Goal: Task Accomplishment & Management: Complete application form

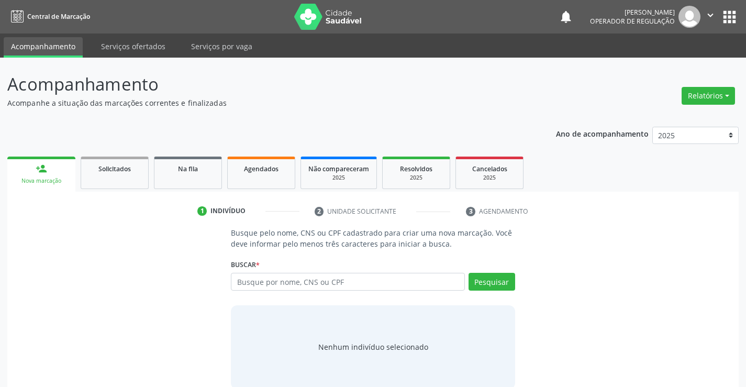
click at [276, 275] on input "text" at bounding box center [348, 282] width 234 height 18
type input "[PERSON_NAME]"
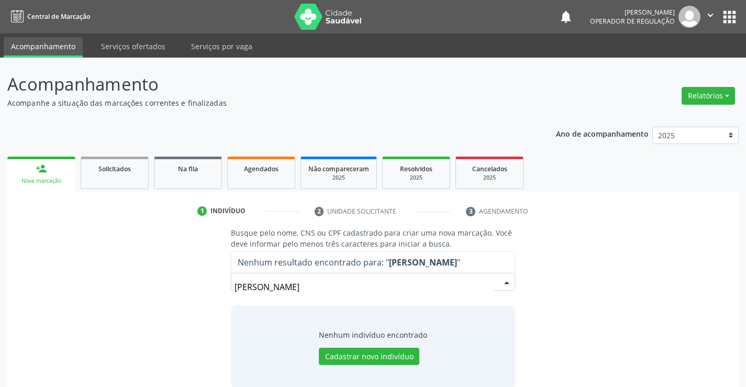
click at [242, 286] on input "[PERSON_NAME]" at bounding box center [364, 287] width 259 height 21
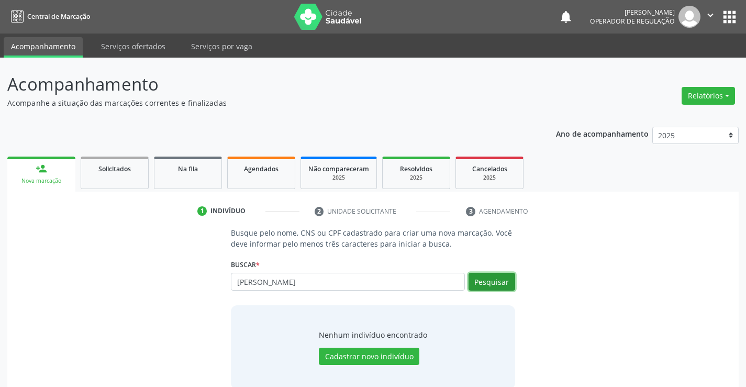
click at [500, 282] on button "Pesquisar" at bounding box center [492, 282] width 47 height 18
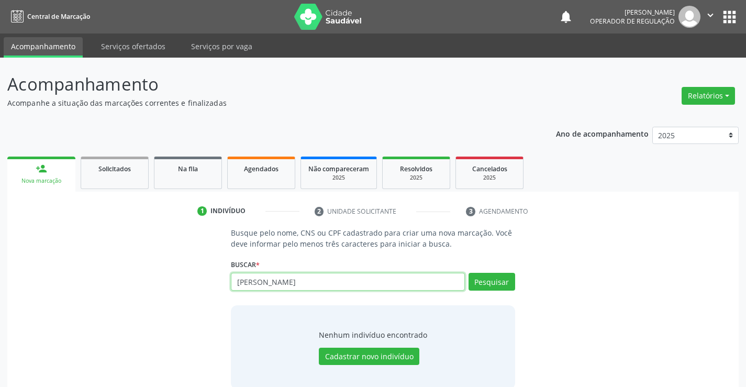
click at [300, 284] on input "[PERSON_NAME]" at bounding box center [348, 282] width 234 height 18
type input "e"
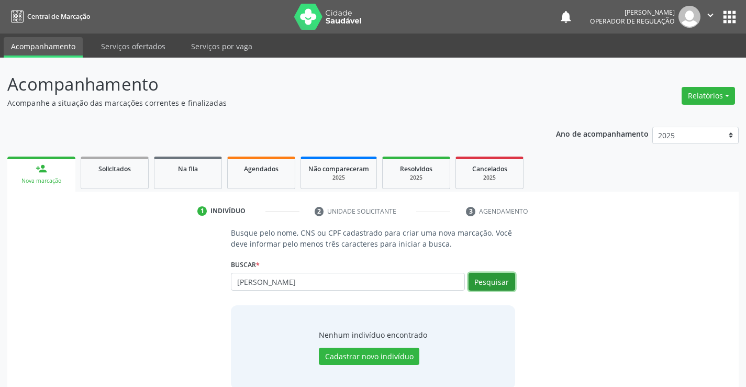
click at [498, 288] on button "Pesquisar" at bounding box center [492, 282] width 47 height 18
click at [485, 283] on button "Pesquisar" at bounding box center [492, 282] width 47 height 18
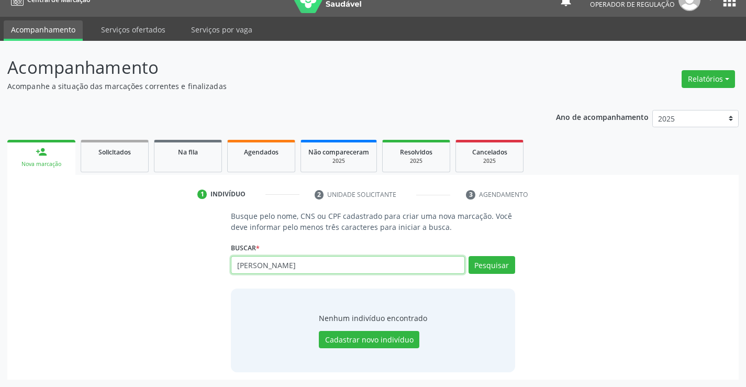
click at [350, 268] on input "[PERSON_NAME]" at bounding box center [348, 265] width 234 height 18
type input "E"
type input "708407731674467"
click at [508, 266] on button "Pesquisar" at bounding box center [492, 265] width 47 height 18
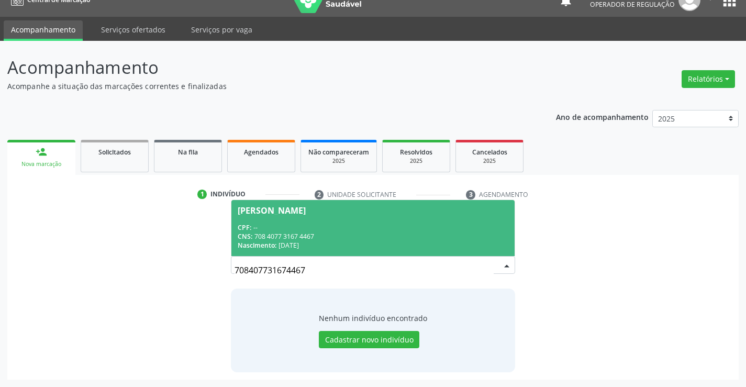
click at [299, 208] on div "[PERSON_NAME]" at bounding box center [272, 210] width 68 height 8
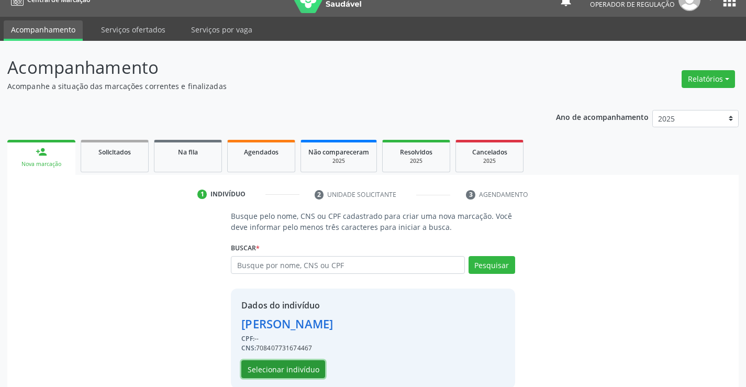
click at [261, 376] on button "Selecionar indivíduo" at bounding box center [283, 369] width 84 height 18
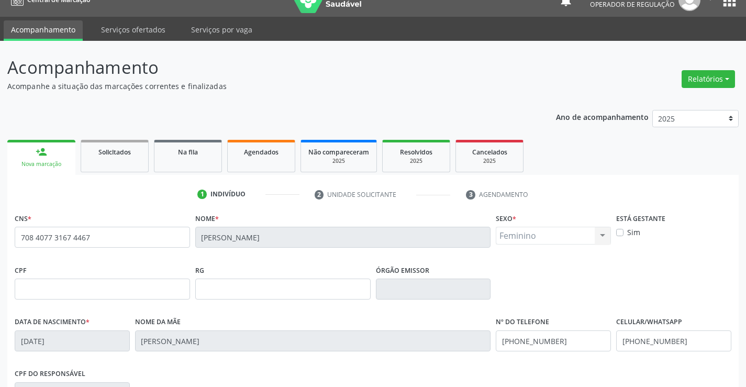
scroll to position [181, 0]
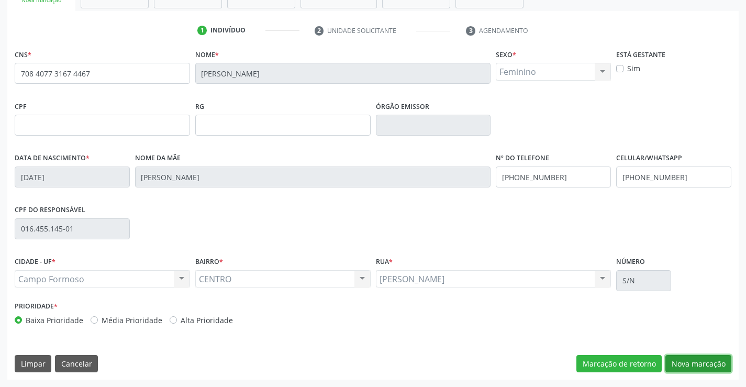
click at [680, 362] on button "Nova marcação" at bounding box center [699, 364] width 66 height 18
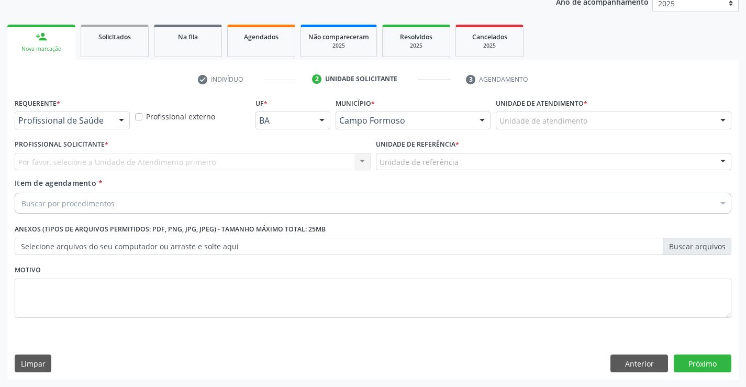
scroll to position [132, 0]
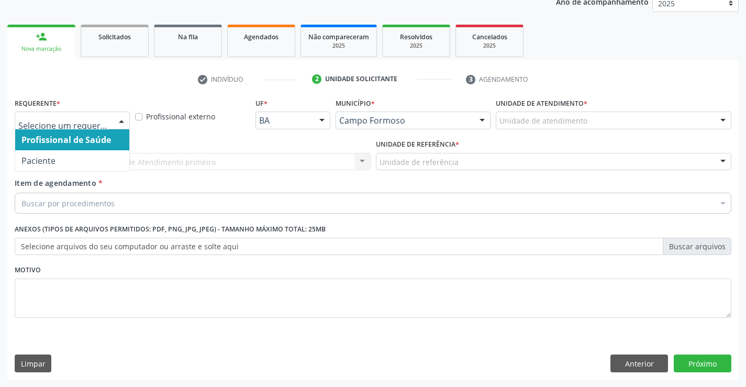
click at [118, 120] on div at bounding box center [122, 121] width 16 height 18
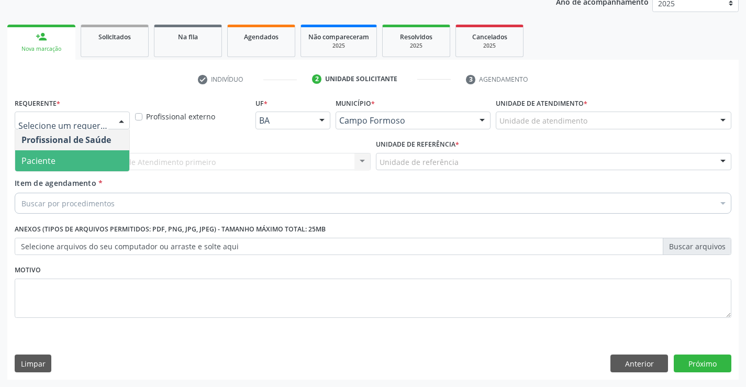
click at [69, 162] on span "Paciente" at bounding box center [72, 160] width 114 height 21
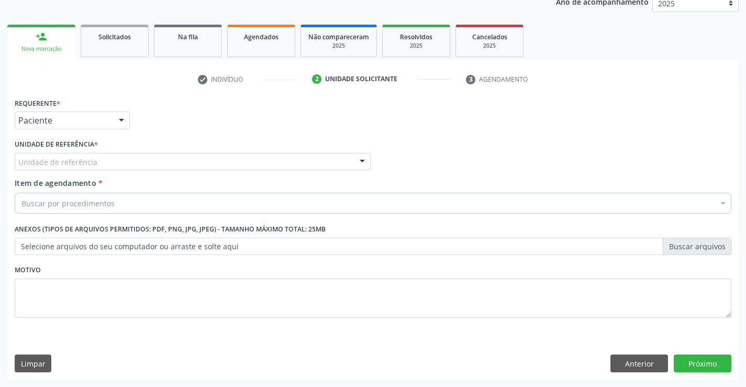
click at [356, 158] on div at bounding box center [363, 162] width 16 height 18
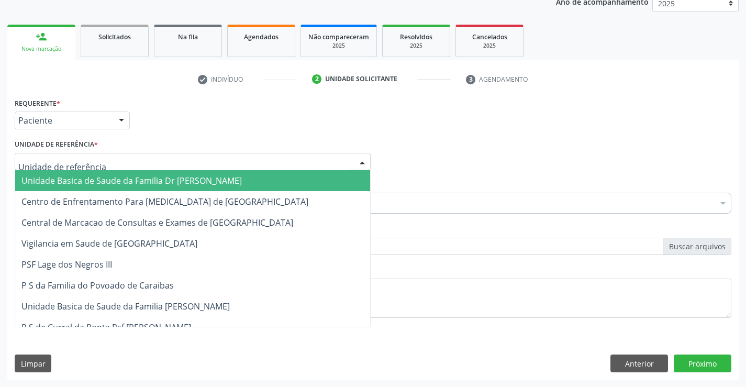
click at [302, 171] on span "Unidade Basica de Saude da Familia Dr [PERSON_NAME]" at bounding box center [192, 180] width 355 height 21
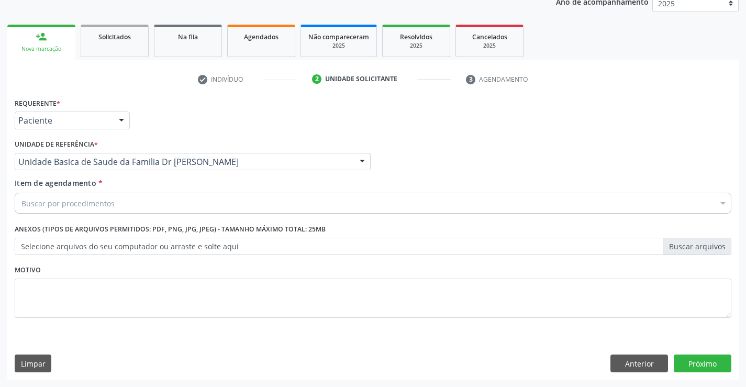
click at [268, 198] on div "Buscar por procedimentos" at bounding box center [373, 203] width 717 height 21
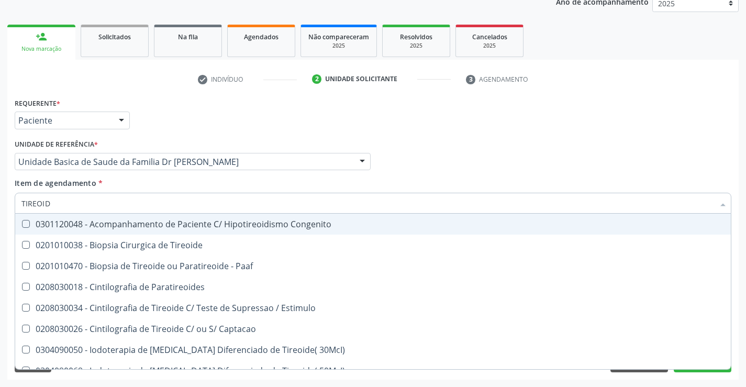
type input "TIREOIDE"
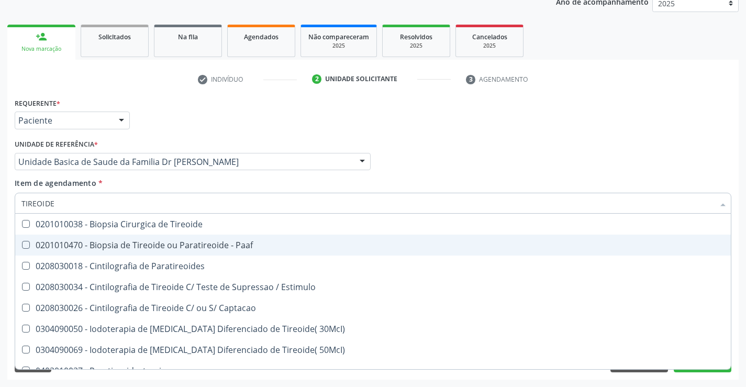
scroll to position [201, 0]
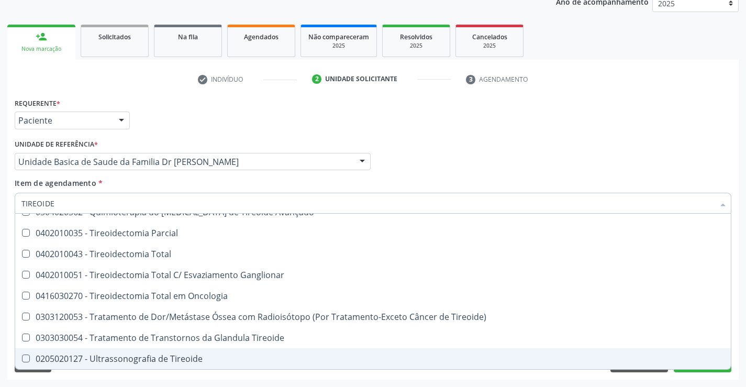
click at [177, 355] on div "0205020127 - Ultrassonografia de Tireoide" at bounding box center [372, 359] width 703 height 8
checkbox Tireoide "true"
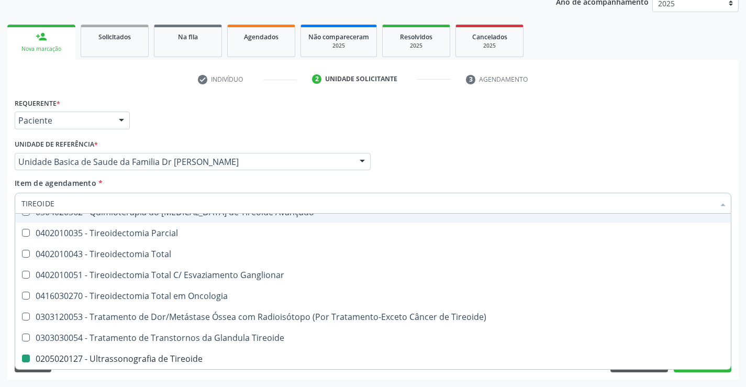
click at [476, 152] on div "Profissional Solicitante Por favor, selecione a Unidade de Atendimento primeiro…" at bounding box center [373, 157] width 722 height 41
checkbox Paaf "true"
checkbox Tireoide "false"
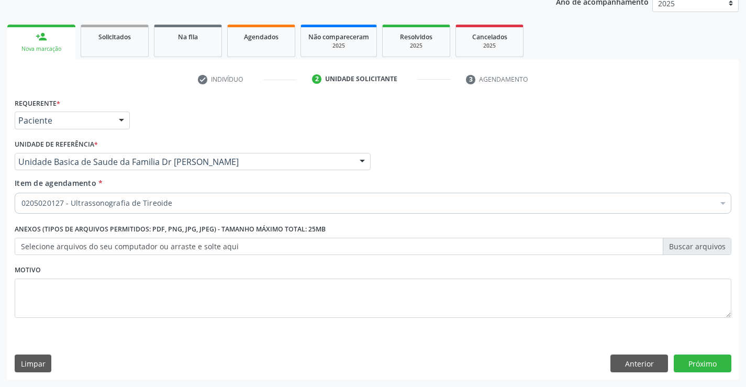
scroll to position [0, 0]
click at [702, 359] on button "Próximo" at bounding box center [703, 364] width 58 height 18
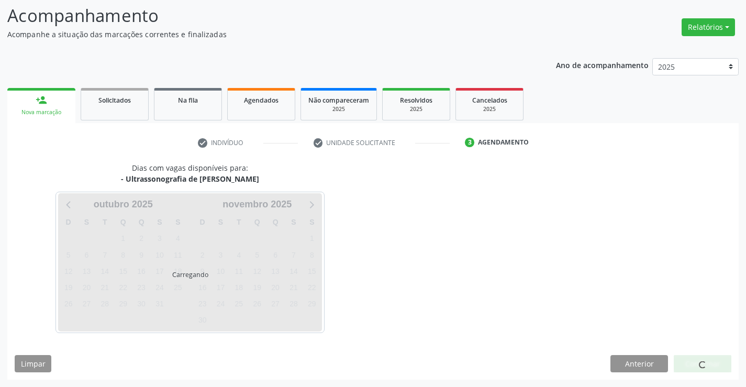
scroll to position [69, 0]
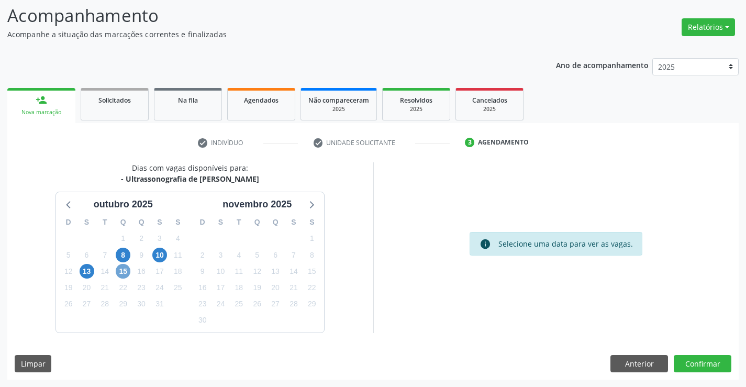
click at [125, 274] on span "15" at bounding box center [123, 271] width 15 height 15
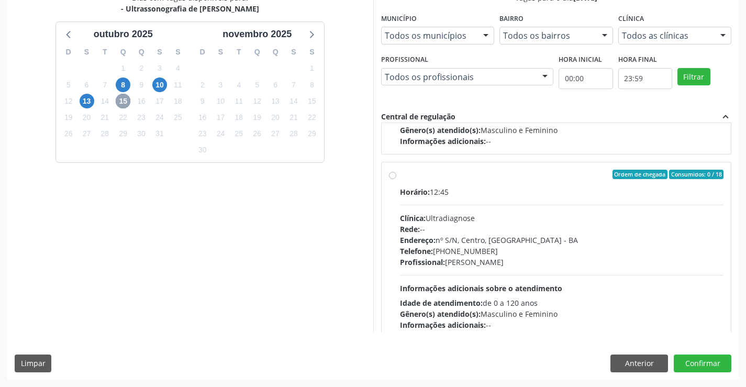
scroll to position [2919, 0]
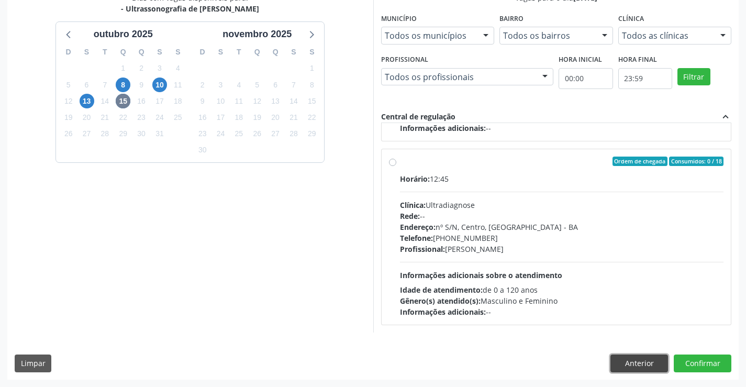
click at [623, 367] on button "Anterior" at bounding box center [640, 364] width 58 height 18
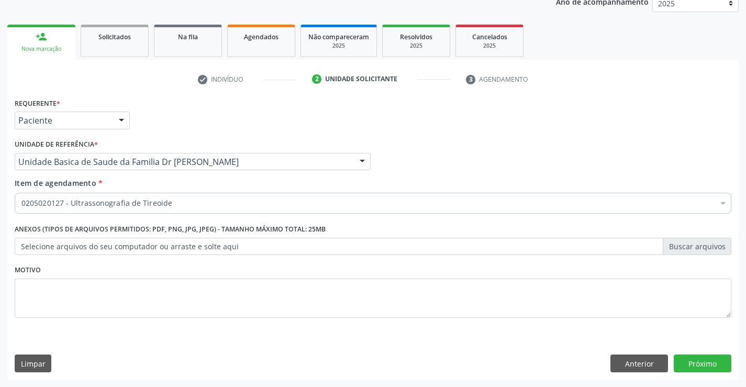
scroll to position [132, 0]
drag, startPoint x: 50, startPoint y: 367, endPoint x: 43, endPoint y: 364, distance: 7.7
click at [49, 367] on div "Limpar" at bounding box center [35, 364] width 40 height 18
click at [39, 362] on button "Limpar" at bounding box center [33, 364] width 37 height 18
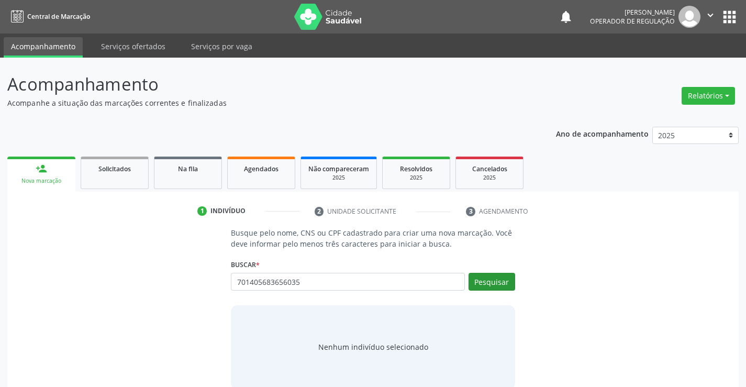
type input "701405683656035"
click at [484, 283] on button "Pesquisar" at bounding box center [492, 282] width 47 height 18
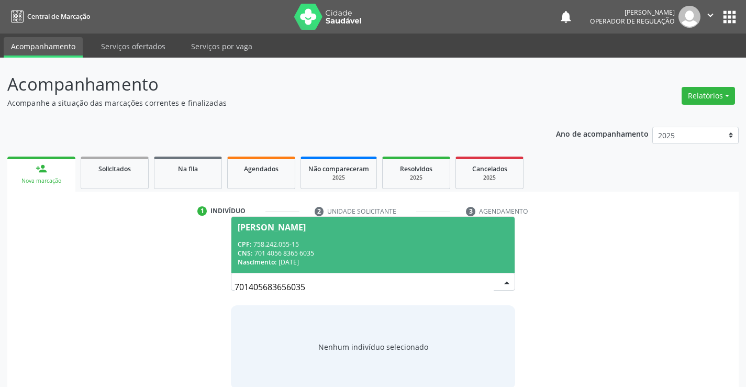
click at [298, 226] on div "CREMILDE MARIA DE LIMA SOUZA" at bounding box center [272, 227] width 68 height 8
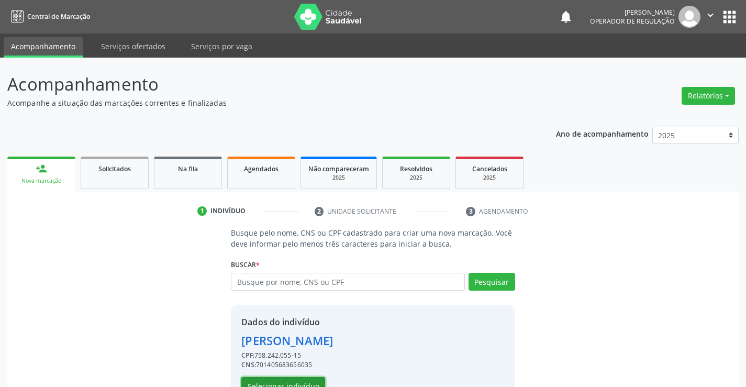
click at [298, 380] on button "Selecionar indivíduo" at bounding box center [283, 386] width 84 height 18
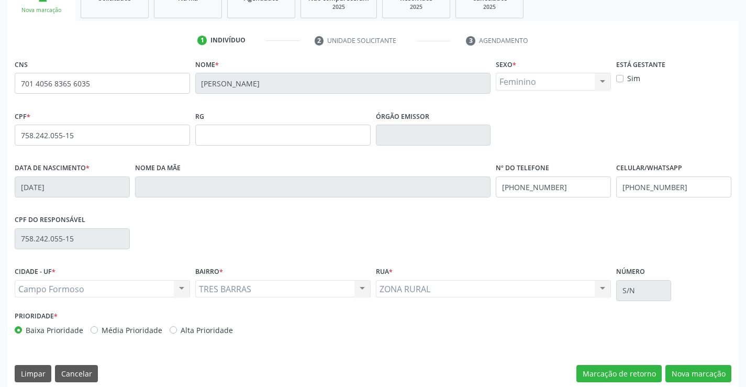
scroll to position [181, 0]
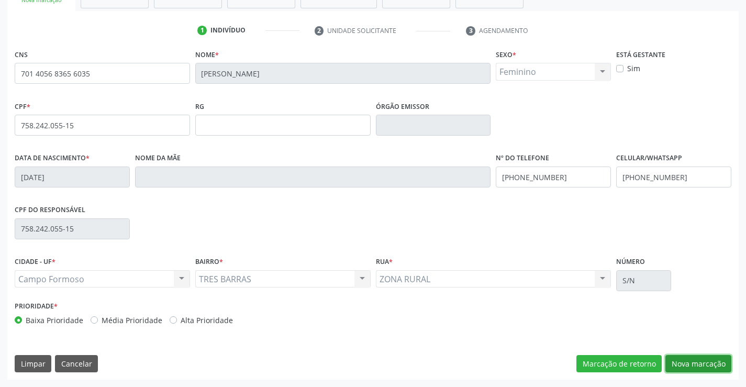
click at [685, 358] on button "Nova marcação" at bounding box center [699, 364] width 66 height 18
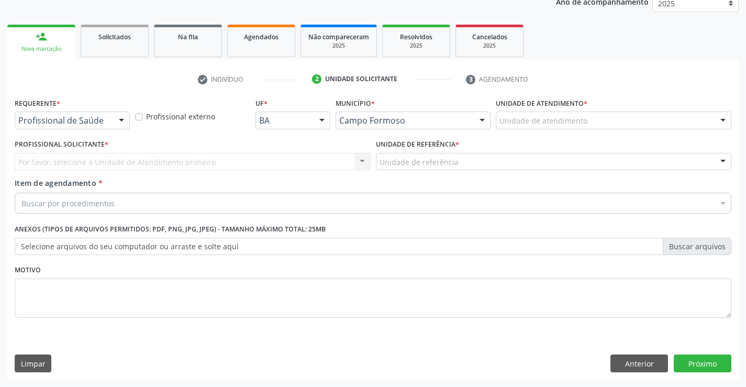
scroll to position [132, 0]
click at [118, 117] on div at bounding box center [122, 121] width 16 height 18
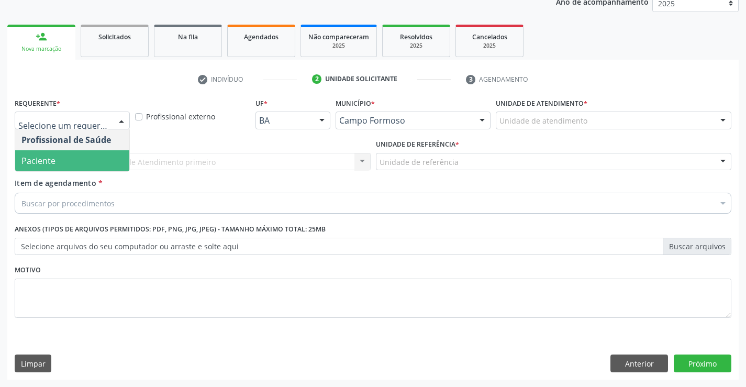
click at [72, 159] on span "Paciente" at bounding box center [72, 160] width 114 height 21
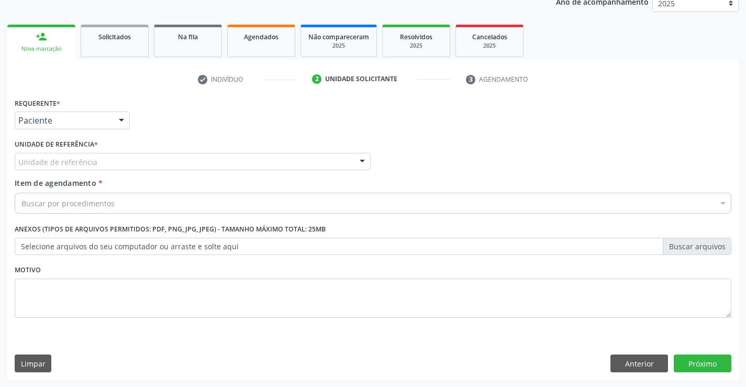
click at [360, 156] on div at bounding box center [363, 162] width 16 height 18
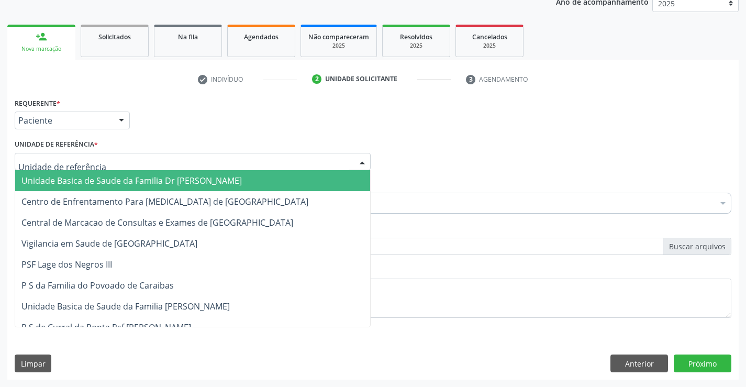
click at [278, 185] on span "Unidade Basica de Saude da Familia Dr [PERSON_NAME]" at bounding box center [192, 180] width 355 height 21
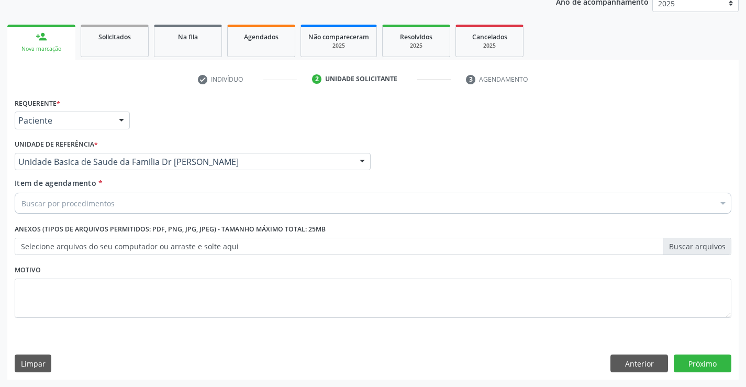
click at [259, 197] on div "Buscar por procedimentos" at bounding box center [373, 203] width 717 height 21
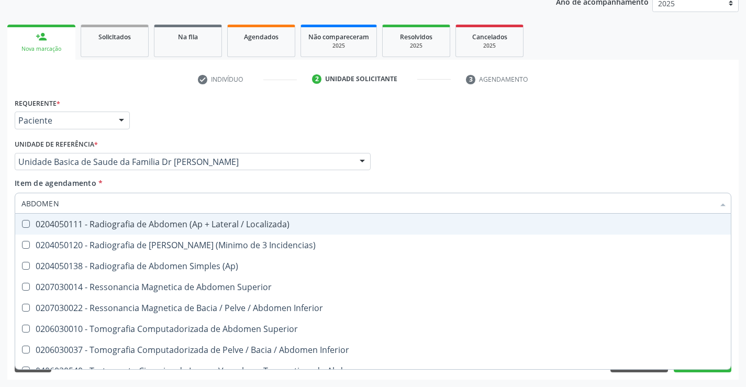
type input "ABDOMEN"
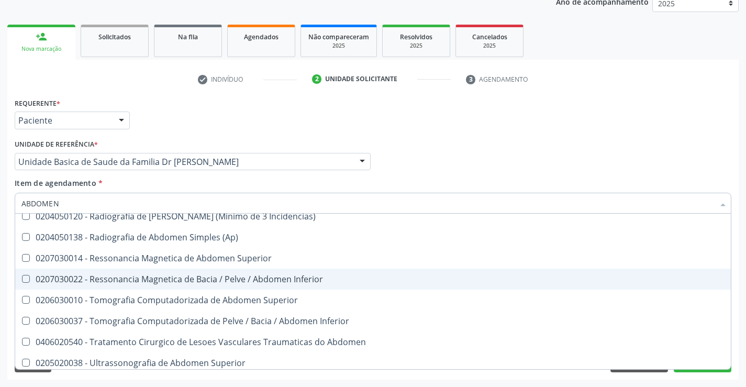
scroll to position [54, 0]
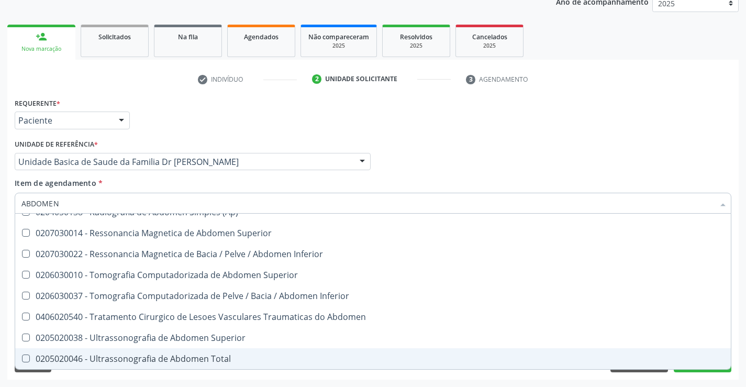
click at [197, 360] on div "0205020046 - Ultrassonografia de Abdomen Total" at bounding box center [372, 359] width 703 height 8
checkbox Total "true"
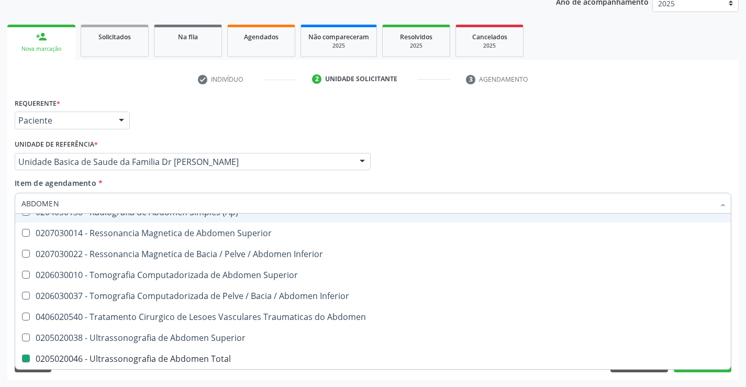
click at [589, 147] on div "Profissional Solicitante Por favor, selecione a Unidade de Atendimento primeiro…" at bounding box center [373, 157] width 722 height 41
checkbox Incidencias\) "true"
checkbox Total "false"
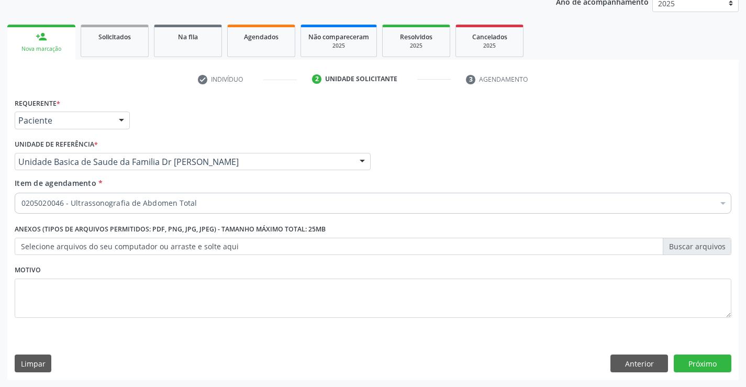
scroll to position [0, 0]
click at [693, 359] on button "Próximo" at bounding box center [703, 364] width 58 height 18
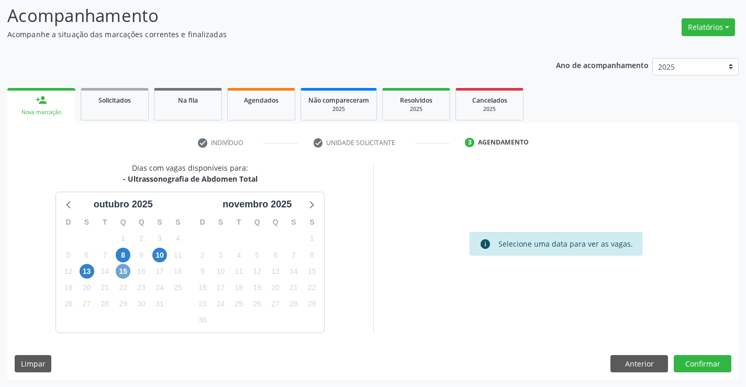
click at [120, 271] on span "15" at bounding box center [123, 271] width 15 height 15
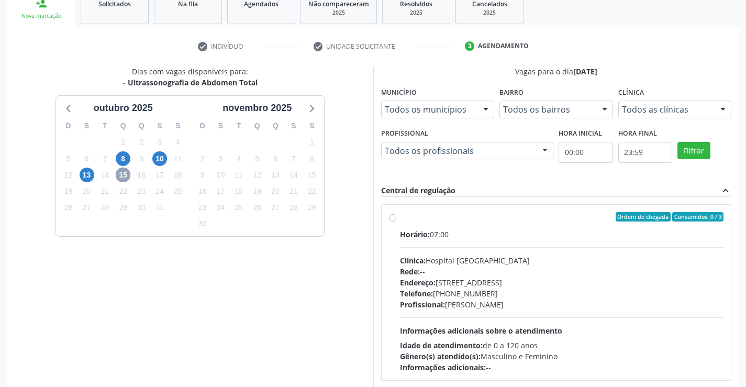
scroll to position [171, 0]
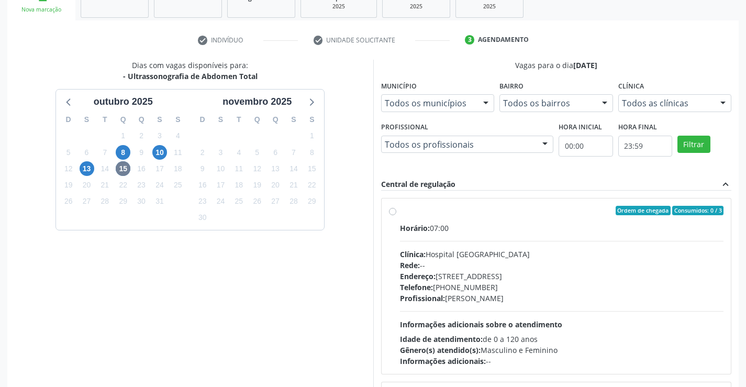
click at [400, 210] on label "Ordem de chegada Consumidos: 0 / 3 Horário: 07:00 Clínica: Hospital Sao Francis…" at bounding box center [562, 286] width 324 height 161
click at [392, 210] on input "Ordem de chegada Consumidos: 0 / 3 Horário: 07:00 Clínica: Hospital Sao Francis…" at bounding box center [392, 210] width 7 height 9
radio input "true"
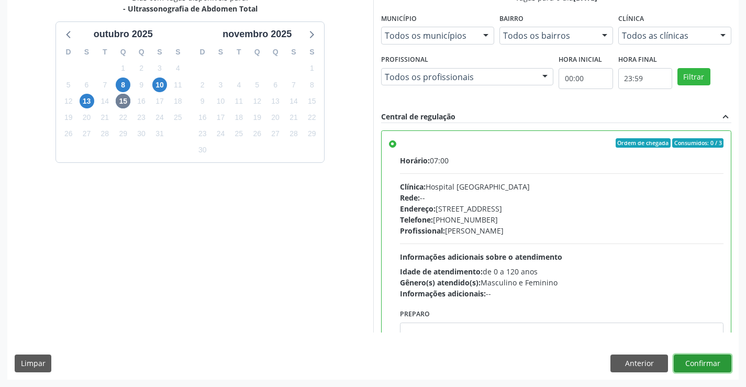
click at [686, 363] on button "Confirmar" at bounding box center [703, 364] width 58 height 18
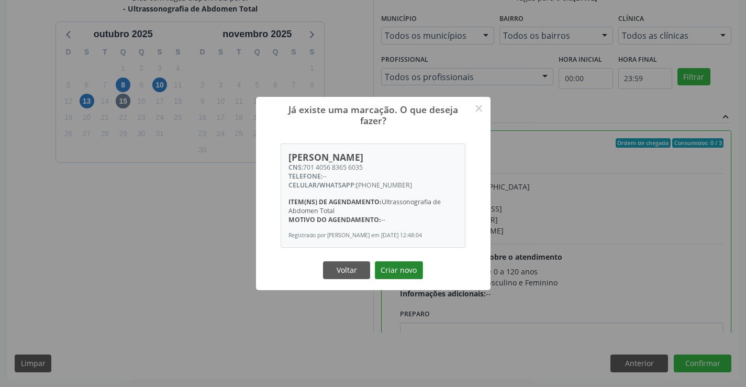
click at [393, 266] on button "Criar novo" at bounding box center [399, 270] width 48 height 18
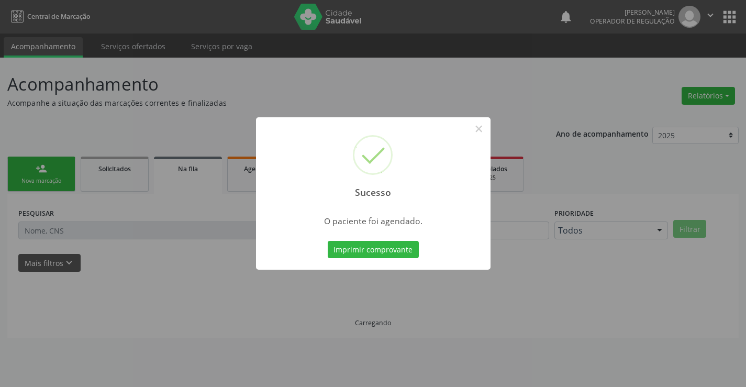
scroll to position [0, 0]
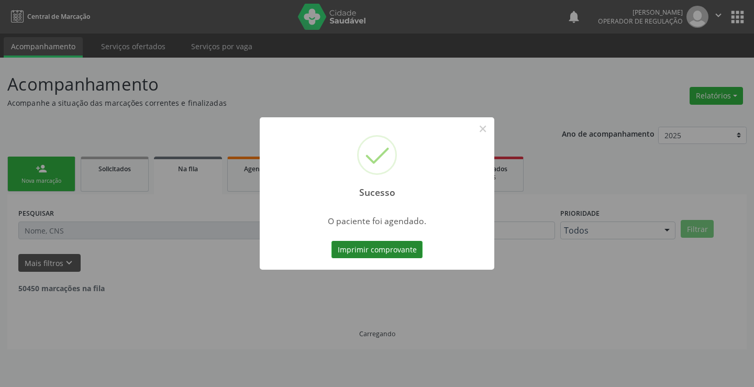
click at [390, 251] on button "Imprimir comprovante" at bounding box center [377, 250] width 91 height 18
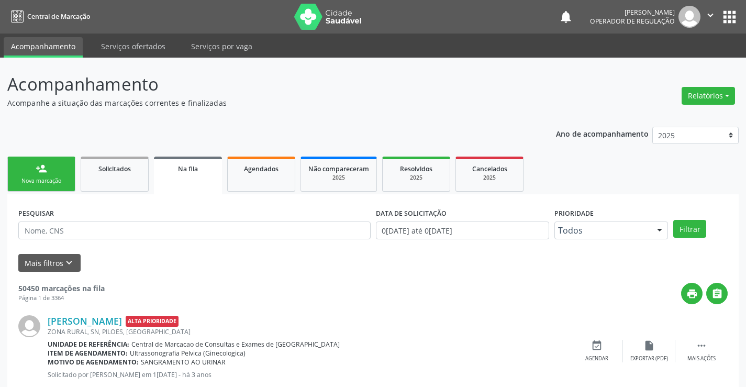
click at [60, 175] on link "person_add Nova marcação" at bounding box center [41, 174] width 68 height 35
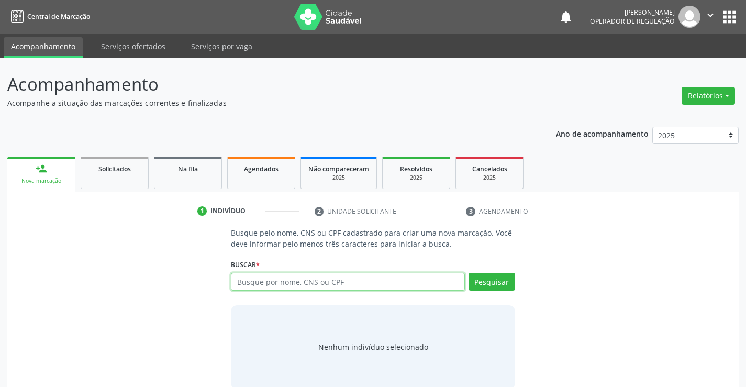
click at [343, 282] on input "text" at bounding box center [348, 282] width 234 height 18
type input "705103434379570"
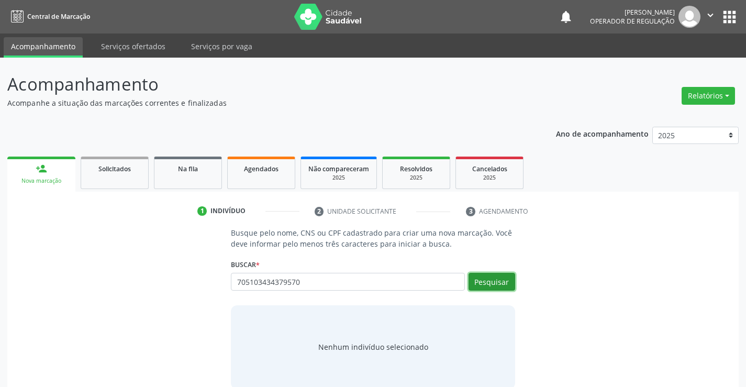
click at [497, 283] on button "Pesquisar" at bounding box center [492, 282] width 47 height 18
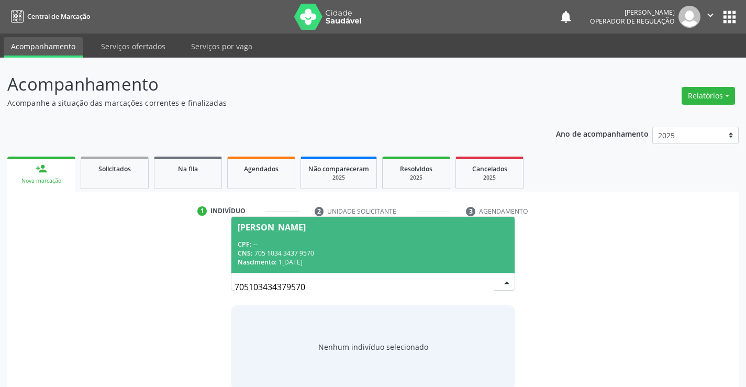
click at [302, 225] on div "Maria do Carmo Silva Lima" at bounding box center [272, 227] width 68 height 8
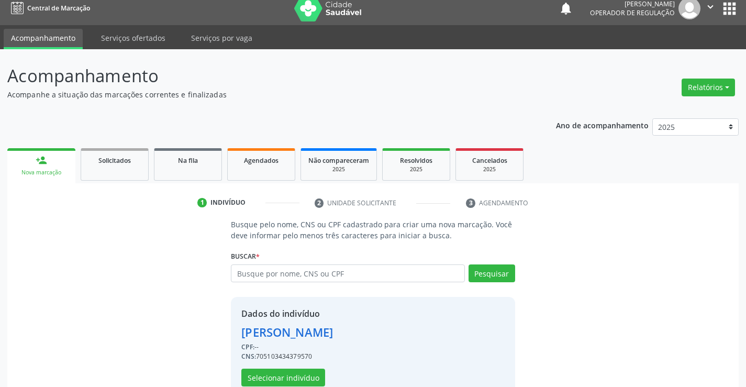
scroll to position [33, 0]
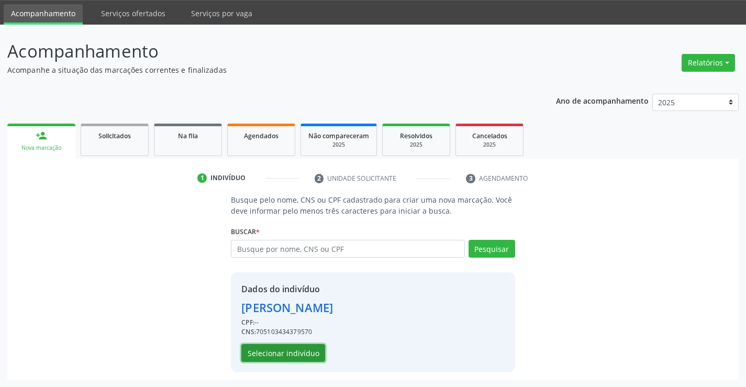
click at [280, 350] on button "Selecionar indivíduo" at bounding box center [283, 353] width 84 height 18
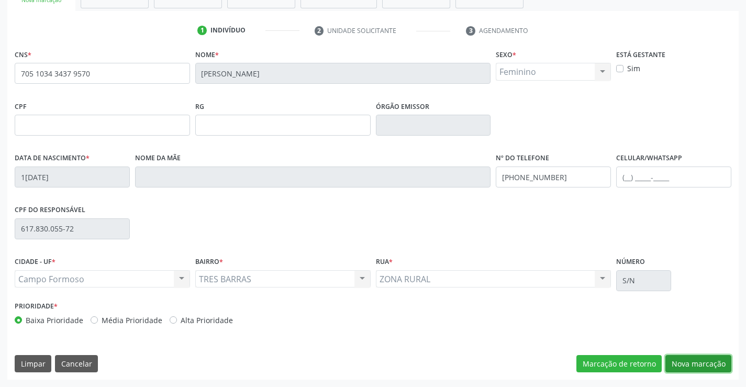
click at [702, 371] on button "Nova marcação" at bounding box center [699, 364] width 66 height 18
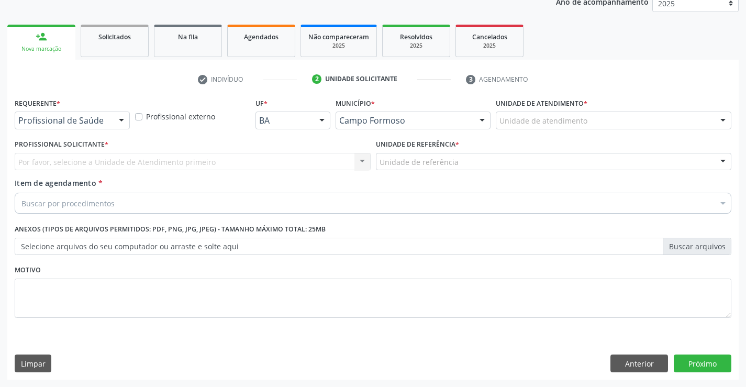
scroll to position [132, 0]
click at [122, 117] on div at bounding box center [122, 121] width 16 height 18
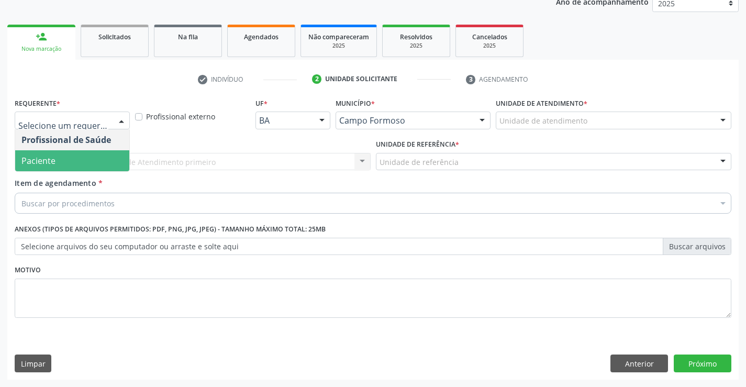
click at [90, 154] on span "Paciente" at bounding box center [72, 160] width 114 height 21
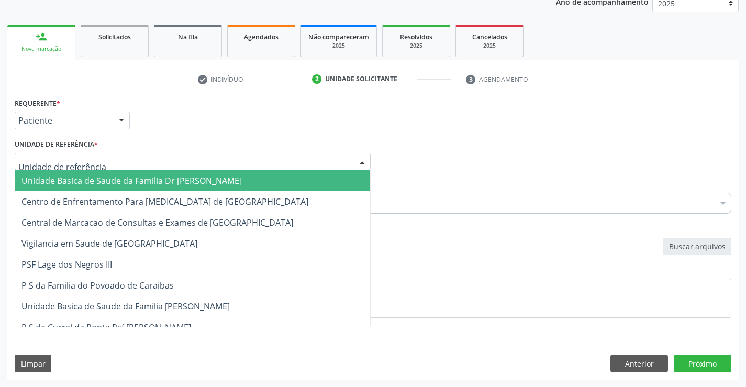
click at [357, 159] on div at bounding box center [363, 162] width 16 height 18
click at [287, 177] on span "Unidade Basica de Saude da Familia Dr [PERSON_NAME]" at bounding box center [192, 180] width 355 height 21
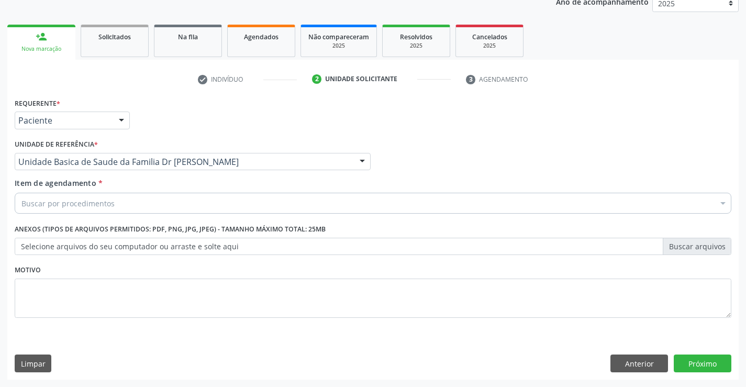
click at [255, 205] on div "Buscar por procedimentos" at bounding box center [373, 203] width 717 height 21
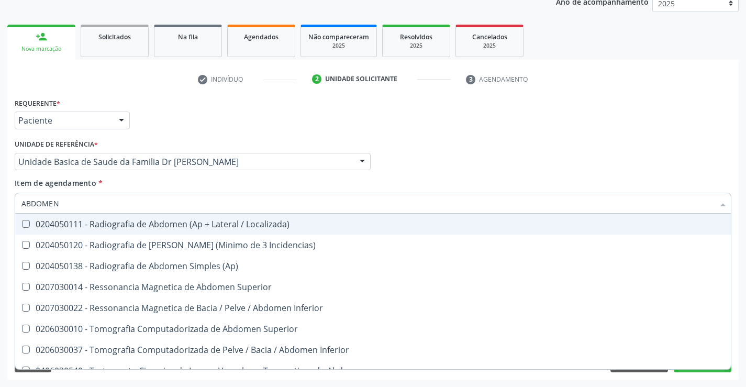
click at [82, 203] on input "ABDOMEN" at bounding box center [367, 203] width 693 height 21
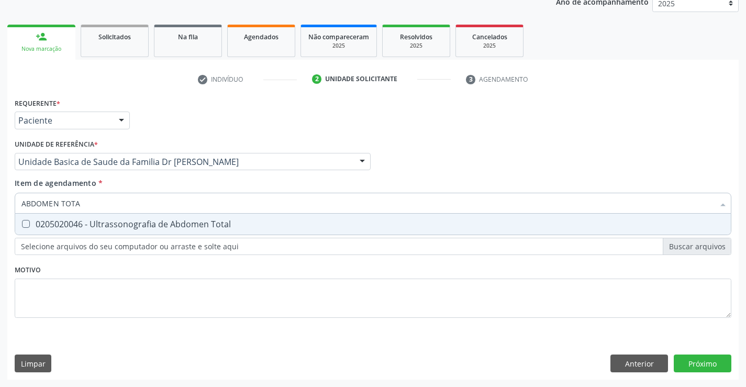
type input "ABDOMEN TOTAL"
click at [173, 225] on div "0205020046 - Ultrassonografia de Abdomen Total" at bounding box center [372, 224] width 703 height 8
checkbox Total "true"
click at [698, 358] on div "Requerente * Paciente Profissional de Saúde Paciente Nenhum resultado encontrad…" at bounding box center [373, 237] width 732 height 284
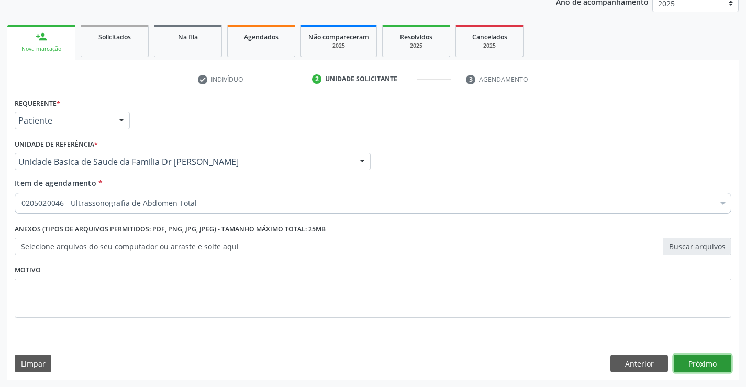
click at [688, 366] on button "Próximo" at bounding box center [703, 364] width 58 height 18
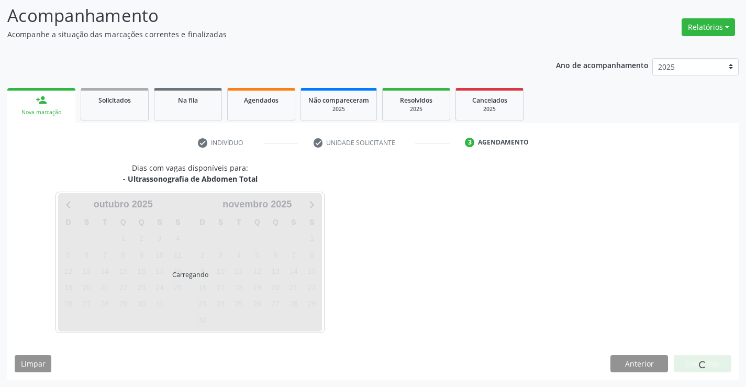
scroll to position [69, 0]
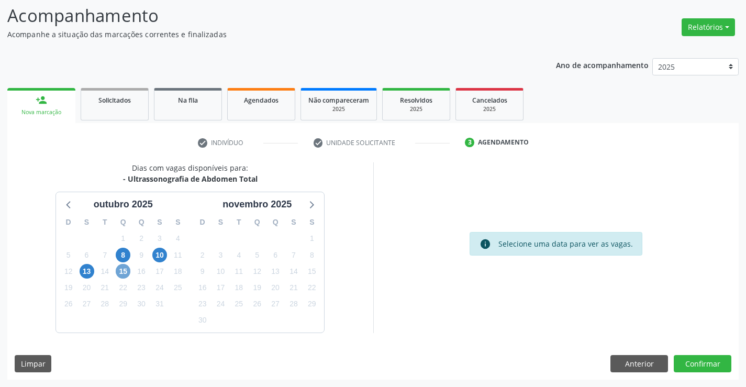
click at [127, 270] on span "15" at bounding box center [123, 271] width 15 height 15
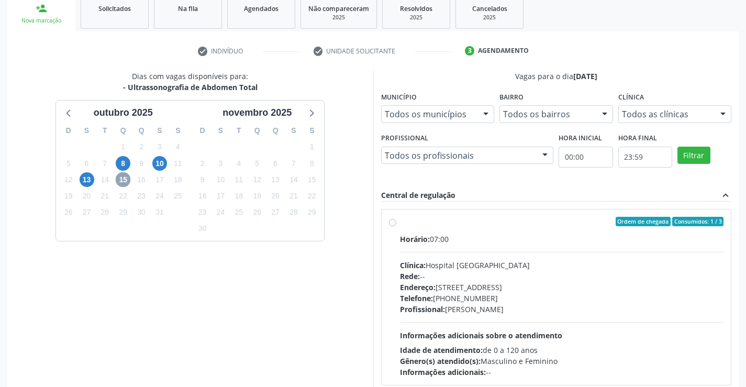
scroll to position [164, 0]
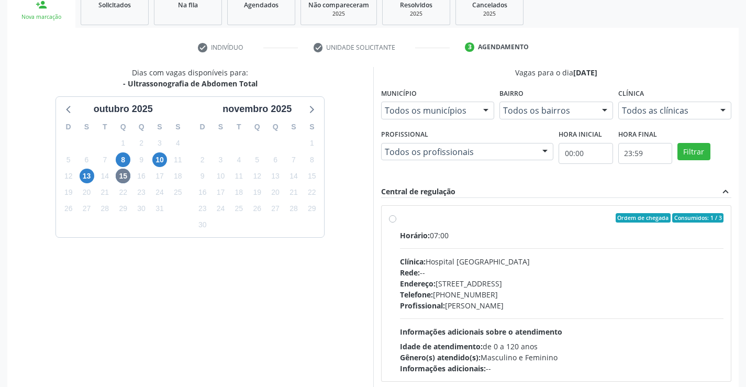
click at [400, 219] on label "Ordem de chegada Consumidos: 1 / 3 Horário: 07:00 Clínica: Hospital Sao Francis…" at bounding box center [562, 293] width 324 height 161
click at [389, 219] on input "Ordem de chegada Consumidos: 1 / 3 Horário: 07:00 Clínica: Hospital Sao Francis…" at bounding box center [392, 217] width 7 height 9
radio input "true"
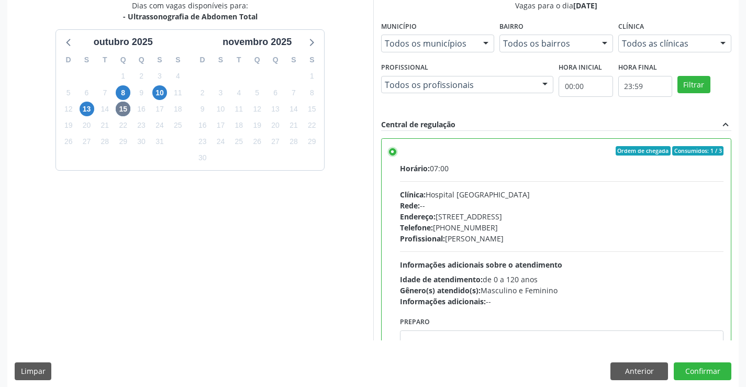
scroll to position [239, 0]
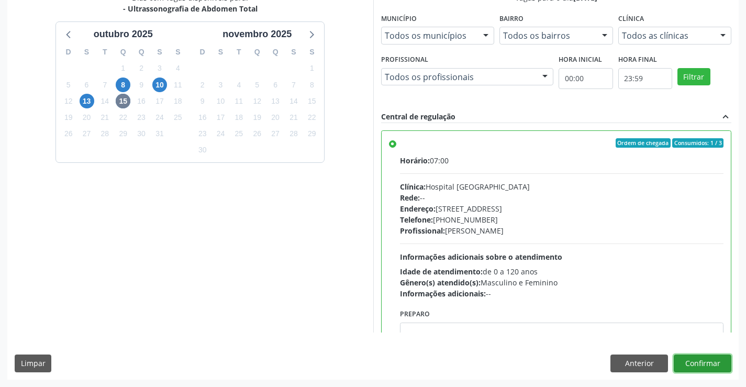
click at [696, 360] on button "Confirmar" at bounding box center [703, 364] width 58 height 18
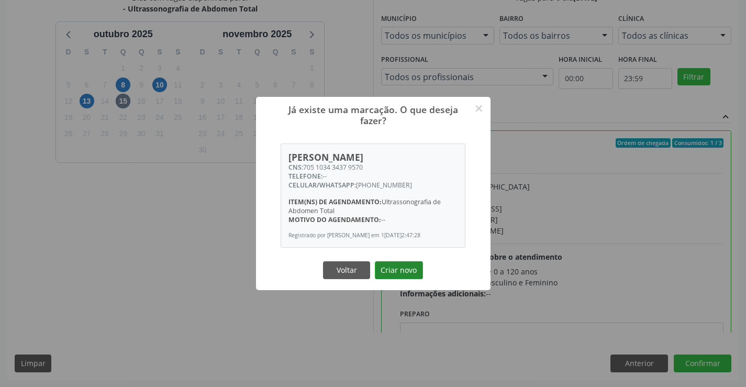
click at [387, 277] on button "Criar novo" at bounding box center [399, 270] width 48 height 18
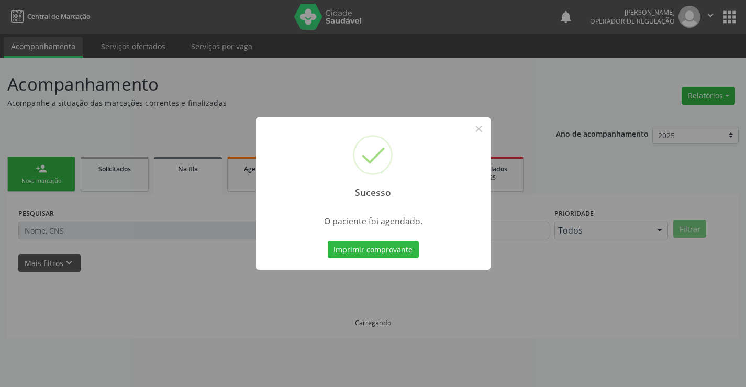
scroll to position [0, 0]
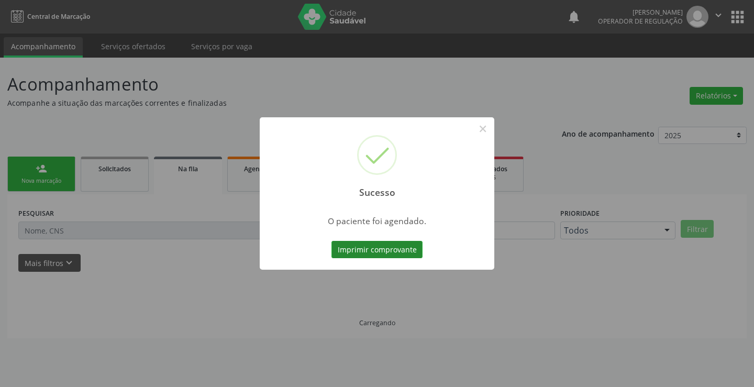
click at [409, 245] on button "Imprimir comprovante" at bounding box center [377, 250] width 91 height 18
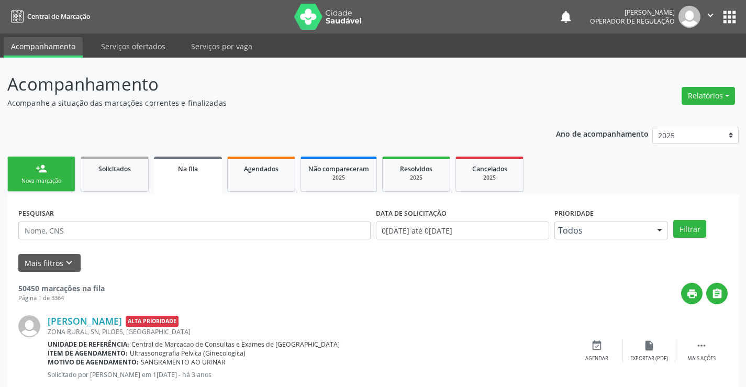
click at [54, 179] on div "Nova marcação" at bounding box center [41, 181] width 52 height 8
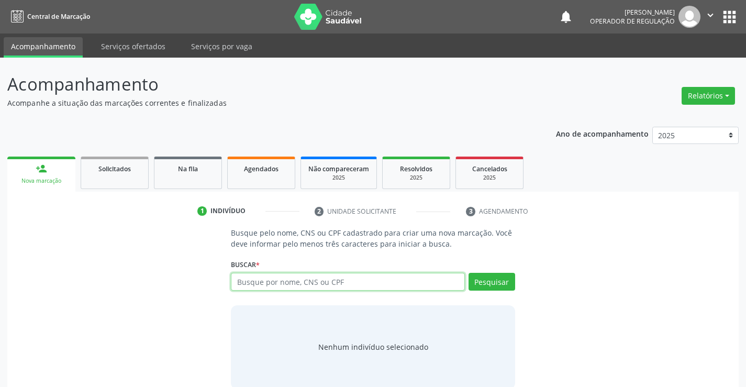
click at [259, 286] on input "text" at bounding box center [348, 282] width 234 height 18
type input "706309711796776"
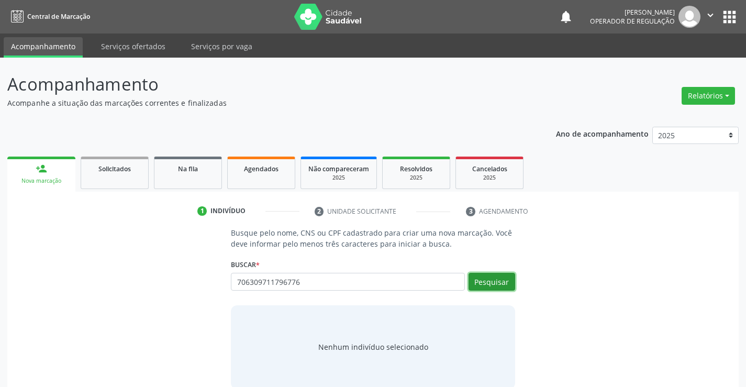
click at [490, 280] on button "Pesquisar" at bounding box center [492, 282] width 47 height 18
type input "706309711796776"
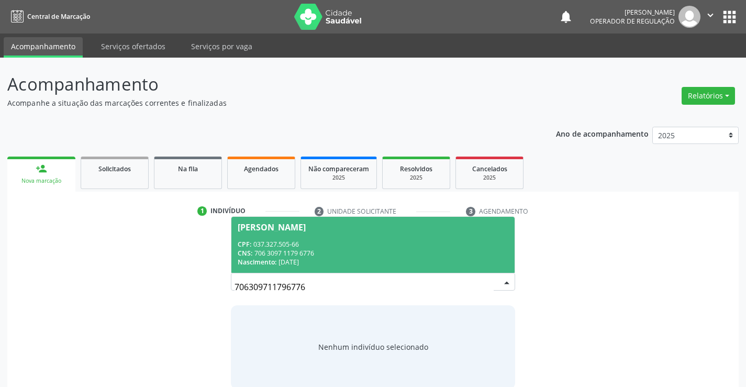
click at [282, 224] on div "Damiana Alves da Silva" at bounding box center [272, 227] width 68 height 8
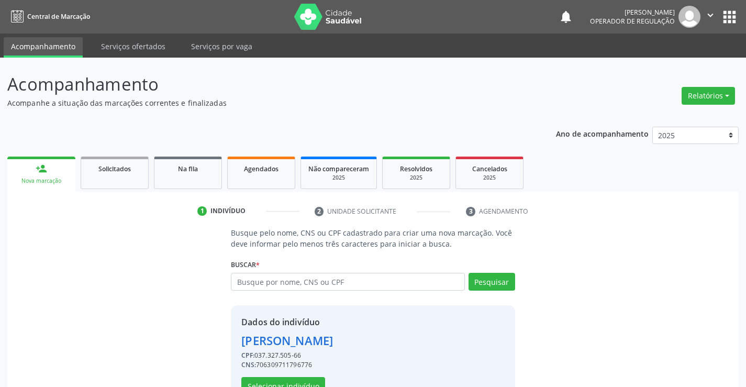
scroll to position [33, 0]
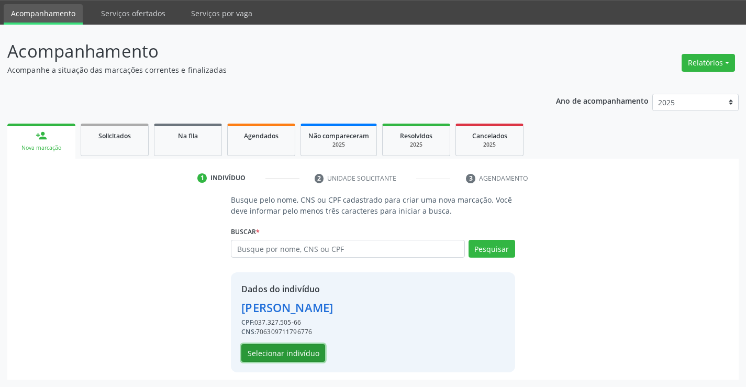
click at [297, 353] on button "Selecionar indivíduo" at bounding box center [283, 353] width 84 height 18
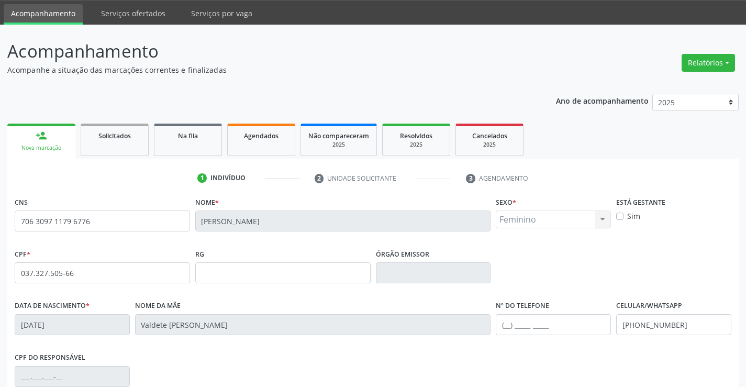
scroll to position [181, 0]
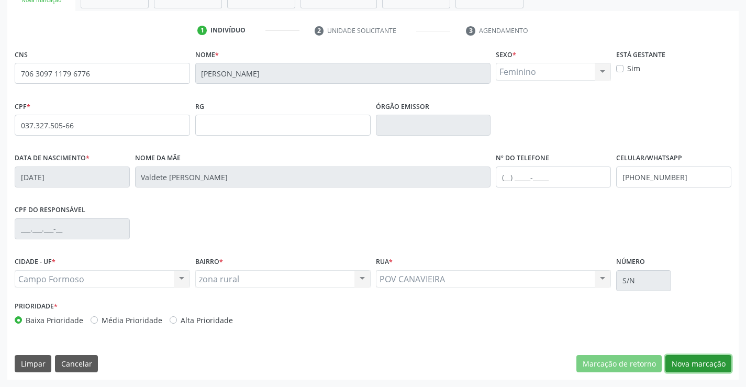
click at [692, 365] on button "Nova marcação" at bounding box center [699, 364] width 66 height 18
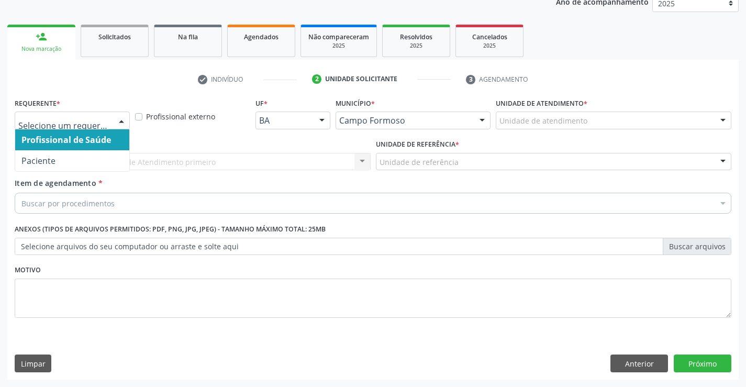
click at [126, 115] on div at bounding box center [122, 121] width 16 height 18
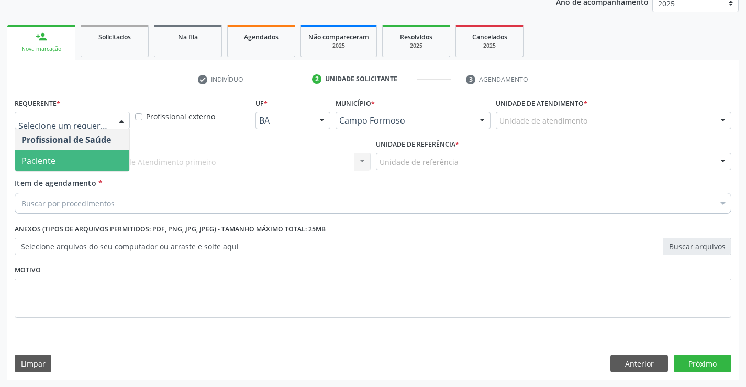
click at [84, 158] on span "Paciente" at bounding box center [72, 160] width 114 height 21
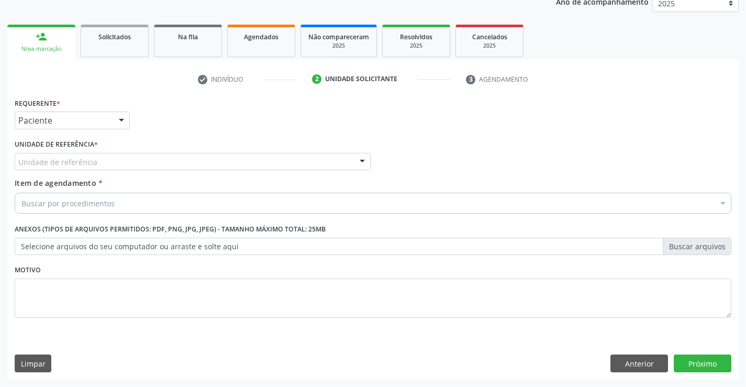
click at [356, 158] on div at bounding box center [363, 162] width 16 height 18
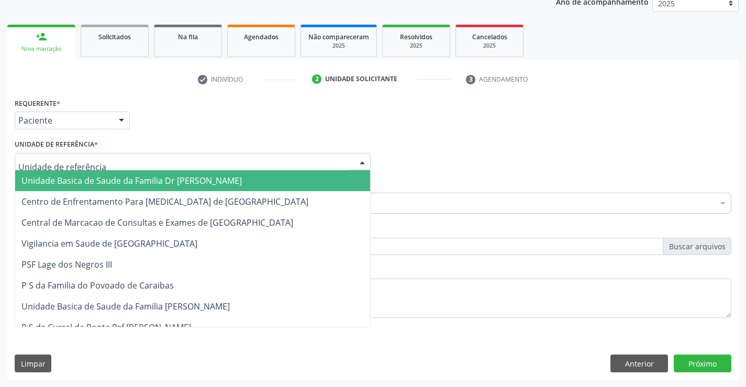
click at [258, 181] on span "Unidade Basica de Saude da Familia Dr [PERSON_NAME]" at bounding box center [192, 180] width 355 height 21
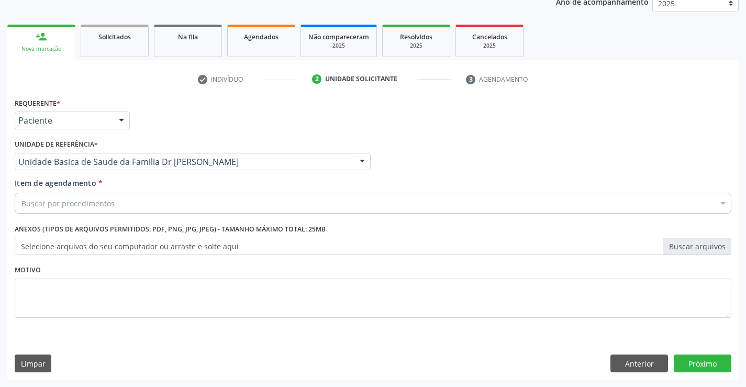
click at [226, 198] on div "Buscar por procedimentos" at bounding box center [373, 203] width 717 height 21
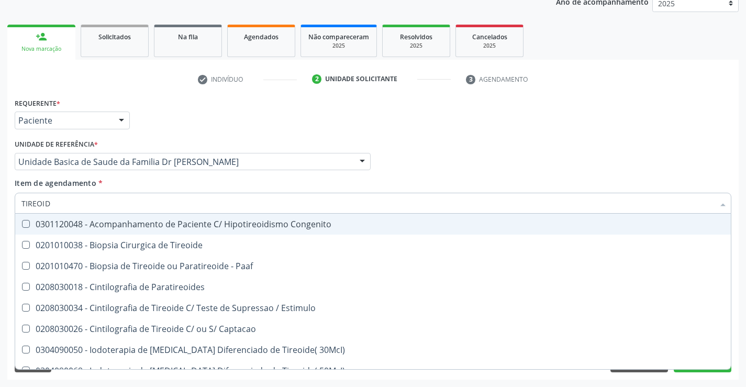
type input "TIREOIDE"
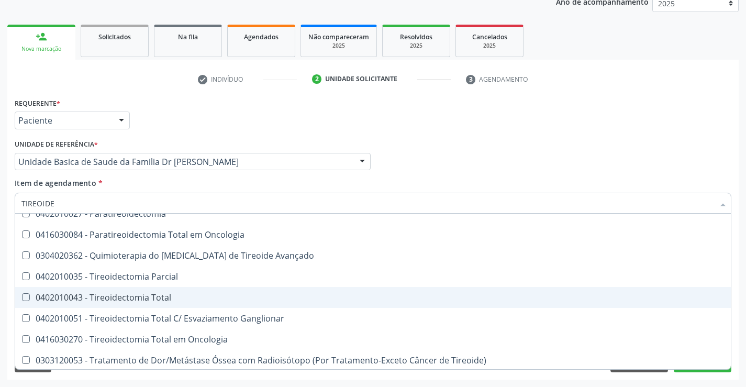
scroll to position [201, 0]
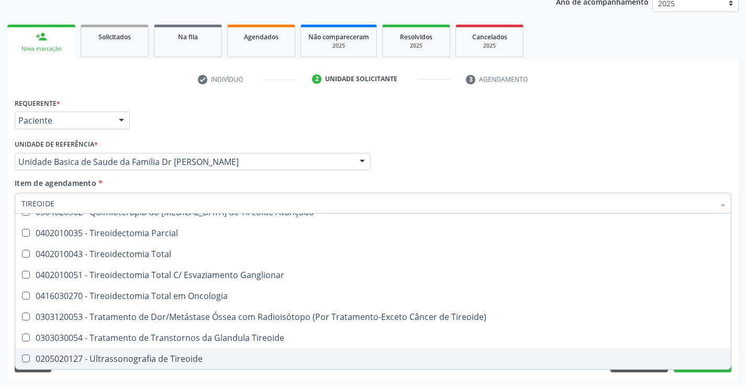
click at [206, 357] on div "0205020127 - Ultrassonografia de Tireoide" at bounding box center [372, 359] width 703 height 8
checkbox Tireoide "true"
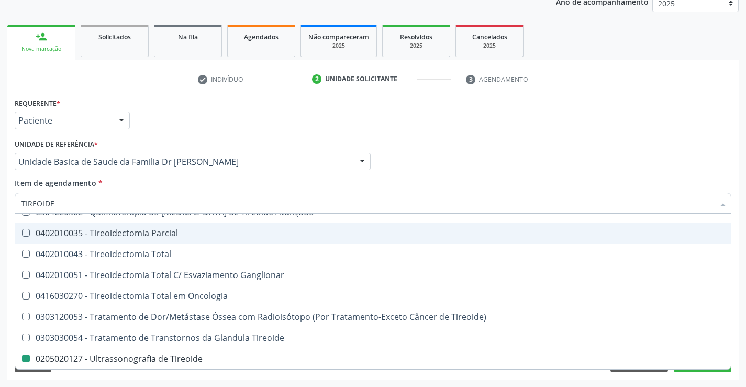
click at [621, 117] on div "Requerente * Paciente Profissional de Saúde Paciente Nenhum resultado encontrad…" at bounding box center [373, 115] width 722 height 41
checkbox Paaf "true"
checkbox Tireoide "false"
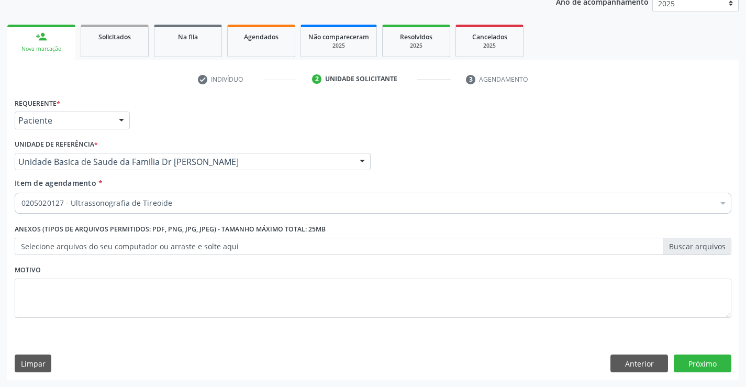
scroll to position [0, 0]
click at [699, 365] on button "Próximo" at bounding box center [703, 364] width 58 height 18
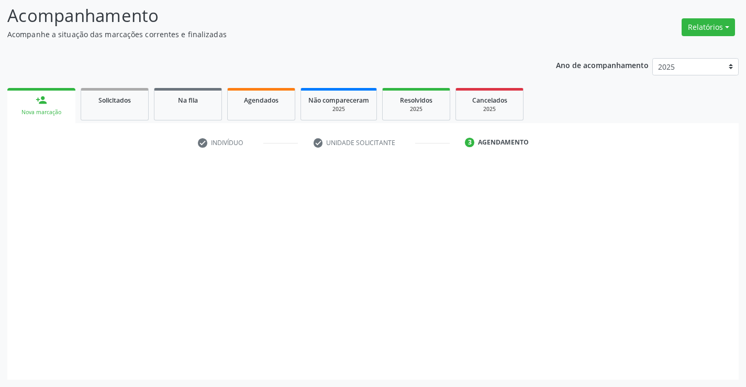
scroll to position [69, 0]
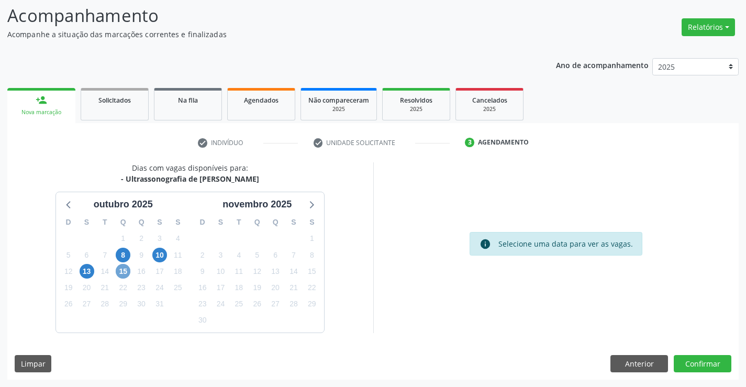
click at [129, 271] on span "15" at bounding box center [123, 271] width 15 height 15
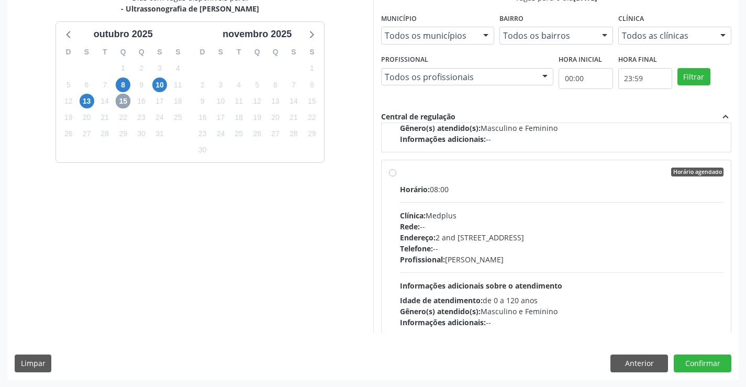
scroll to position [157, 0]
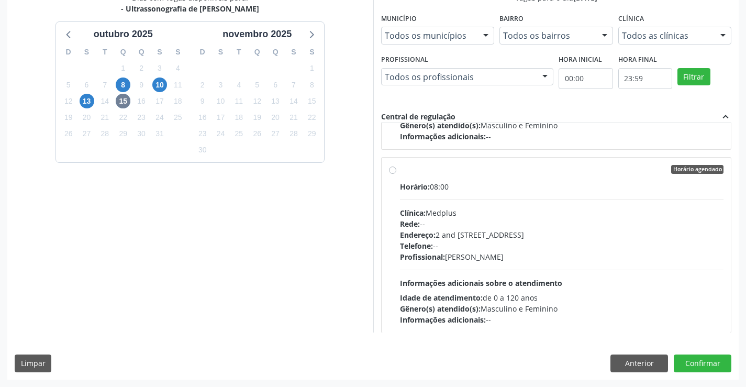
click at [400, 171] on label "Horário agendado Horário: 08:00 Clínica: Medplus Rede: -- Endereço: 2 and S 204…" at bounding box center [562, 245] width 324 height 161
click at [390, 171] on input "Horário agendado Horário: 08:00 Clínica: Medplus Rede: -- Endereço: 2 and S 204…" at bounding box center [392, 169] width 7 height 9
radio input "true"
click at [686, 360] on button "Confirmar" at bounding box center [703, 364] width 58 height 18
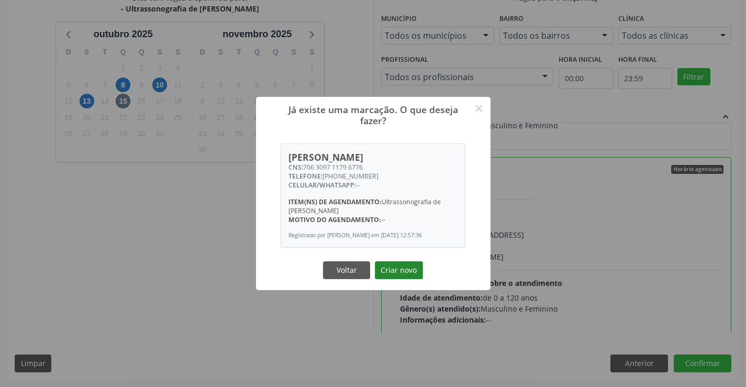
click at [398, 274] on button "Criar novo" at bounding box center [399, 270] width 48 height 18
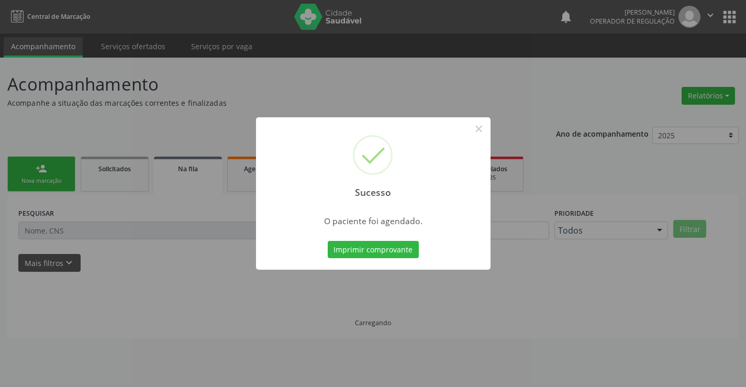
scroll to position [0, 0]
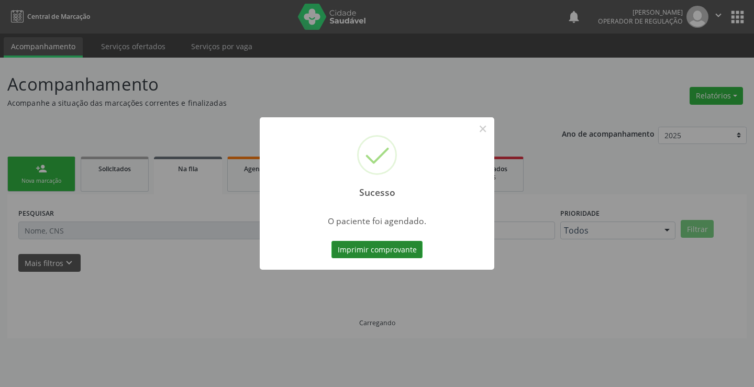
click at [403, 249] on button "Imprimir comprovante" at bounding box center [377, 250] width 91 height 18
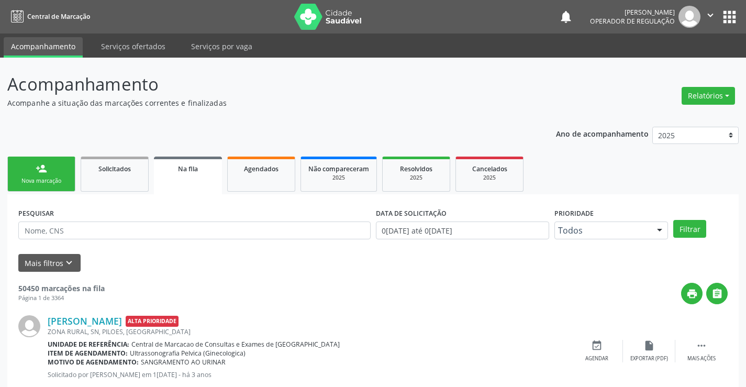
click at [56, 174] on link "person_add Nova marcação" at bounding box center [41, 174] width 68 height 35
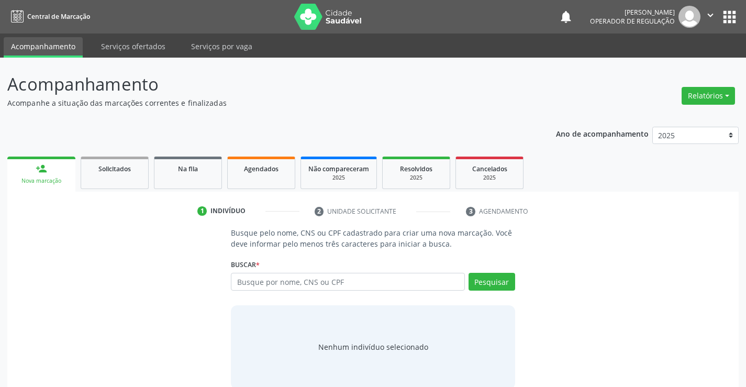
click at [283, 270] on div "Buscar * Busque por nome, CNS ou CPF Nenhum resultado encontrado para: " " Digi…" at bounding box center [373, 277] width 284 height 41
click at [281, 276] on input "text" at bounding box center [348, 282] width 234 height 18
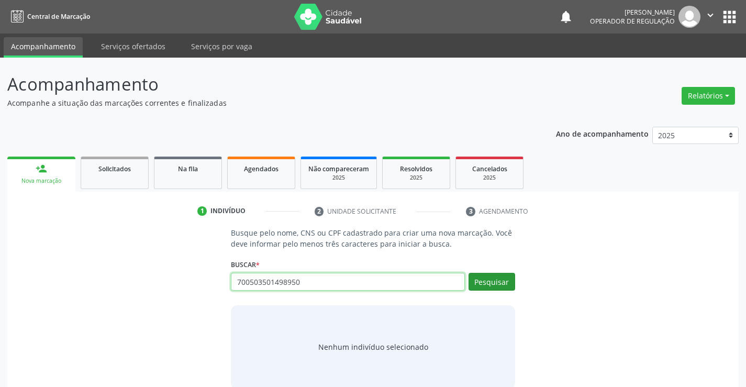
type input "700503501498950"
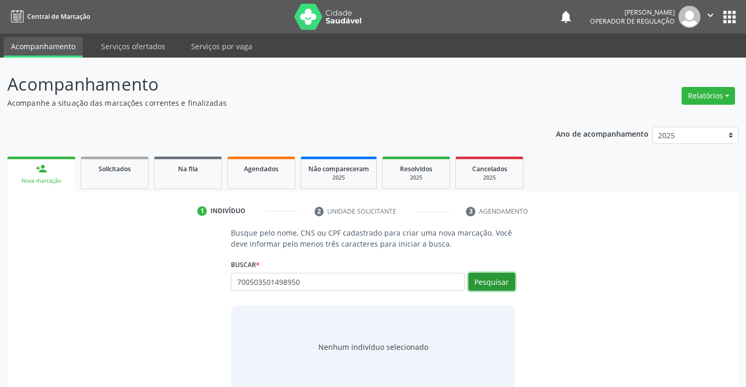
click at [500, 287] on button "Pesquisar" at bounding box center [492, 282] width 47 height 18
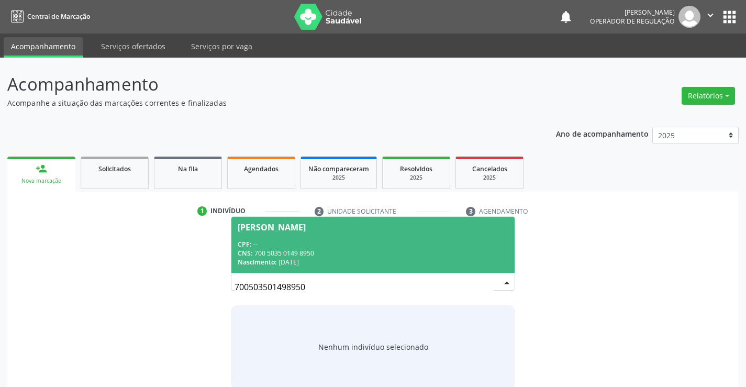
click at [306, 225] on div "Nelson Gomes da Silva" at bounding box center [272, 227] width 68 height 8
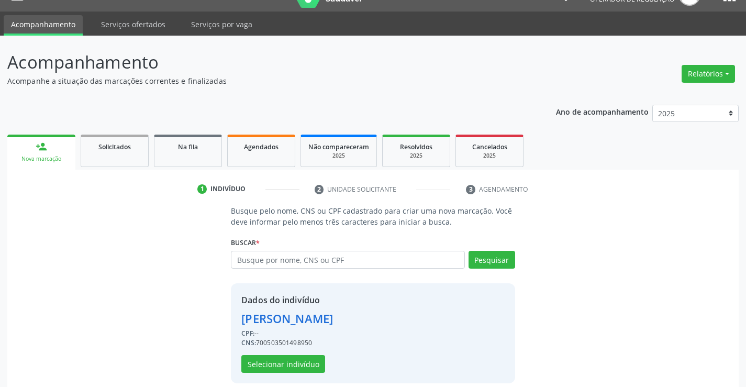
scroll to position [33, 0]
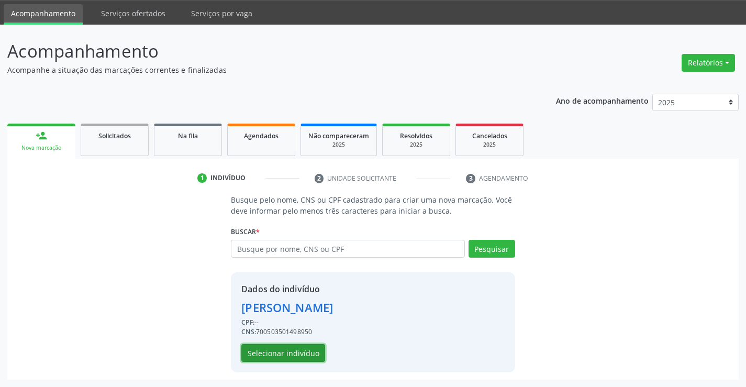
click at [279, 353] on button "Selecionar indivíduo" at bounding box center [283, 353] width 84 height 18
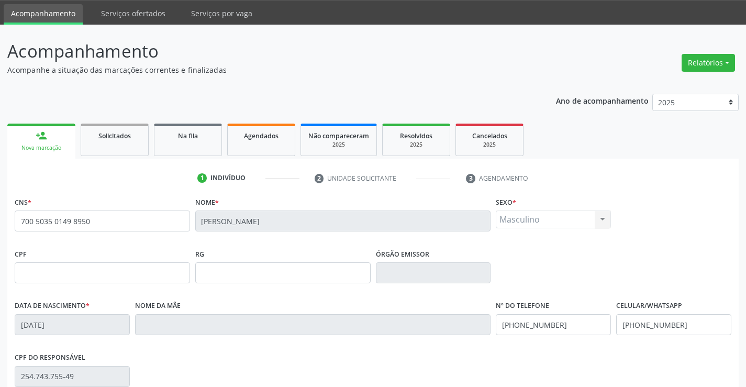
scroll to position [181, 0]
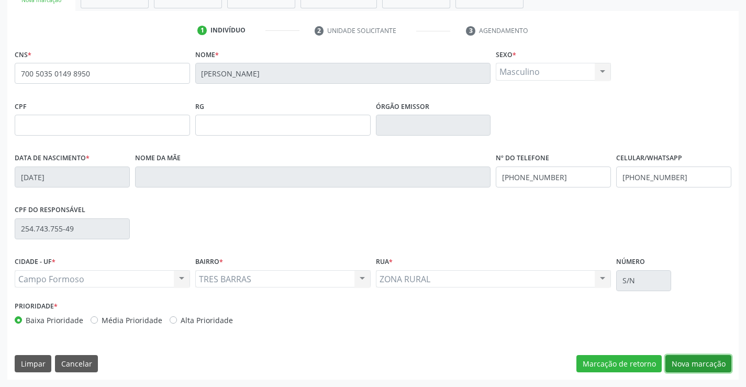
click at [672, 357] on button "Nova marcação" at bounding box center [699, 364] width 66 height 18
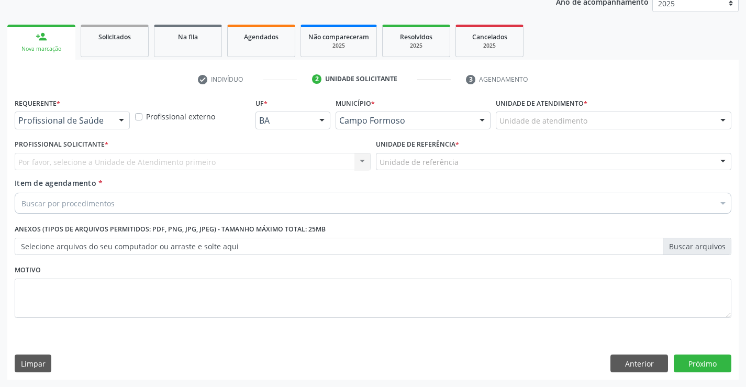
scroll to position [132, 0]
click at [123, 117] on div at bounding box center [122, 121] width 16 height 18
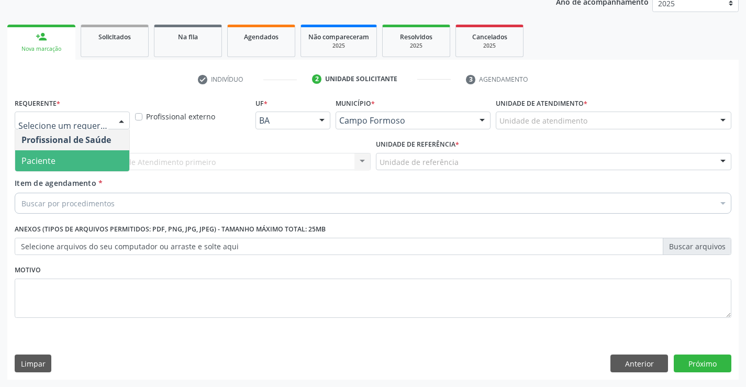
click at [78, 155] on span "Paciente" at bounding box center [72, 160] width 114 height 21
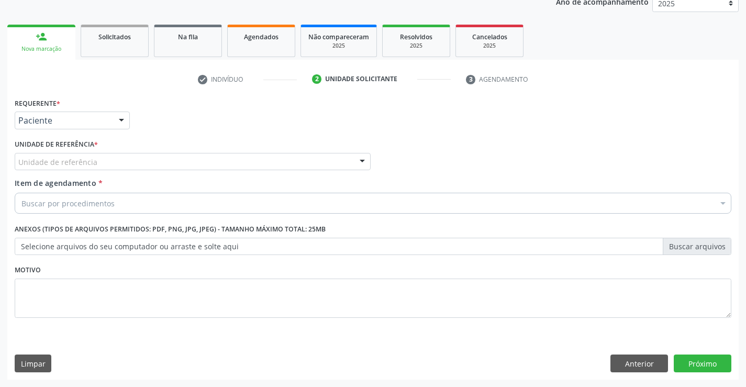
click at [364, 157] on div at bounding box center [363, 162] width 16 height 18
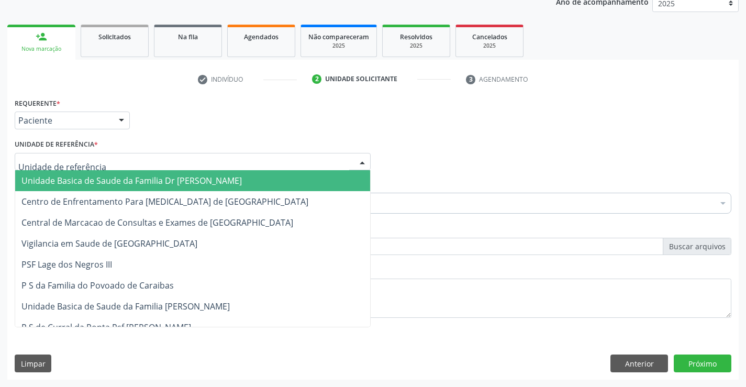
click at [310, 175] on span "Unidade Basica de Saude da Familia Dr [PERSON_NAME]" at bounding box center [192, 180] width 355 height 21
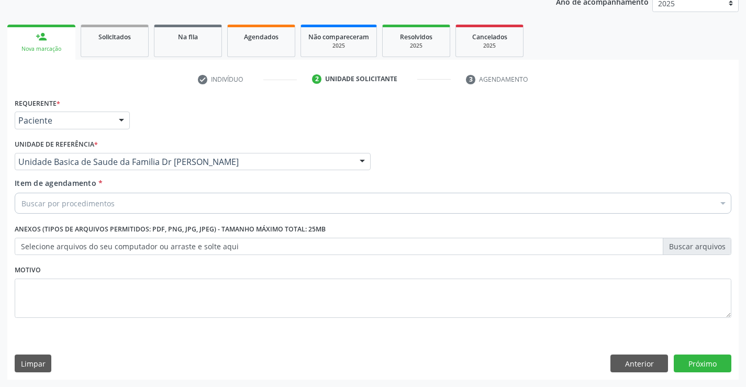
click at [268, 202] on div "Buscar por procedimentos" at bounding box center [373, 203] width 717 height 21
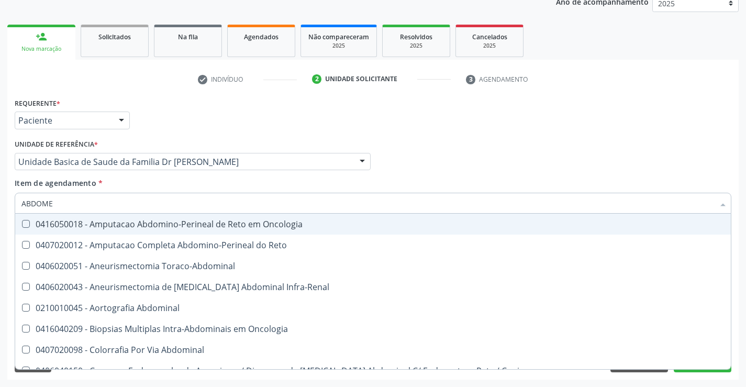
type input "ABDOMEN"
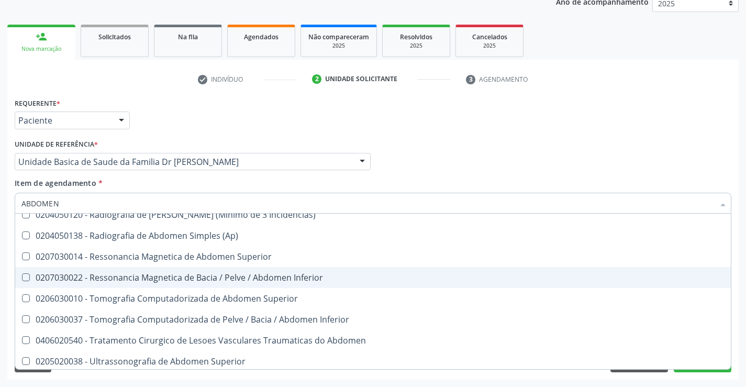
scroll to position [54, 0]
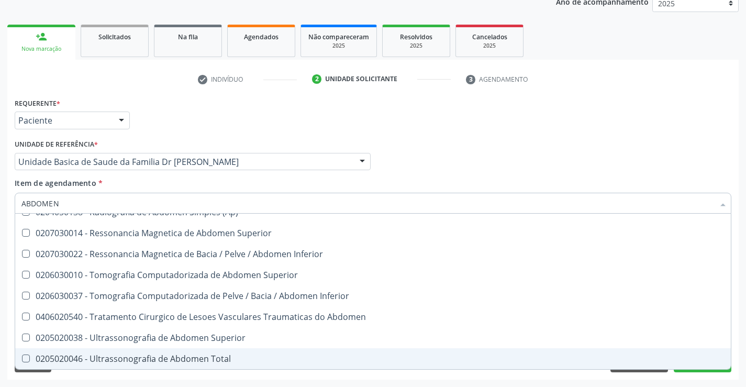
click at [160, 357] on div "0205020046 - Ultrassonografia de Abdomen Total" at bounding box center [372, 359] width 703 height 8
checkbox Total "true"
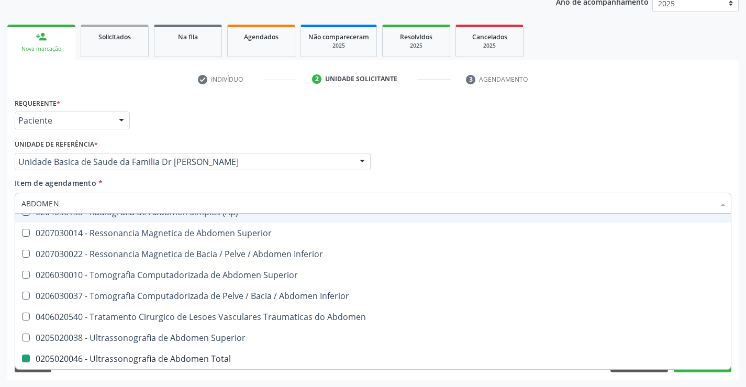
click at [675, 149] on div "Profissional Solicitante Por favor, selecione a Unidade de Atendimento primeiro…" at bounding box center [373, 157] width 722 height 41
checkbox Incidencias\) "true"
checkbox Total "false"
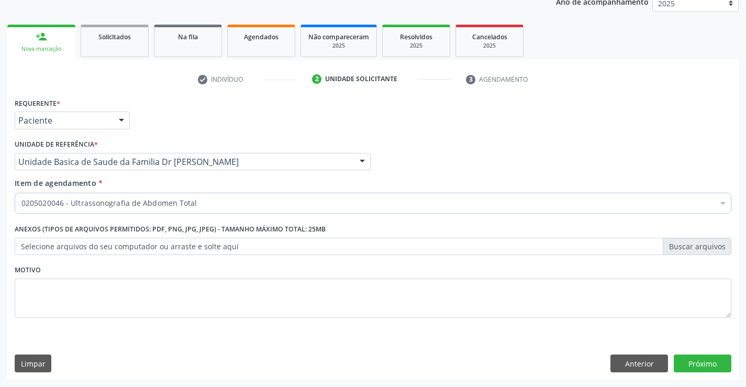
scroll to position [0, 0]
click at [697, 368] on button "Próximo" at bounding box center [703, 364] width 58 height 18
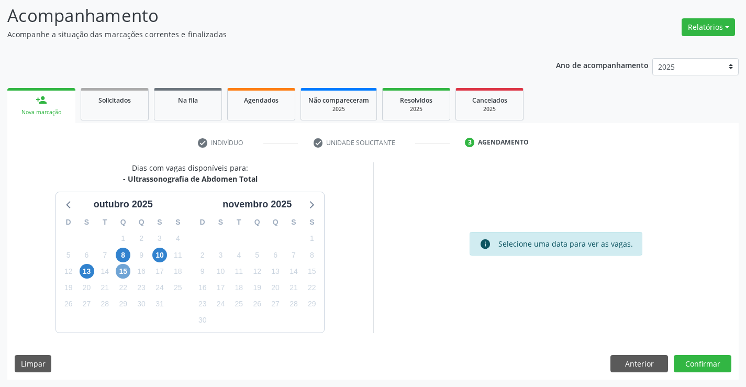
click at [124, 270] on span "15" at bounding box center [123, 271] width 15 height 15
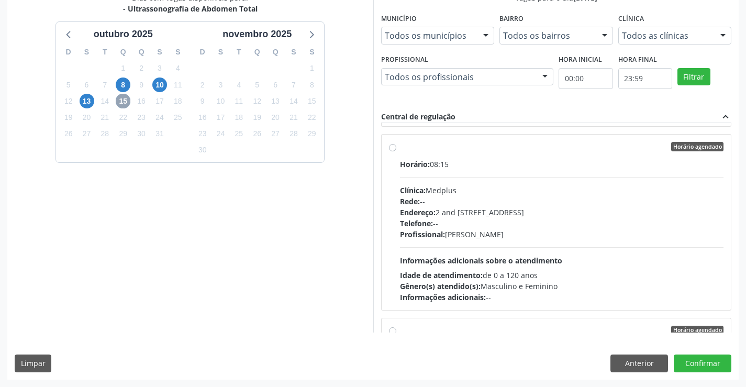
scroll to position [367, 0]
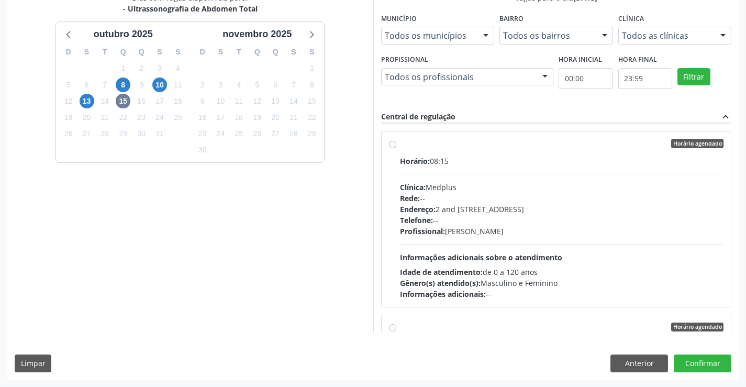
click at [400, 147] on label "Horário agendado Horário: 08:15 Clínica: Medplus Rede: -- Endereço: 2 and S 204…" at bounding box center [562, 219] width 324 height 161
click at [390, 147] on input "Horário agendado Horário: 08:15 Clínica: Medplus Rede: -- Endereço: 2 and S 204…" at bounding box center [392, 143] width 7 height 9
radio input "true"
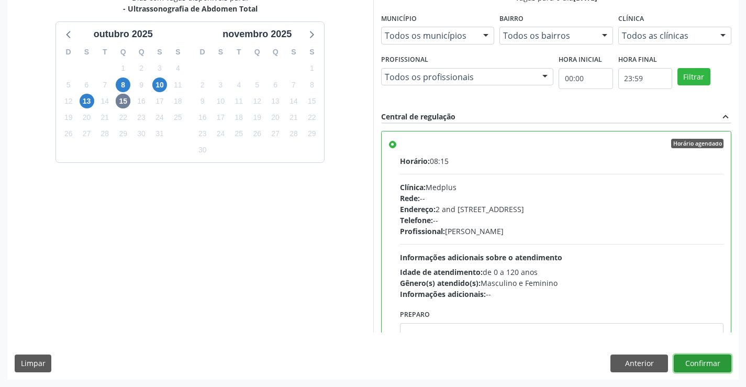
click at [705, 358] on button "Confirmar" at bounding box center [703, 364] width 58 height 18
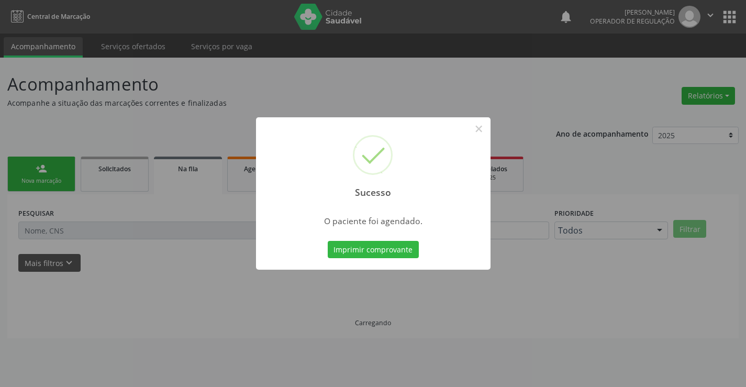
scroll to position [0, 0]
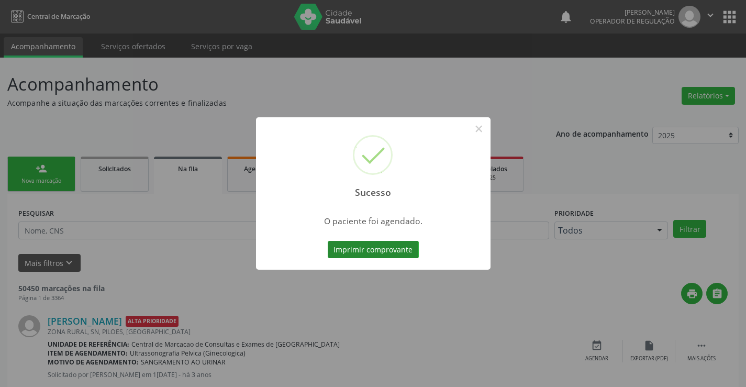
click at [377, 247] on button "Imprimir comprovante" at bounding box center [373, 250] width 91 height 18
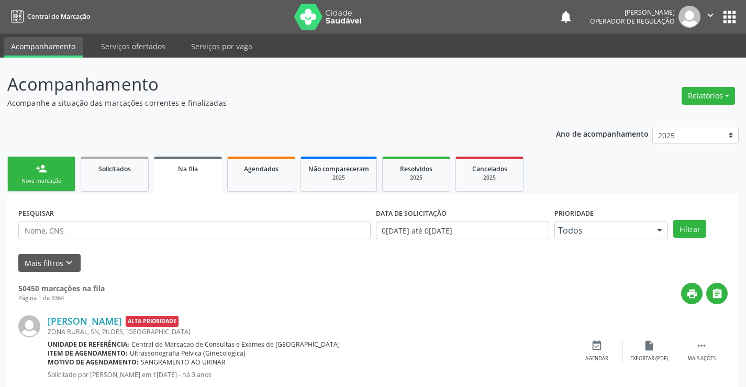
click at [52, 169] on link "person_add Nova marcação" at bounding box center [41, 174] width 68 height 35
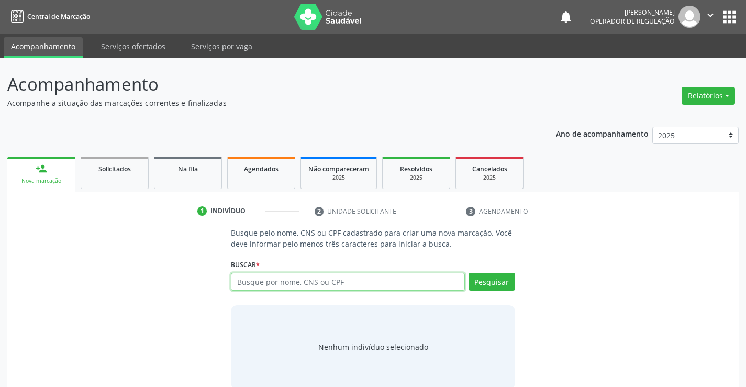
click at [254, 277] on input "text" at bounding box center [348, 282] width 234 height 18
type input "707404011703379"
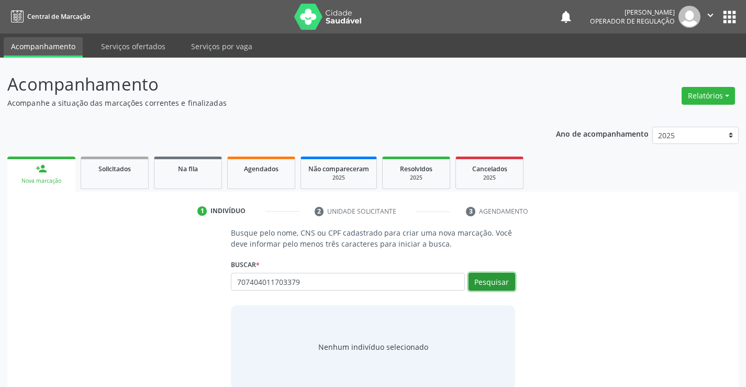
click at [491, 284] on button "Pesquisar" at bounding box center [492, 282] width 47 height 18
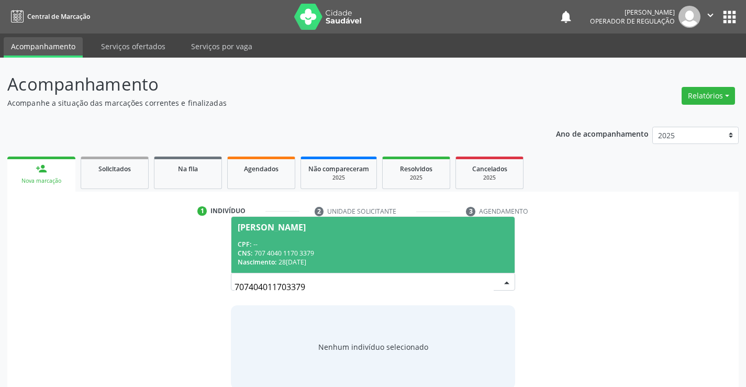
click at [273, 227] on div "Maroli Vieira de Carvalho" at bounding box center [272, 227] width 68 height 8
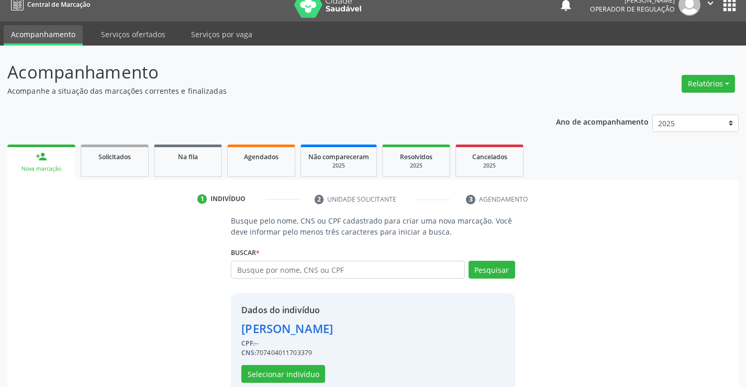
scroll to position [33, 0]
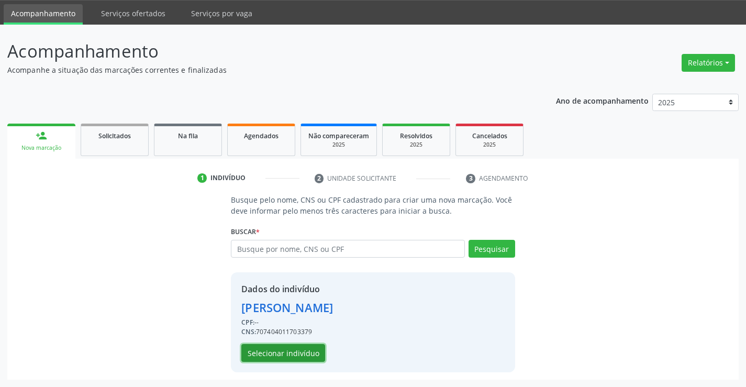
click at [287, 350] on button "Selecionar indivíduo" at bounding box center [283, 353] width 84 height 18
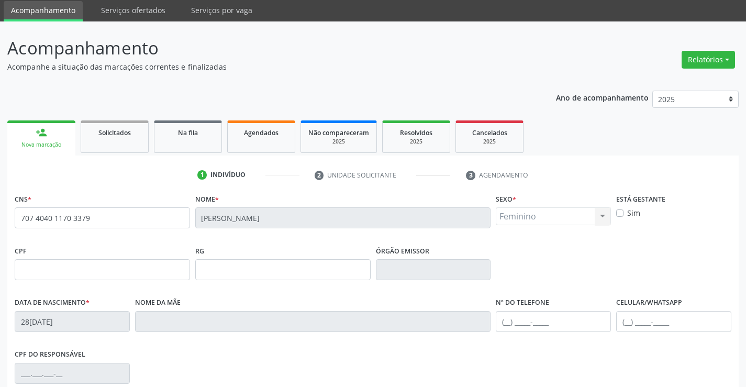
scroll to position [181, 0]
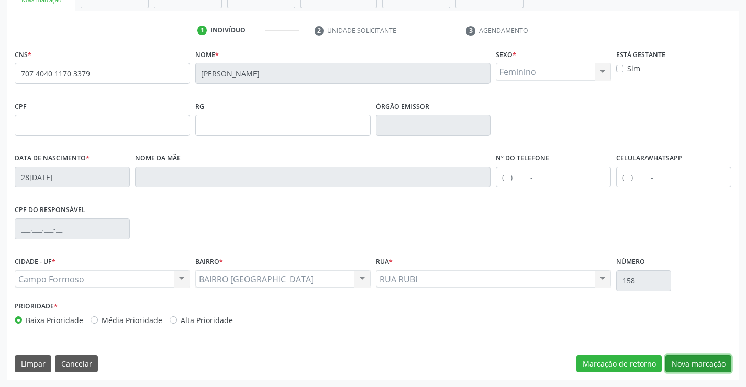
click at [672, 358] on button "Nova marcação" at bounding box center [699, 364] width 66 height 18
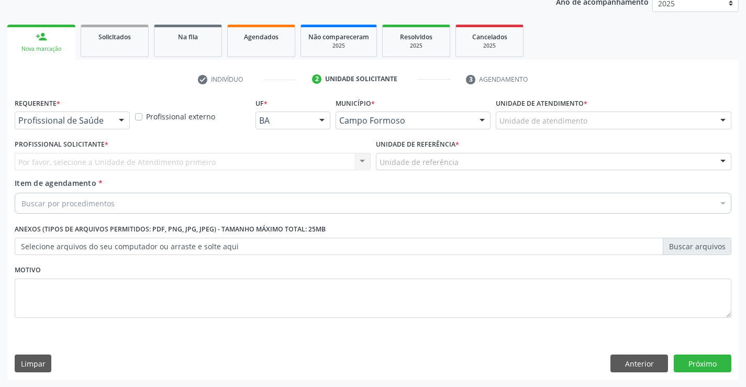
click at [115, 118] on div at bounding box center [122, 121] width 16 height 18
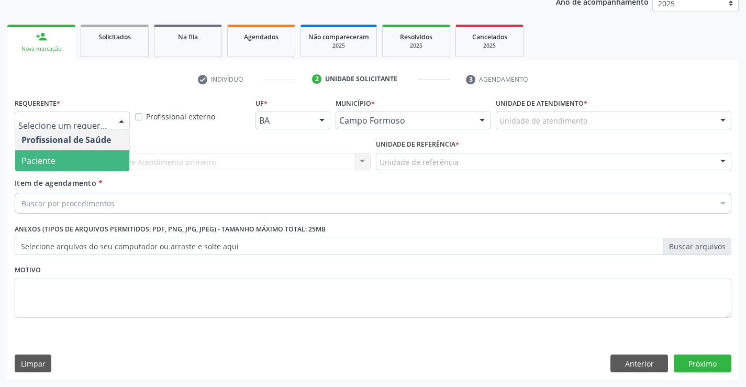
click at [83, 156] on span "Paciente" at bounding box center [72, 160] width 114 height 21
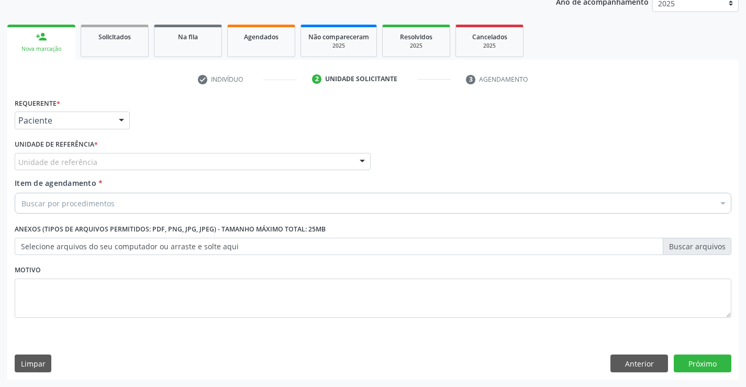
click at [355, 157] on div at bounding box center [363, 162] width 16 height 18
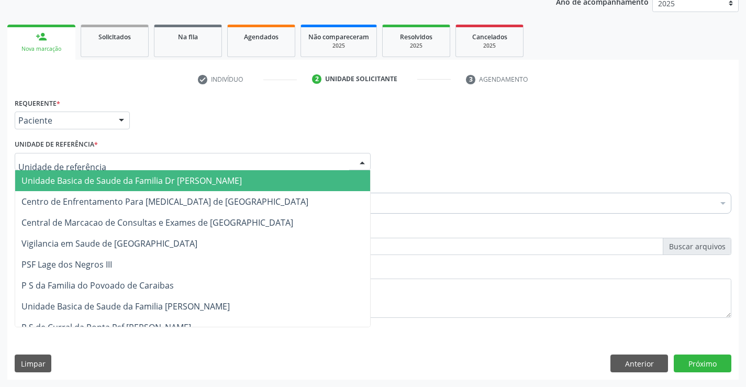
click at [299, 171] on span "Unidade Basica de Saude da Familia Dr [PERSON_NAME]" at bounding box center [192, 180] width 355 height 21
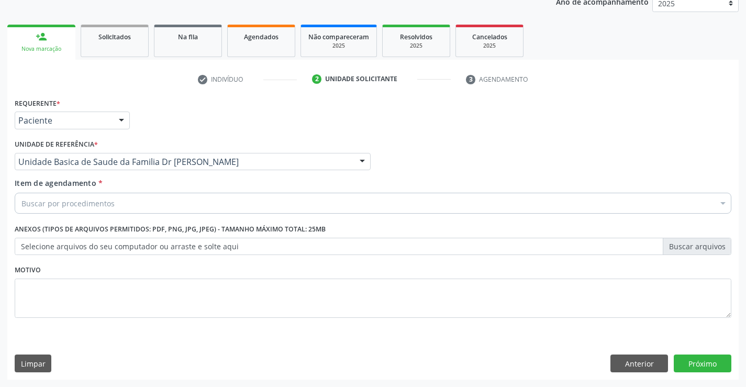
click at [270, 198] on div "Buscar por procedimentos" at bounding box center [373, 203] width 717 height 21
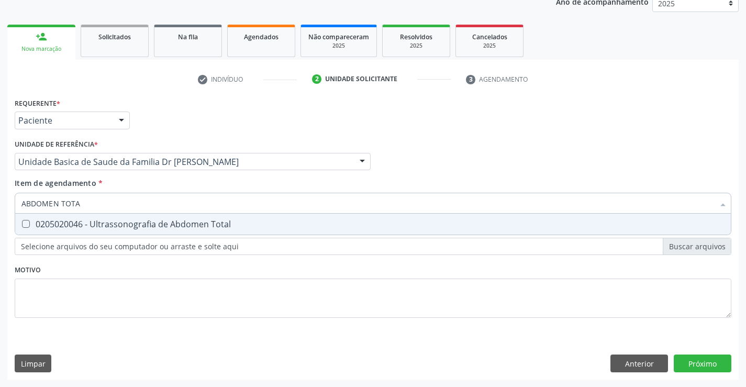
type input "ABDOMEN TOTAL"
click at [239, 226] on div "0205020046 - Ultrassonografia de Abdomen Total" at bounding box center [372, 224] width 703 height 8
checkbox Total "true"
click at [681, 366] on div "Requerente * Paciente Profissional de Saúde Paciente Nenhum resultado encontrad…" at bounding box center [373, 237] width 732 height 284
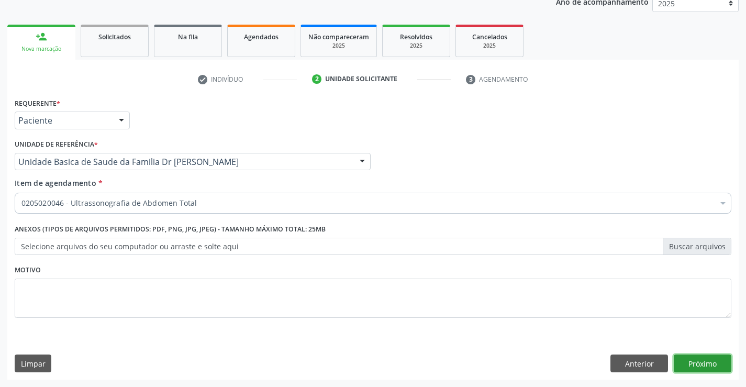
click at [677, 356] on button "Próximo" at bounding box center [703, 364] width 58 height 18
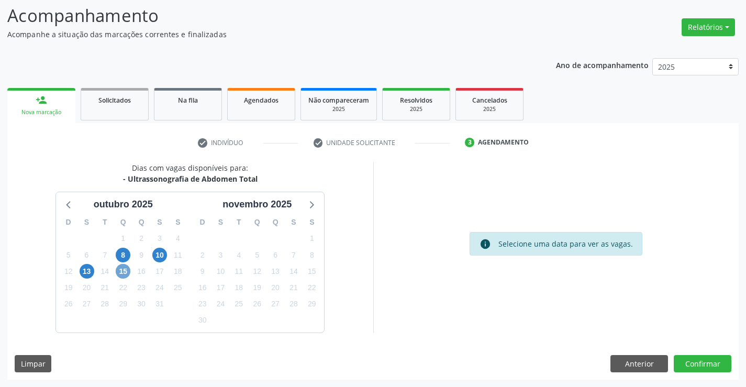
click at [119, 273] on span "15" at bounding box center [123, 271] width 15 height 15
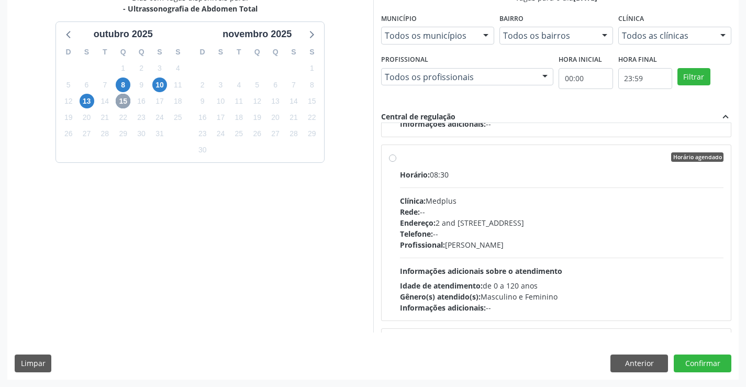
scroll to position [367, 0]
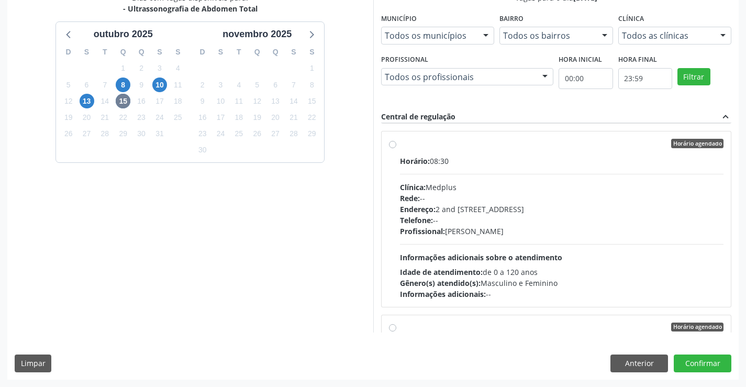
click at [400, 142] on label "Horário agendado Horário: 08:30 Clínica: Medplus Rede: -- Endereço: 2 and S 204…" at bounding box center [562, 219] width 324 height 161
click at [394, 142] on input "Horário agendado Horário: 08:30 Clínica: Medplus Rede: -- Endereço: 2 and S 204…" at bounding box center [392, 143] width 7 height 9
radio input "true"
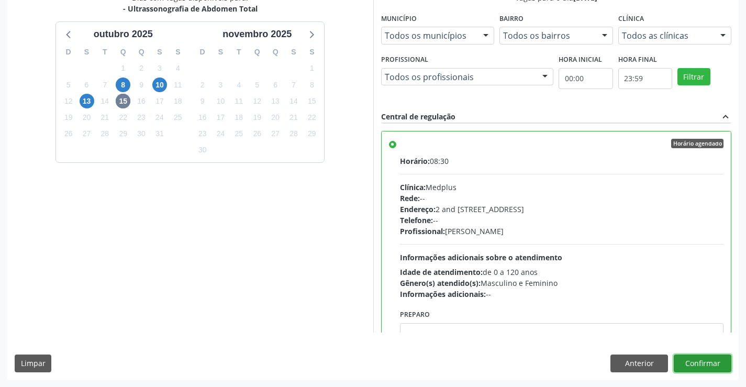
click at [691, 360] on button "Confirmar" at bounding box center [703, 364] width 58 height 18
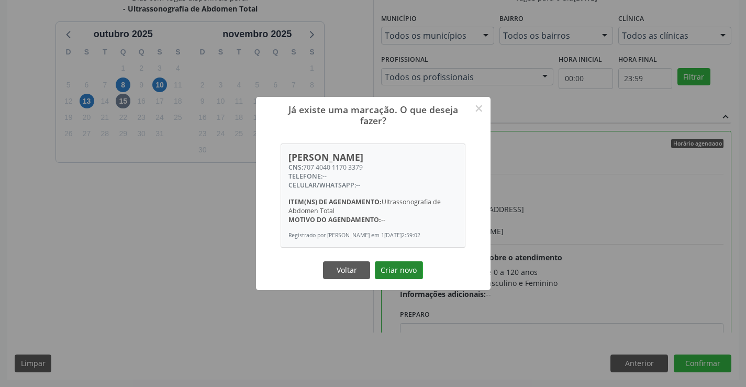
click at [402, 278] on button "Criar novo" at bounding box center [399, 270] width 48 height 18
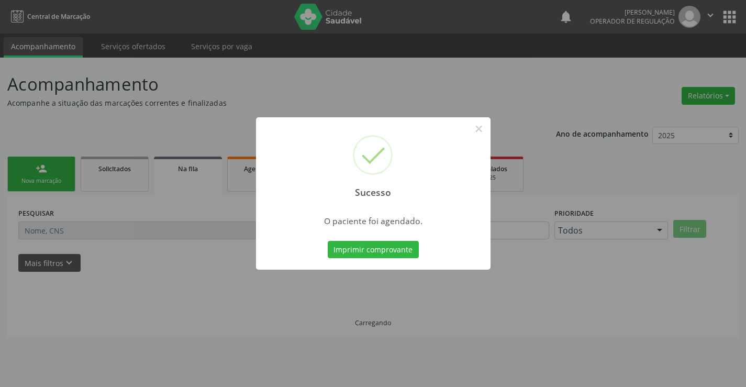
scroll to position [0, 0]
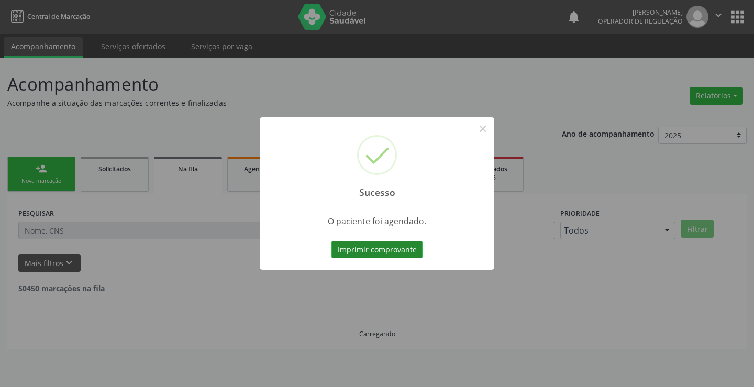
click at [386, 251] on button "Imprimir comprovante" at bounding box center [377, 250] width 91 height 18
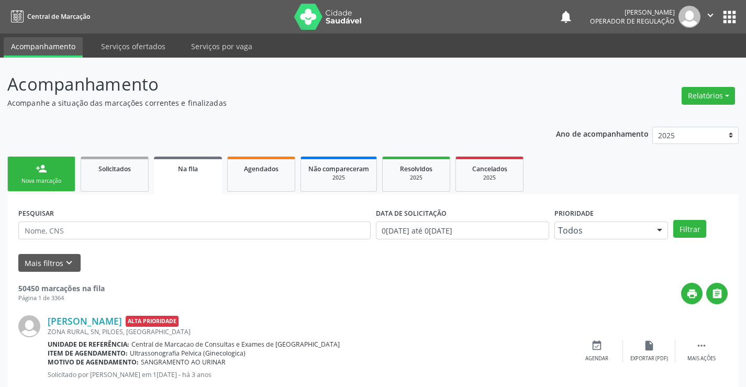
click at [59, 164] on link "person_add Nova marcação" at bounding box center [41, 174] width 68 height 35
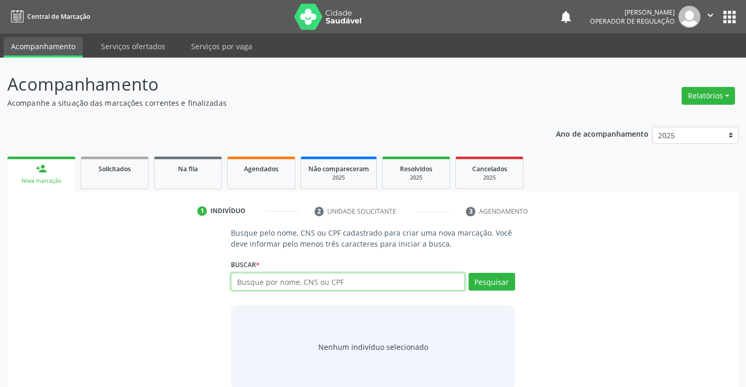
click at [313, 279] on input "text" at bounding box center [348, 282] width 234 height 18
type input "708403310726270"
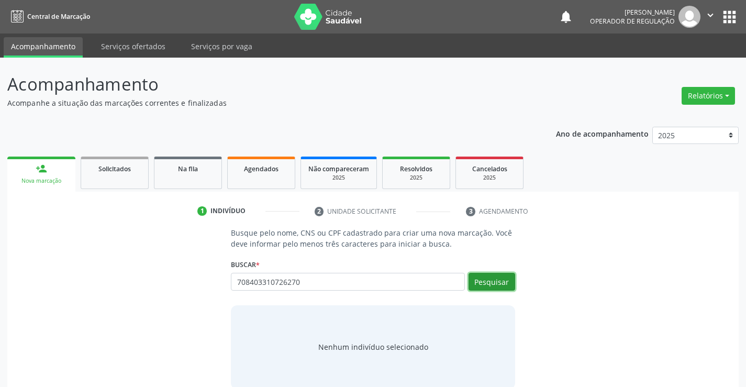
click at [495, 278] on button "Pesquisar" at bounding box center [492, 282] width 47 height 18
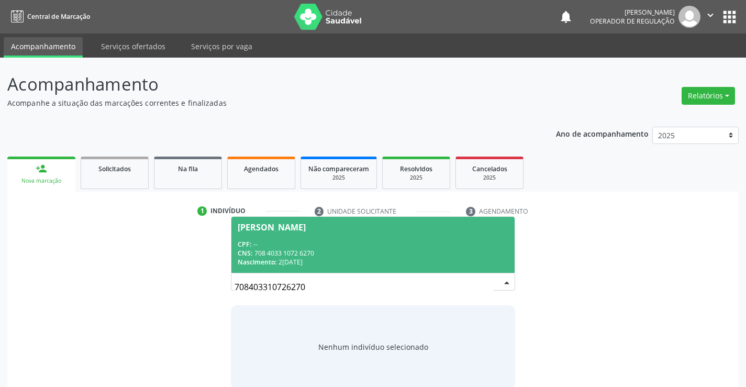
click at [274, 225] on div "Wane Raiza Bonfim de Souza" at bounding box center [272, 227] width 68 height 8
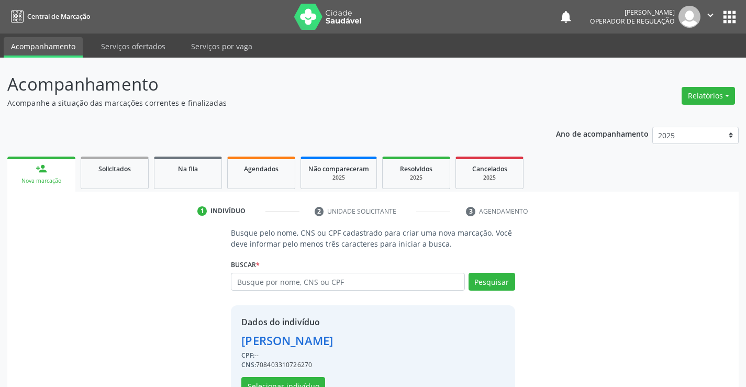
scroll to position [33, 0]
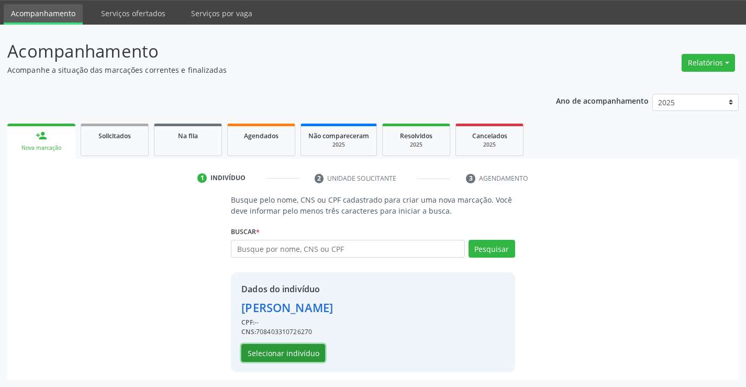
click at [299, 350] on button "Selecionar indivíduo" at bounding box center [283, 353] width 84 height 18
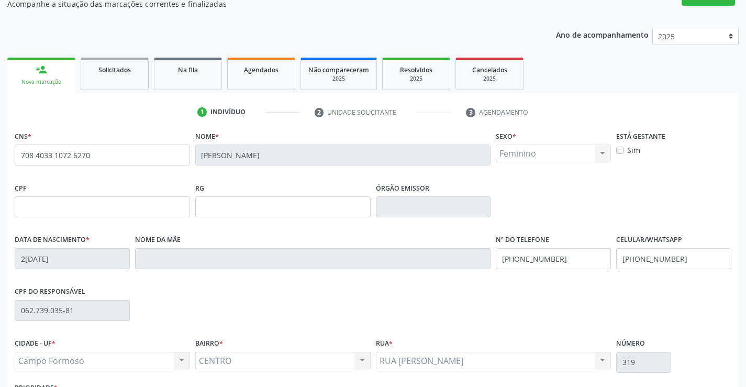
scroll to position [181, 0]
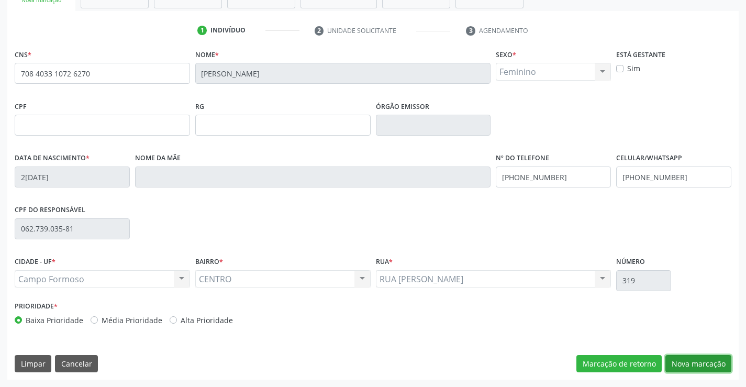
click at [678, 361] on button "Nova marcação" at bounding box center [699, 364] width 66 height 18
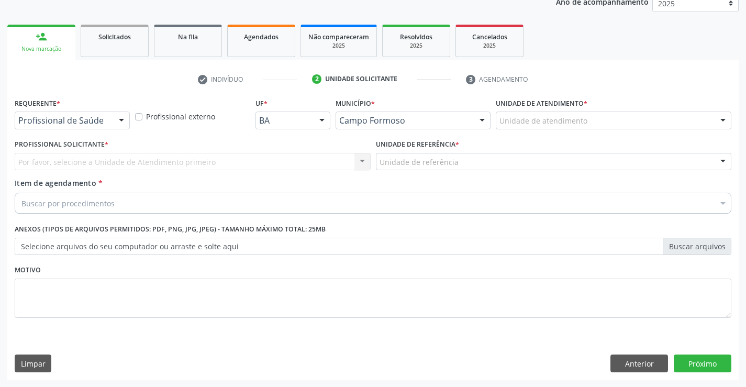
scroll to position [132, 0]
click at [120, 118] on div at bounding box center [122, 121] width 16 height 18
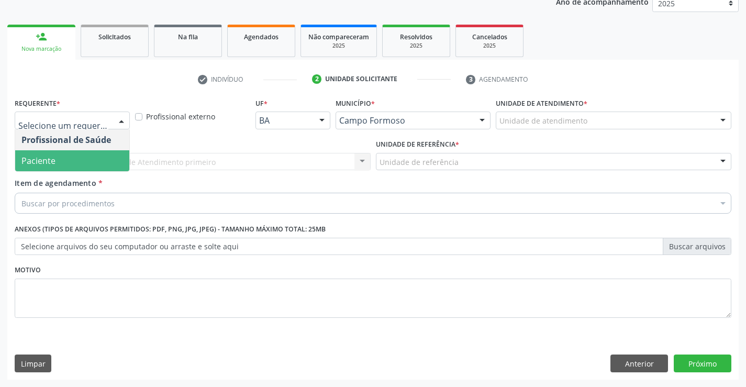
click at [96, 155] on span "Paciente" at bounding box center [72, 160] width 114 height 21
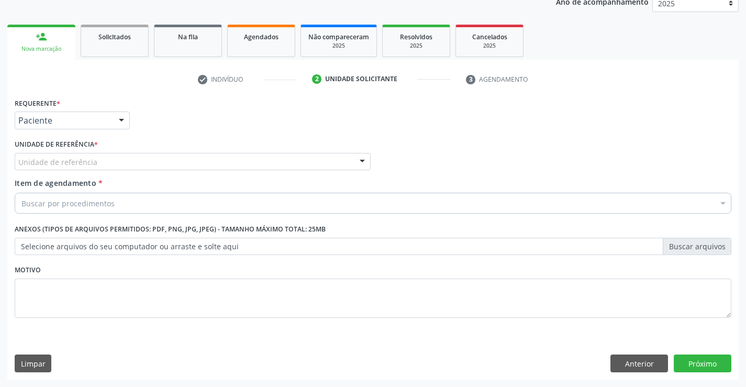
click at [360, 157] on div at bounding box center [363, 162] width 16 height 18
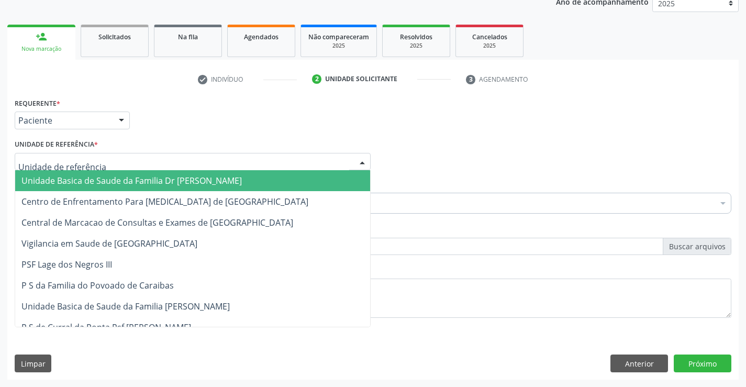
click at [273, 180] on span "Unidade Basica de Saude da Familia Dr [PERSON_NAME]" at bounding box center [192, 180] width 355 height 21
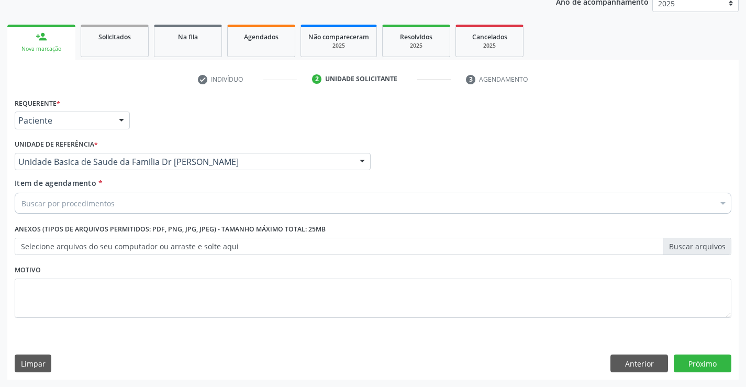
click at [241, 205] on div "Buscar por procedimentos" at bounding box center [373, 203] width 717 height 21
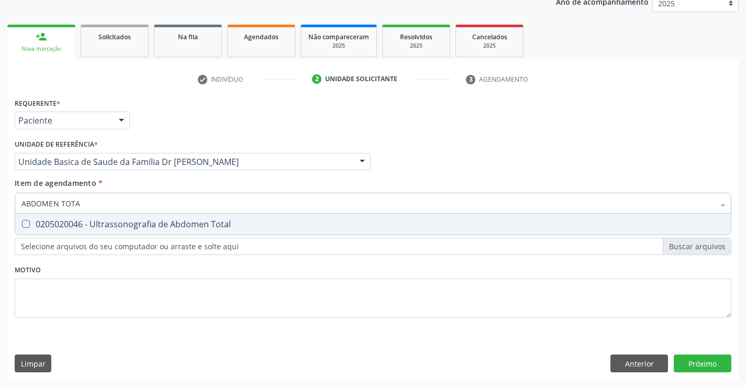
type input "ABDOMEN TOTAL"
drag, startPoint x: 92, startPoint y: 204, endPoint x: 0, endPoint y: 210, distance: 91.8
click at [0, 210] on div "Acompanhamento Acompanhe a situação das marcações correntes e finalizadas Relat…" at bounding box center [373, 156] width 746 height 461
click at [30, 224] on div "0205020046 - Ultrassonografia de Abdomen Total" at bounding box center [372, 224] width 703 height 8
checkbox Total "true"
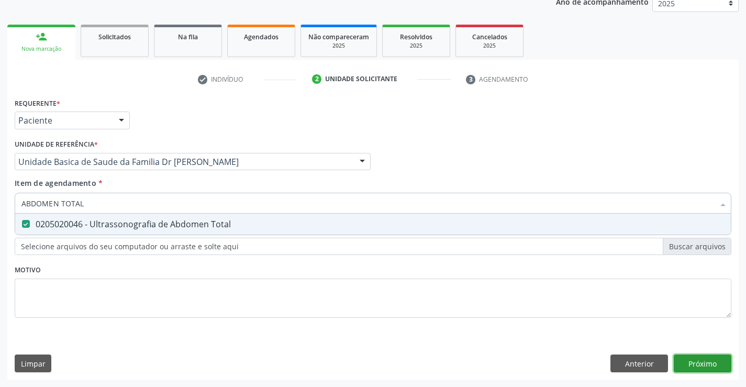
click at [714, 355] on div "Requerente * Paciente Profissional de Saúde Paciente Nenhum resultado encontrad…" at bounding box center [373, 237] width 732 height 284
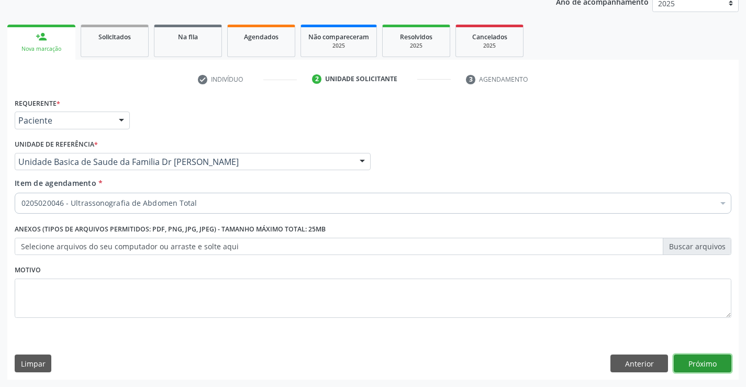
click at [709, 361] on button "Próximo" at bounding box center [703, 364] width 58 height 18
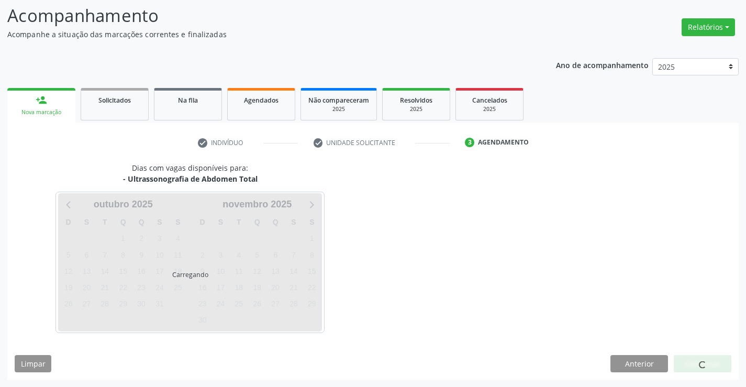
scroll to position [69, 0]
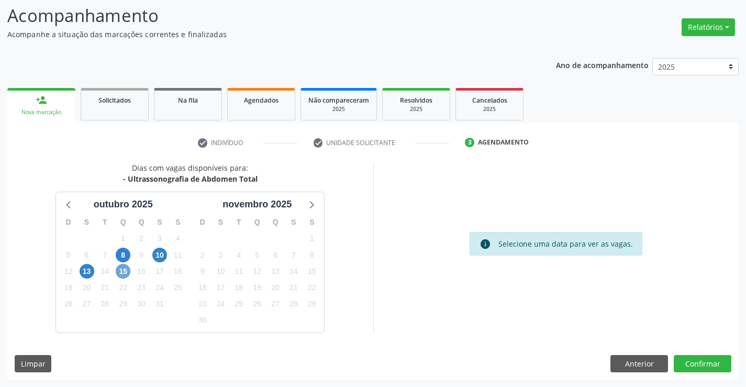
click at [124, 273] on span "15" at bounding box center [123, 271] width 15 height 15
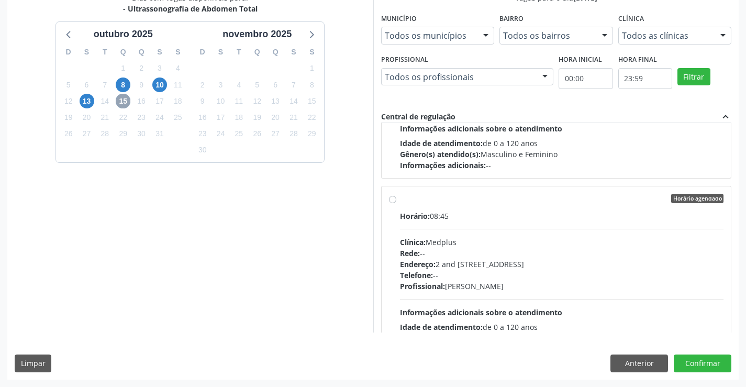
scroll to position [314, 0]
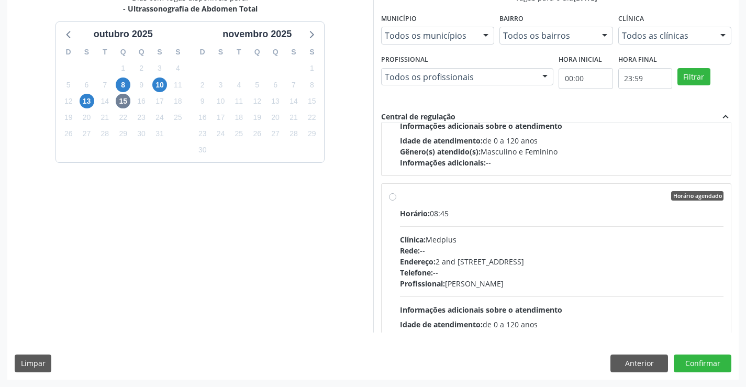
click at [400, 199] on label "Horário agendado Horário: 08:45 Clínica: Medplus Rede: -- Endereço: 2 and S 204…" at bounding box center [562, 271] width 324 height 161
click at [391, 199] on input "Horário agendado Horário: 08:45 Clínica: Medplus Rede: -- Endereço: 2 and S 204…" at bounding box center [392, 195] width 7 height 9
radio input "true"
click at [697, 360] on button "Confirmar" at bounding box center [703, 364] width 58 height 18
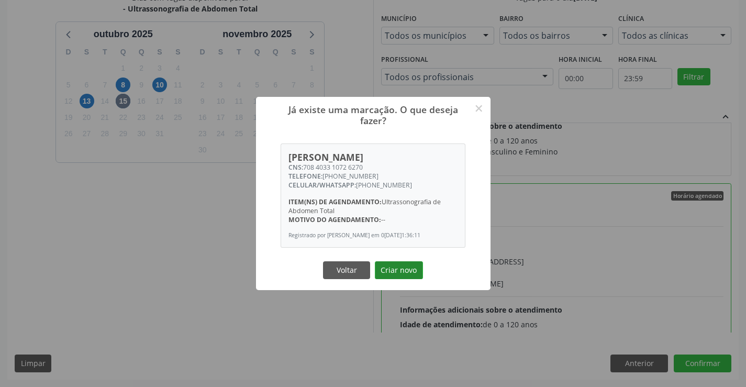
click at [404, 273] on button "Criar novo" at bounding box center [399, 270] width 48 height 18
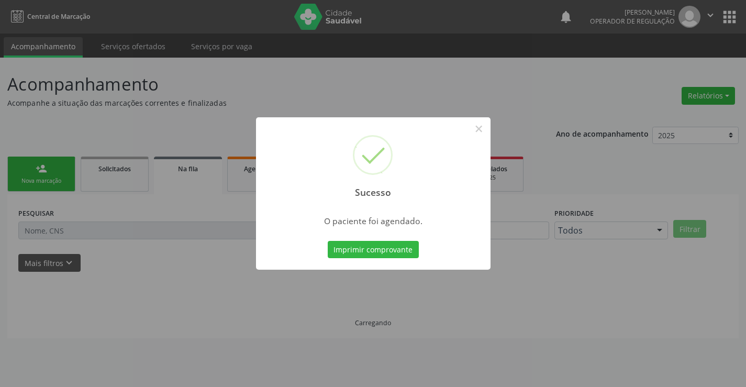
scroll to position [0, 0]
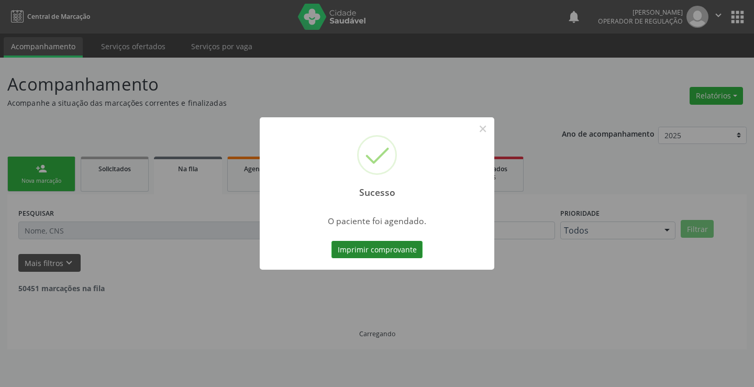
click at [384, 249] on button "Imprimir comprovante" at bounding box center [377, 250] width 91 height 18
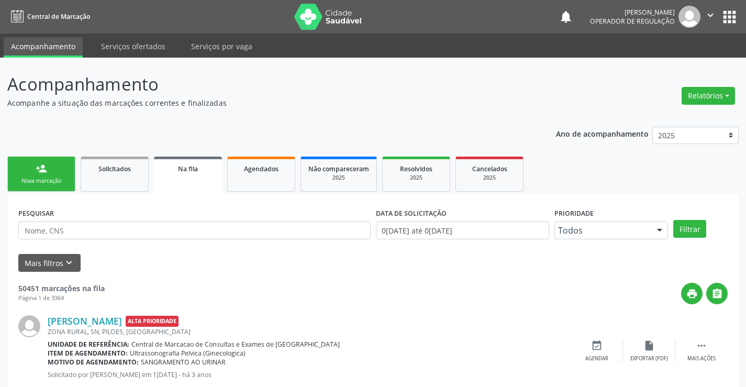
click at [60, 171] on link "person_add Nova marcação" at bounding box center [41, 174] width 68 height 35
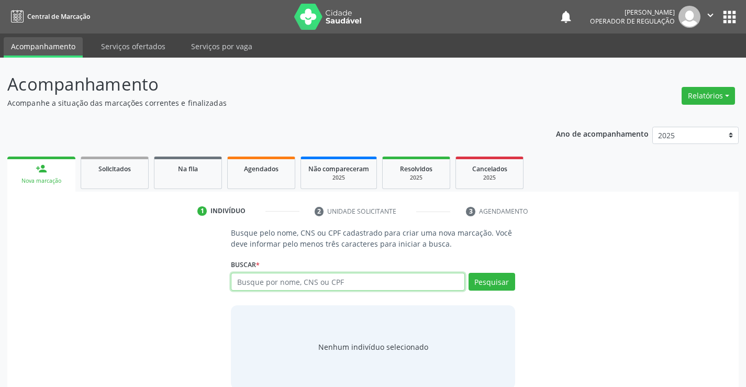
click at [274, 278] on input "text" at bounding box center [348, 282] width 234 height 18
type input "705008221941854"
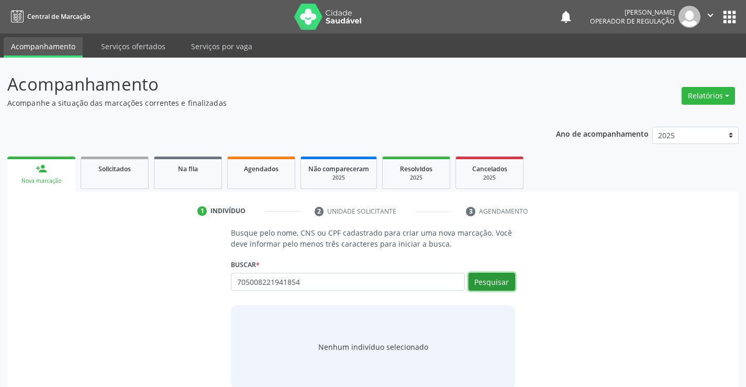
click at [483, 278] on button "Pesquisar" at bounding box center [492, 282] width 47 height 18
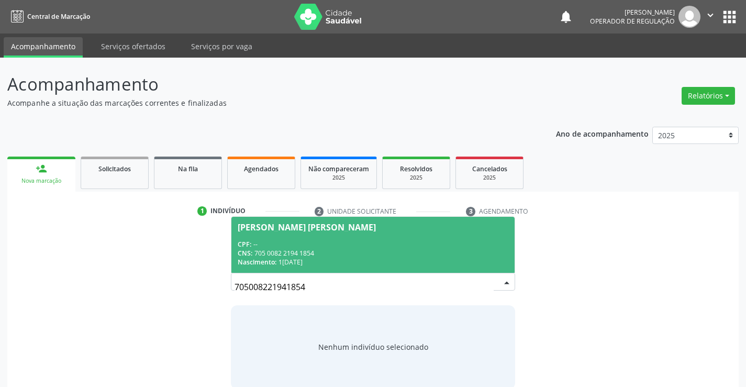
click at [291, 221] on span "Patricia Carvalho Agapito Martins CPF: -- CNS: 705 0082 2194 1854 Nascimento: 1…" at bounding box center [373, 245] width 283 height 56
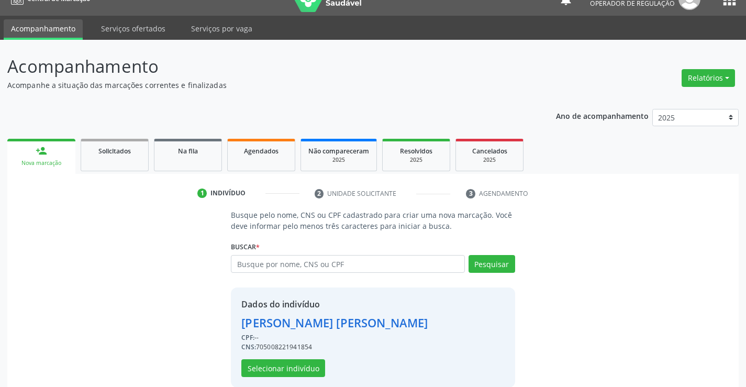
scroll to position [33, 0]
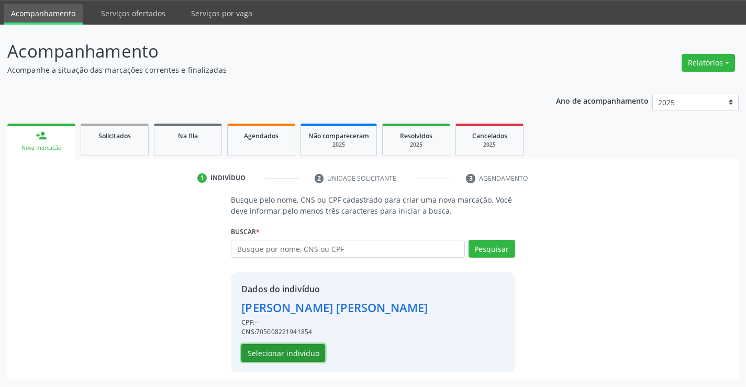
click at [292, 352] on button "Selecionar indivíduo" at bounding box center [283, 353] width 84 height 18
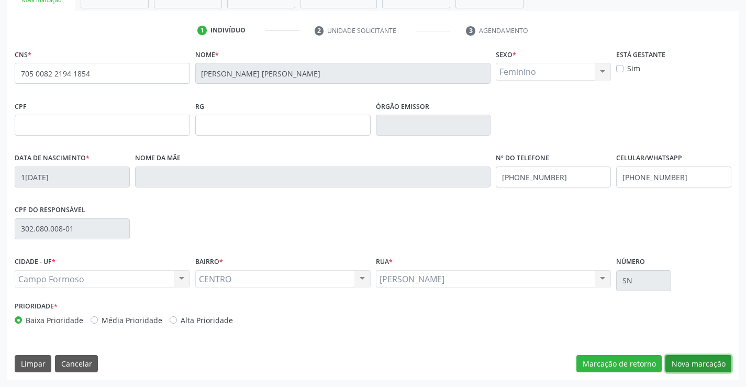
click at [681, 359] on button "Nova marcação" at bounding box center [699, 364] width 66 height 18
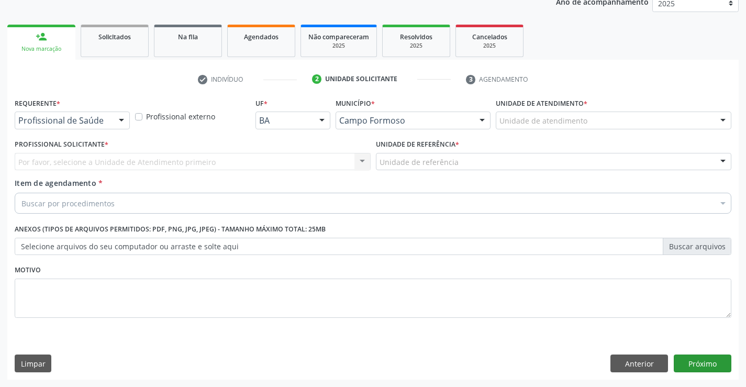
scroll to position [132, 0]
click at [122, 119] on div at bounding box center [122, 121] width 16 height 18
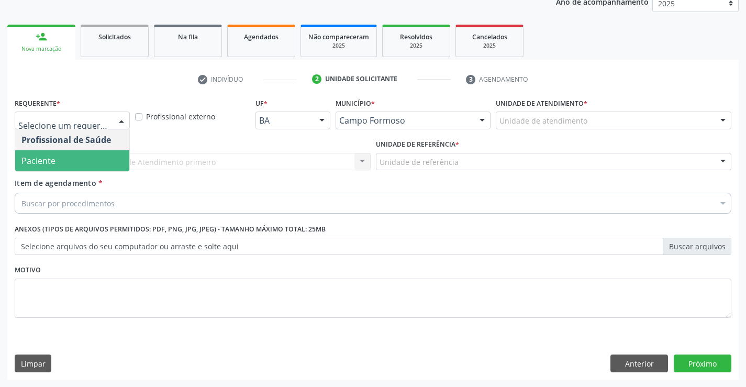
click at [58, 155] on span "Paciente" at bounding box center [72, 160] width 114 height 21
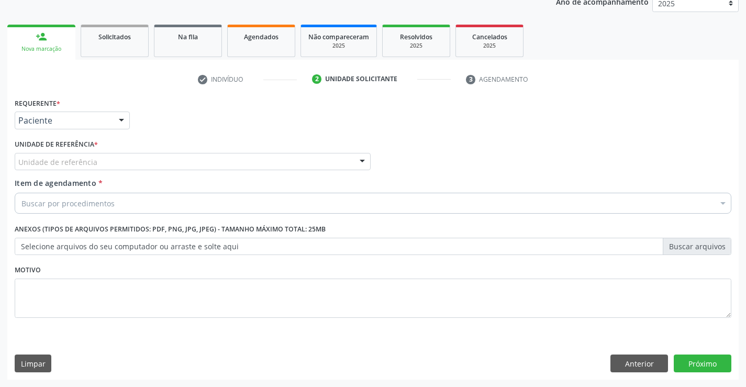
click at [365, 164] on div at bounding box center [363, 162] width 16 height 18
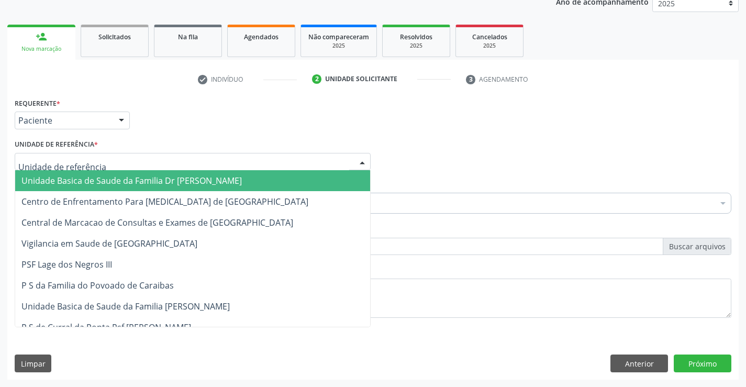
click at [210, 186] on span "Unidade Basica de Saude da Familia Dr [PERSON_NAME]" at bounding box center [131, 181] width 221 height 12
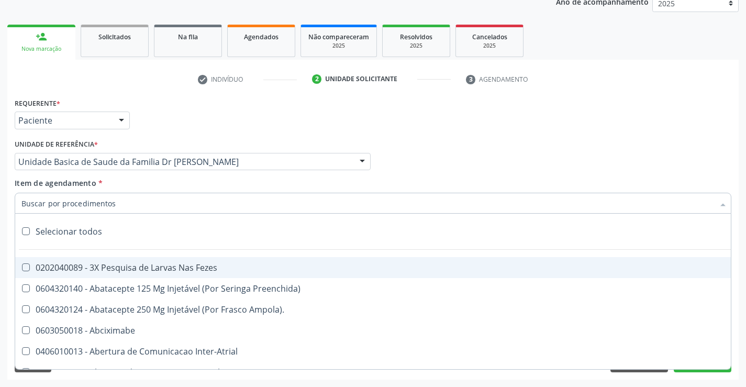
paste input "ABDOMEN TOTAL"
type input "ABDOMEN TOTAL"
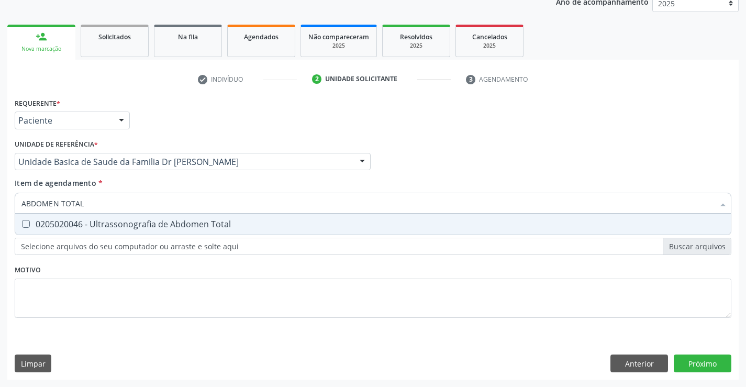
click at [85, 222] on div "0205020046 - Ultrassonografia de Abdomen Total" at bounding box center [372, 224] width 703 height 8
checkbox Total "true"
click at [700, 367] on div "Requerente * Paciente Profissional de Saúde Paciente Nenhum resultado encontrad…" at bounding box center [373, 237] width 732 height 284
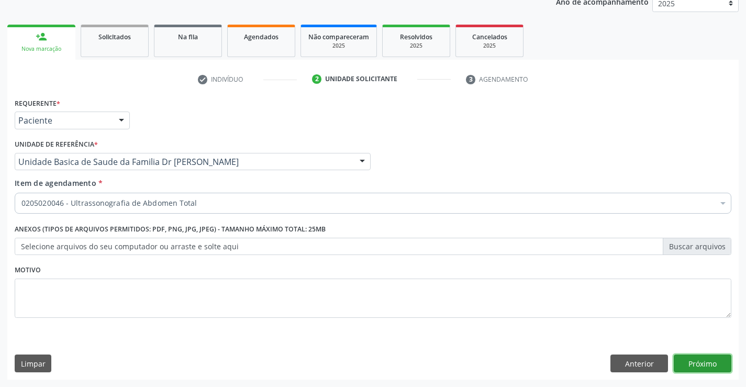
click at [705, 359] on button "Próximo" at bounding box center [703, 364] width 58 height 18
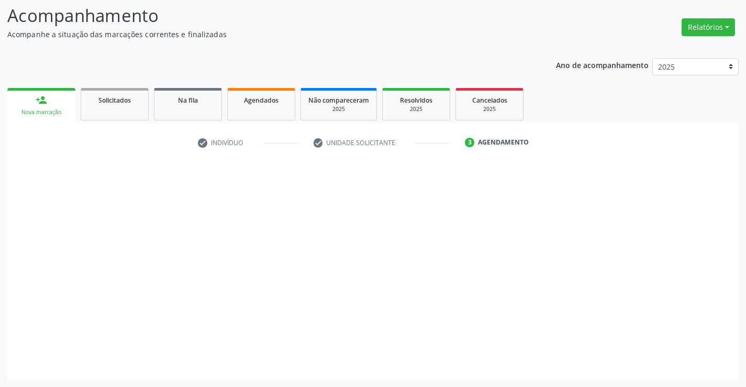
scroll to position [69, 0]
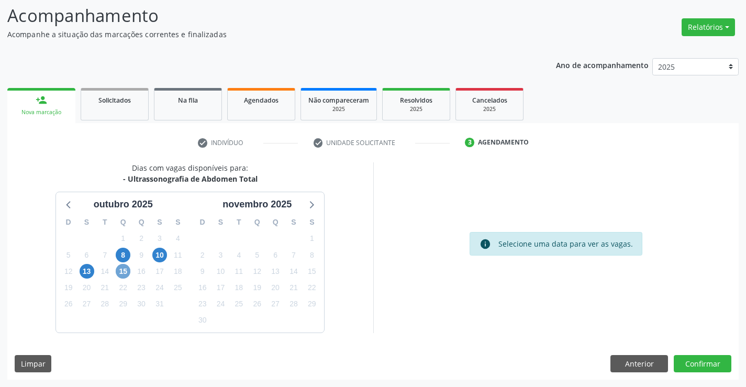
click at [126, 273] on span "15" at bounding box center [123, 271] width 15 height 15
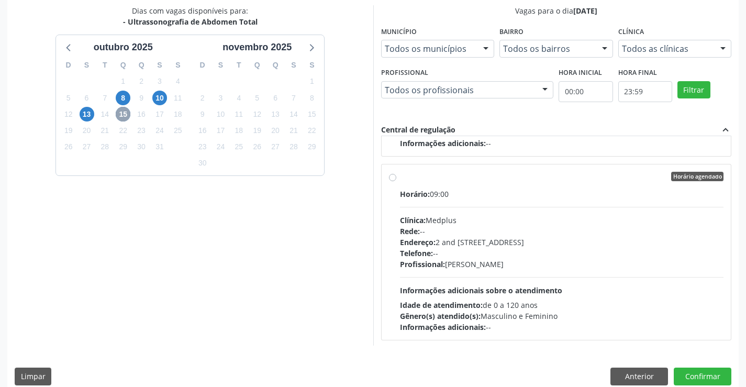
scroll to position [314, 0]
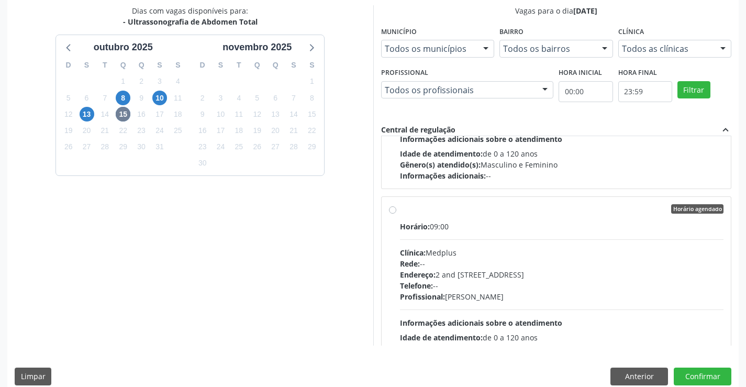
click at [400, 213] on label "Horário agendado Horário: 09:00 Clínica: Medplus Rede: -- Endereço: 2 and S 204…" at bounding box center [562, 284] width 324 height 161
click at [392, 213] on input "Horário agendado Horário: 09:00 Clínica: Medplus Rede: -- Endereço: 2 and S 204…" at bounding box center [392, 208] width 7 height 9
radio input "true"
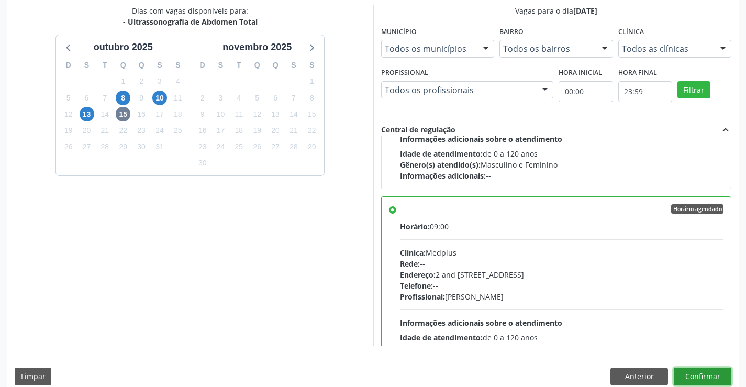
click at [696, 375] on button "Confirmar" at bounding box center [703, 377] width 58 height 18
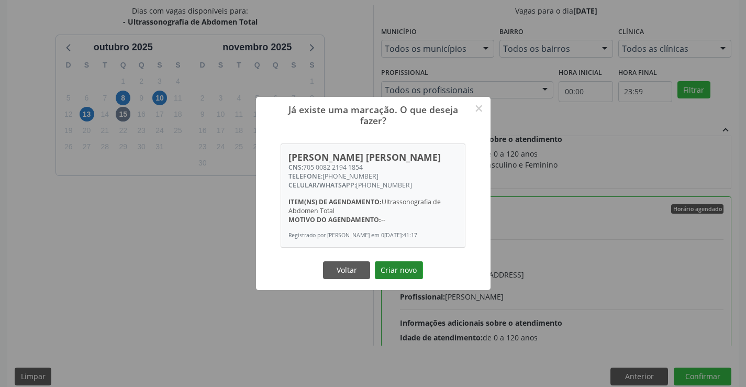
click at [396, 275] on button "Criar novo" at bounding box center [399, 270] width 48 height 18
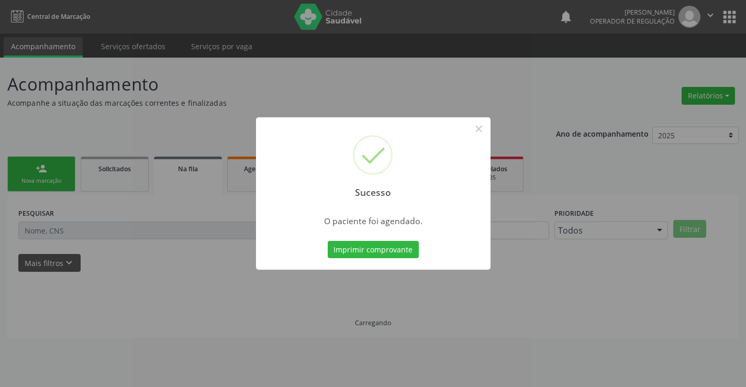
scroll to position [0, 0]
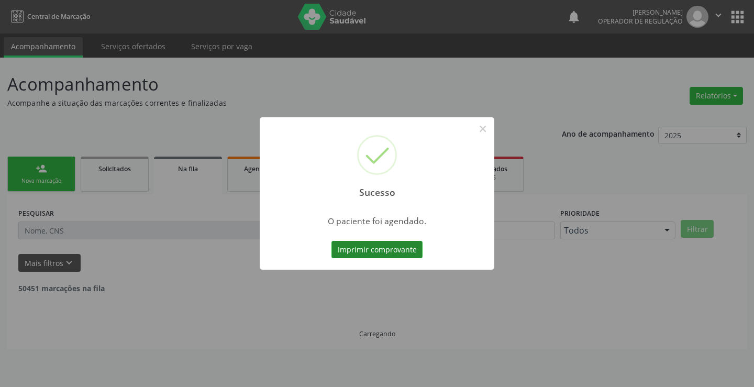
click at [412, 245] on button "Imprimir comprovante" at bounding box center [377, 250] width 91 height 18
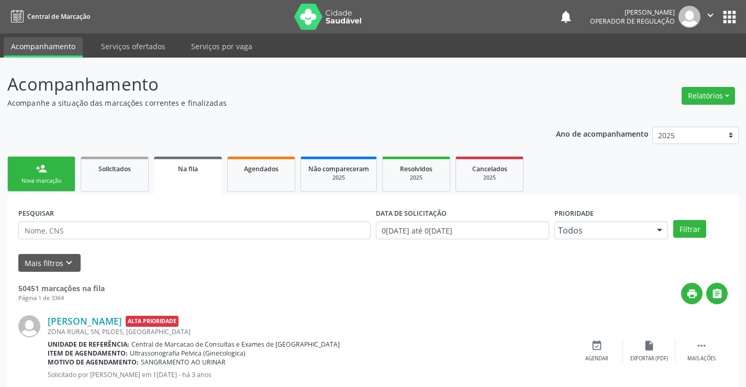
click at [25, 169] on link "person_add Nova marcação" at bounding box center [41, 174] width 68 height 35
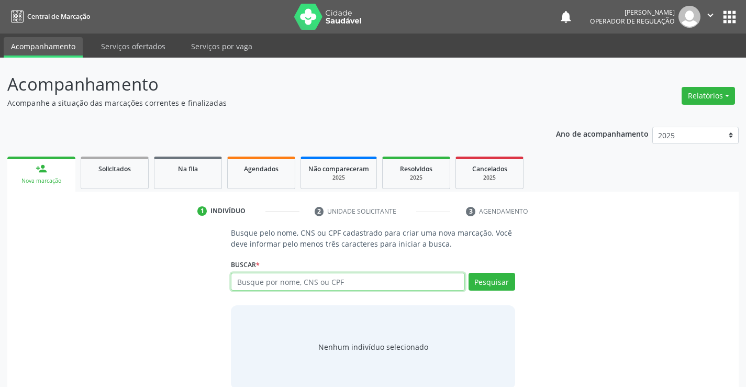
click at [279, 276] on input "text" at bounding box center [348, 282] width 234 height 18
type input "700500391178954"
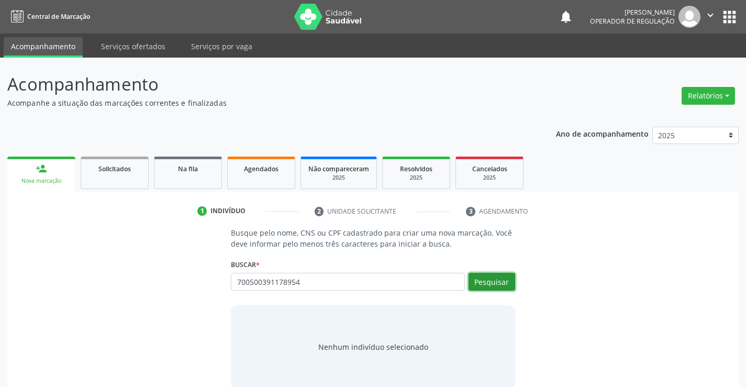
click at [505, 273] on button "Pesquisar" at bounding box center [492, 282] width 47 height 18
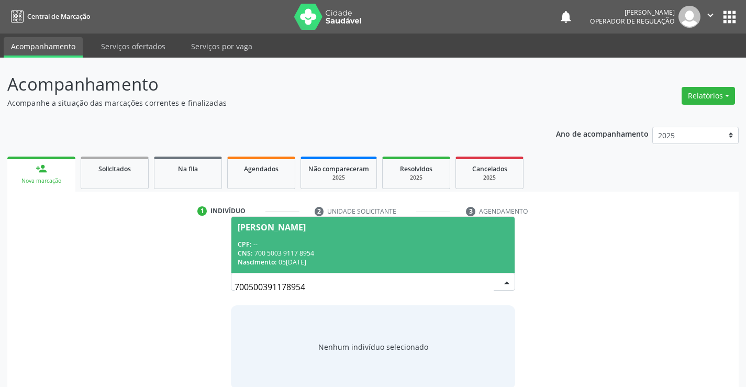
click at [302, 228] on div "Maria de Fatima Santos" at bounding box center [272, 227] width 68 height 8
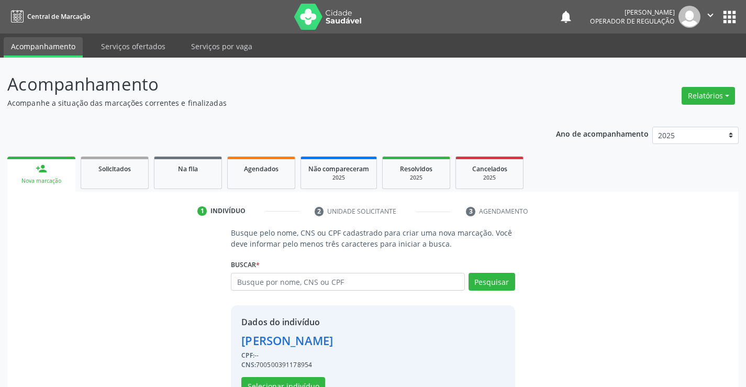
scroll to position [33, 0]
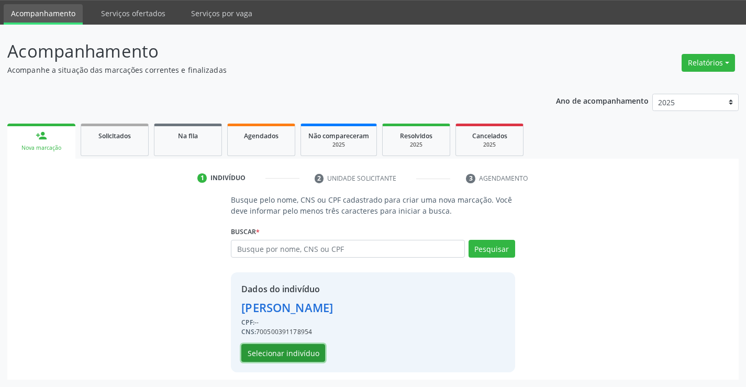
click at [277, 352] on button "Selecionar indivíduo" at bounding box center [283, 353] width 84 height 18
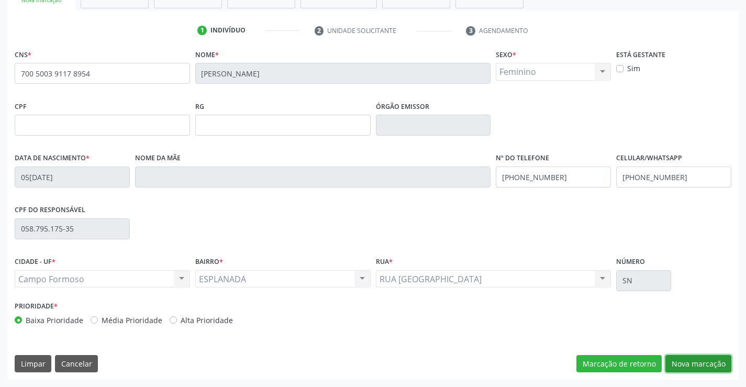
click at [713, 363] on button "Nova marcação" at bounding box center [699, 364] width 66 height 18
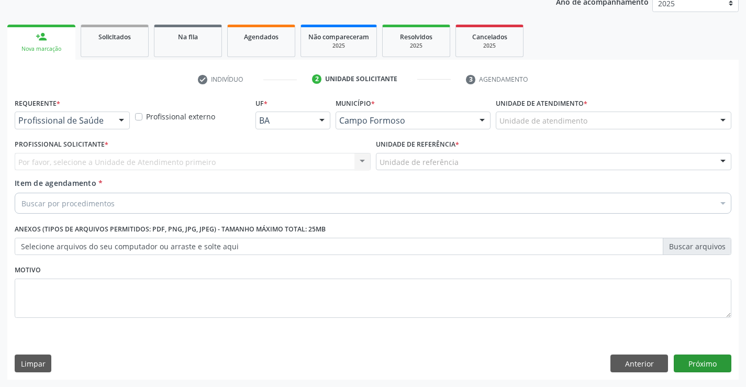
scroll to position [132, 0]
click at [125, 114] on div at bounding box center [122, 121] width 16 height 18
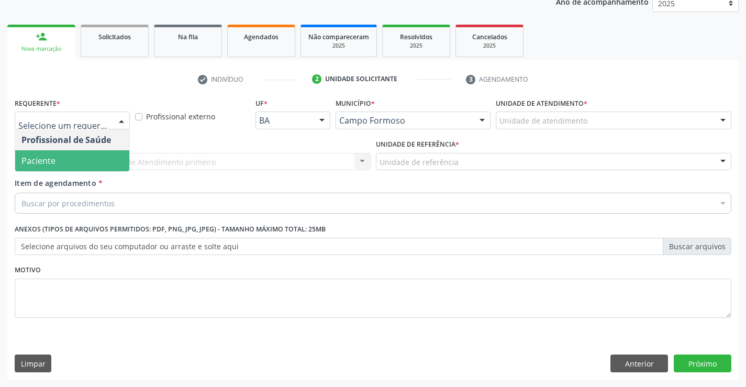
click at [69, 163] on span "Paciente" at bounding box center [72, 160] width 114 height 21
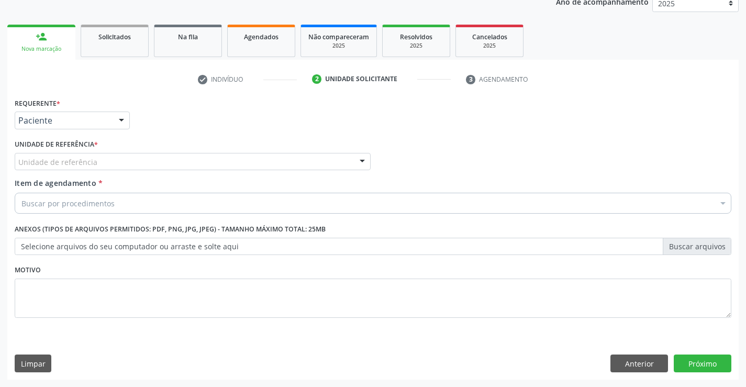
click at [366, 164] on div at bounding box center [363, 162] width 16 height 18
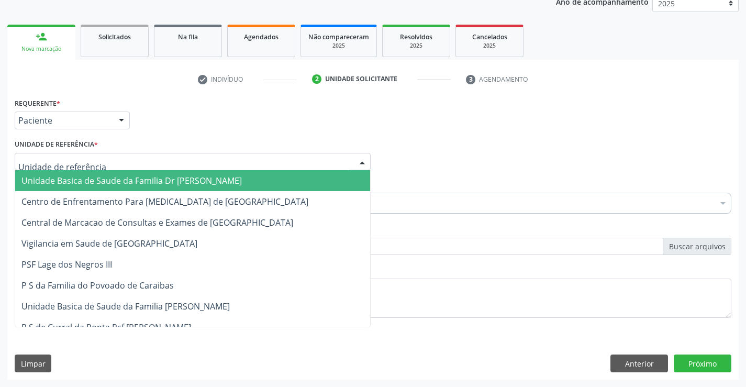
click at [268, 169] on input "text" at bounding box center [183, 167] width 331 height 21
click at [239, 182] on span "Unidade Basica de Saude da Familia Dr [PERSON_NAME]" at bounding box center [192, 180] width 355 height 21
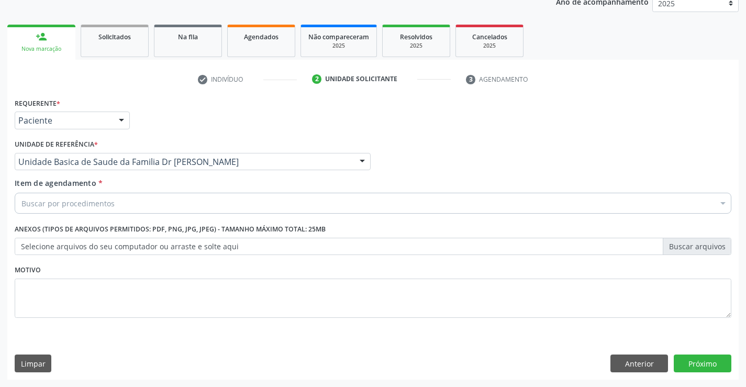
click at [199, 199] on div "Buscar por procedimentos" at bounding box center [373, 203] width 717 height 21
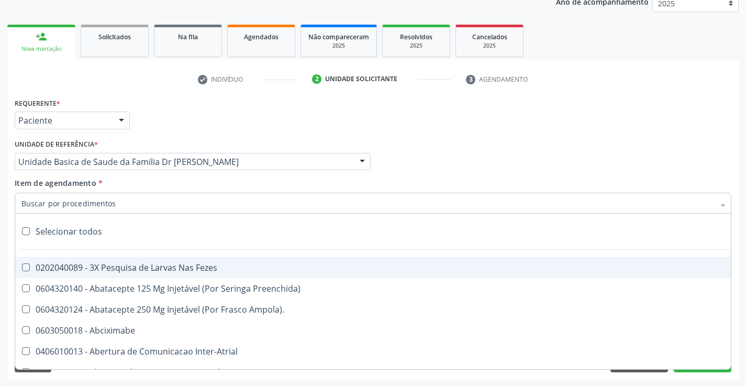
paste input "ABDOMEN TOTAL"
type input "ABDOMEN TOTAL"
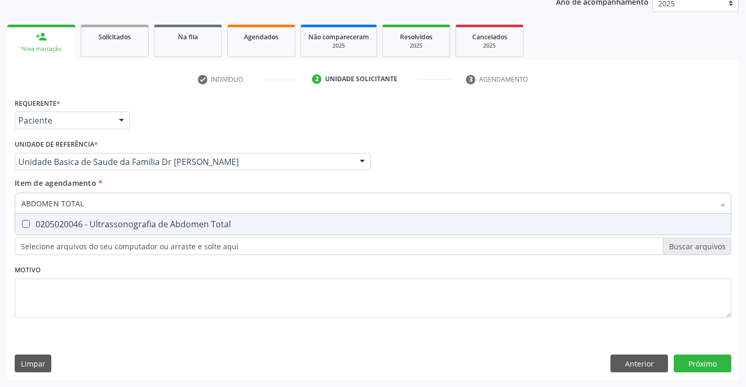
click at [142, 226] on div "0205020046 - Ultrassonografia de Abdomen Total" at bounding box center [372, 224] width 703 height 8
checkbox Total "true"
click at [700, 368] on div "Requerente * Paciente Profissional de Saúde Paciente Nenhum resultado encontrad…" at bounding box center [373, 237] width 732 height 284
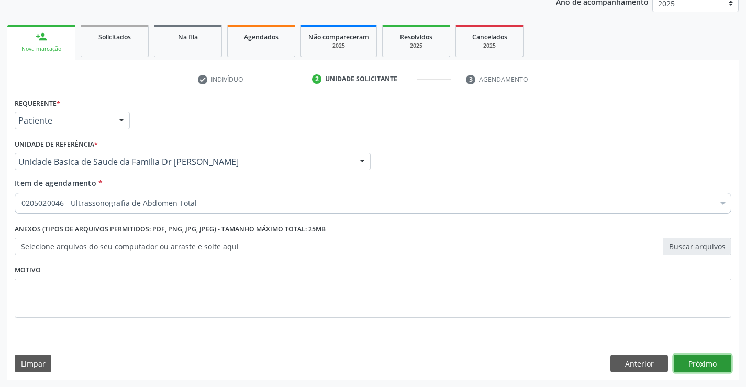
click at [698, 367] on button "Próximo" at bounding box center [703, 364] width 58 height 18
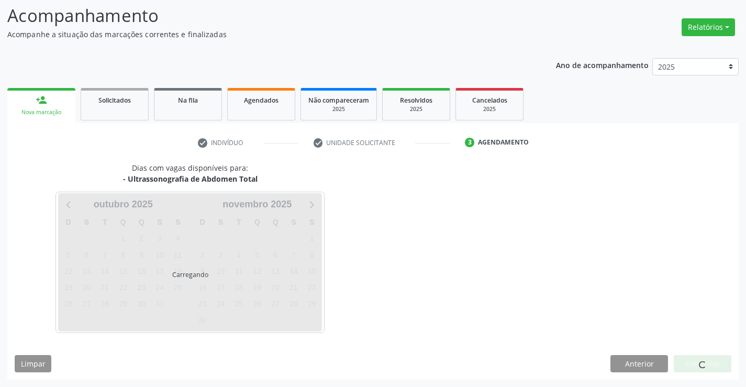
scroll to position [69, 0]
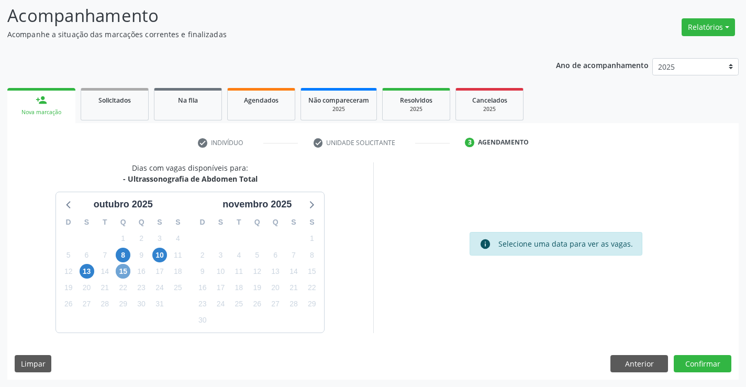
click at [123, 273] on span "15" at bounding box center [123, 271] width 15 height 15
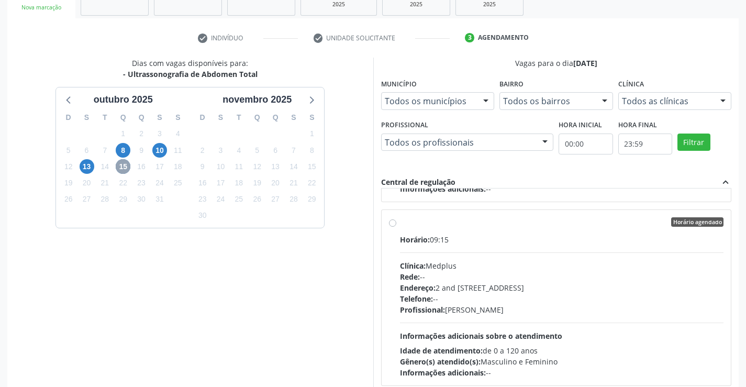
scroll to position [367, 0]
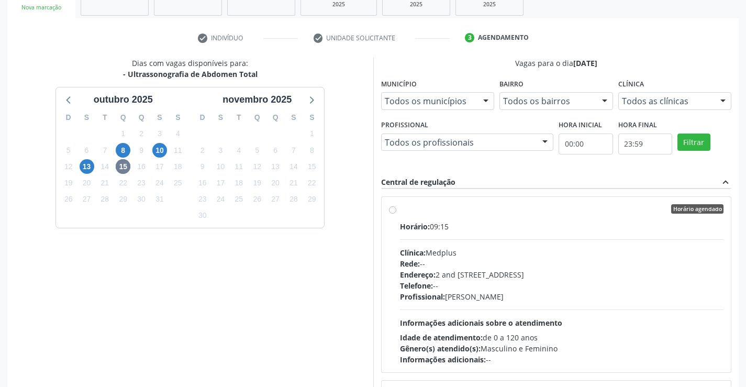
click at [400, 211] on label "Horário agendado Horário: 09:15 Clínica: Medplus Rede: -- Endereço: 2 and S 204…" at bounding box center [562, 284] width 324 height 161
click at [392, 211] on input "Horário agendado Horário: 09:15 Clínica: Medplus Rede: -- Endereço: 2 and S 204…" at bounding box center [392, 208] width 7 height 9
radio input "true"
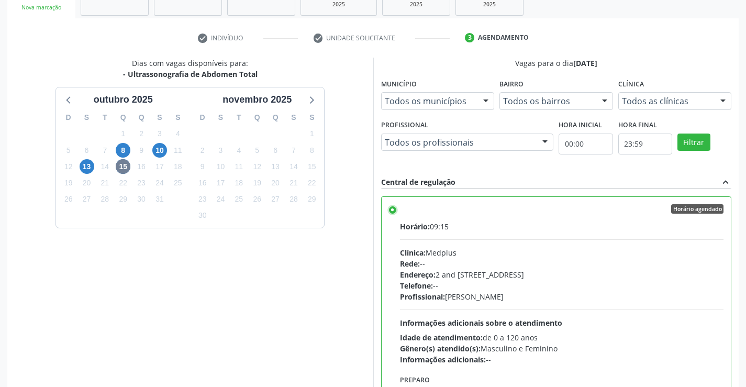
scroll to position [239, 0]
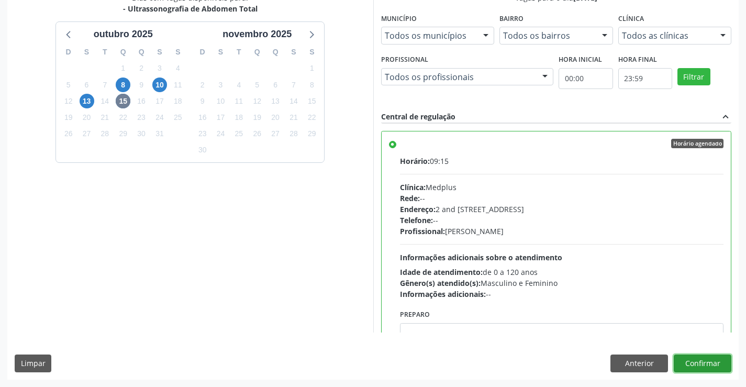
click at [706, 365] on button "Confirmar" at bounding box center [703, 364] width 58 height 18
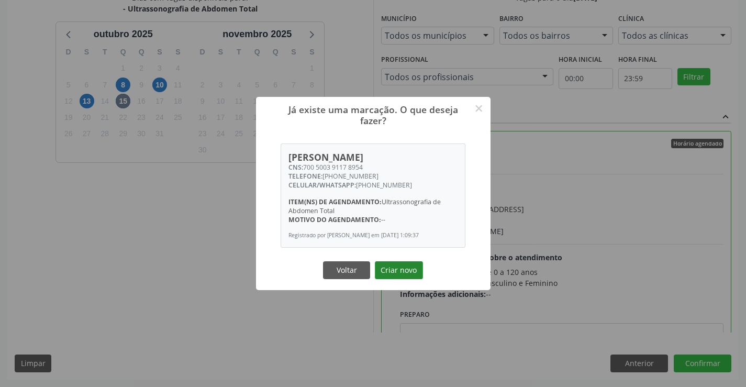
click at [403, 266] on button "Criar novo" at bounding box center [399, 270] width 48 height 18
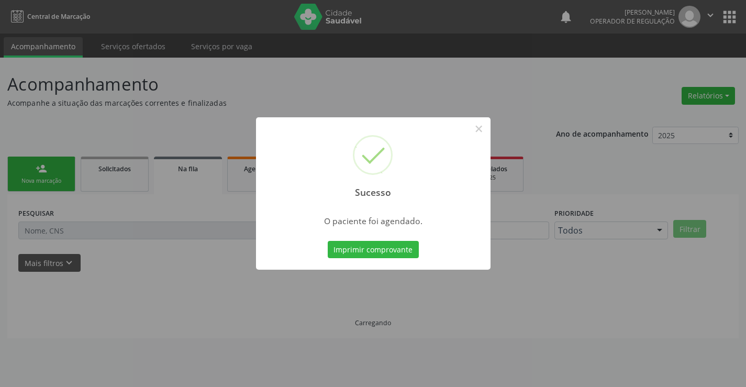
scroll to position [0, 0]
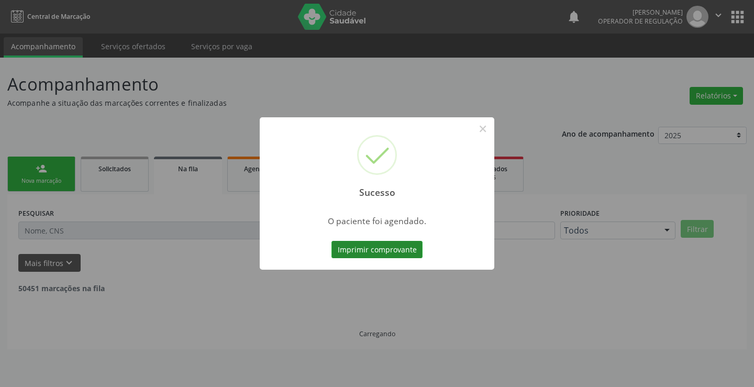
click at [377, 250] on button "Imprimir comprovante" at bounding box center [377, 250] width 91 height 18
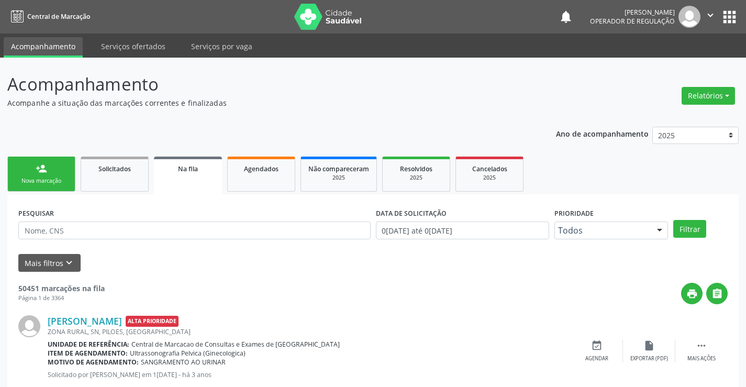
click at [59, 172] on link "person_add Nova marcação" at bounding box center [41, 174] width 68 height 35
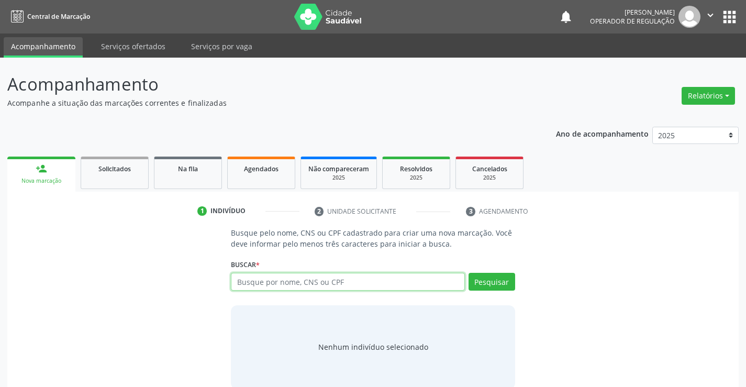
click at [280, 275] on input "text" at bounding box center [348, 282] width 234 height 18
type input "702505214117740"
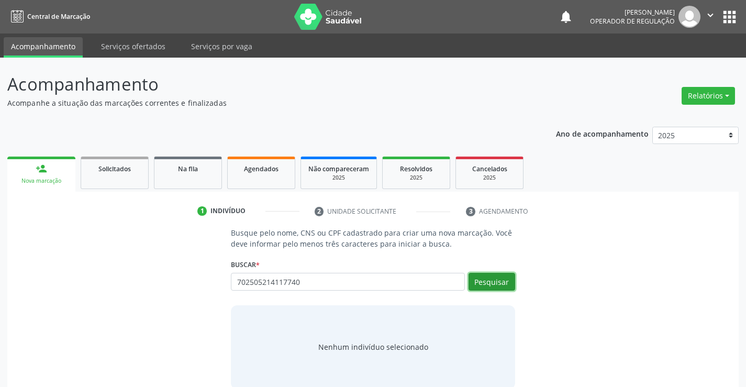
click at [485, 280] on button "Pesquisar" at bounding box center [492, 282] width 47 height 18
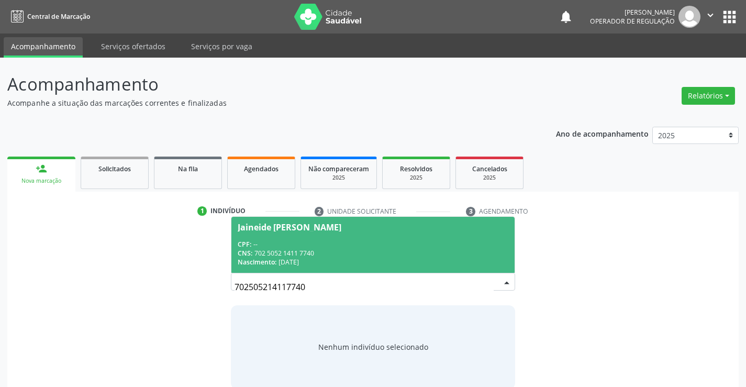
click at [293, 225] on div "Jaineide Cavalcante Silva" at bounding box center [290, 227] width 104 height 8
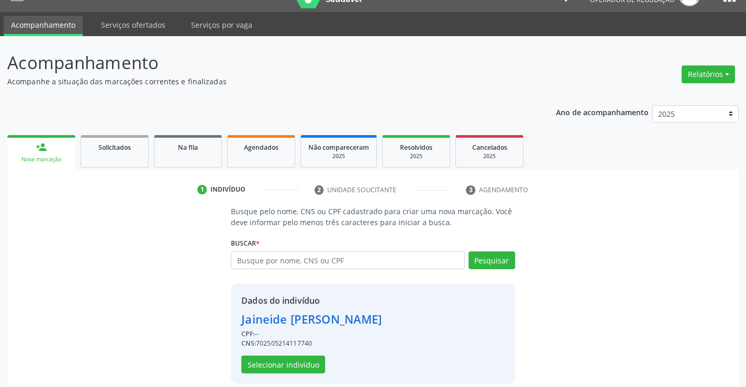
scroll to position [33, 0]
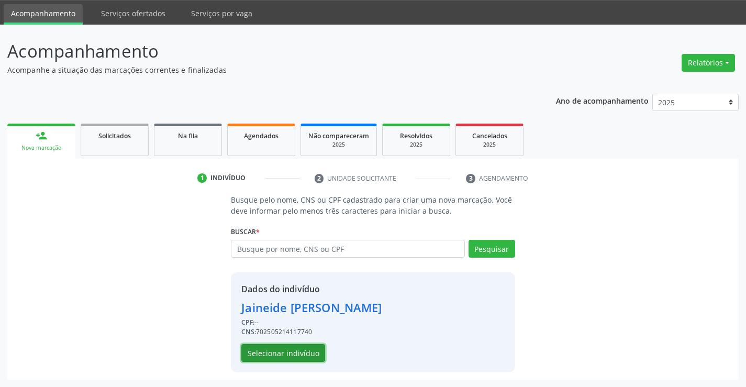
click at [276, 350] on button "Selecionar indivíduo" at bounding box center [283, 353] width 84 height 18
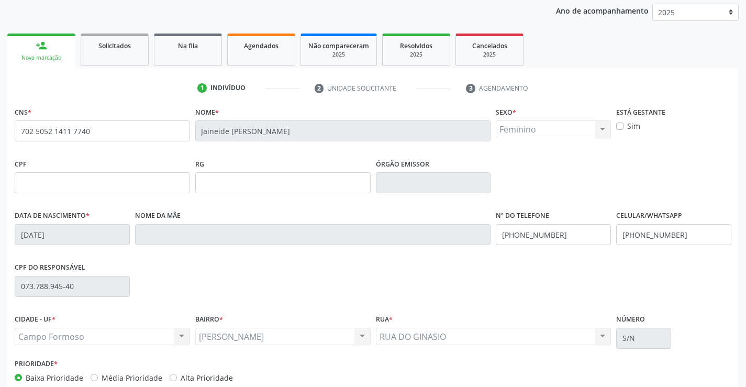
scroll to position [181, 0]
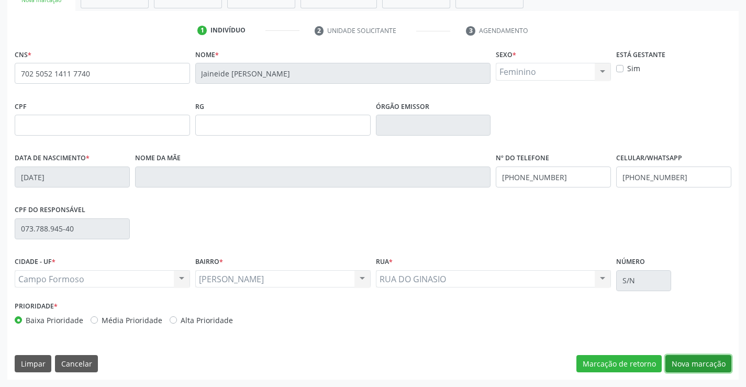
click at [703, 366] on button "Nova marcação" at bounding box center [699, 364] width 66 height 18
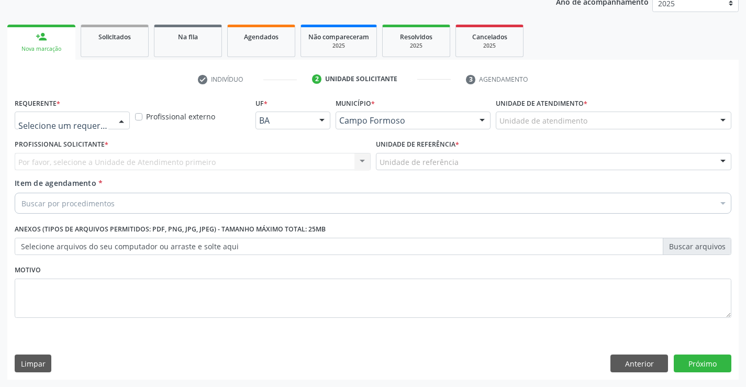
click at [124, 122] on div at bounding box center [122, 121] width 16 height 18
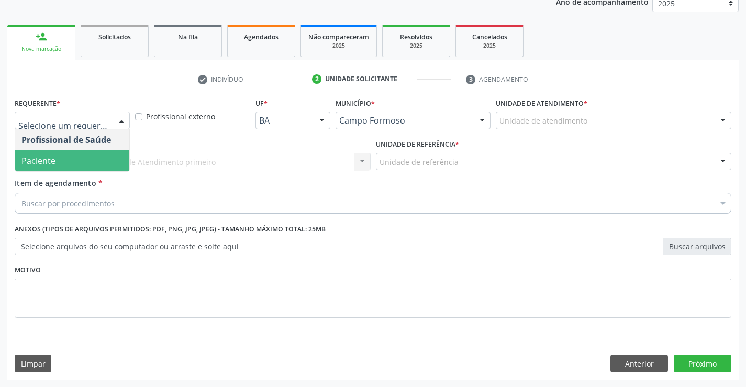
click at [60, 159] on span "Paciente" at bounding box center [72, 160] width 114 height 21
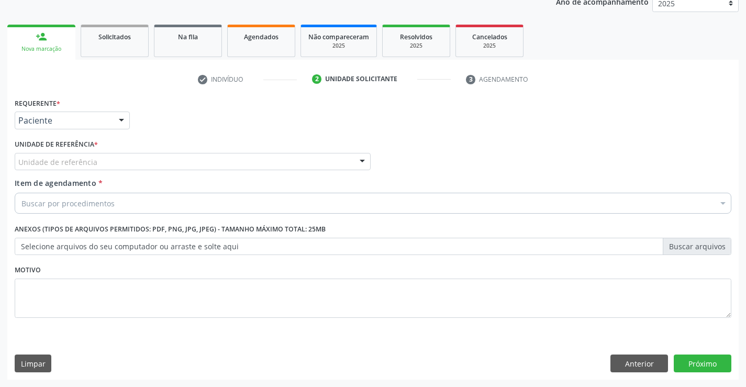
click at [366, 160] on div at bounding box center [363, 162] width 16 height 18
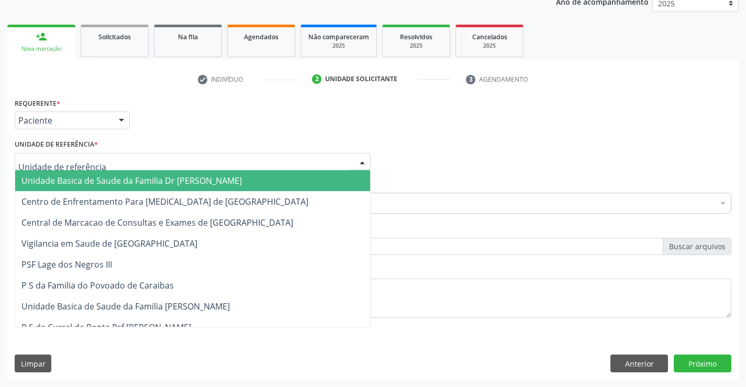
click at [274, 178] on span "Unidade Basica de Saude da Familia Dr [PERSON_NAME]" at bounding box center [192, 180] width 355 height 21
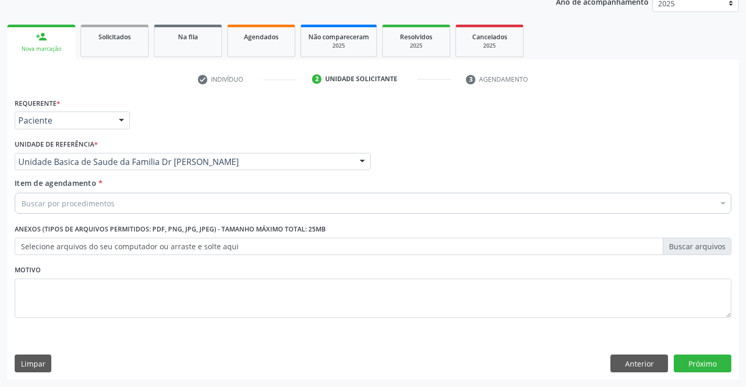
click at [247, 193] on div "Buscar por procedimentos" at bounding box center [373, 203] width 717 height 21
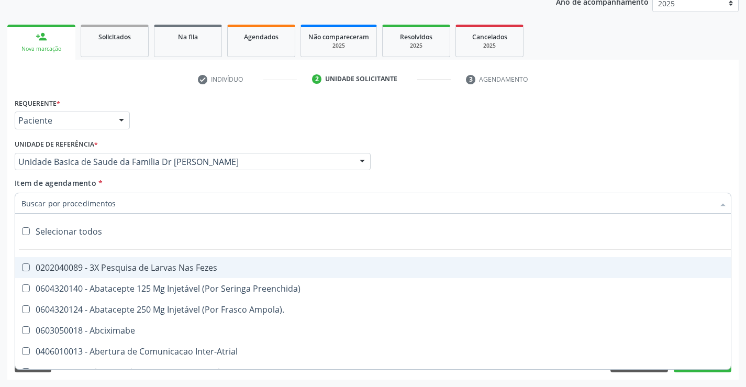
paste input "ABDOMEN TOTAL"
type input "ABDOMEN TOTAL"
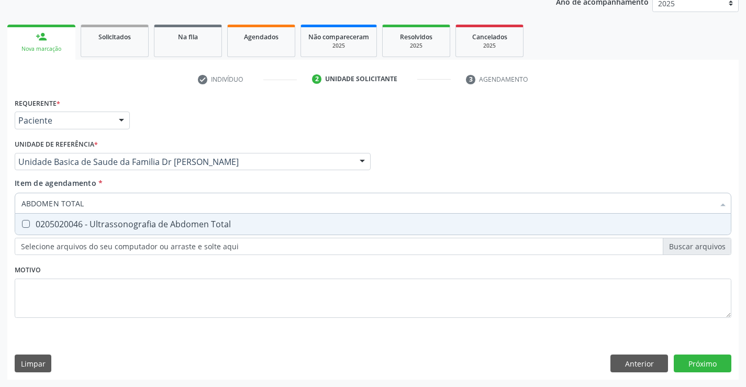
click at [153, 226] on div "0205020046 - Ultrassonografia de Abdomen Total" at bounding box center [372, 224] width 703 height 8
checkbox Total "true"
click at [702, 369] on div "Requerente * Paciente Profissional de Saúde Paciente Nenhum resultado encontrad…" at bounding box center [373, 237] width 732 height 284
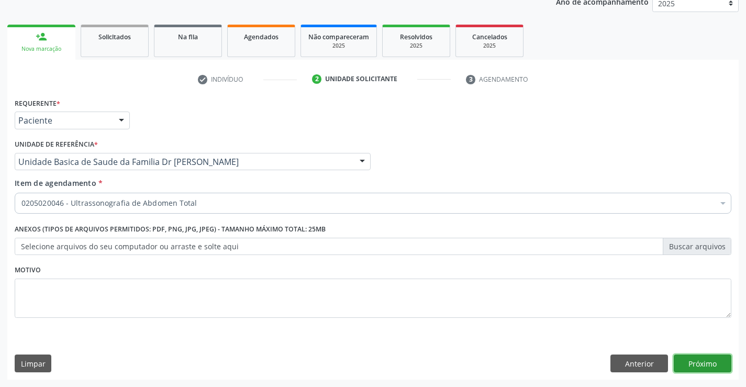
click at [695, 364] on button "Próximo" at bounding box center [703, 364] width 58 height 18
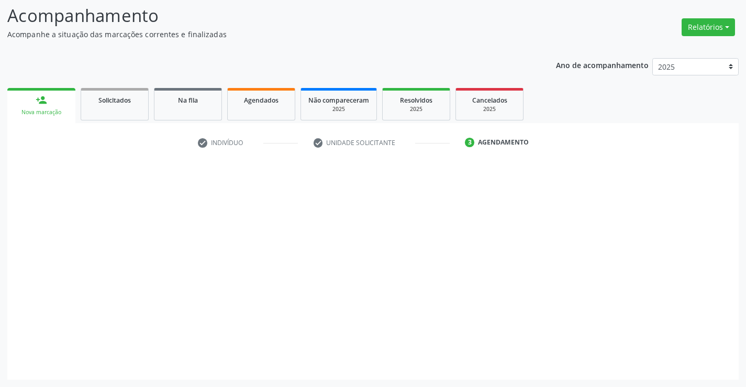
scroll to position [69, 0]
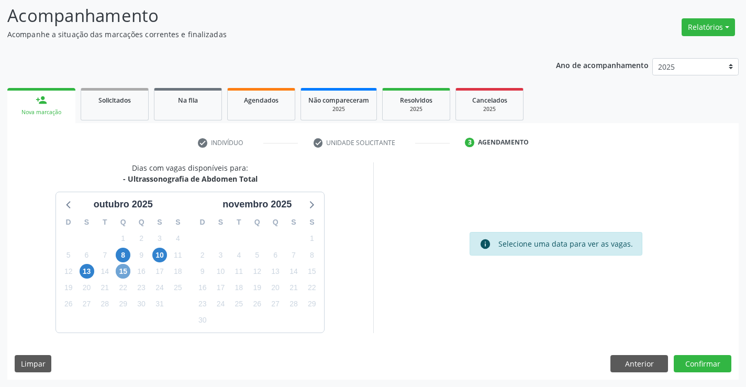
click at [121, 274] on span "15" at bounding box center [123, 271] width 15 height 15
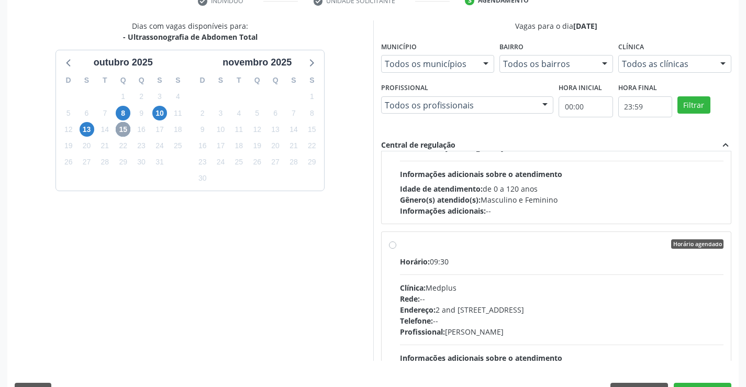
scroll to position [314, 0]
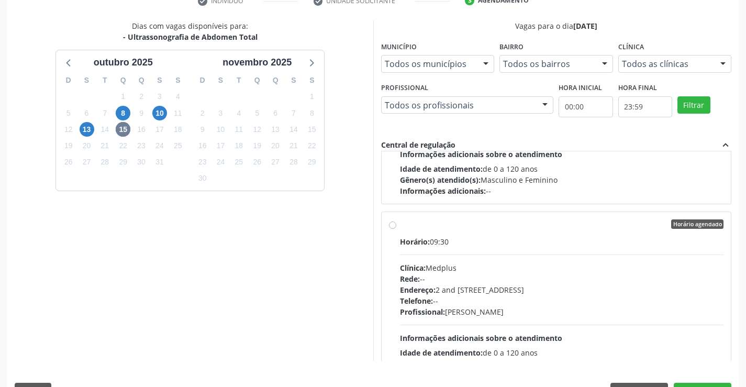
click at [400, 228] on label "Horário agendado Horário: 09:30 Clínica: Medplus Rede: -- Endereço: 2 and S 204…" at bounding box center [562, 299] width 324 height 161
click at [391, 228] on input "Horário agendado Horário: 09:30 Clínica: Medplus Rede: -- Endereço: 2 and S 204…" at bounding box center [392, 223] width 7 height 9
radio input "true"
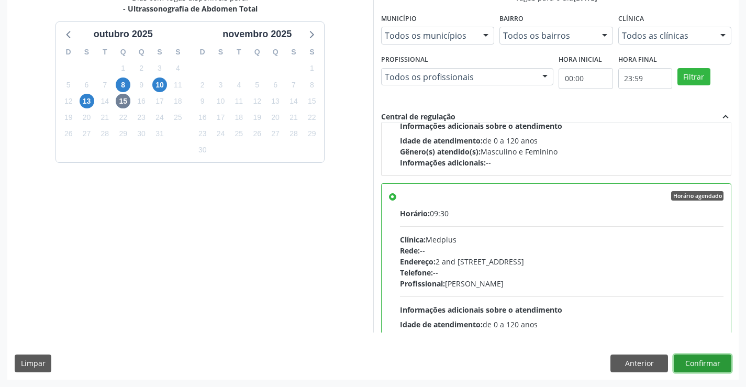
click at [692, 361] on button "Confirmar" at bounding box center [703, 364] width 58 height 18
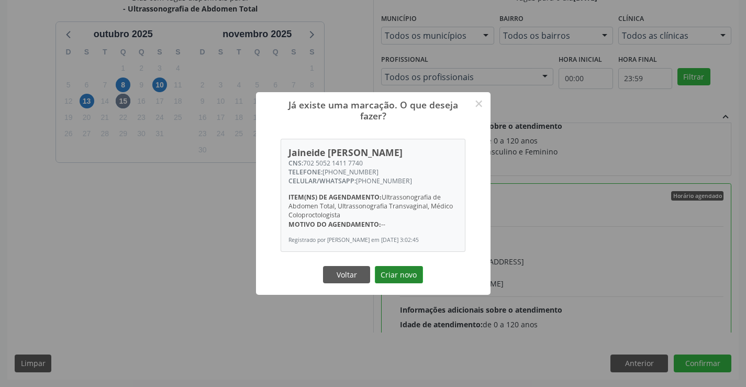
click at [404, 276] on button "Criar novo" at bounding box center [399, 275] width 48 height 18
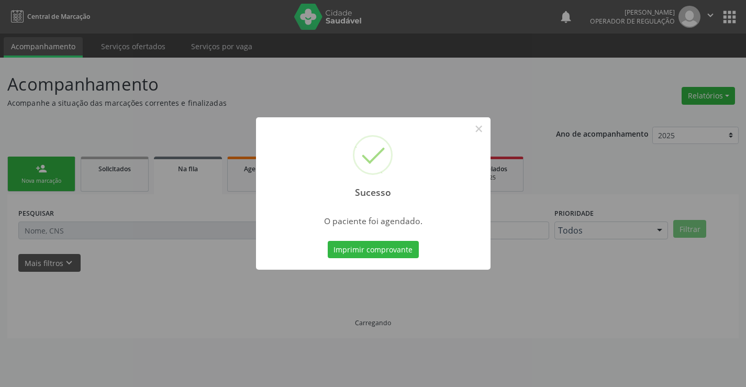
scroll to position [0, 0]
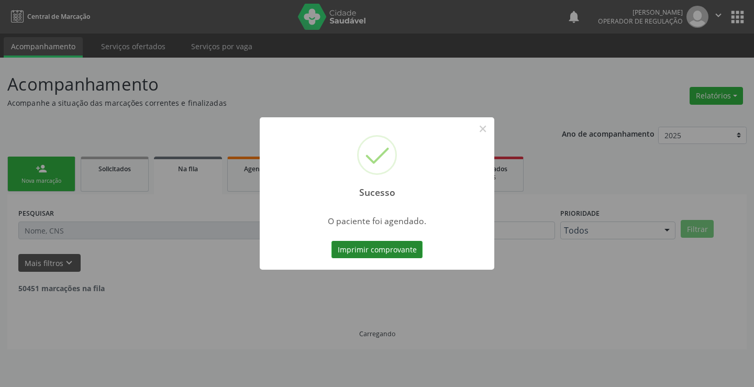
click at [394, 252] on button "Imprimir comprovante" at bounding box center [377, 250] width 91 height 18
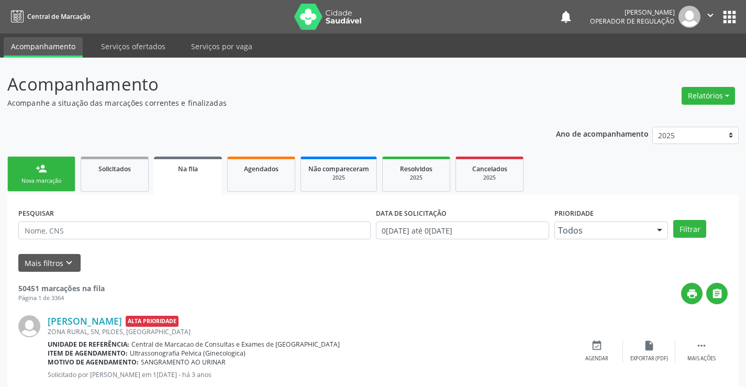
click at [67, 173] on link "person_add Nova marcação" at bounding box center [41, 174] width 68 height 35
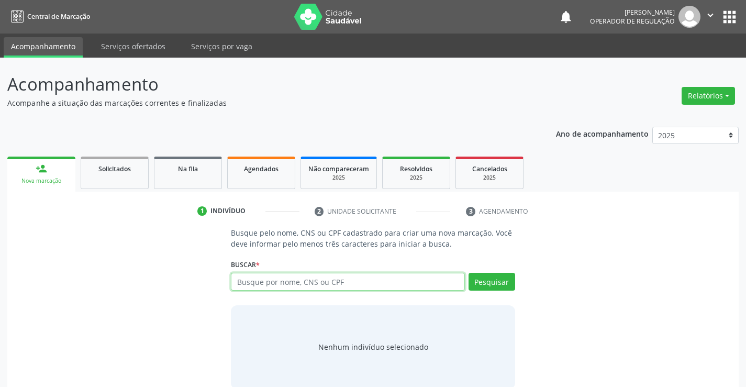
click at [259, 282] on input "text" at bounding box center [348, 282] width 234 height 18
type input "704600147680923"
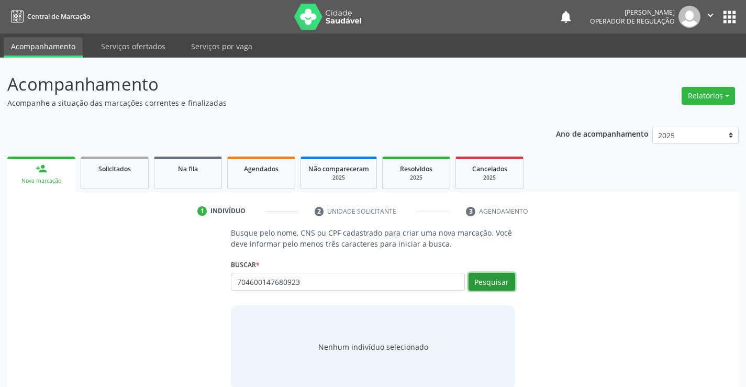
click at [493, 282] on button "Pesquisar" at bounding box center [492, 282] width 47 height 18
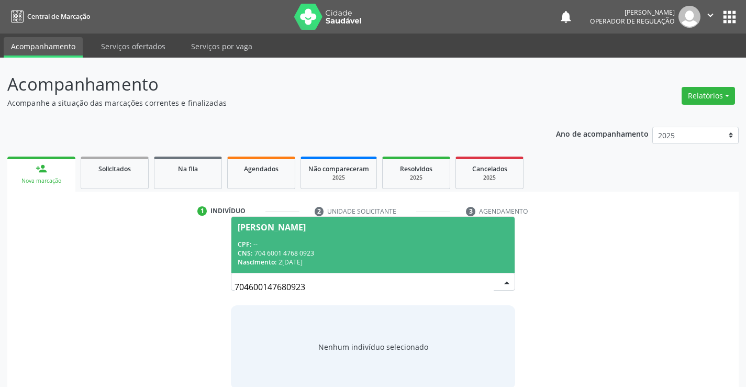
click at [305, 227] on div "Miguel Angelo Silva" at bounding box center [272, 227] width 68 height 8
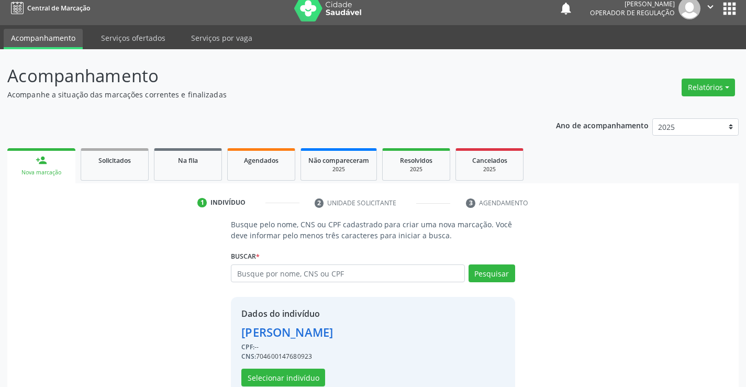
scroll to position [33, 0]
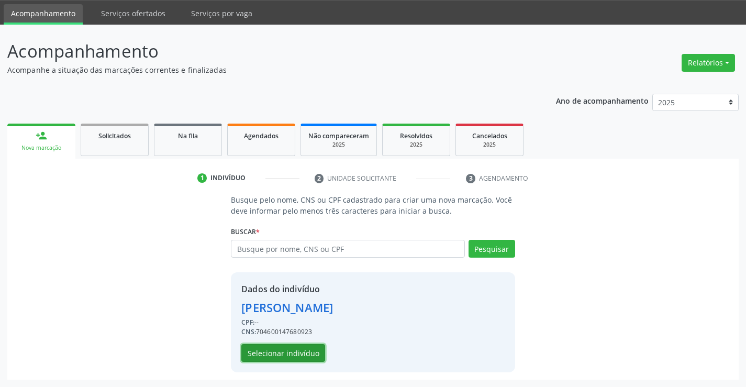
click at [295, 353] on button "Selecionar indivíduo" at bounding box center [283, 353] width 84 height 18
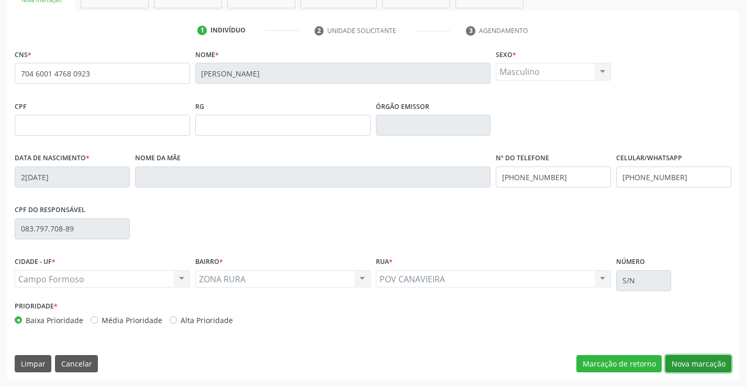
click at [699, 364] on button "Nova marcação" at bounding box center [699, 364] width 66 height 18
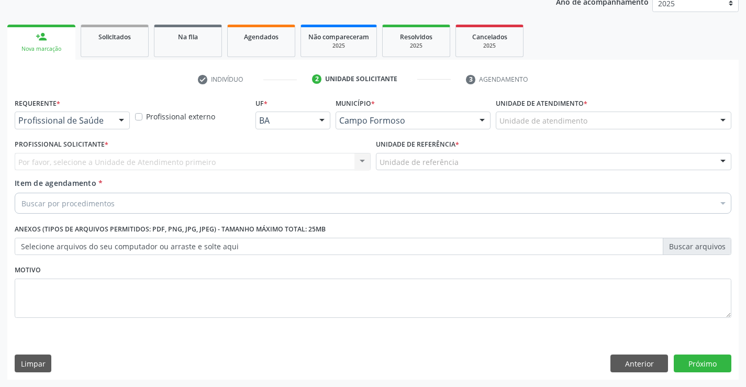
scroll to position [132, 0]
click at [119, 116] on div at bounding box center [122, 121] width 16 height 18
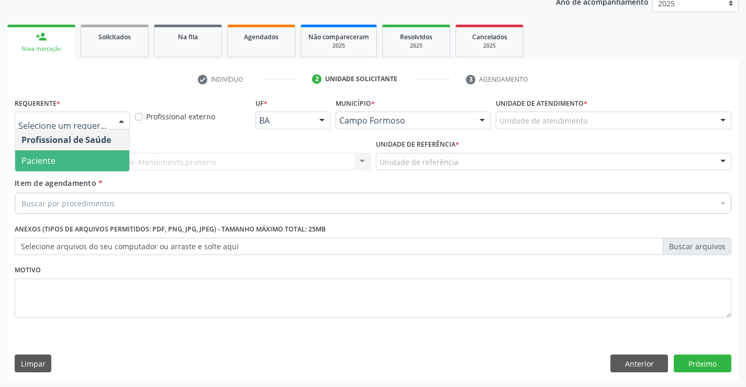
click at [81, 158] on span "Paciente" at bounding box center [72, 160] width 114 height 21
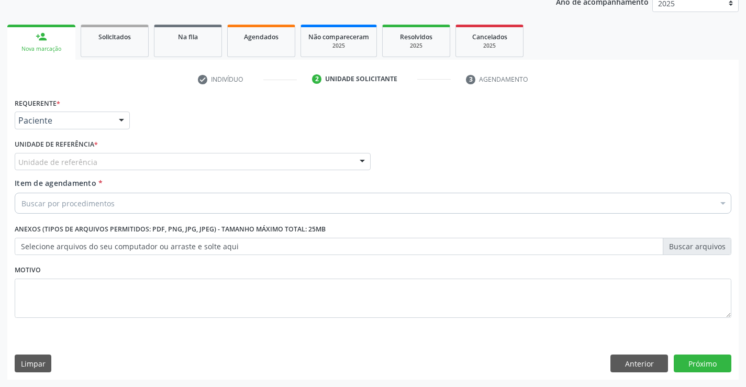
click at [368, 156] on div "Unidade de referência Unidade Basica de Saude da Familia Dr Paulo Sudre Centro …" at bounding box center [193, 162] width 356 height 18
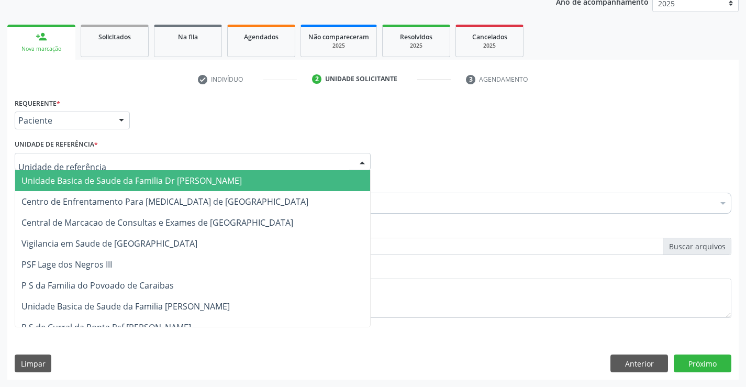
click at [269, 175] on span "Unidade Basica de Saude da Familia Dr [PERSON_NAME]" at bounding box center [192, 180] width 355 height 21
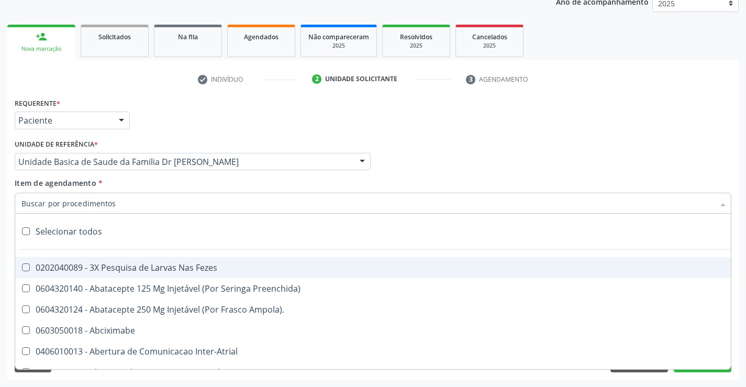
paste input "ABDOMEN TOTAL"
type input "ABDOMEN TOTAL"
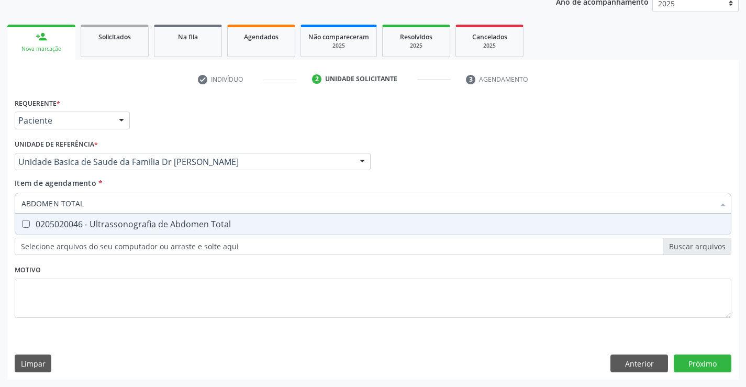
click at [120, 223] on div "0205020046 - Ultrassonografia de Abdomen Total" at bounding box center [372, 224] width 703 height 8
checkbox Total "true"
click at [695, 363] on div "Requerente * Paciente Profissional de Saúde Paciente Nenhum resultado encontrad…" at bounding box center [373, 237] width 732 height 284
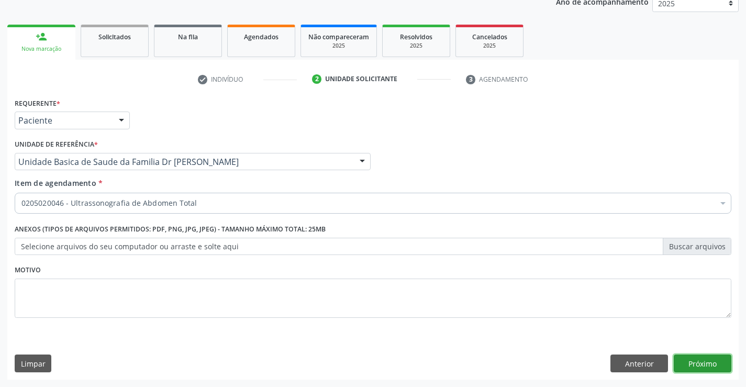
click at [700, 361] on button "Próximo" at bounding box center [703, 364] width 58 height 18
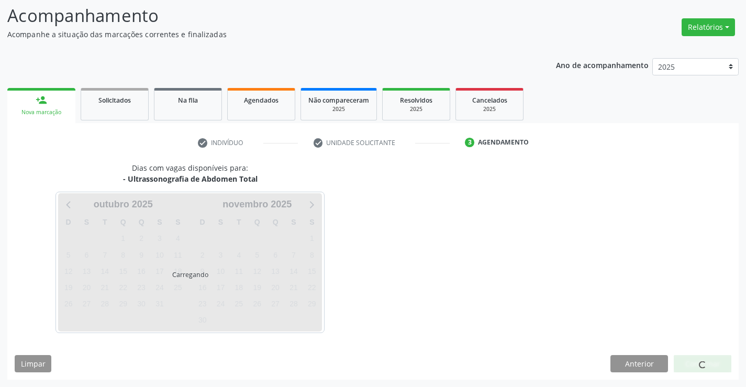
scroll to position [69, 0]
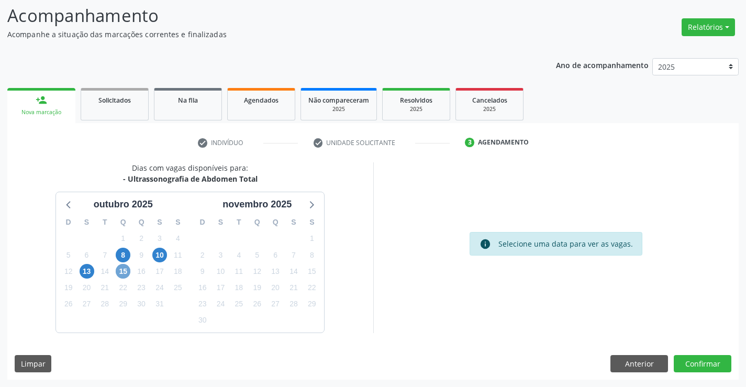
click at [123, 273] on span "15" at bounding box center [123, 271] width 15 height 15
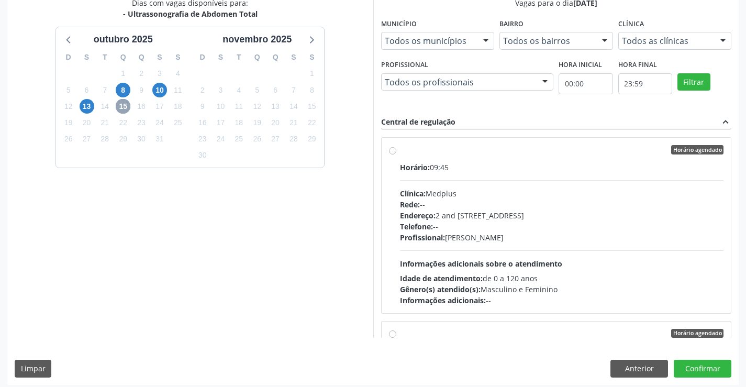
scroll to position [367, 0]
click at [400, 151] on label "Horário agendado Horário: 09:45 Clínica: Medplus Rede: -- Endereço: 2 and S 204…" at bounding box center [562, 224] width 324 height 161
click at [393, 151] on input "Horário agendado Horário: 09:45 Clínica: Medplus Rede: -- Endereço: 2 and S 204…" at bounding box center [392, 148] width 7 height 9
radio input "true"
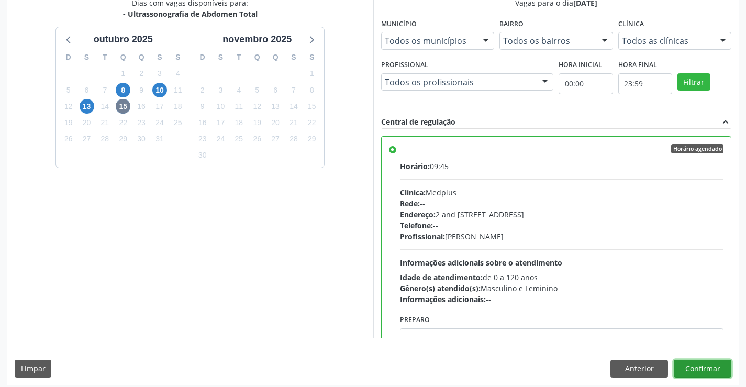
click at [692, 372] on button "Confirmar" at bounding box center [703, 369] width 58 height 18
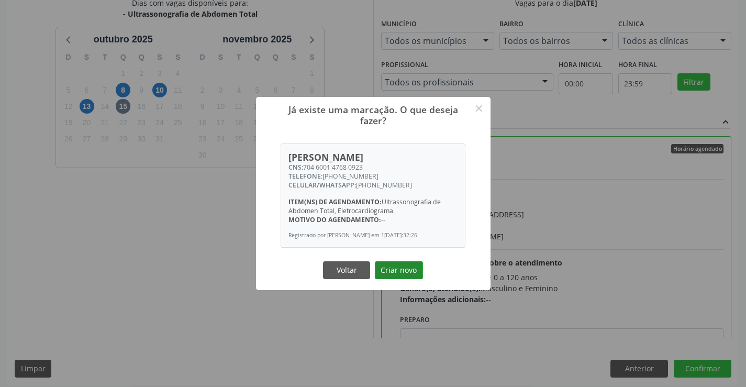
click at [382, 271] on button "Criar novo" at bounding box center [399, 270] width 48 height 18
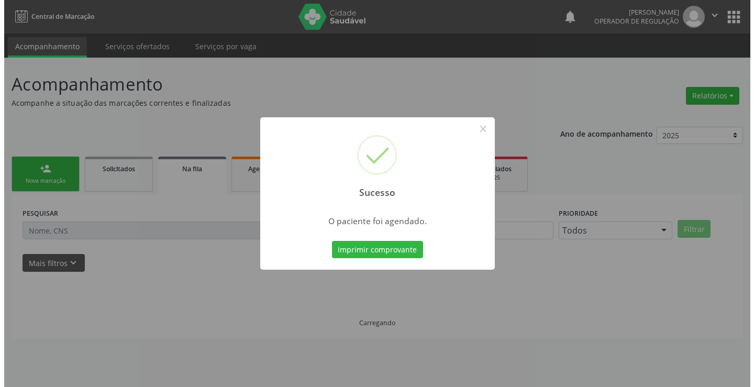
scroll to position [0, 0]
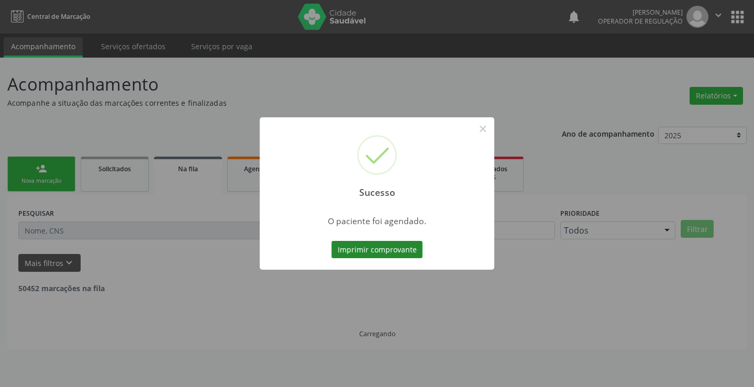
click at [392, 248] on button "Imprimir comprovante" at bounding box center [377, 250] width 91 height 18
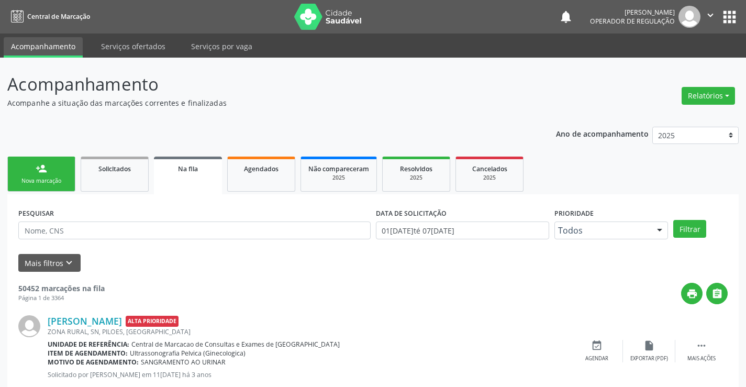
click at [52, 176] on link "person_add Nova marcação" at bounding box center [41, 174] width 68 height 35
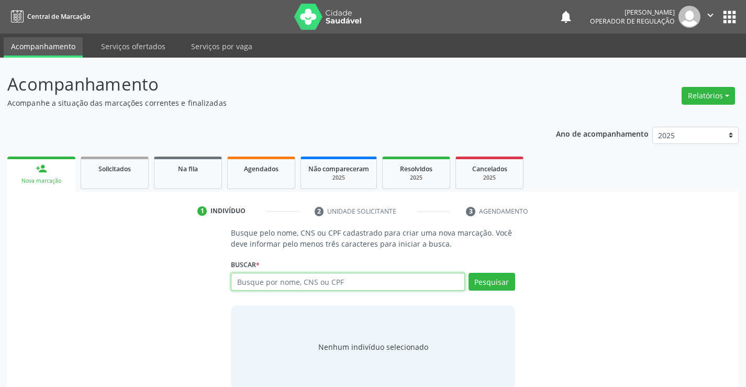
click at [337, 278] on input "text" at bounding box center [348, 282] width 234 height 18
type input "700008565291809"
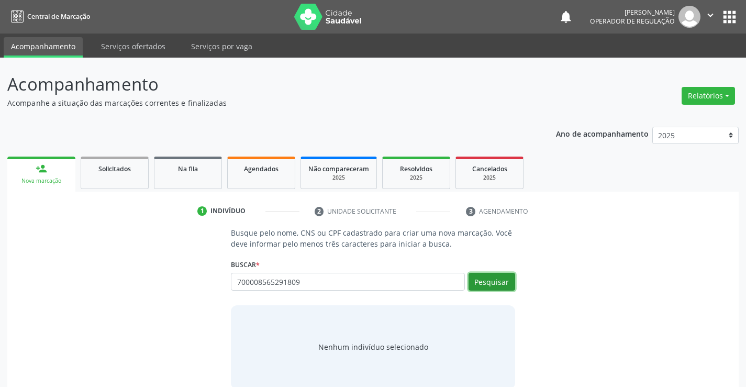
click at [499, 282] on button "Pesquisar" at bounding box center [492, 282] width 47 height 18
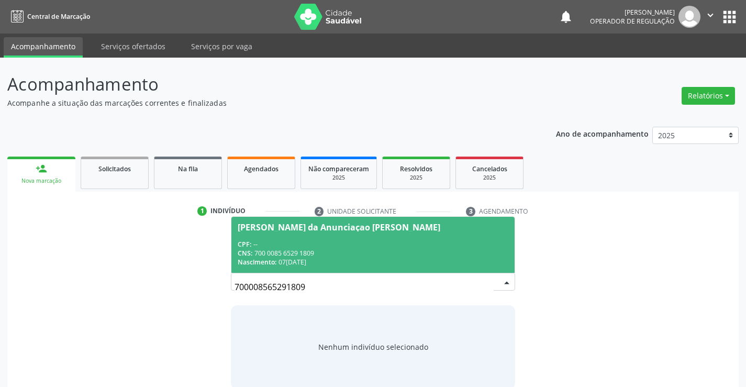
click at [264, 226] on div "Alessandra da Anunciaçao Maia" at bounding box center [339, 227] width 203 height 8
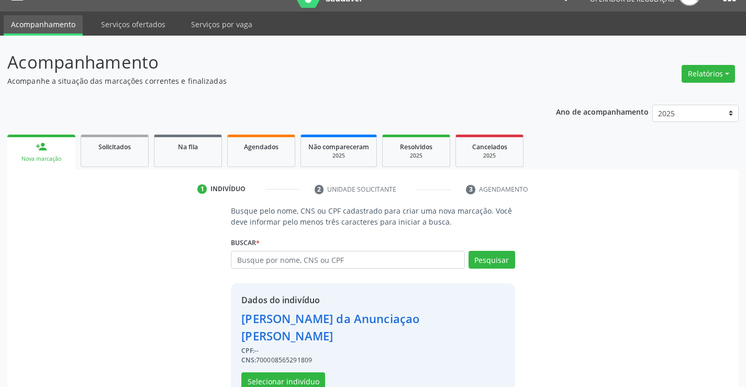
scroll to position [33, 0]
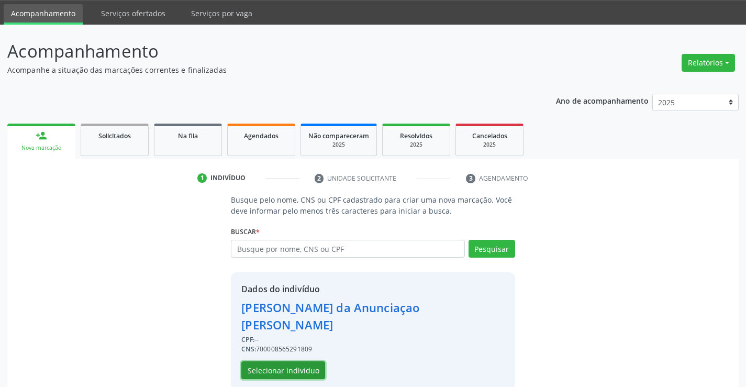
click at [288, 361] on button "Selecionar indivíduo" at bounding box center [283, 370] width 84 height 18
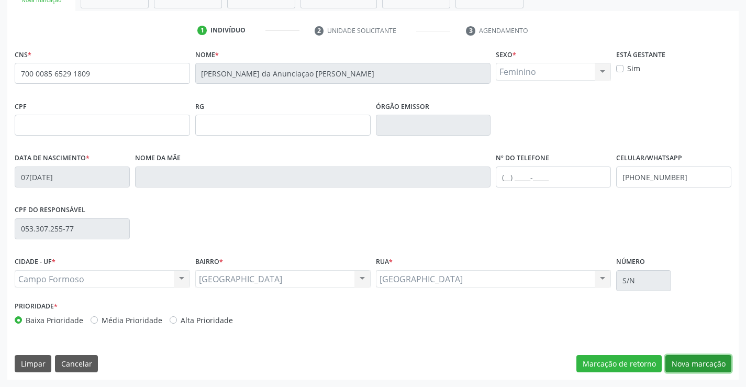
click at [696, 366] on button "Nova marcação" at bounding box center [699, 364] width 66 height 18
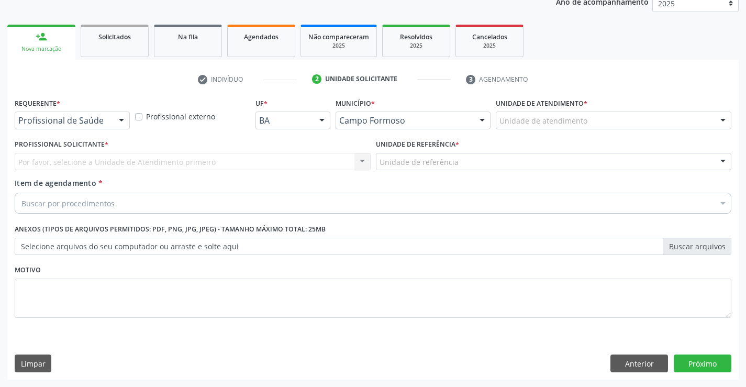
scroll to position [132, 0]
click at [121, 120] on div at bounding box center [122, 121] width 16 height 18
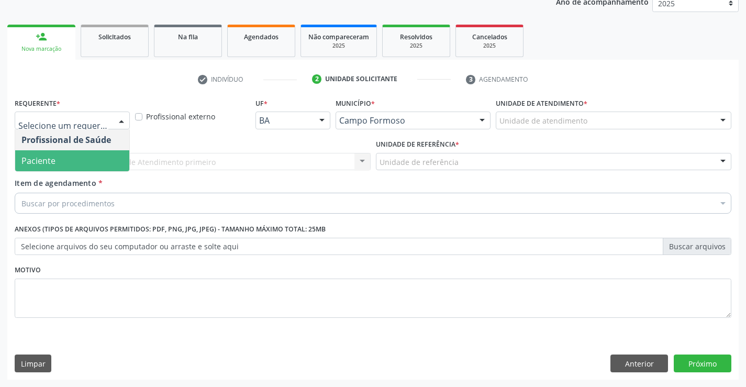
click at [83, 162] on span "Paciente" at bounding box center [72, 160] width 114 height 21
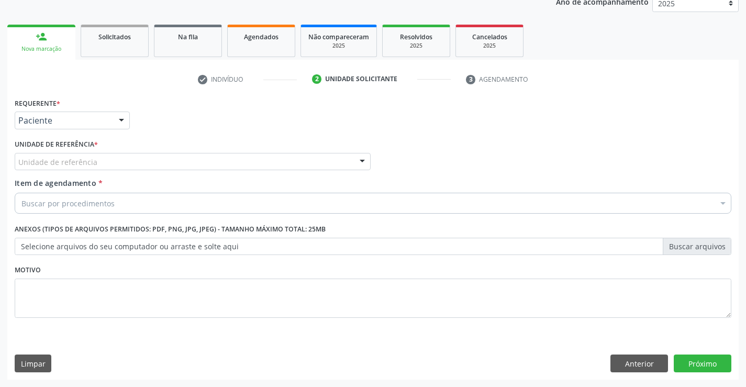
click at [366, 157] on div at bounding box center [363, 162] width 16 height 18
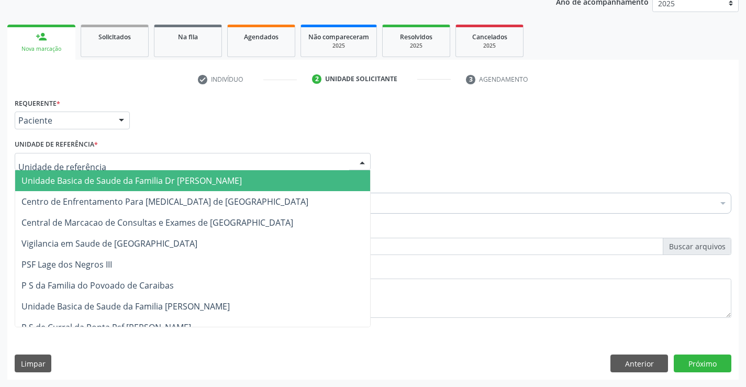
click at [303, 172] on span "Unidade Basica de Saude da Familia Dr [PERSON_NAME]" at bounding box center [192, 180] width 355 height 21
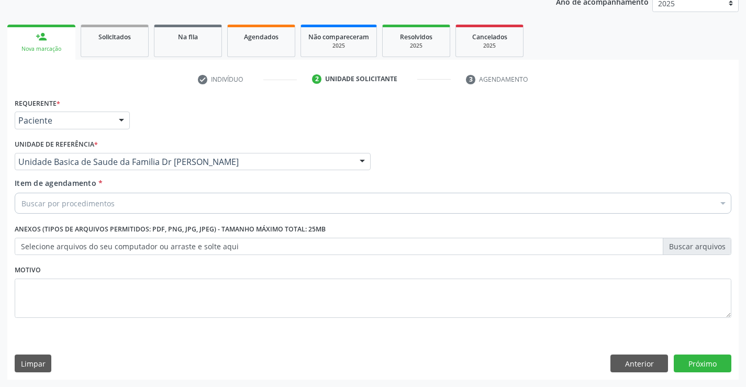
click at [240, 205] on div "Buscar por procedimentos" at bounding box center [373, 203] width 717 height 21
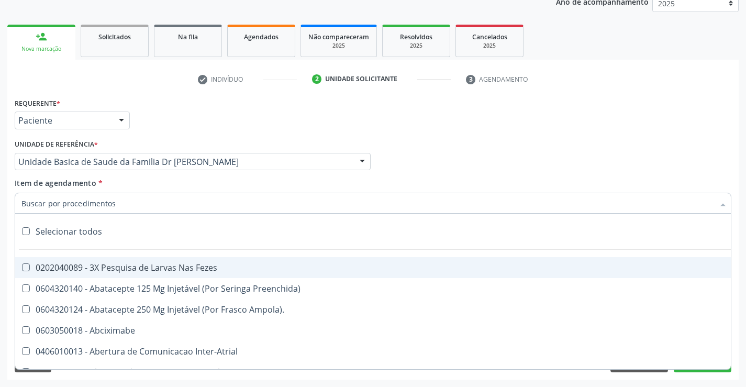
paste input "ABDOMEN TOTAL"
type input "ABDOMEN TOTAL"
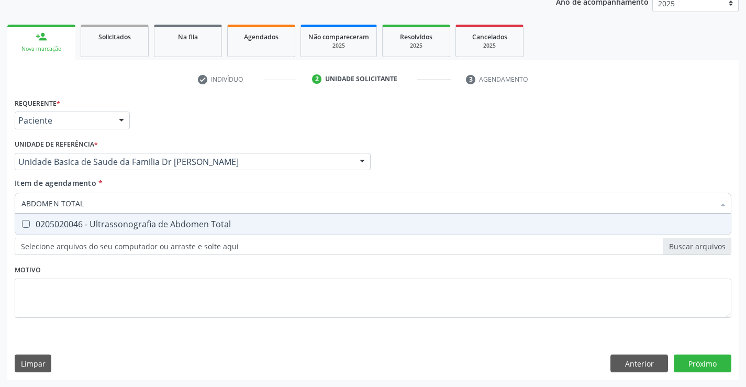
click at [31, 223] on div "0205020046 - Ultrassonografia de Abdomen Total" at bounding box center [372, 224] width 703 height 8
checkbox Total "true"
click at [690, 367] on div "Requerente * Paciente Profissional de Saúde Paciente Nenhum resultado encontrad…" at bounding box center [373, 237] width 732 height 284
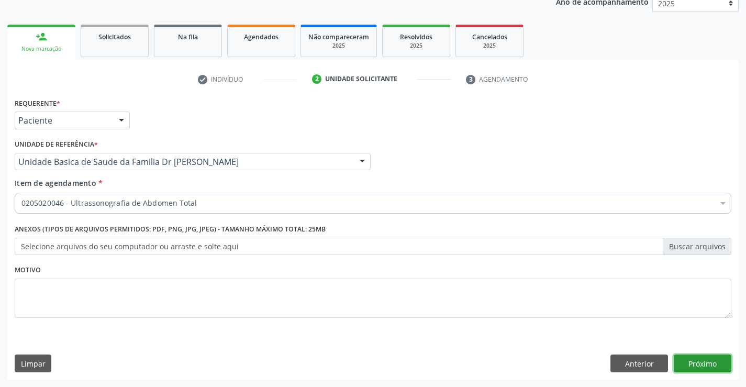
click at [684, 362] on button "Próximo" at bounding box center [703, 364] width 58 height 18
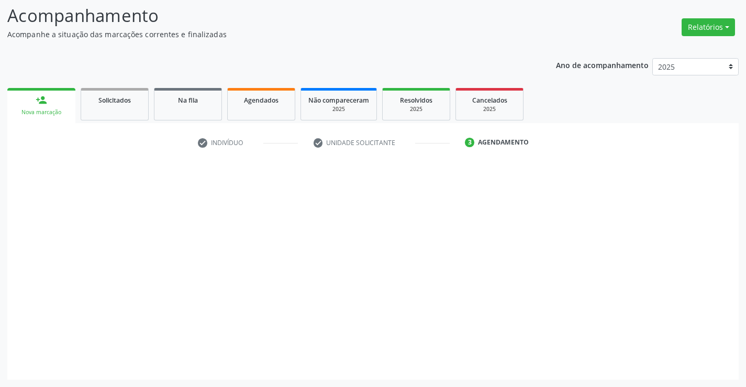
scroll to position [69, 0]
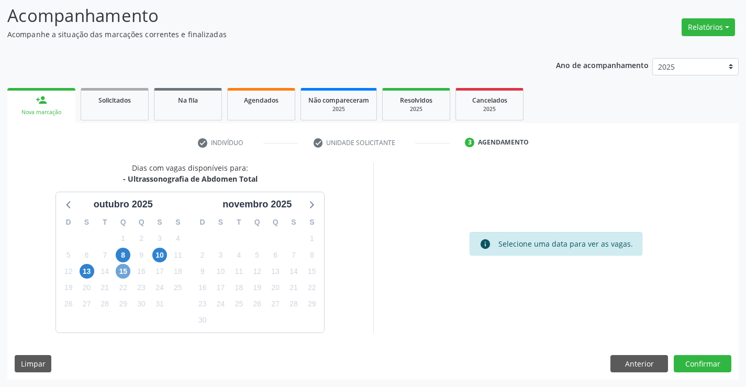
click at [120, 273] on span "15" at bounding box center [123, 271] width 15 height 15
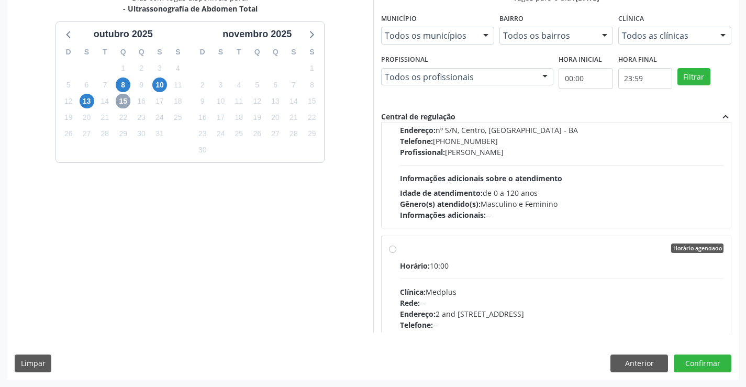
scroll to position [367, 0]
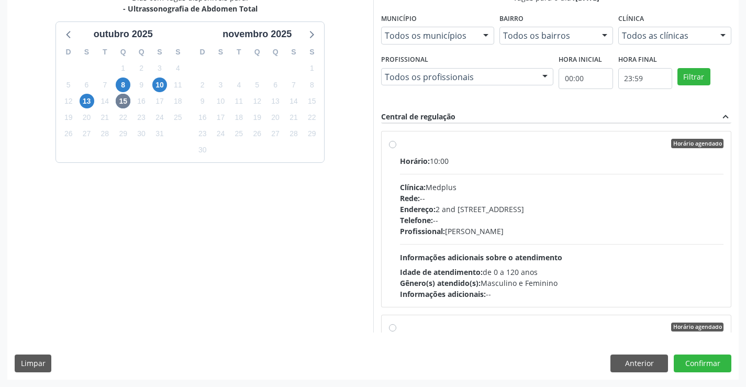
click at [398, 149] on div "Horário agendado Horário: 10:00 Clínica: Medplus Rede: -- Endereço: 2 and S 204…" at bounding box center [556, 219] width 335 height 161
radio input "true"
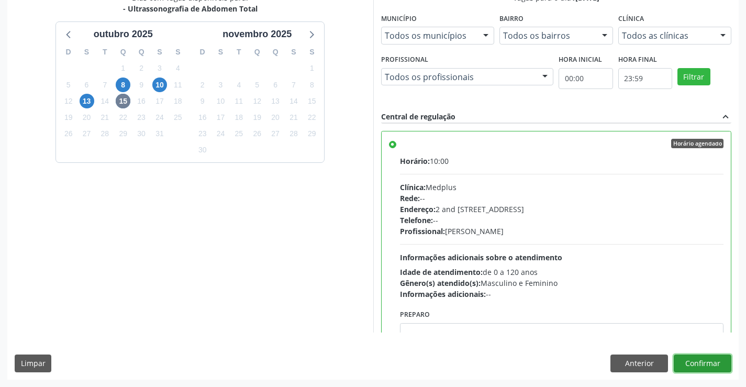
click at [696, 360] on button "Confirmar" at bounding box center [703, 364] width 58 height 18
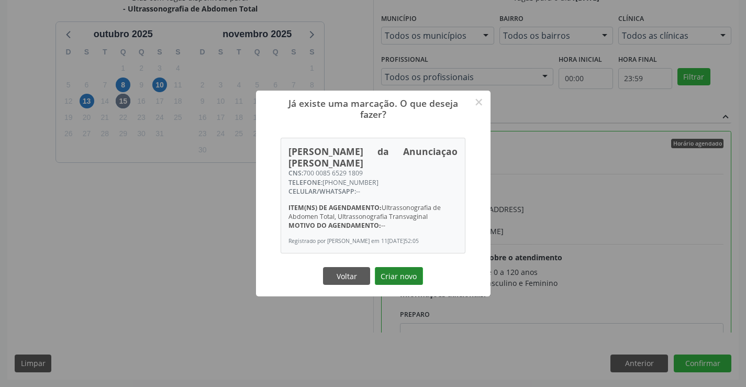
click at [409, 268] on button "Criar novo" at bounding box center [399, 276] width 48 height 18
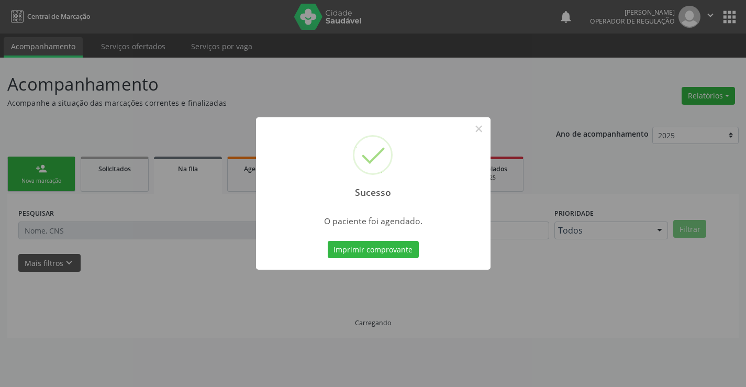
scroll to position [0, 0]
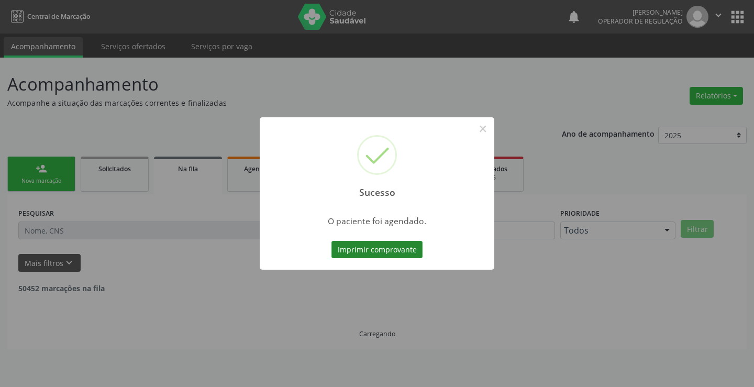
click at [360, 241] on button "Imprimir comprovante" at bounding box center [377, 250] width 91 height 18
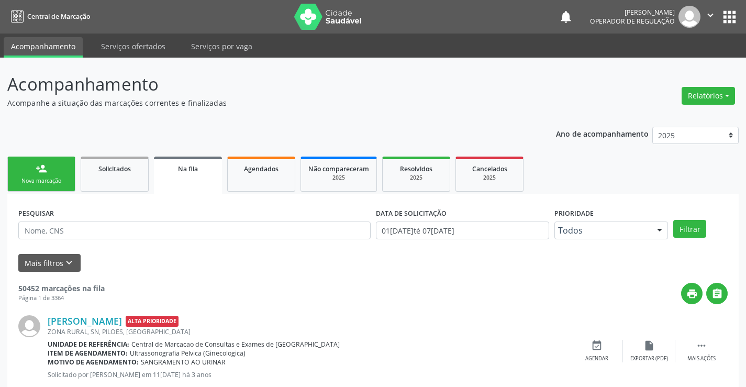
click at [42, 171] on div "person_add" at bounding box center [42, 169] width 12 height 12
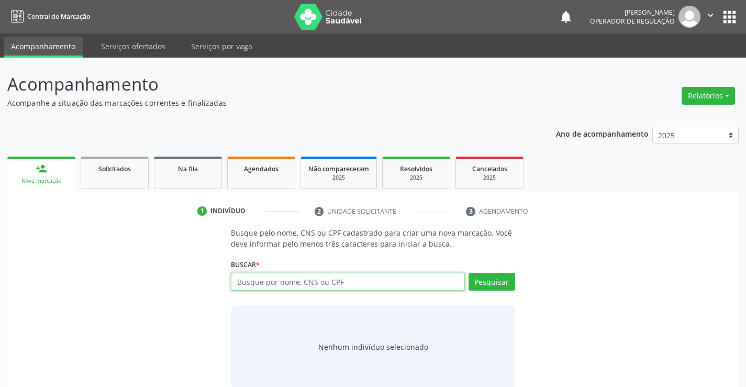
click at [306, 278] on input "text" at bounding box center [348, 282] width 234 height 18
type input "700807988904083"
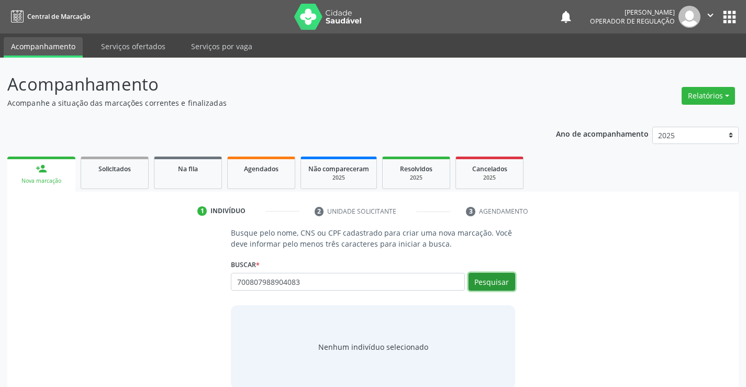
click at [486, 278] on button "Pesquisar" at bounding box center [492, 282] width 47 height 18
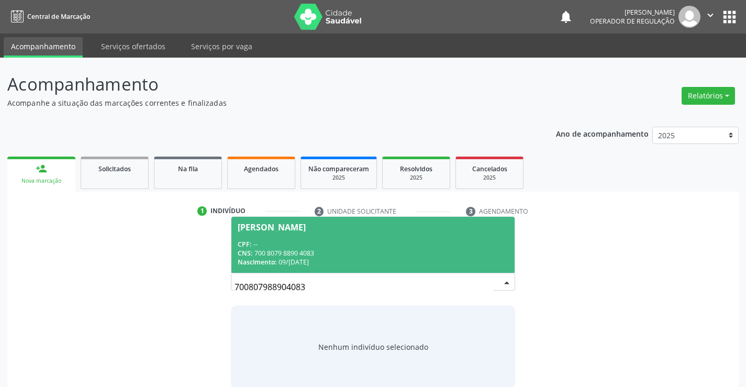
click at [301, 224] on div "Mariangela Rodrigues dos Santos Silva" at bounding box center [272, 227] width 68 height 8
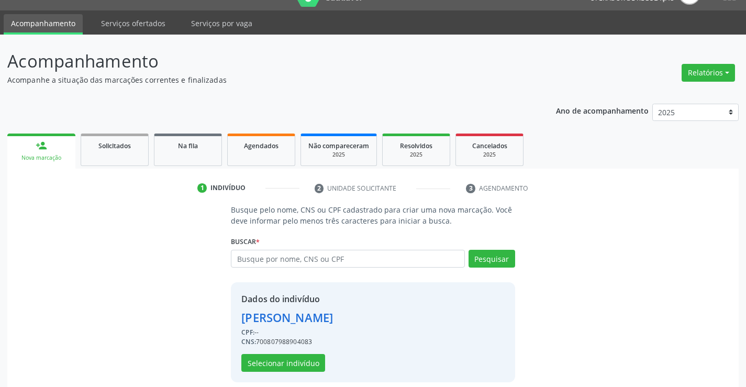
scroll to position [33, 0]
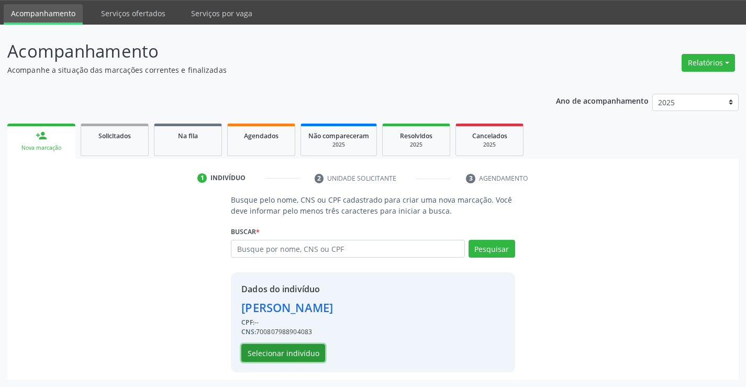
click at [269, 355] on button "Selecionar indivíduo" at bounding box center [283, 353] width 84 height 18
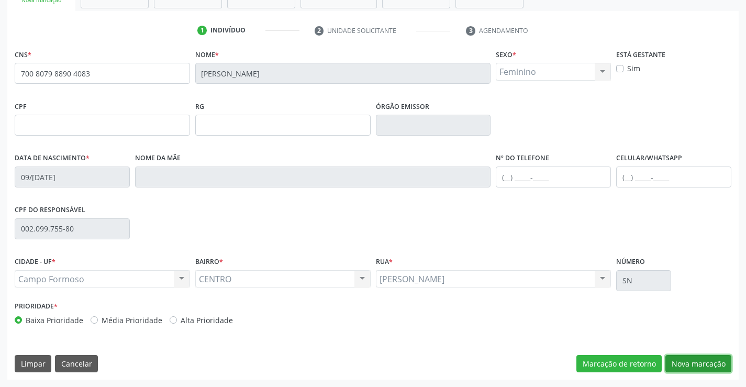
click at [712, 364] on button "Nova marcação" at bounding box center [699, 364] width 66 height 18
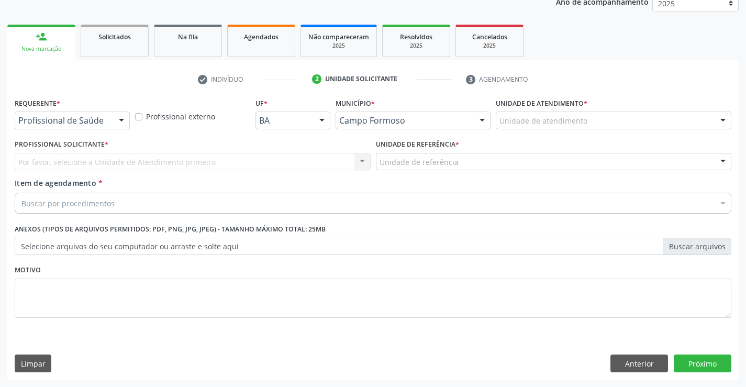
click at [114, 118] on div at bounding box center [122, 121] width 16 height 18
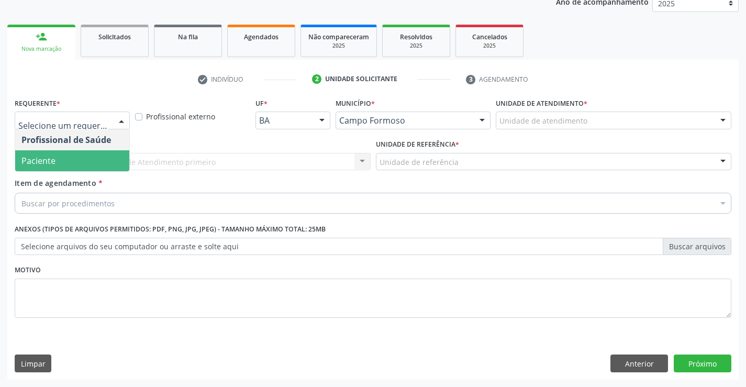
click at [79, 152] on span "Paciente" at bounding box center [72, 160] width 114 height 21
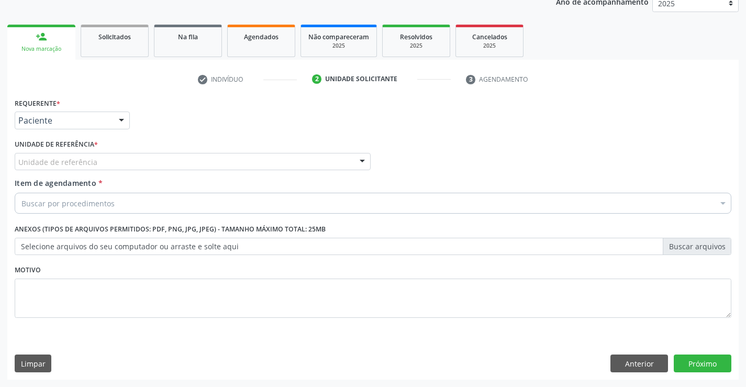
click at [359, 161] on div at bounding box center [363, 162] width 16 height 18
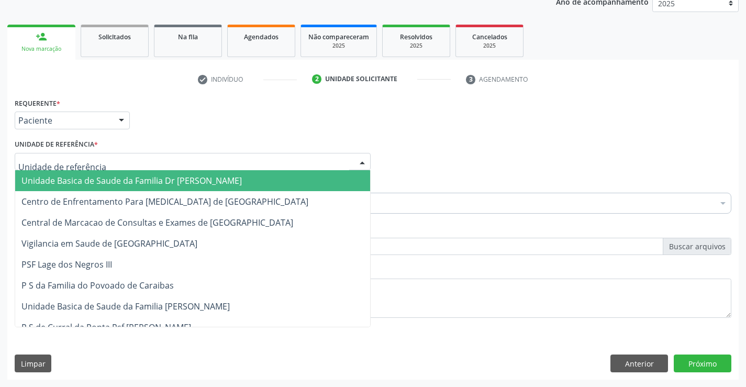
click at [284, 176] on span "Unidade Basica de Saude da Familia Dr [PERSON_NAME]" at bounding box center [192, 180] width 355 height 21
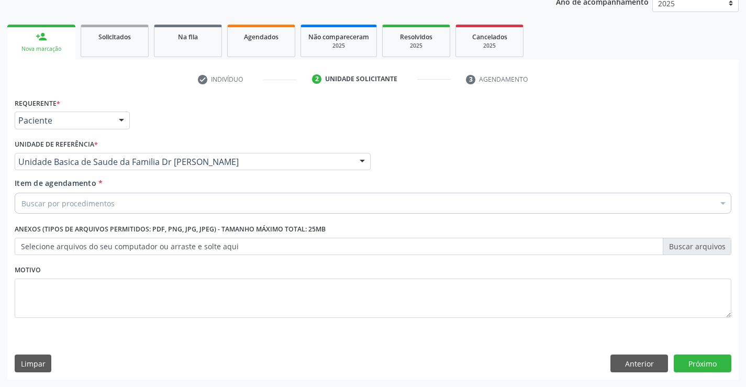
click at [211, 197] on div "Buscar por procedimentos" at bounding box center [373, 203] width 717 height 21
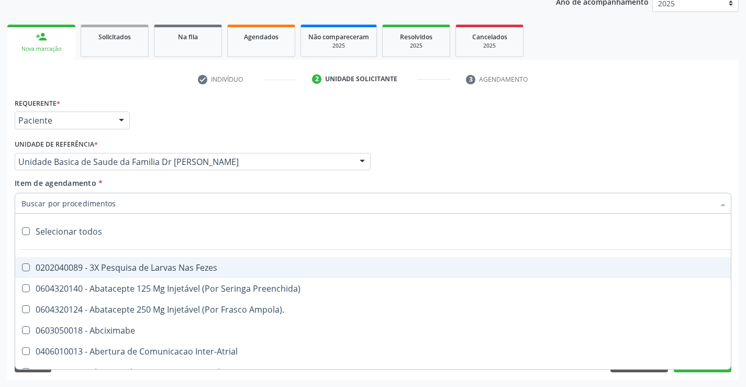
paste input "ABDOMEN TOTAL"
type input "ABDOMEN TOTAL"
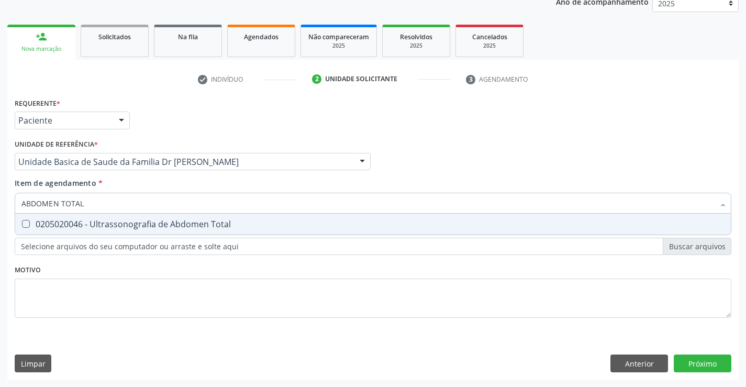
click at [149, 226] on div "0205020046 - Ultrassonografia de Abdomen Total" at bounding box center [372, 224] width 703 height 8
checkbox Total "true"
click at [695, 362] on div "Requerente * Paciente Profissional de Saúde Paciente Nenhum resultado encontrad…" at bounding box center [373, 237] width 732 height 284
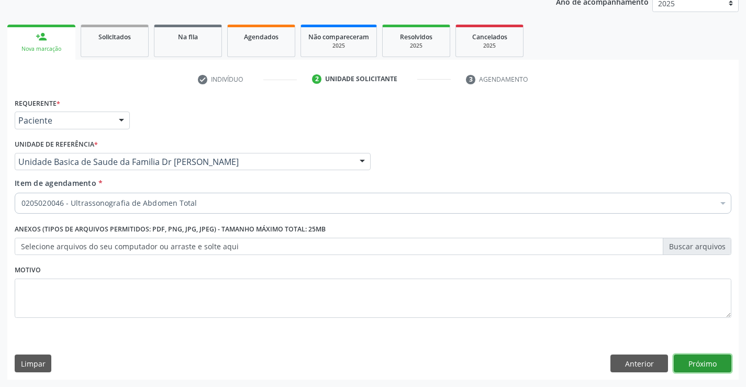
click at [685, 366] on button "Próximo" at bounding box center [703, 364] width 58 height 18
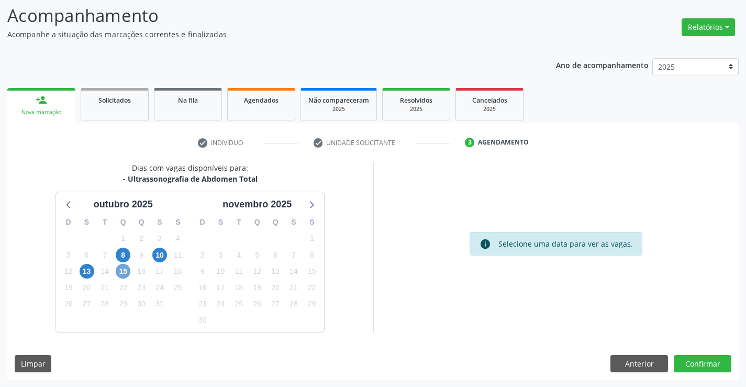
click at [120, 271] on span "15" at bounding box center [123, 271] width 15 height 15
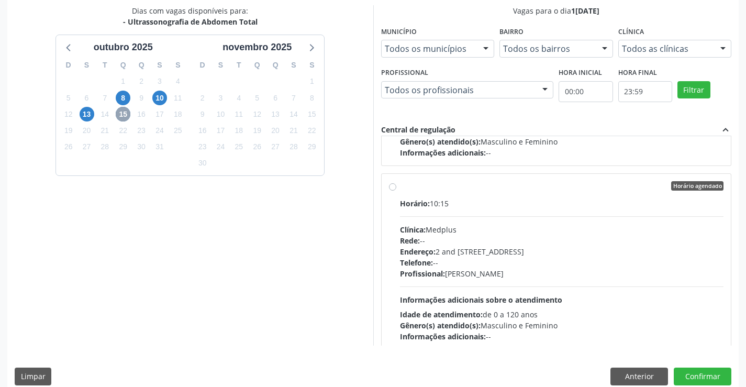
scroll to position [367, 0]
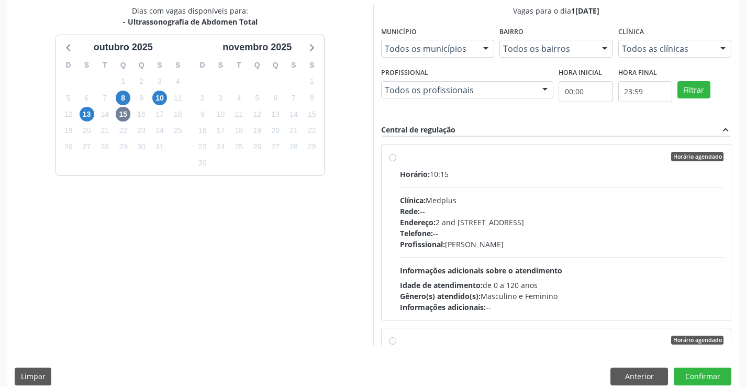
click at [400, 159] on label "Horário agendado Horário: 10:15 Clínica: Medplus Rede: -- Endereço: 2 and S 204…" at bounding box center [562, 232] width 324 height 161
click at [393, 159] on input "Horário agendado Horário: 10:15 Clínica: Medplus Rede: -- Endereço: 2 and S 204…" at bounding box center [392, 156] width 7 height 9
radio input "true"
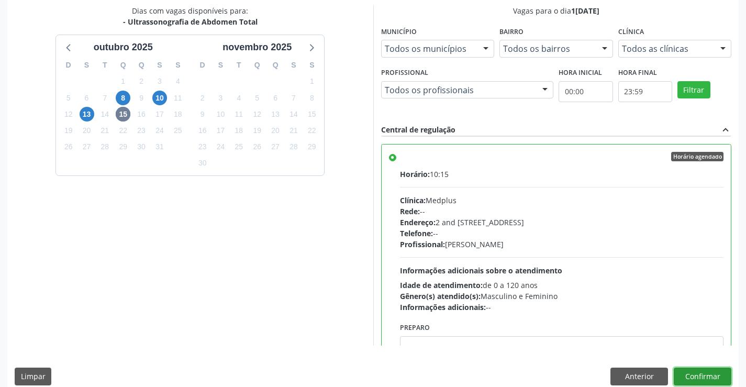
click at [700, 374] on button "Confirmar" at bounding box center [703, 377] width 58 height 18
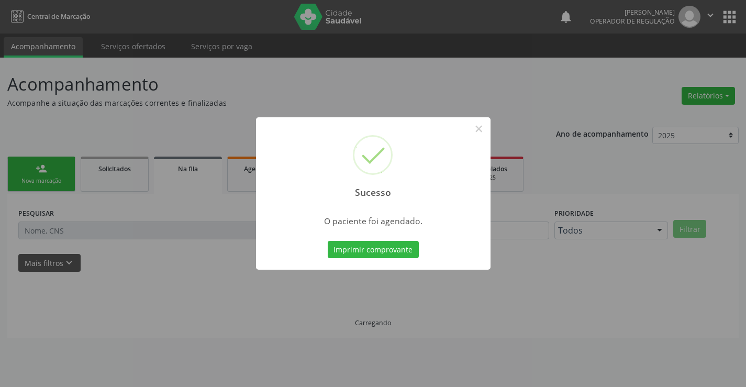
scroll to position [0, 0]
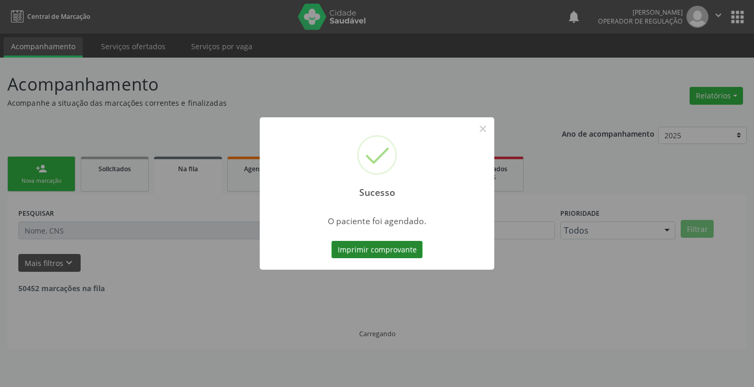
click at [398, 249] on button "Imprimir comprovante" at bounding box center [377, 250] width 91 height 18
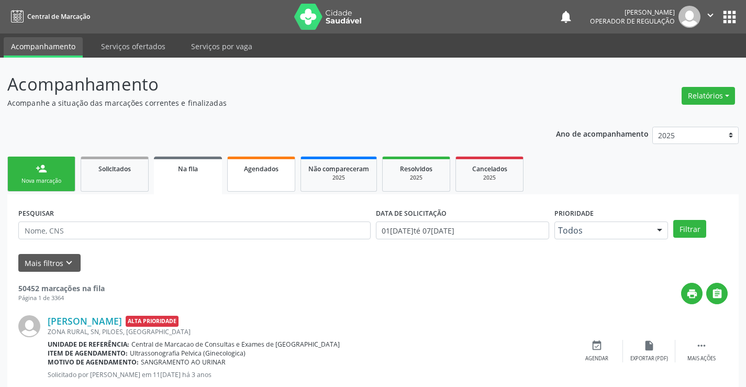
click at [234, 174] on link "Agendados" at bounding box center [261, 174] width 68 height 35
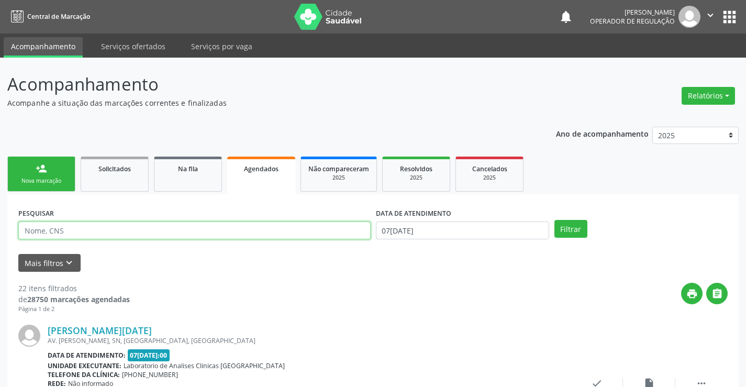
click at [97, 230] on input "text" at bounding box center [194, 231] width 353 height 18
type input "700807988904083"
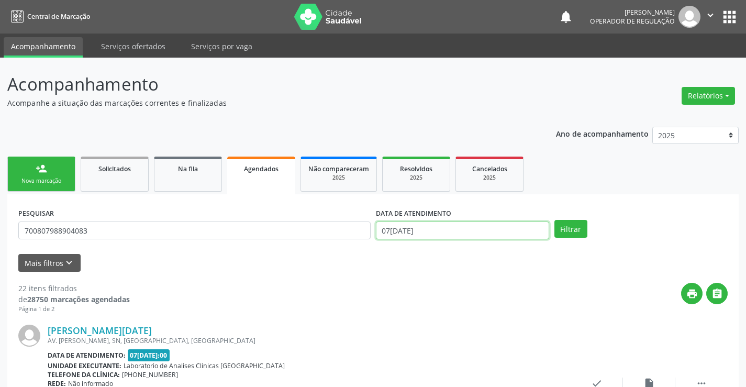
click at [453, 233] on input "07/10/2025" at bounding box center [462, 231] width 173 height 18
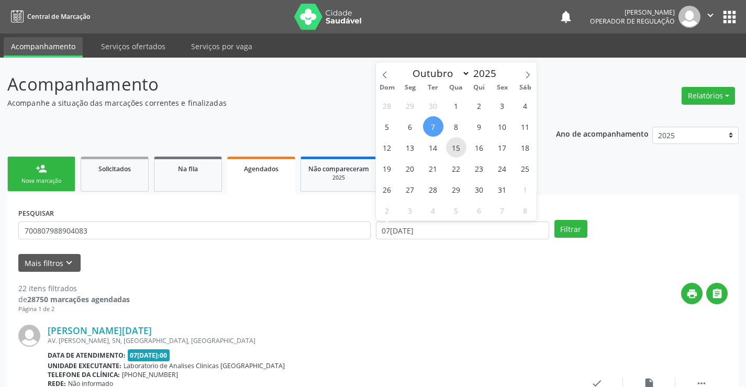
click at [455, 143] on span "15" at bounding box center [456, 147] width 20 height 20
type input "[DATE]"
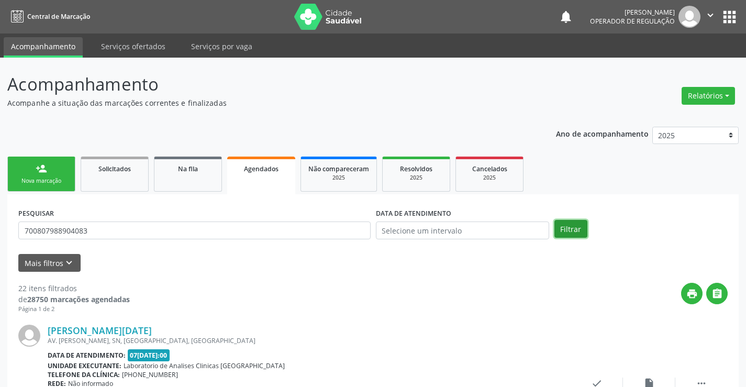
click at [567, 237] on button "Filtrar" at bounding box center [571, 229] width 33 height 18
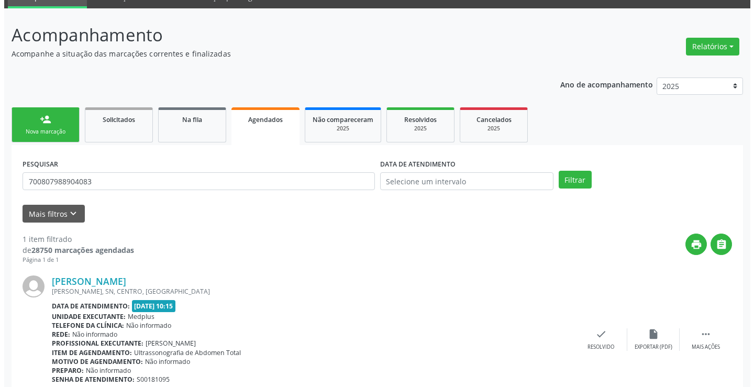
scroll to position [95, 0]
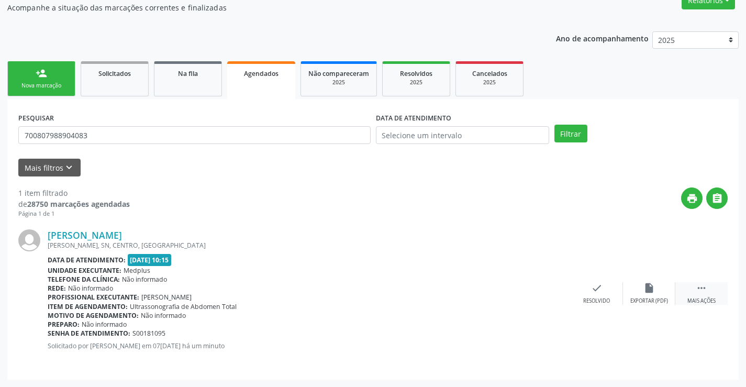
click at [708, 292] on div " Mais ações" at bounding box center [702, 293] width 52 height 23
click at [551, 295] on div "cancel Cancelar" at bounding box center [545, 293] width 52 height 23
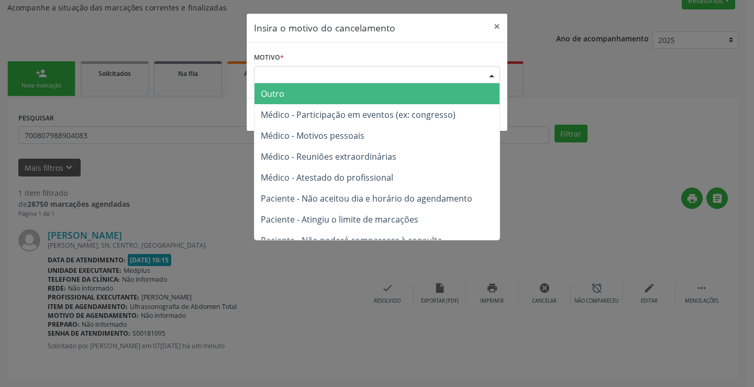
click at [491, 73] on div at bounding box center [492, 76] width 16 height 18
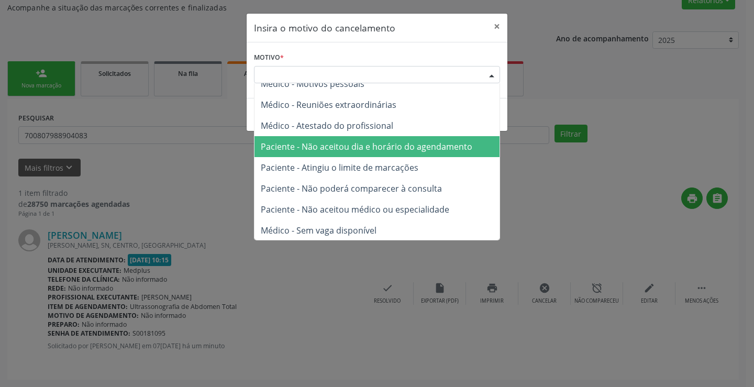
scroll to position [53, 0]
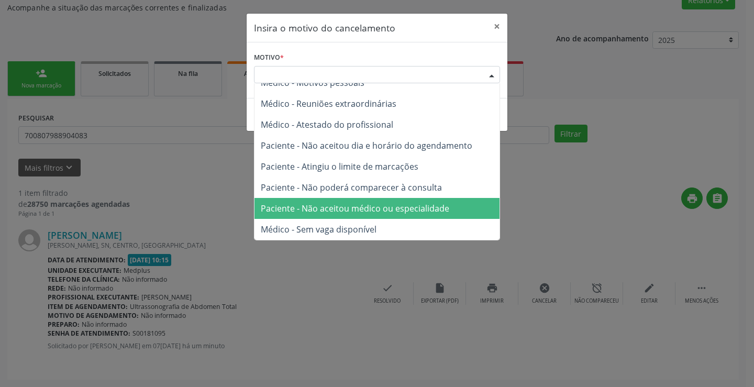
click at [373, 205] on span "Paciente - Não aceitou médico ou especialidade" at bounding box center [355, 209] width 189 height 12
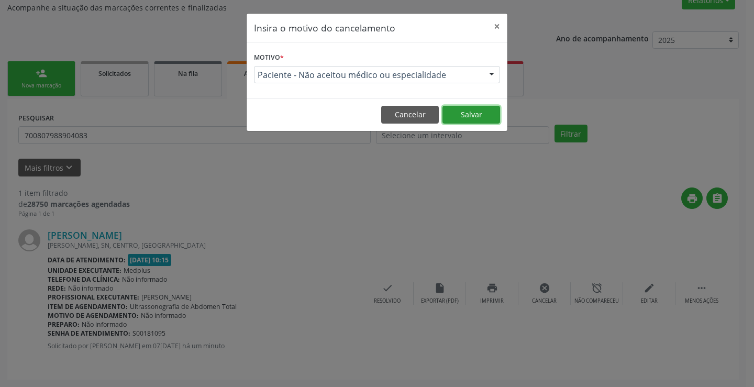
click at [461, 113] on button "Salvar" at bounding box center [472, 115] width 58 height 18
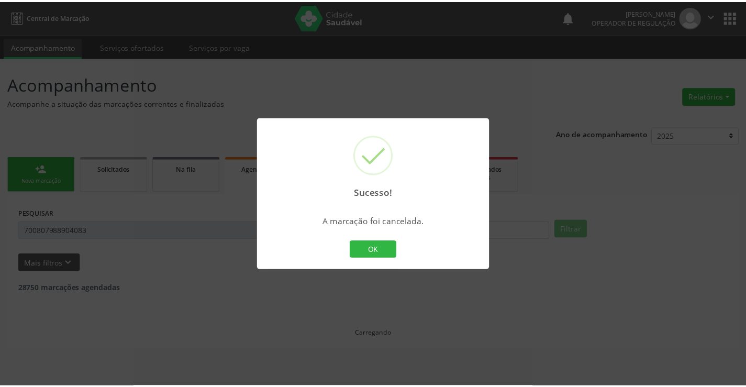
scroll to position [0, 0]
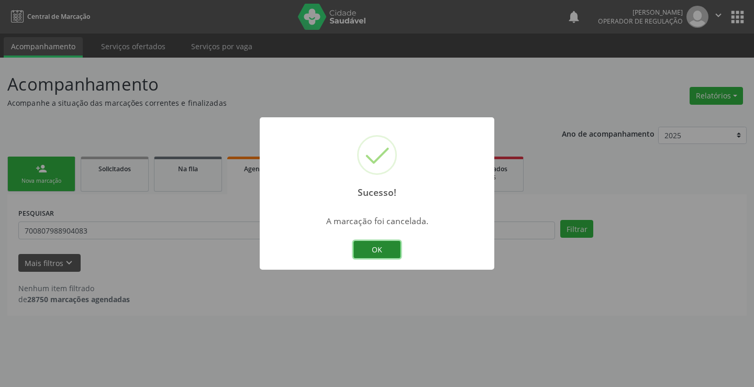
click at [383, 245] on button "OK" at bounding box center [377, 250] width 47 height 18
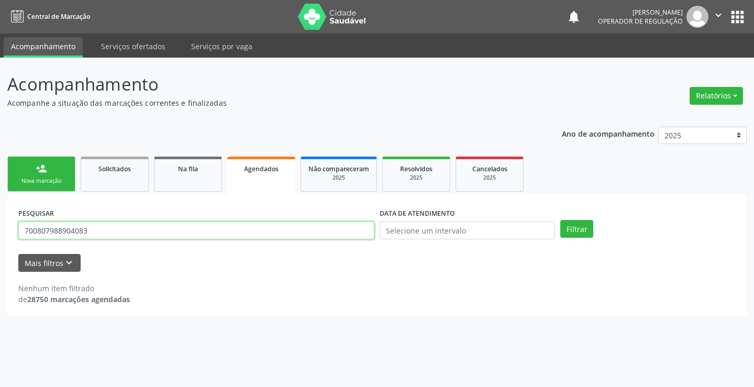
drag, startPoint x: 89, startPoint y: 230, endPoint x: 0, endPoint y: 235, distance: 88.6
click at [0, 235] on div "Acompanhamento Acompanhe a situação das marcações correntes e finalizadas Relat…" at bounding box center [377, 222] width 754 height 329
click at [46, 174] on link "person_add Nova marcação" at bounding box center [41, 174] width 68 height 35
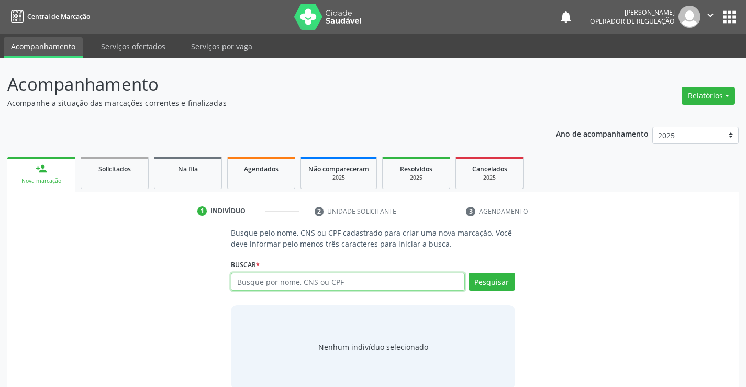
paste input "700807988904083"
type input "700807988904083"
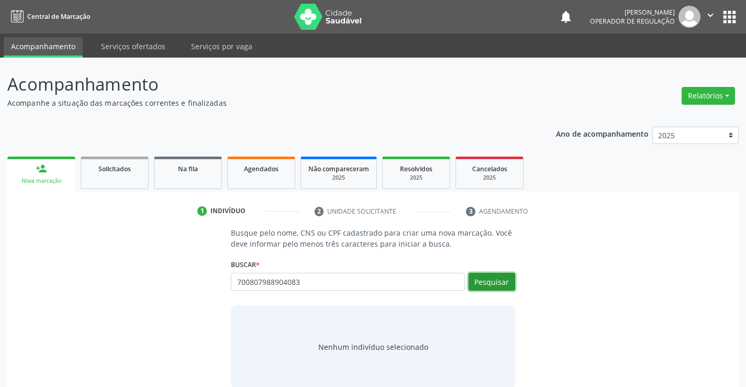
click at [479, 280] on button "Pesquisar" at bounding box center [492, 282] width 47 height 18
type input "700807988904083"
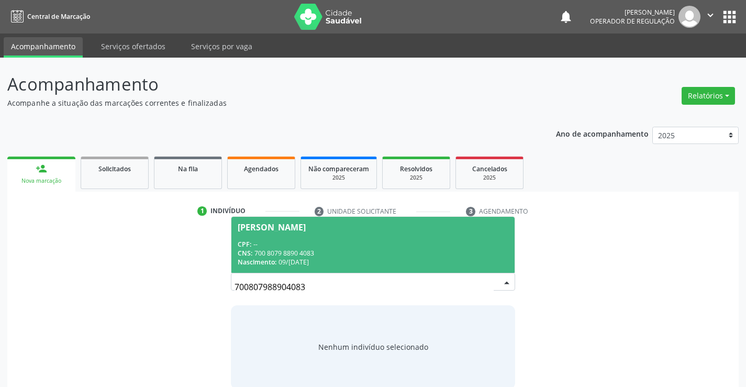
click at [306, 227] on div "Mariangela Rodrigues dos Santos Silva" at bounding box center [272, 227] width 68 height 8
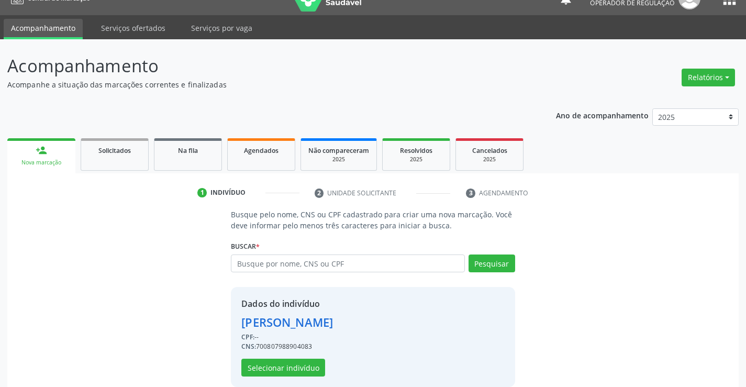
scroll to position [33, 0]
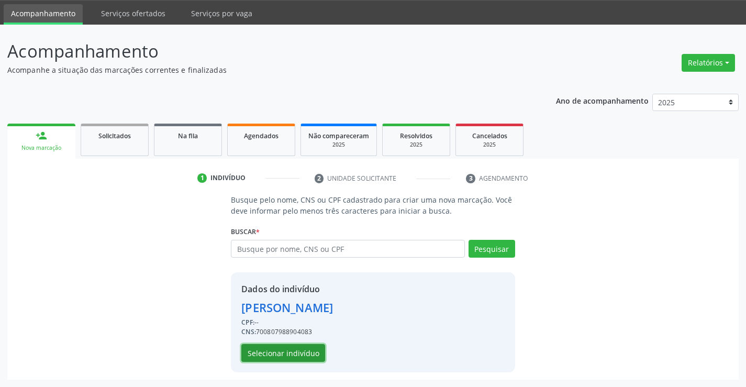
click at [274, 353] on button "Selecionar indivíduo" at bounding box center [283, 353] width 84 height 18
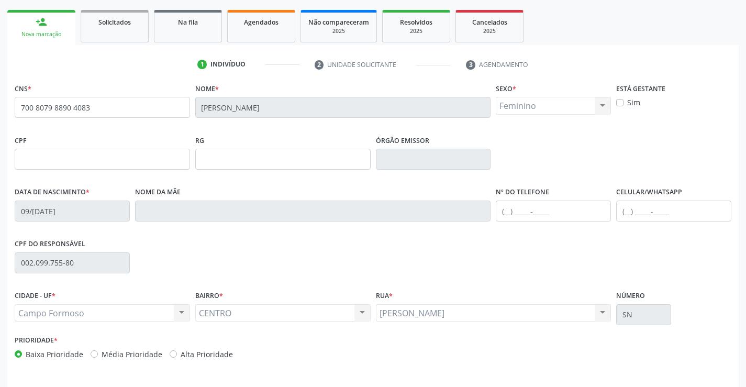
scroll to position [181, 0]
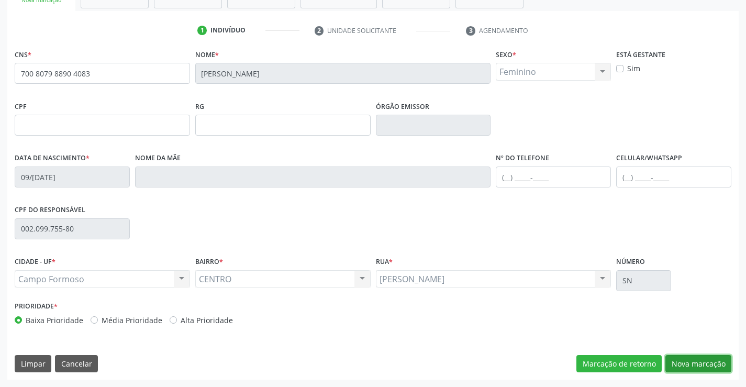
click at [711, 359] on button "Nova marcação" at bounding box center [699, 364] width 66 height 18
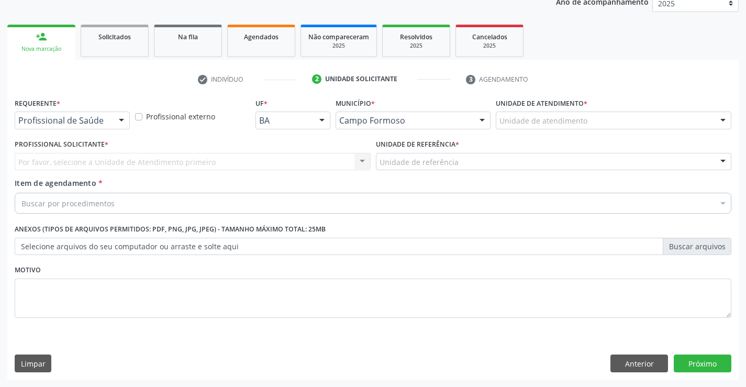
scroll to position [132, 0]
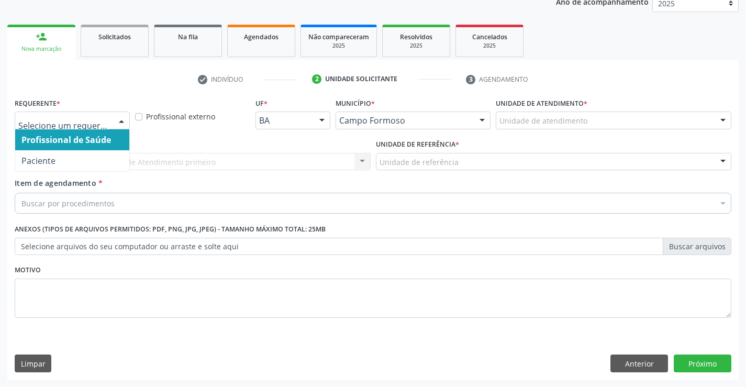
click at [115, 119] on div at bounding box center [122, 121] width 16 height 18
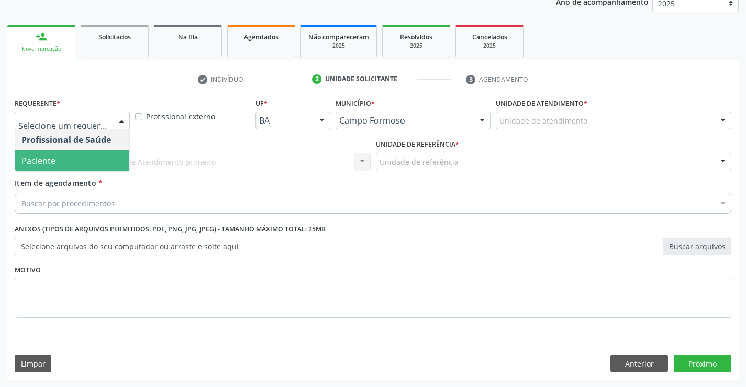
click at [87, 159] on span "Paciente" at bounding box center [72, 160] width 114 height 21
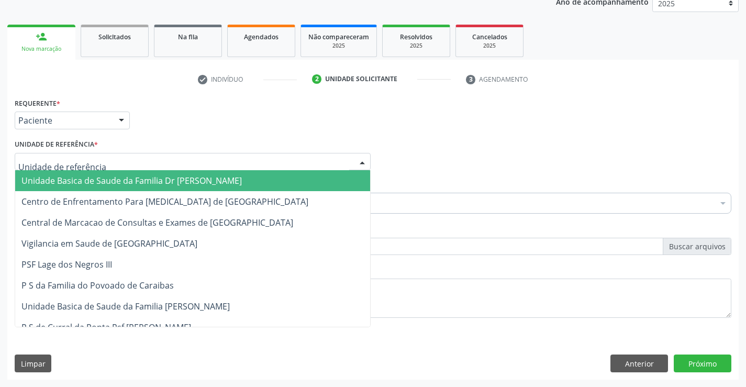
click at [369, 158] on div at bounding box center [363, 162] width 16 height 18
click at [268, 180] on span "Unidade Basica de Saude da Familia Dr [PERSON_NAME]" at bounding box center [192, 180] width 355 height 21
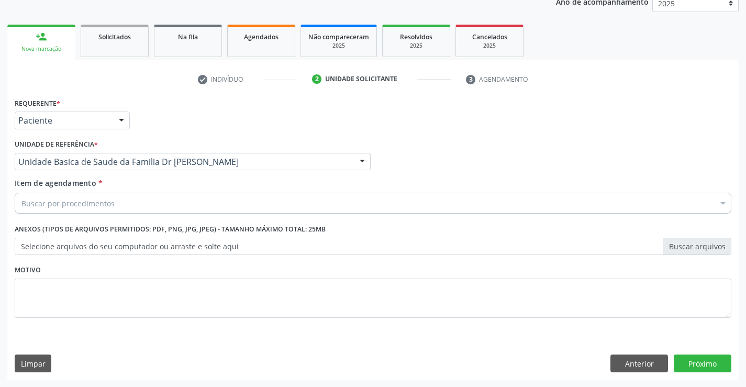
click at [230, 199] on div "Buscar por procedimentos" at bounding box center [373, 203] width 717 height 21
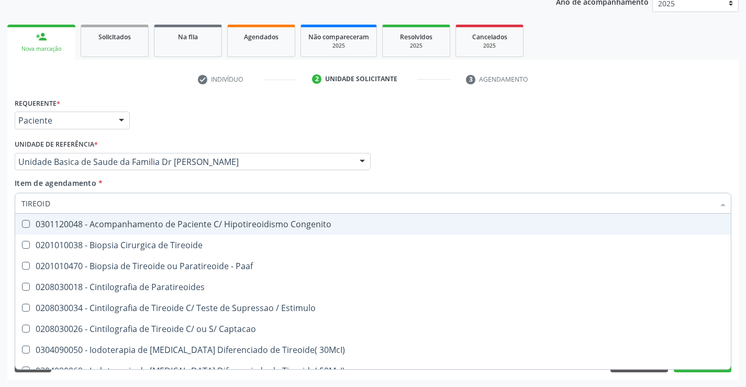
type input "TIREOIDE"
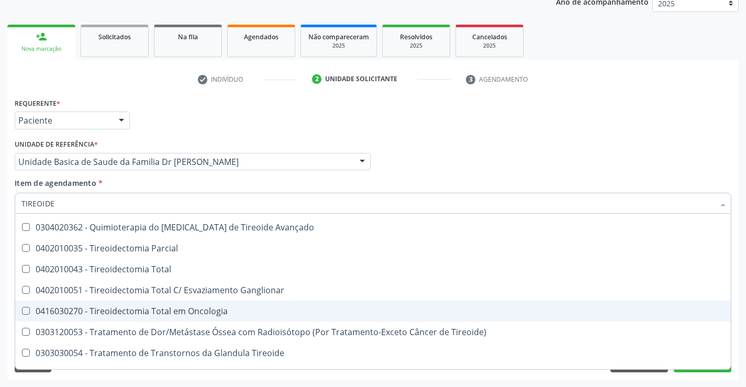
scroll to position [201, 0]
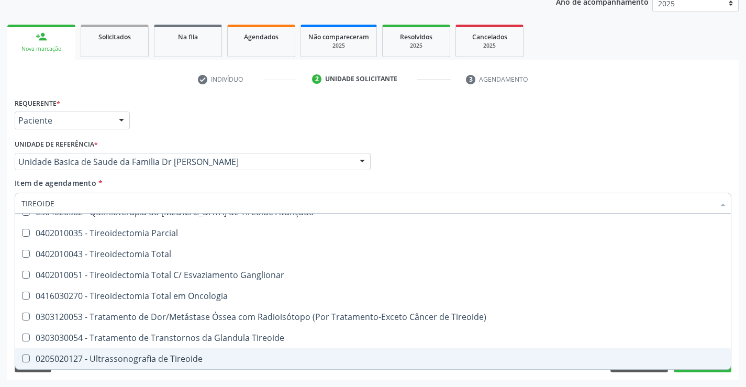
click at [205, 358] on div "0205020127 - Ultrassonografia de Tireoide" at bounding box center [372, 359] width 703 height 8
checkbox Tireoide "true"
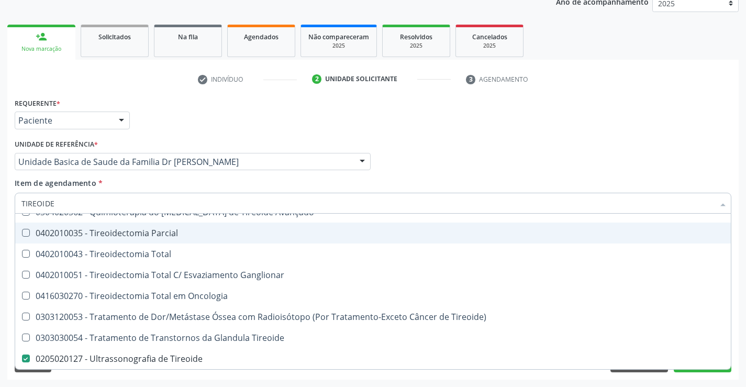
click at [715, 148] on div "Profissional Solicitante Por favor, selecione a Unidade de Atendimento primeiro…" at bounding box center [373, 157] width 722 height 41
checkbox Paaf "true"
checkbox Tireoide "false"
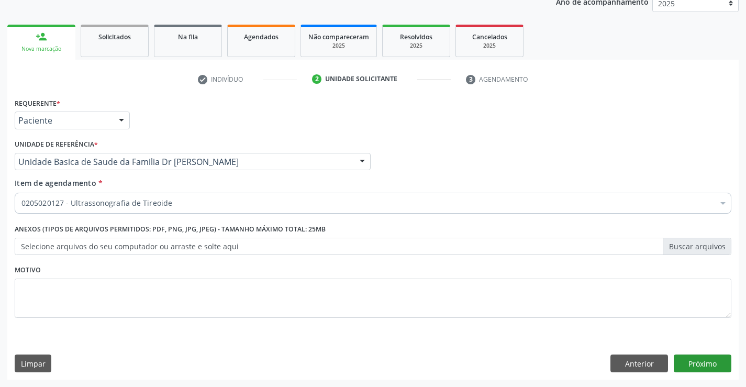
scroll to position [0, 0]
click at [688, 369] on button "Próximo" at bounding box center [703, 364] width 58 height 18
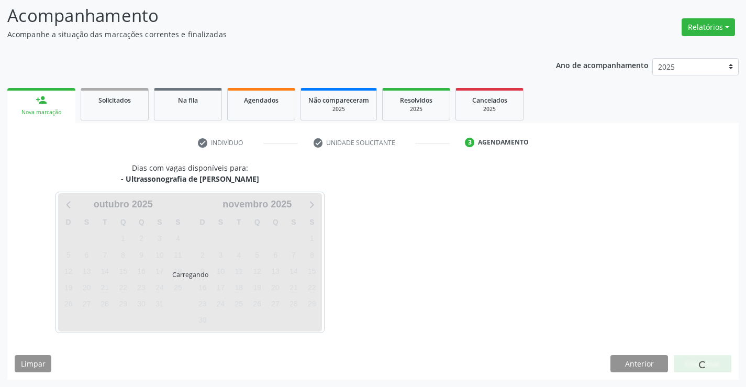
scroll to position [69, 0]
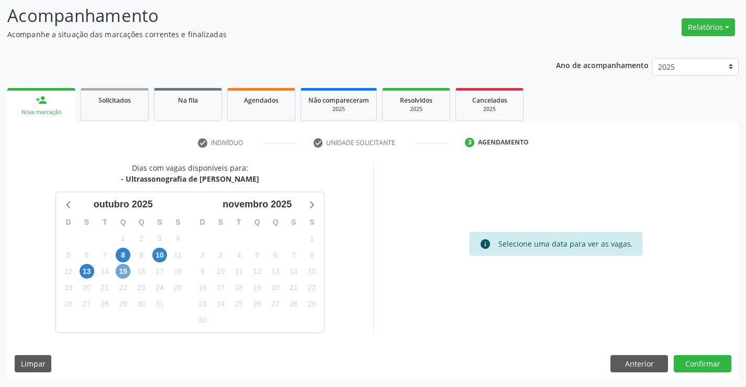
click at [126, 276] on span "15" at bounding box center [123, 271] width 15 height 15
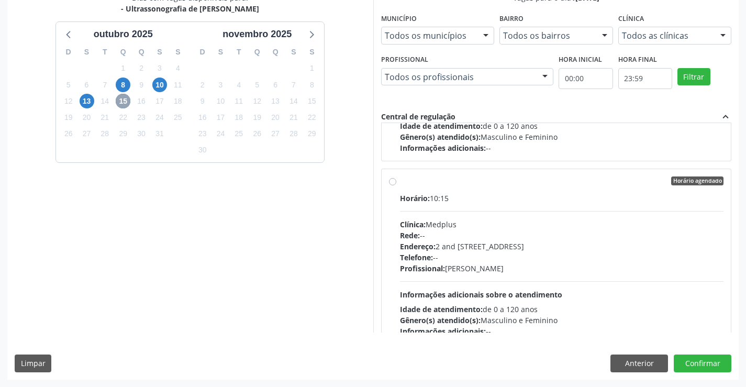
scroll to position [157, 0]
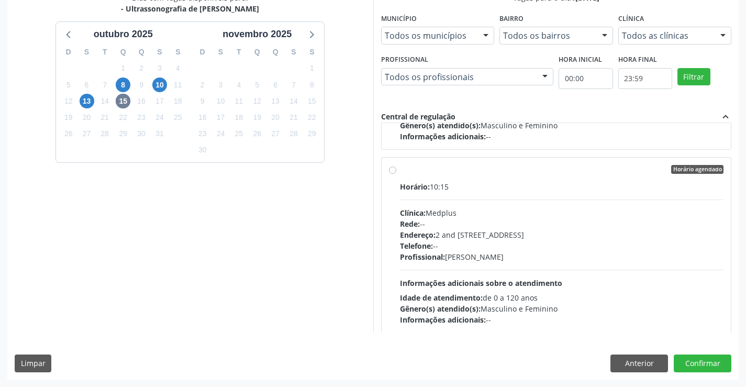
click at [400, 171] on label "Horário agendado Horário: 10:15 Clínica: Medplus Rede: -- Endereço: 2 and S 204…" at bounding box center [562, 245] width 324 height 161
click at [392, 171] on input "Horário agendado Horário: 10:15 Clínica: Medplus Rede: -- Endereço: 2 and S 204…" at bounding box center [392, 169] width 7 height 9
radio input "true"
click at [689, 357] on button "Confirmar" at bounding box center [703, 364] width 58 height 18
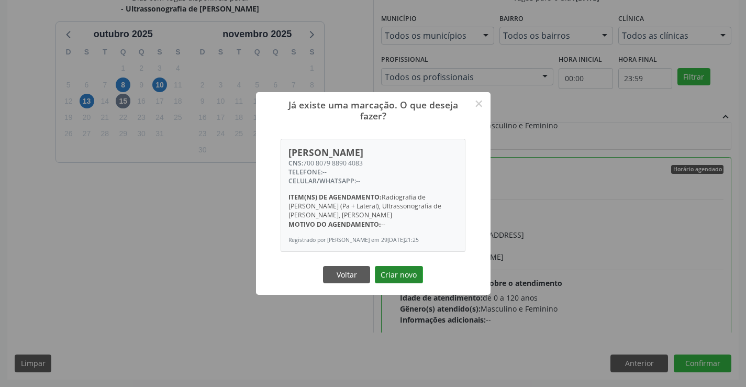
click at [393, 282] on button "Criar novo" at bounding box center [399, 275] width 48 height 18
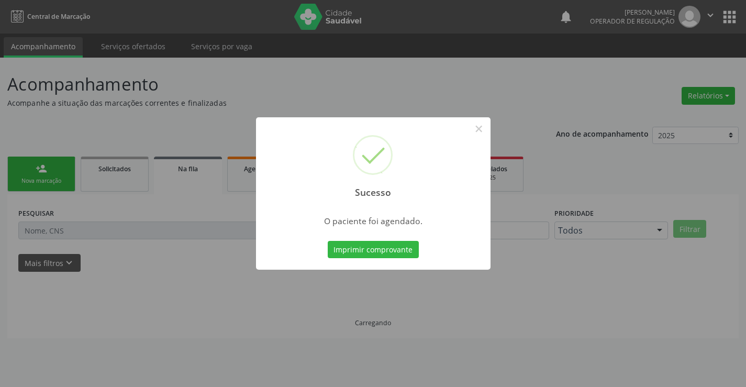
scroll to position [0, 0]
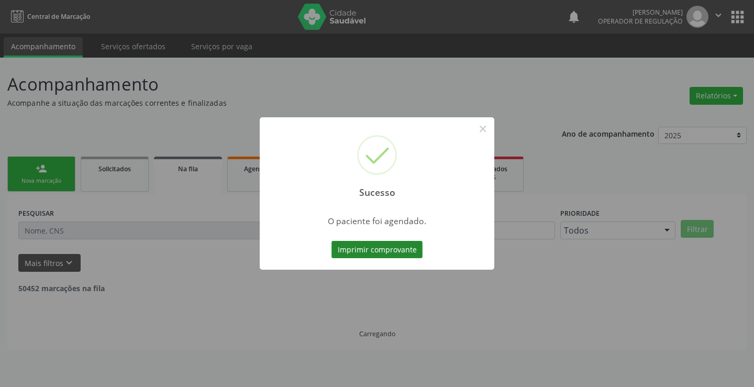
click at [382, 250] on button "Imprimir comprovante" at bounding box center [377, 250] width 91 height 18
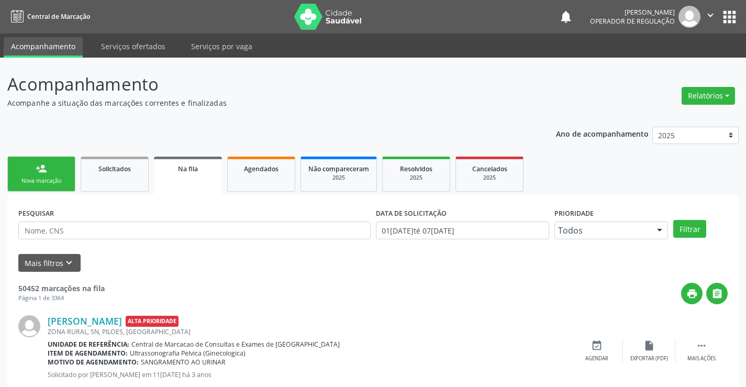
click at [29, 162] on link "person_add Nova marcação" at bounding box center [41, 174] width 68 height 35
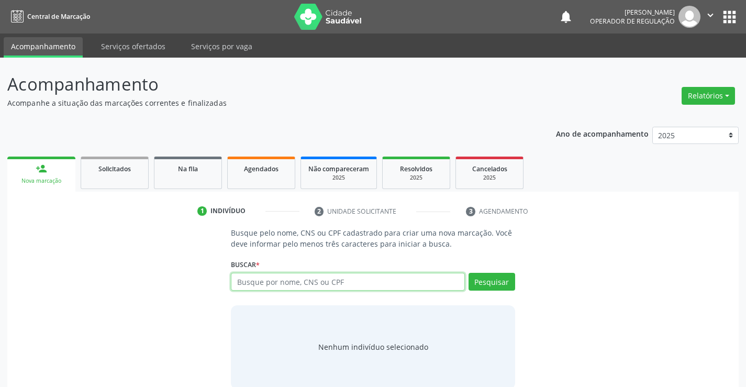
click at [252, 282] on input "text" at bounding box center [348, 282] width 234 height 18
type input "707005883171933"
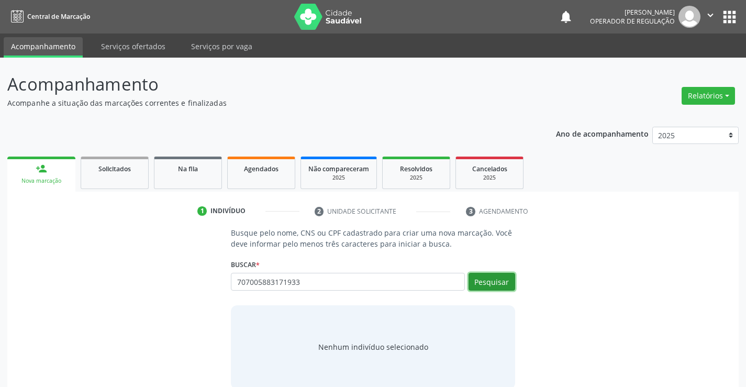
click at [510, 273] on button "Pesquisar" at bounding box center [492, 282] width 47 height 18
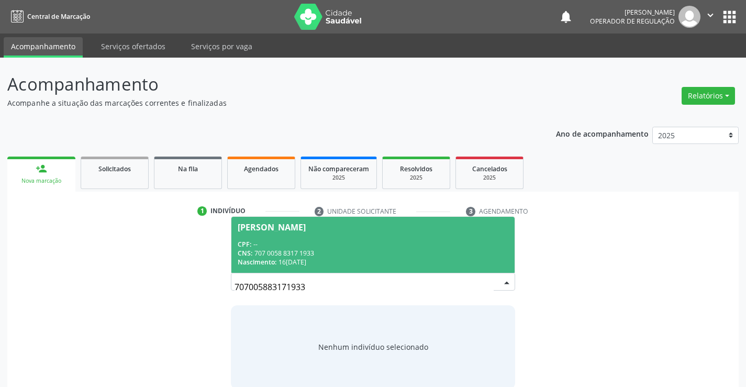
click at [275, 225] on div "Janicelma Rodrigues da Silva" at bounding box center [272, 227] width 68 height 8
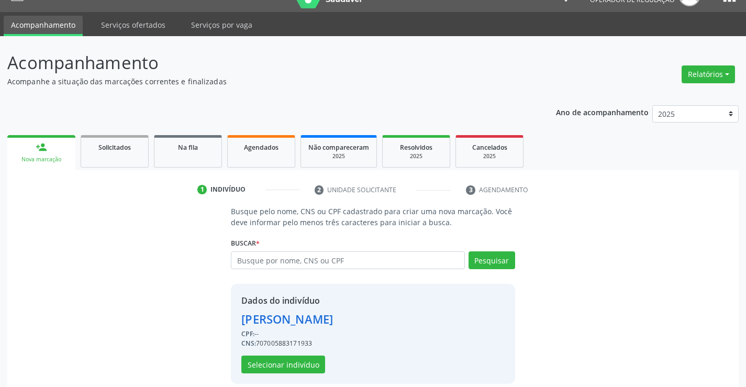
scroll to position [33, 0]
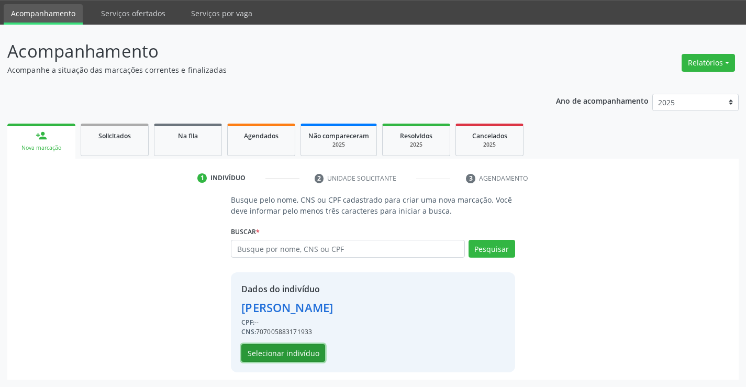
click at [271, 351] on button "Selecionar indivíduo" at bounding box center [283, 353] width 84 height 18
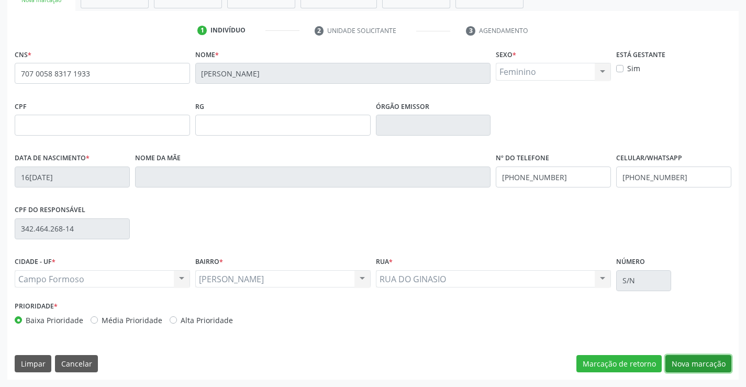
click at [683, 359] on button "Nova marcação" at bounding box center [699, 364] width 66 height 18
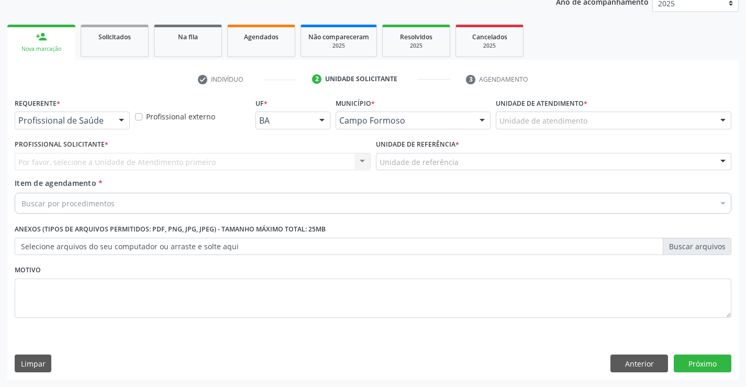
scroll to position [132, 0]
click at [119, 118] on div at bounding box center [122, 121] width 16 height 18
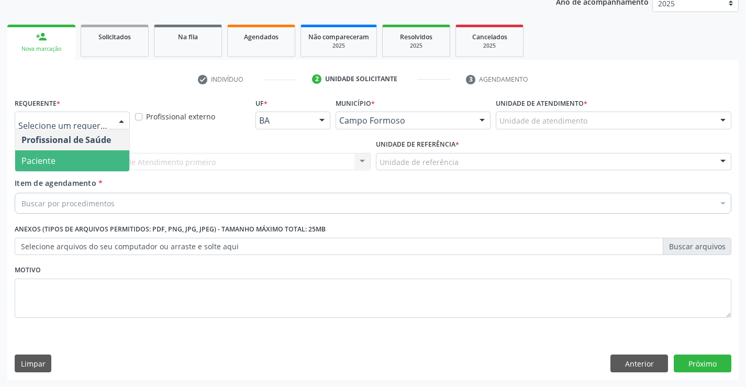
click at [91, 157] on span "Paciente" at bounding box center [72, 160] width 114 height 21
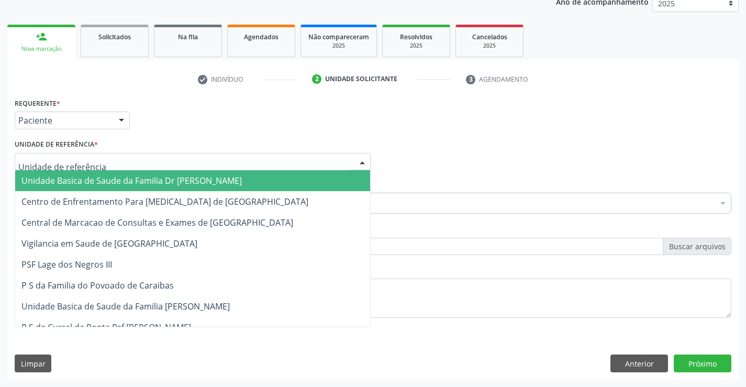
click at [360, 160] on div at bounding box center [363, 162] width 16 height 18
click at [72, 183] on span "Unidade Basica de Saude da Familia Dr [PERSON_NAME]" at bounding box center [131, 181] width 221 height 12
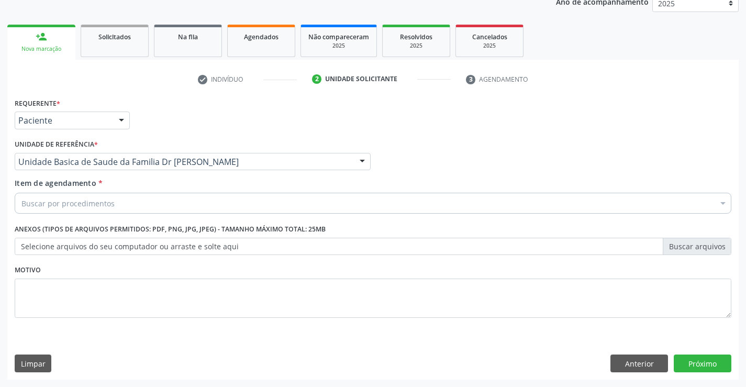
click at [178, 197] on div "Buscar por procedimentos" at bounding box center [373, 203] width 717 height 21
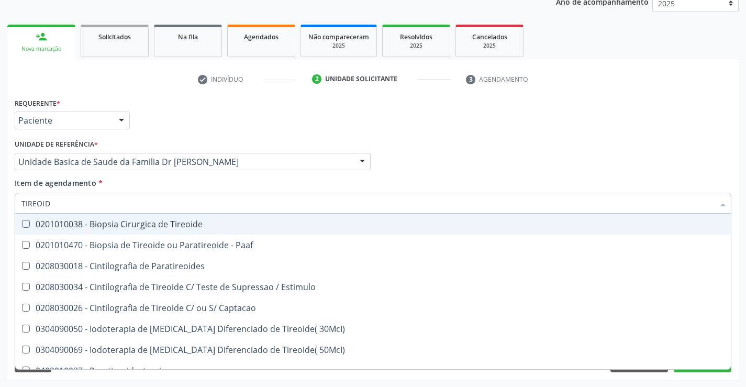
type input "TIREOIDE"
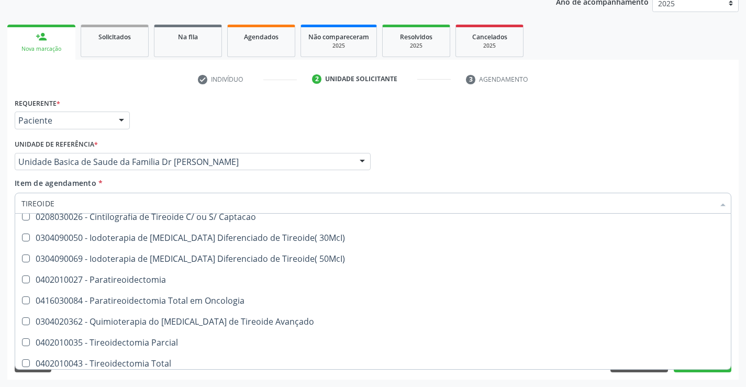
scroll to position [201, 0]
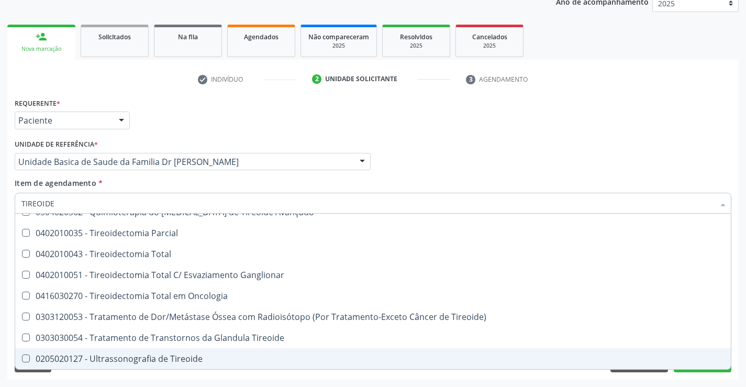
click at [176, 359] on div "0205020127 - Ultrassonografia de Tireoide" at bounding box center [372, 359] width 703 height 8
checkbox Tireoide "true"
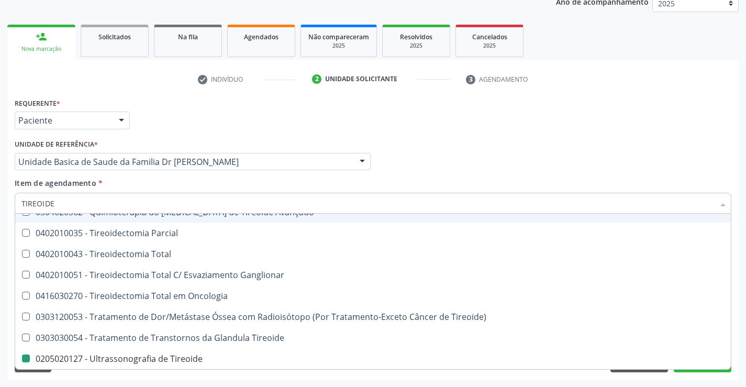
click at [504, 151] on div "Profissional Solicitante Por favor, selecione a Unidade de Atendimento primeiro…" at bounding box center [373, 157] width 722 height 41
checkbox Paaf "true"
checkbox Tireoide "false"
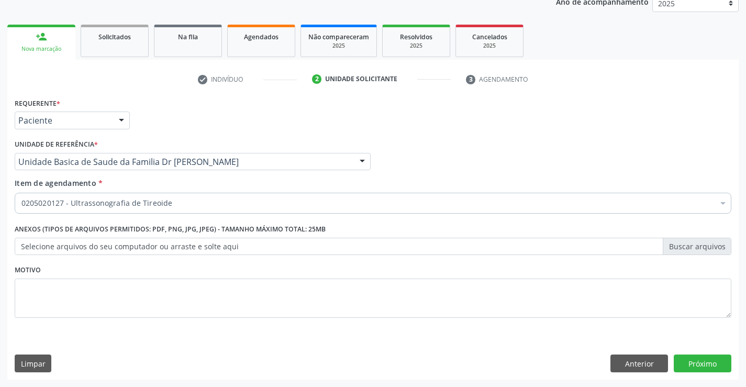
scroll to position [0, 0]
click at [697, 369] on button "Próximo" at bounding box center [703, 364] width 58 height 18
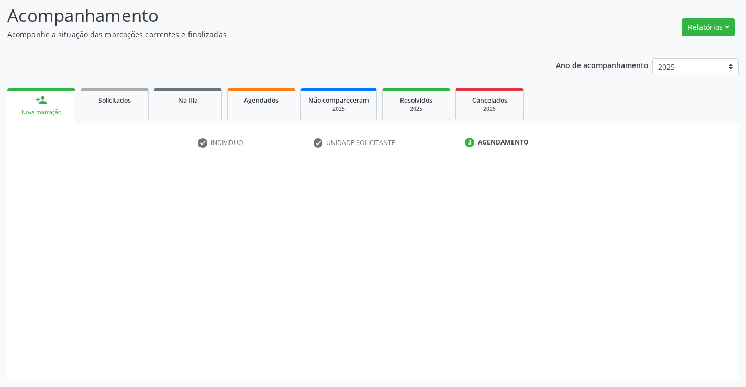
scroll to position [69, 0]
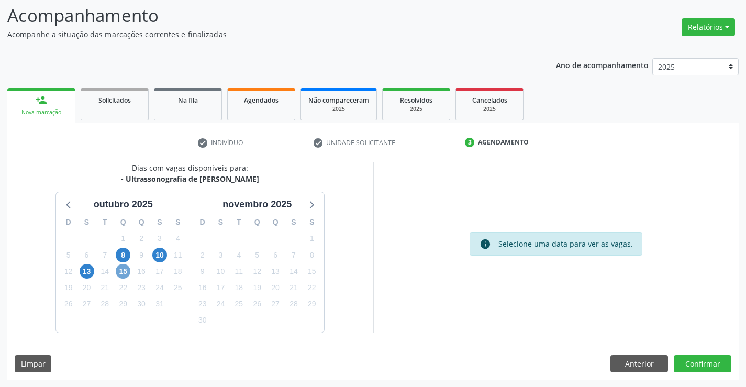
click at [121, 268] on span "15" at bounding box center [123, 271] width 15 height 15
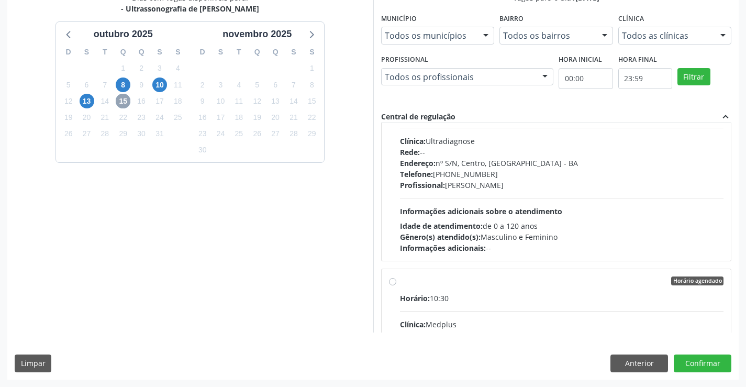
scroll to position [105, 0]
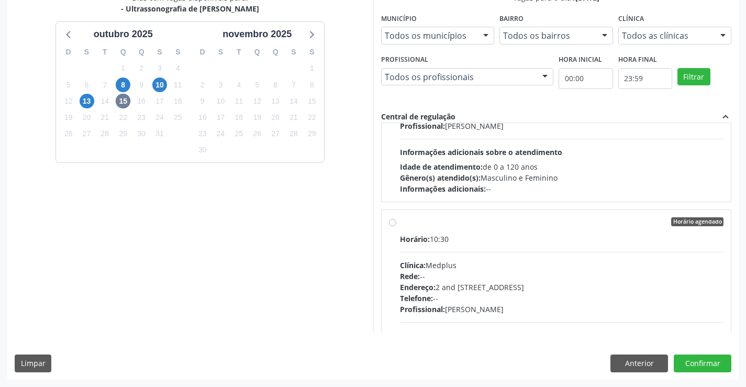
click at [400, 224] on label "Horário agendado Horário: 10:30 Clínica: Medplus Rede: -- Endereço: 2 and S 204…" at bounding box center [562, 297] width 324 height 161
click at [392, 224] on input "Horário agendado Horário: 10:30 Clínica: Medplus Rede: -- Endereço: 2 and S 204…" at bounding box center [392, 221] width 7 height 9
radio input "true"
click at [699, 360] on button "Confirmar" at bounding box center [703, 364] width 58 height 18
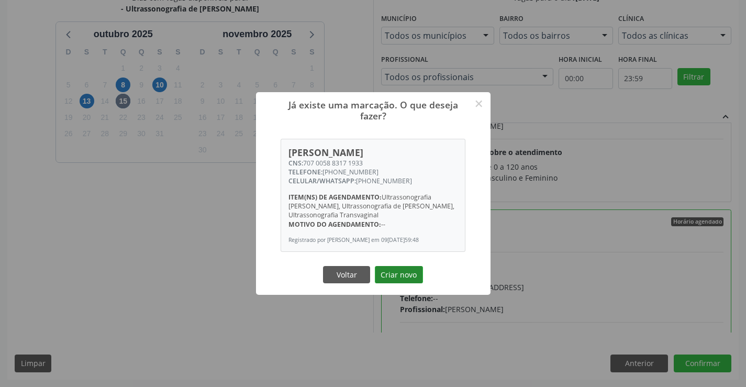
click at [389, 279] on button "Criar novo" at bounding box center [399, 275] width 48 height 18
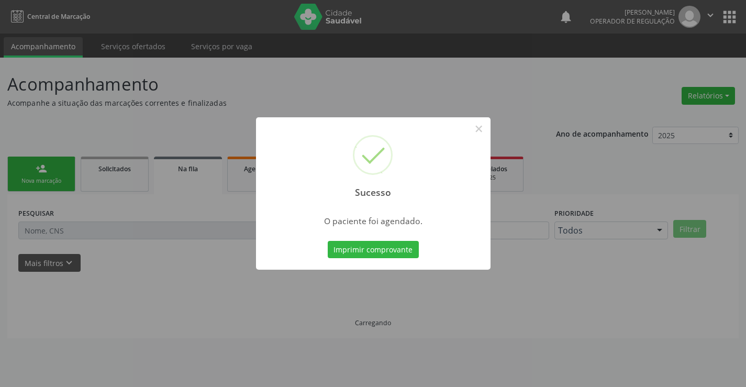
scroll to position [0, 0]
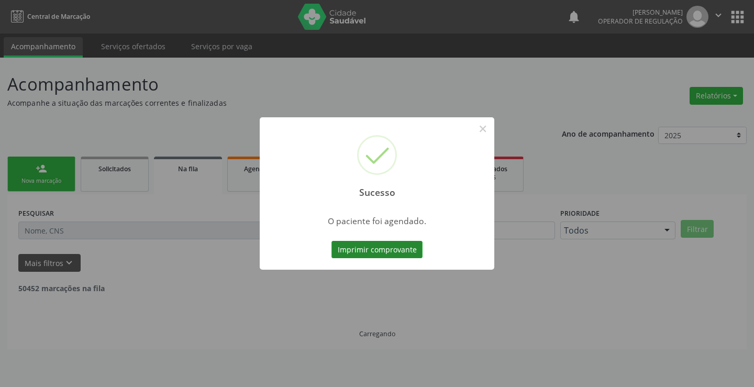
click at [388, 248] on button "Imprimir comprovante" at bounding box center [377, 250] width 91 height 18
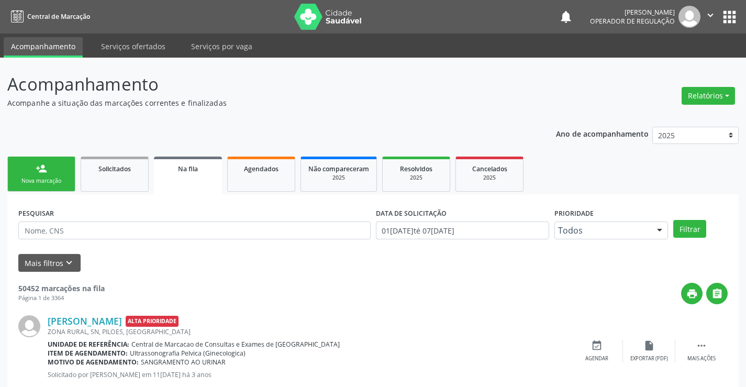
click at [36, 173] on div "person_add" at bounding box center [42, 169] width 12 height 12
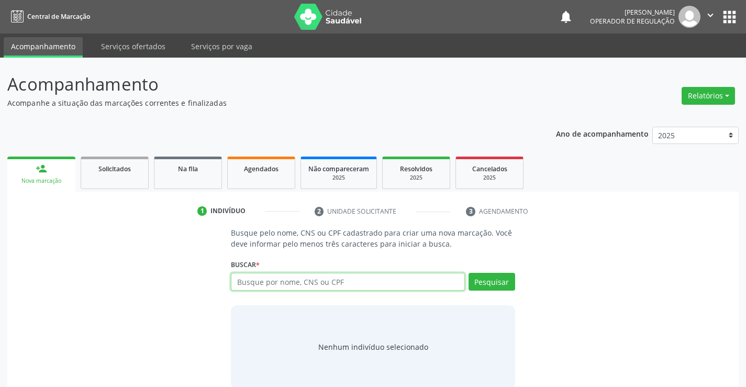
click at [305, 288] on input "text" at bounding box center [348, 282] width 234 height 18
type input "700009070298001"
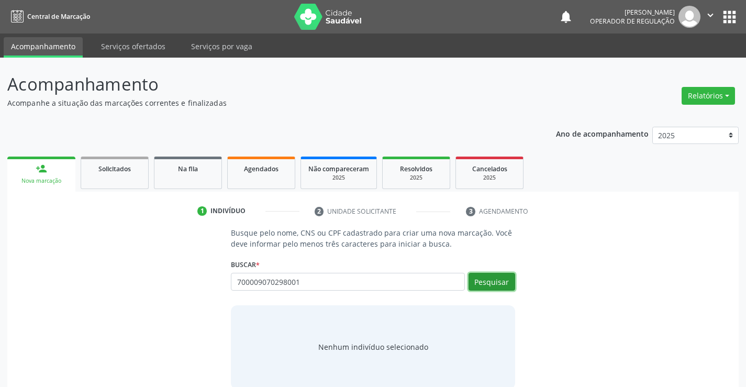
click at [477, 279] on button "Pesquisar" at bounding box center [492, 282] width 47 height 18
type input "700009070298001"
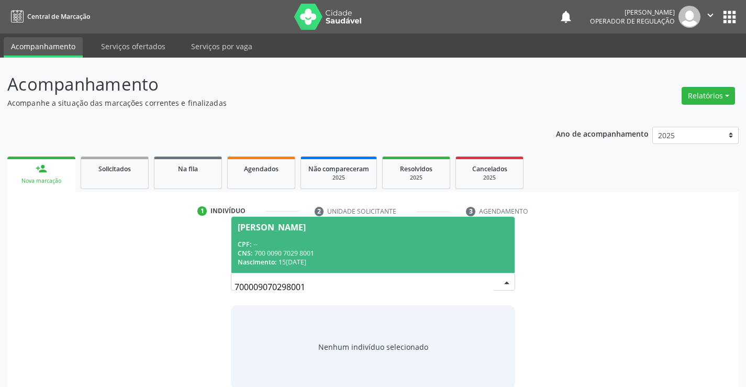
click at [286, 226] on div "Leidiana Silva Cruz" at bounding box center [272, 227] width 68 height 8
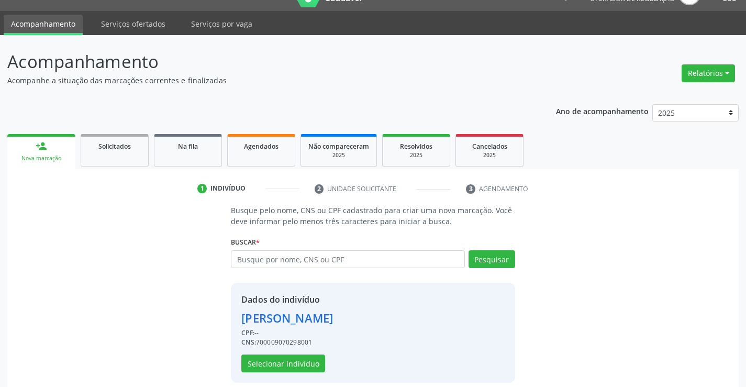
scroll to position [33, 0]
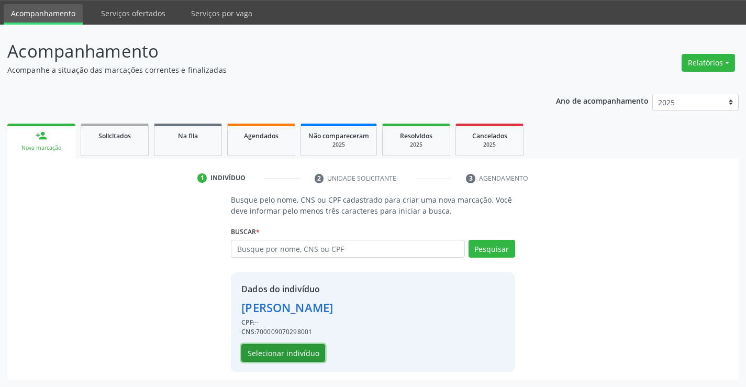
click at [280, 345] on button "Selecionar indivíduo" at bounding box center [283, 353] width 84 height 18
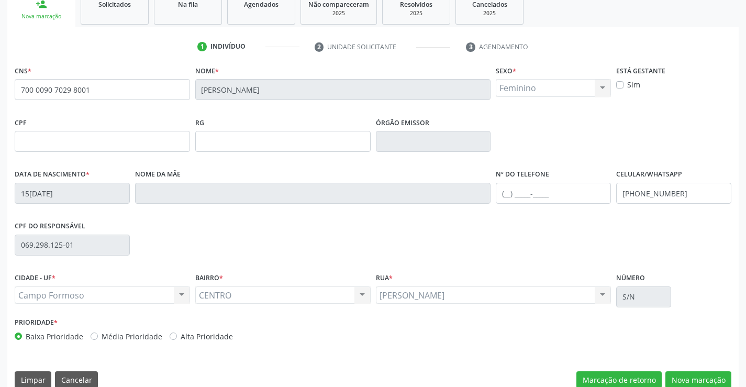
scroll to position [181, 0]
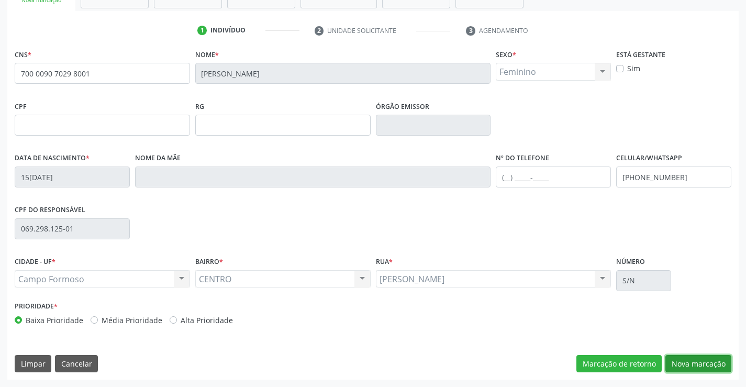
click at [681, 359] on button "Nova marcação" at bounding box center [699, 364] width 66 height 18
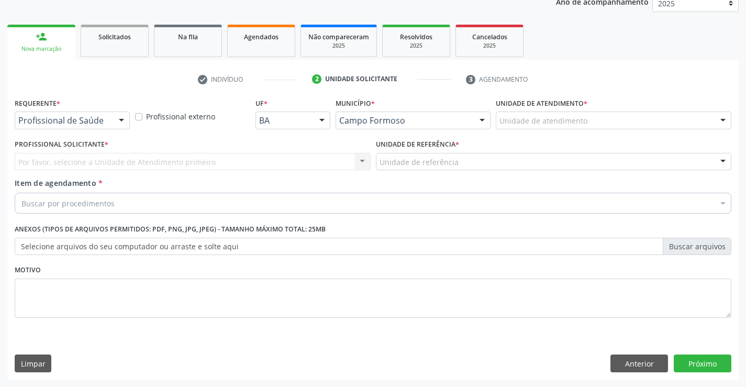
click at [121, 121] on div at bounding box center [122, 121] width 16 height 18
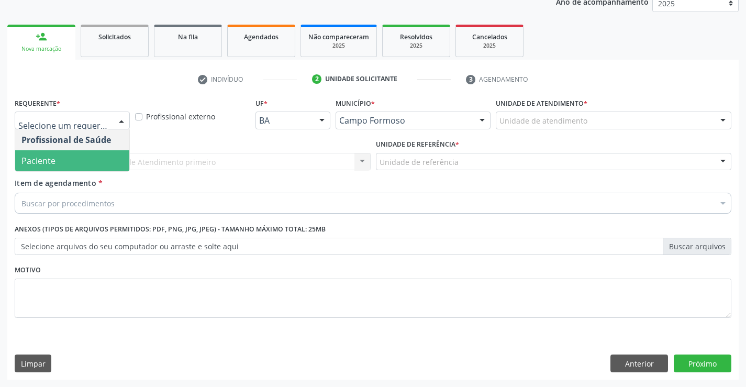
click at [59, 159] on span "Paciente" at bounding box center [72, 160] width 114 height 21
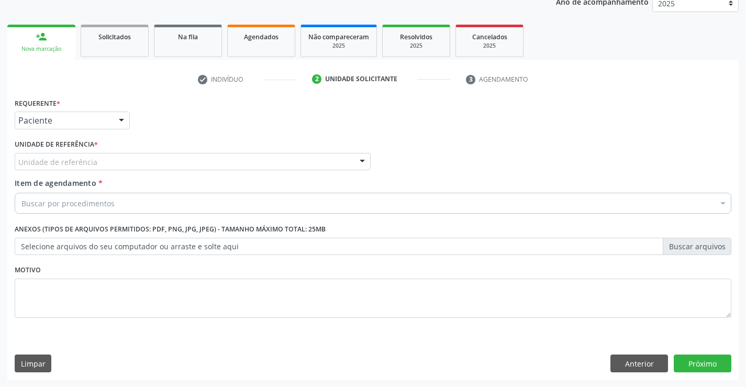
click at [360, 162] on div at bounding box center [363, 162] width 16 height 18
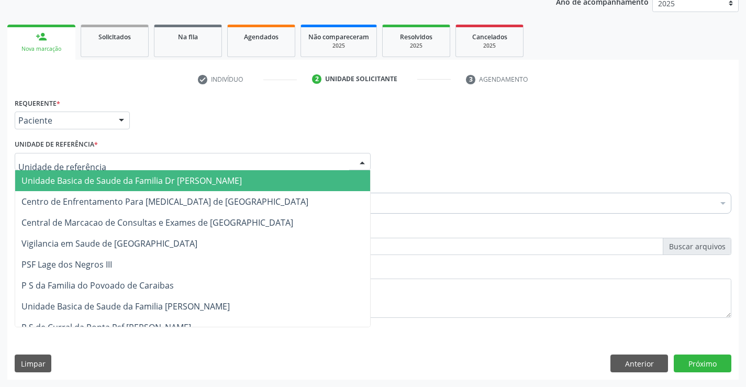
click at [291, 180] on span "Unidade Basica de Saude da Familia Dr [PERSON_NAME]" at bounding box center [192, 180] width 355 height 21
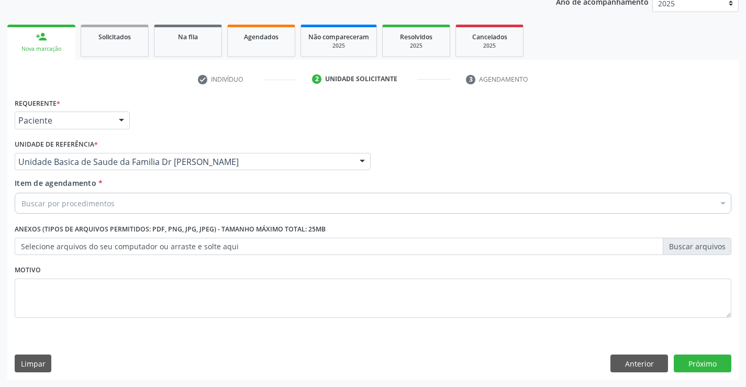
click at [249, 199] on div "Buscar por procedimentos" at bounding box center [373, 203] width 717 height 21
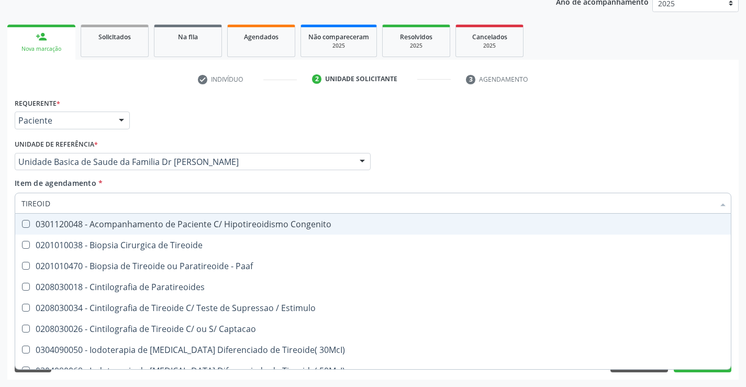
type input "TIREOIDE"
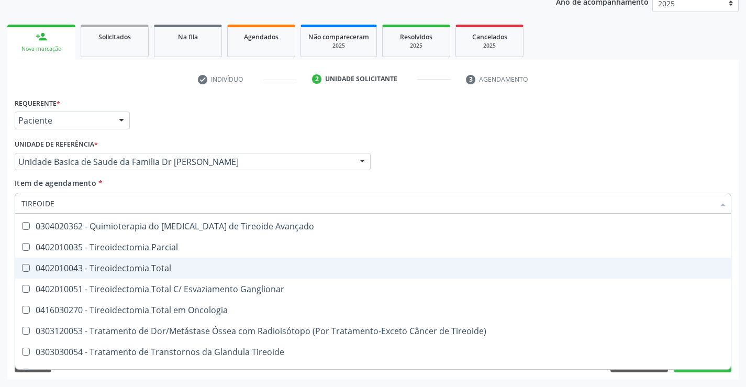
scroll to position [201, 0]
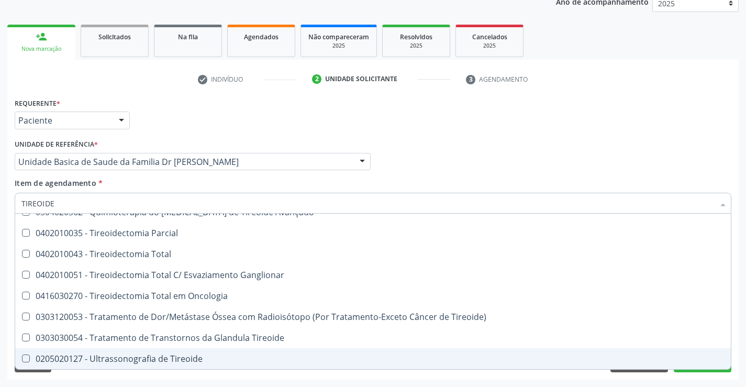
click at [123, 355] on div "0205020127 - Ultrassonografia de Tireoide" at bounding box center [372, 359] width 703 height 8
checkbox Tireoide "true"
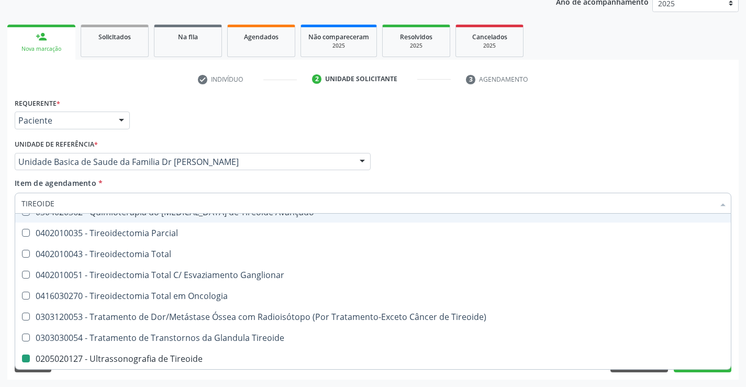
click at [647, 145] on div "Profissional Solicitante Por favor, selecione a Unidade de Atendimento primeiro…" at bounding box center [373, 157] width 722 height 41
checkbox Paaf "true"
checkbox Tireoide "false"
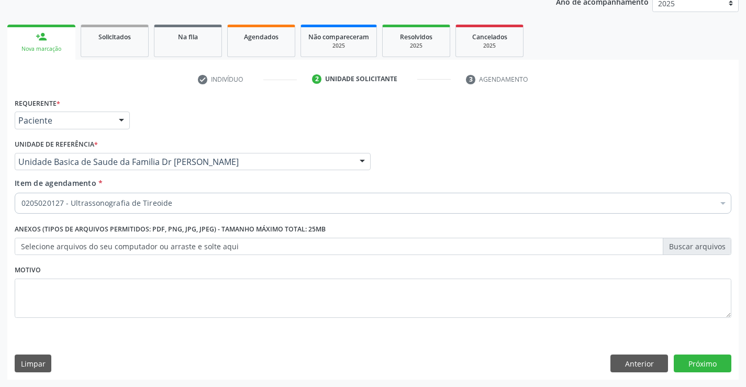
scroll to position [0, 0]
click at [691, 360] on button "Próximo" at bounding box center [703, 364] width 58 height 18
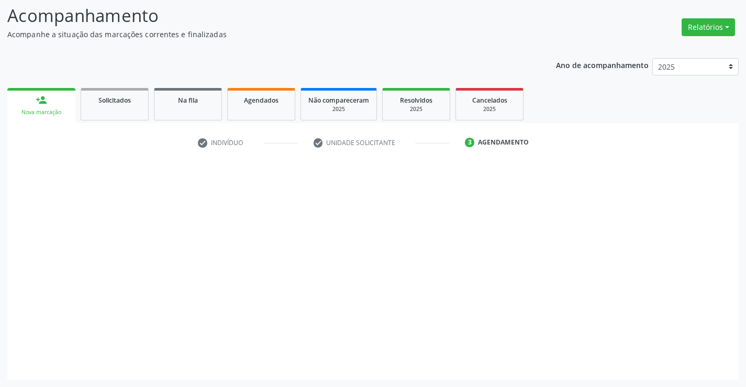
scroll to position [69, 0]
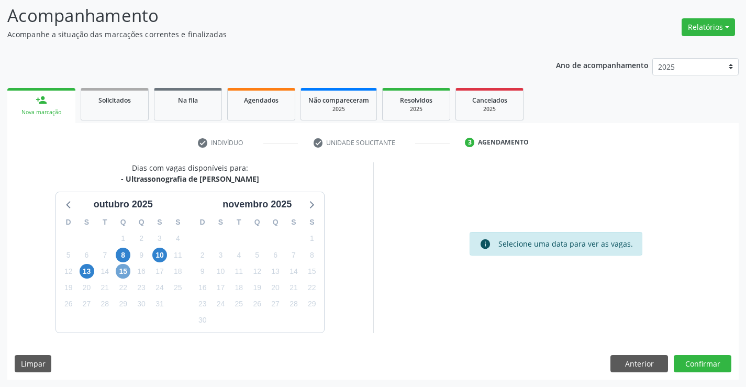
click at [124, 271] on span "15" at bounding box center [123, 271] width 15 height 15
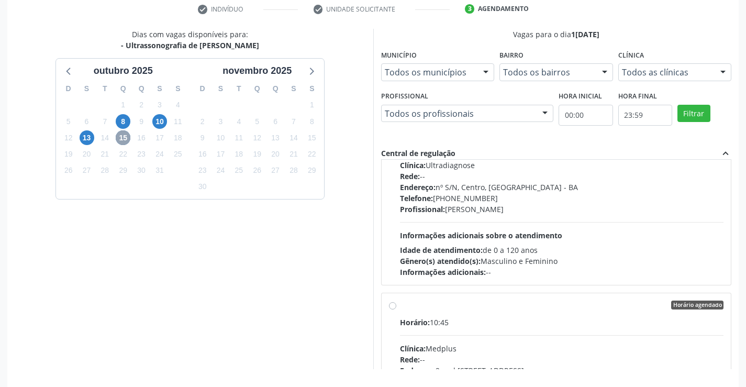
scroll to position [157, 0]
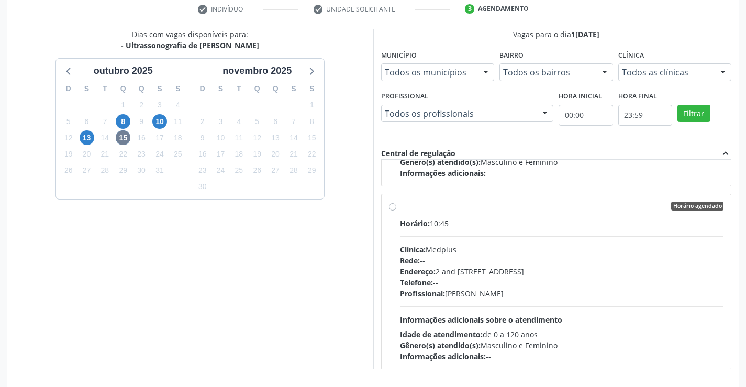
click at [400, 207] on label "Horário agendado Horário: 10:45 Clínica: Medplus Rede: -- Endereço: 2 and S 204…" at bounding box center [562, 282] width 324 height 161
click at [396, 207] on input "Horário agendado Horário: 10:45 Clínica: Medplus Rede: -- Endereço: 2 and S 204…" at bounding box center [392, 206] width 7 height 9
radio input "true"
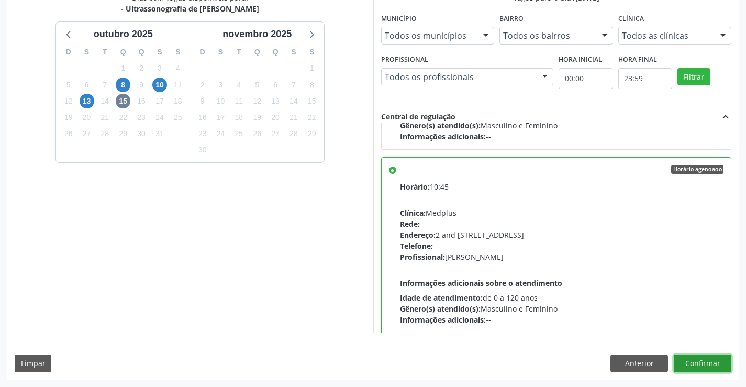
click at [702, 367] on button "Confirmar" at bounding box center [703, 364] width 58 height 18
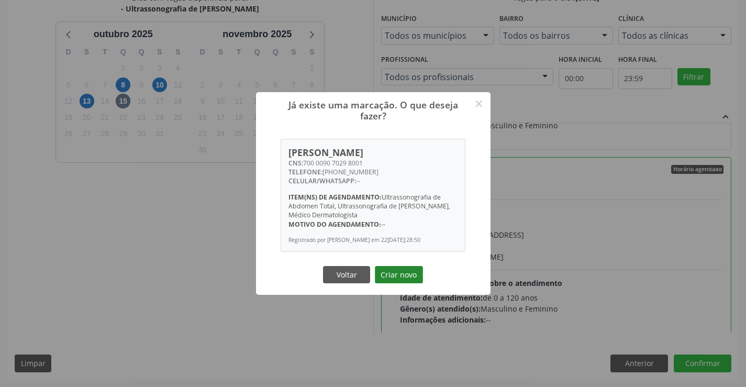
click at [408, 273] on button "Criar novo" at bounding box center [399, 275] width 48 height 18
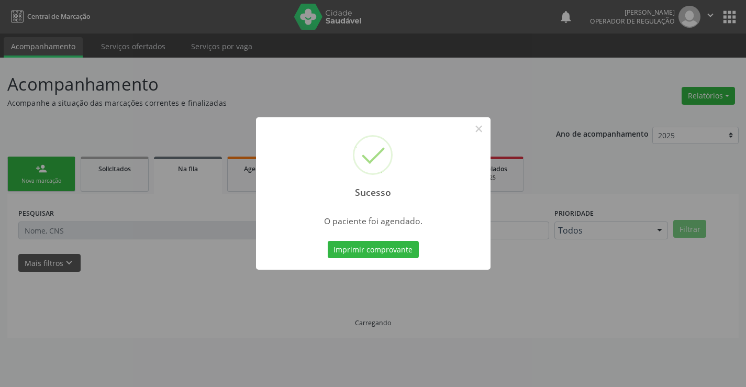
scroll to position [0, 0]
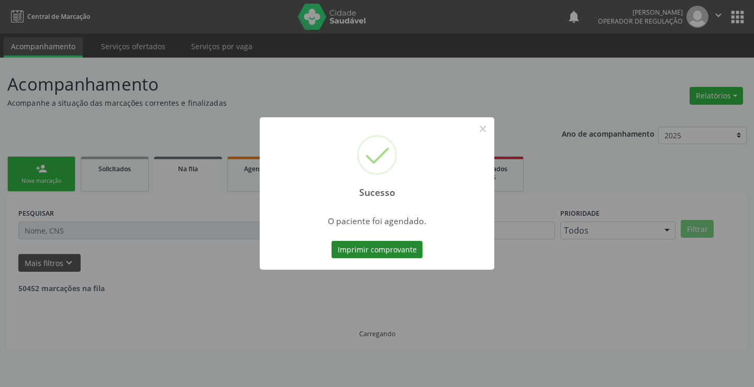
click at [396, 253] on button "Imprimir comprovante" at bounding box center [377, 250] width 91 height 18
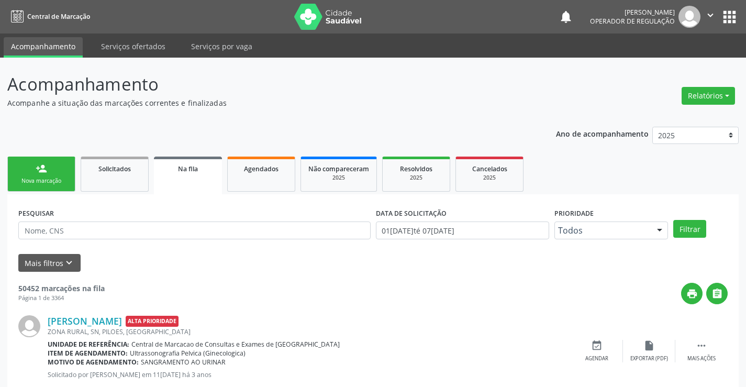
click at [57, 155] on ul "person_add Nova marcação Solicitados Na fila Agendados Não compareceram 2025 Re…" at bounding box center [373, 174] width 732 height 40
click at [60, 177] on link "person_add Nova marcação" at bounding box center [41, 174] width 68 height 35
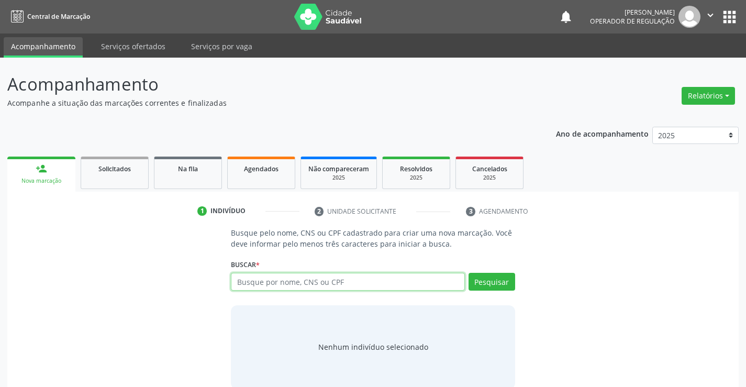
click at [257, 281] on input "text" at bounding box center [348, 282] width 234 height 18
type input "704605623617729"
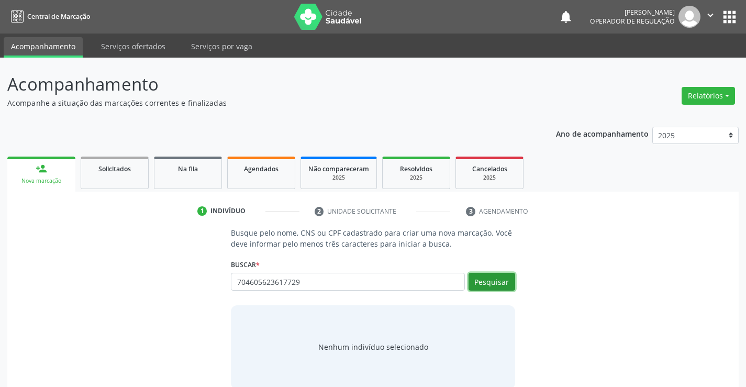
click at [494, 277] on button "Pesquisar" at bounding box center [492, 282] width 47 height 18
type input "704605623617729"
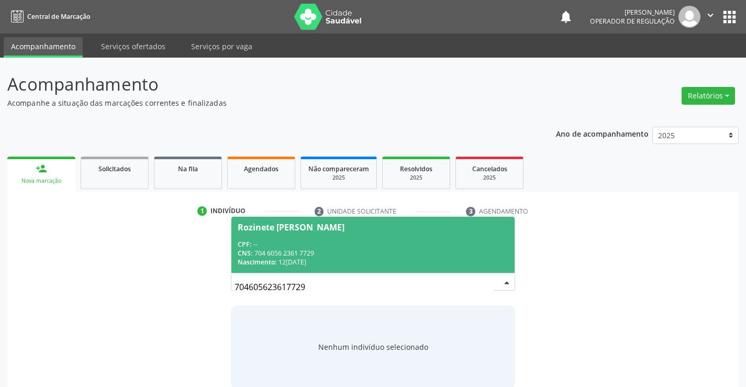
click at [309, 228] on div "Rozinete Araujo da Silva" at bounding box center [291, 227] width 107 height 8
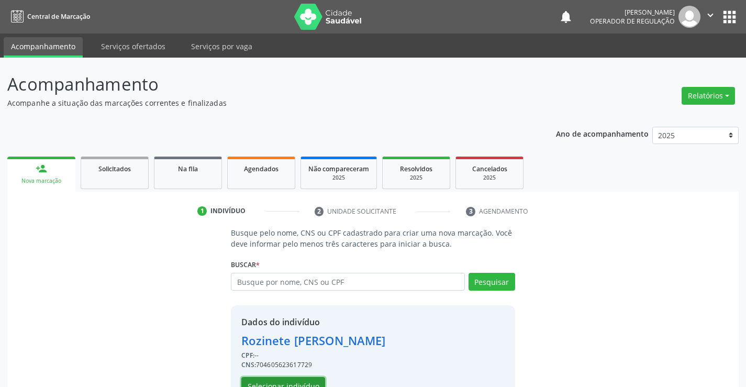
click at [293, 382] on button "Selecionar indivíduo" at bounding box center [283, 386] width 84 height 18
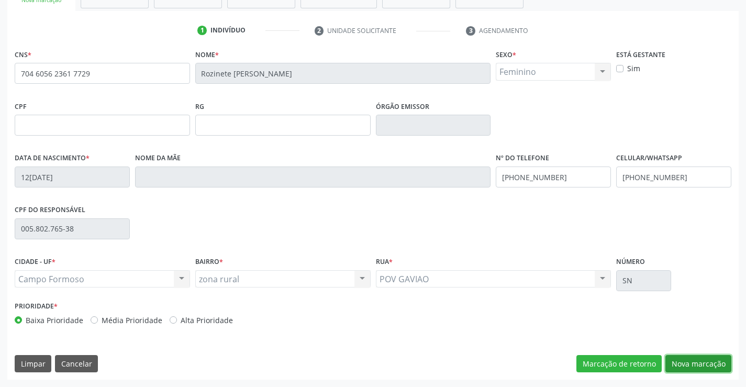
click at [708, 366] on button "Nova marcação" at bounding box center [699, 364] width 66 height 18
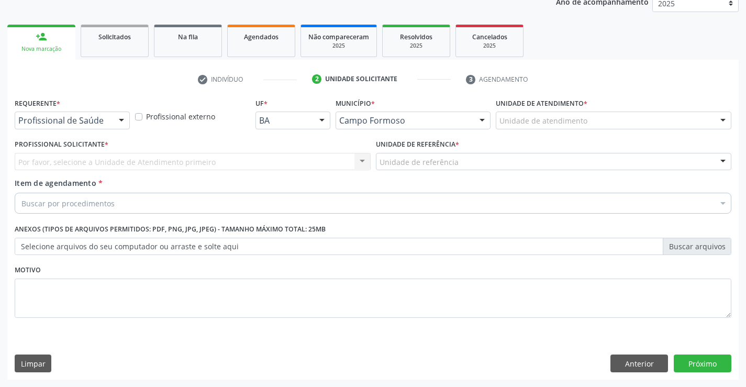
scroll to position [132, 0]
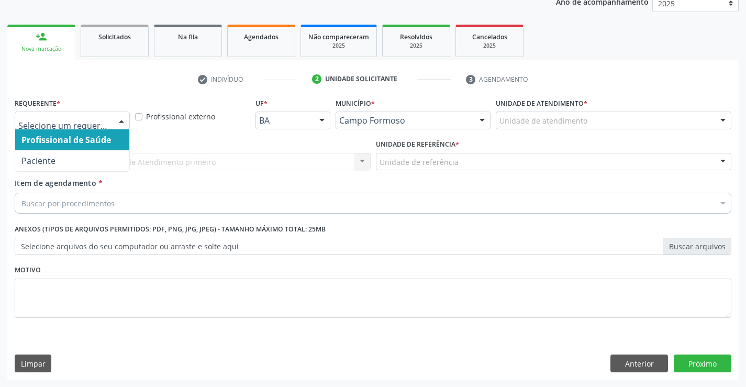
click at [119, 123] on div at bounding box center [122, 121] width 16 height 18
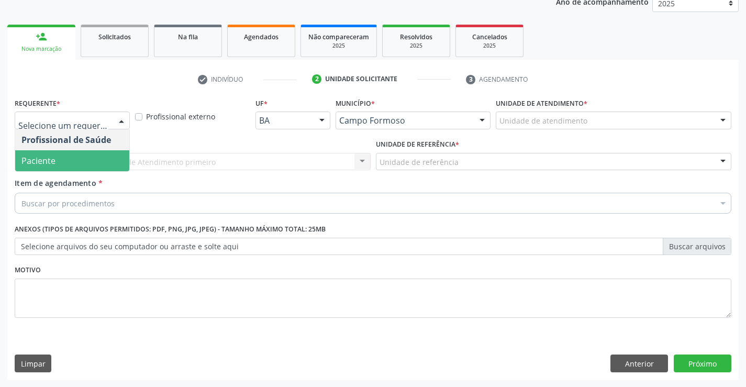
click at [75, 158] on span "Paciente" at bounding box center [72, 160] width 114 height 21
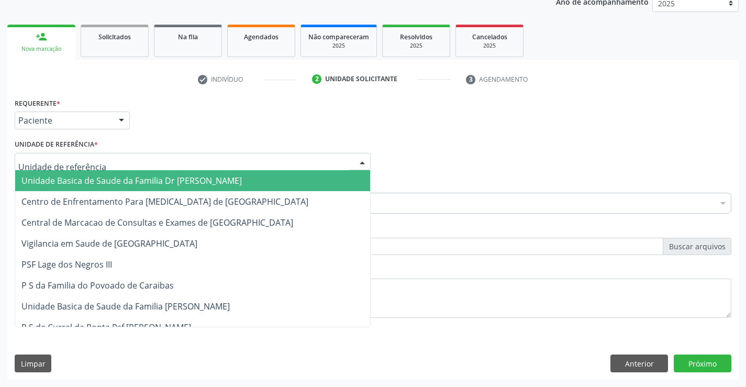
click at [359, 166] on div at bounding box center [363, 162] width 16 height 18
click at [312, 173] on span "Unidade Basica de Saude da Familia Dr [PERSON_NAME]" at bounding box center [192, 180] width 355 height 21
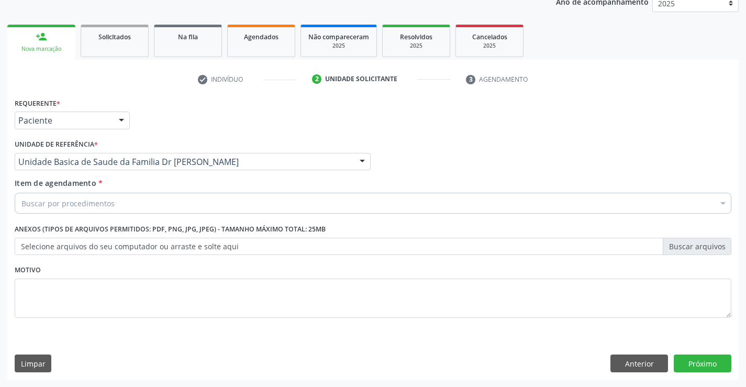
click at [254, 194] on div "Buscar por procedimentos" at bounding box center [373, 203] width 717 height 21
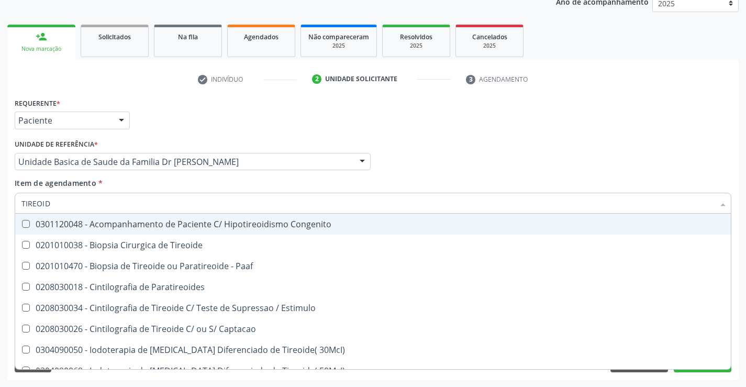
type input "TIREOIDE"
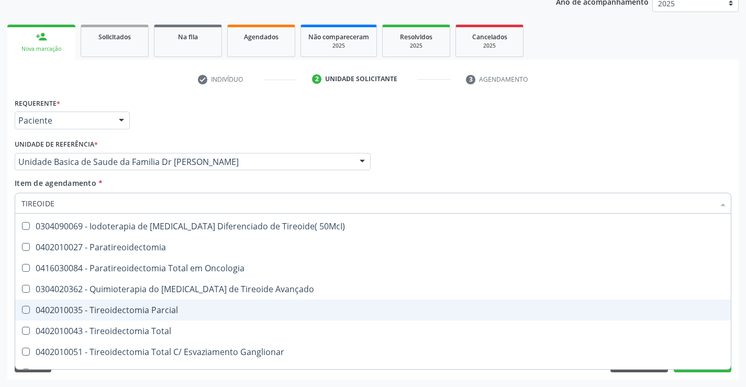
scroll to position [201, 0]
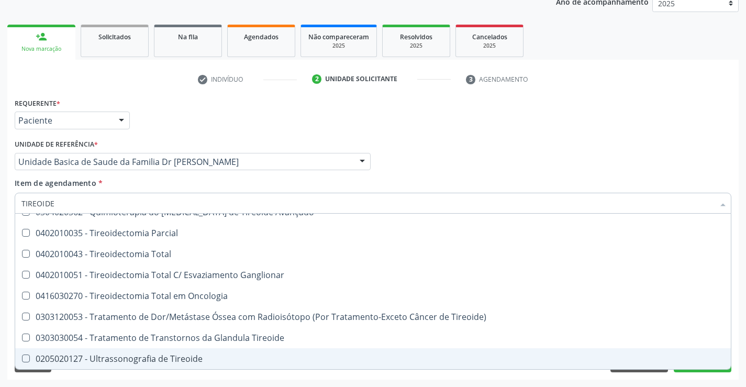
click at [186, 355] on div "0205020127 - Ultrassonografia de Tireoide" at bounding box center [372, 359] width 703 height 8
checkbox Tireoide "true"
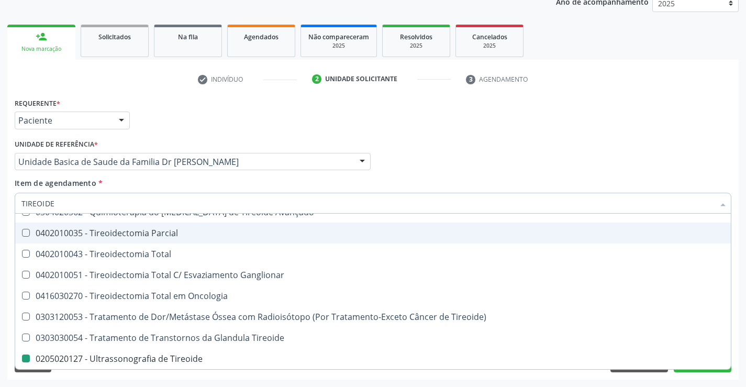
click at [563, 149] on div "Profissional Solicitante Por favor, selecione a Unidade de Atendimento primeiro…" at bounding box center [373, 157] width 722 height 41
checkbox Paaf "true"
checkbox Tireoide "false"
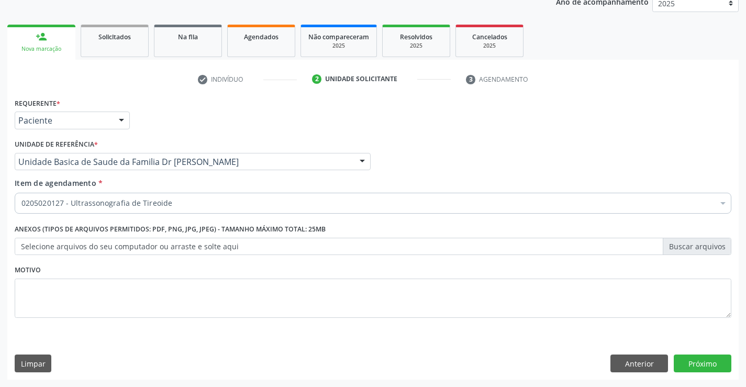
scroll to position [0, 0]
click at [698, 358] on button "Próximo" at bounding box center [703, 364] width 58 height 18
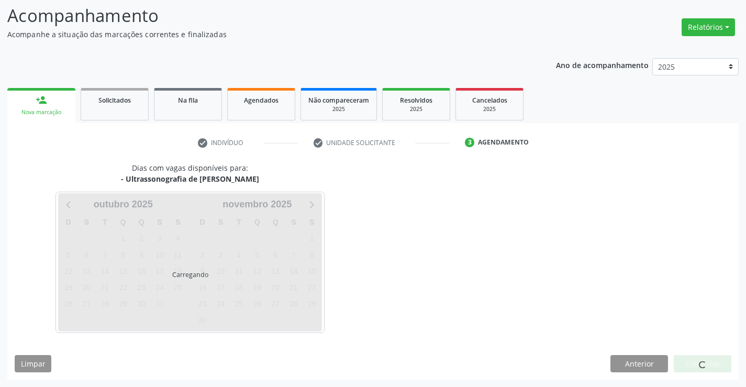
scroll to position [69, 0]
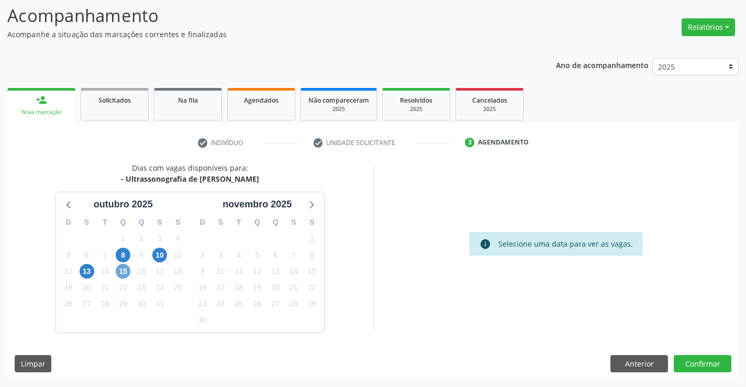
click at [118, 271] on span "15" at bounding box center [123, 271] width 15 height 15
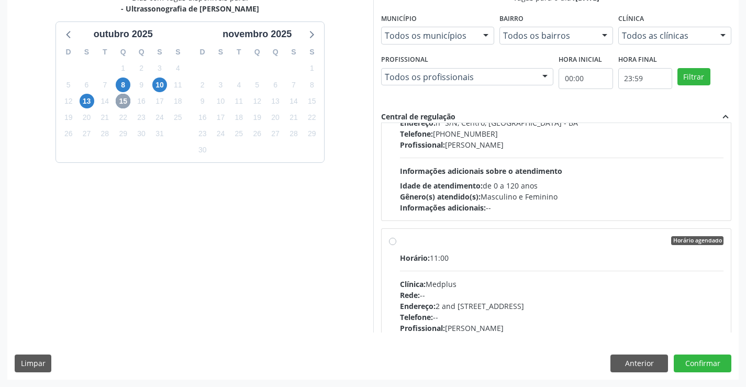
scroll to position [105, 0]
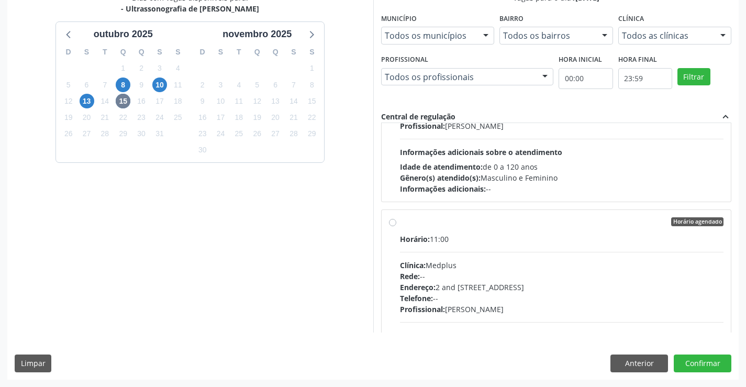
click at [400, 224] on label "Horário agendado Horário: 11:00 Clínica: Medplus Rede: -- Endereço: 2 and S 204…" at bounding box center [562, 297] width 324 height 161
click at [394, 224] on input "Horário agendado Horário: 11:00 Clínica: Medplus Rede: -- Endereço: 2 and S 204…" at bounding box center [392, 221] width 7 height 9
radio input "true"
click at [690, 358] on button "Confirmar" at bounding box center [703, 364] width 58 height 18
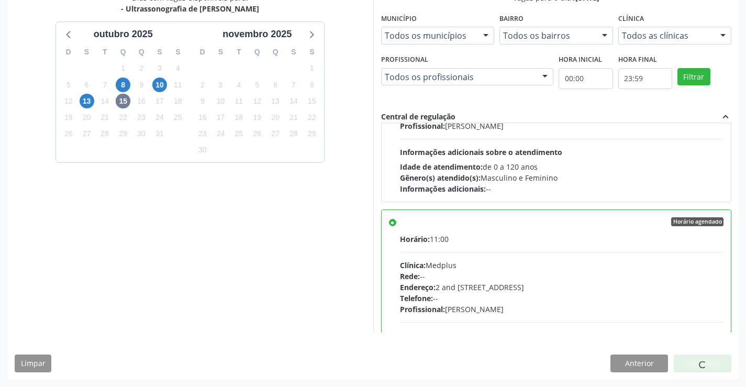
scroll to position [0, 0]
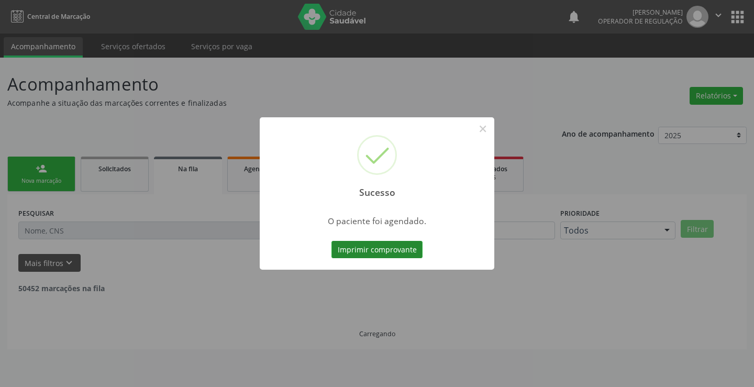
click at [400, 247] on button "Imprimir comprovante" at bounding box center [377, 250] width 91 height 18
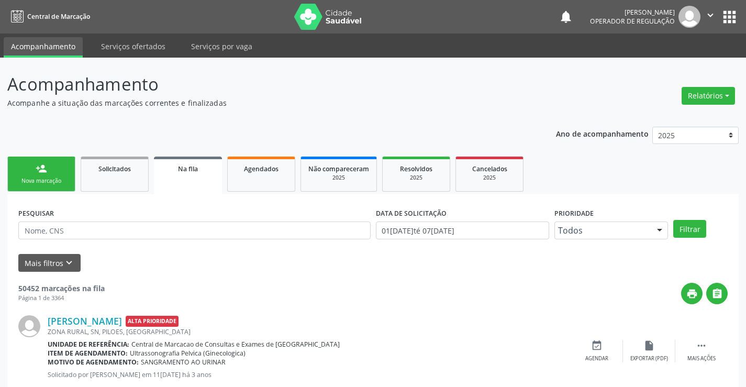
click at [51, 170] on div "Sucesso × O paciente foi agendado. Imprimir comprovante Cancel" at bounding box center [373, 193] width 746 height 387
click at [48, 168] on link "person_add Nova marcação" at bounding box center [41, 174] width 68 height 35
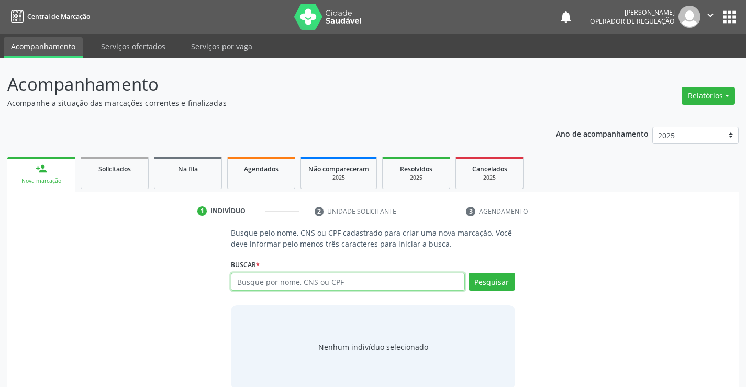
click at [256, 280] on input "text" at bounding box center [348, 282] width 234 height 18
type input "7"
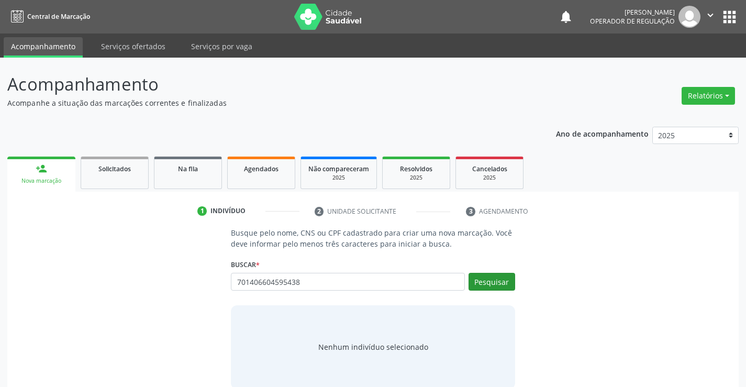
type input "701406604595438"
click at [486, 279] on button "Pesquisar" at bounding box center [492, 282] width 47 height 18
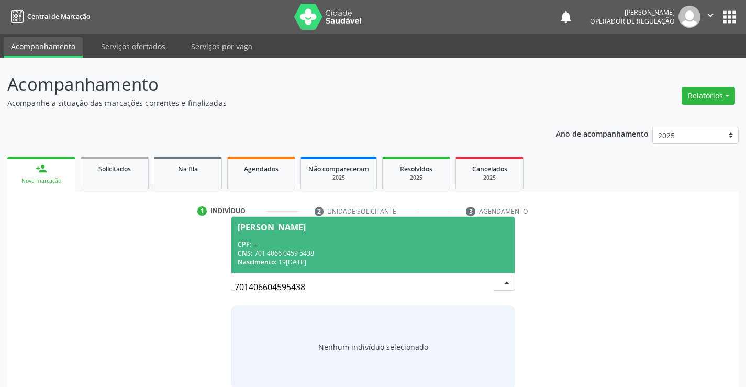
click at [304, 226] on div "Antonio Batista Ribeiro" at bounding box center [272, 227] width 68 height 8
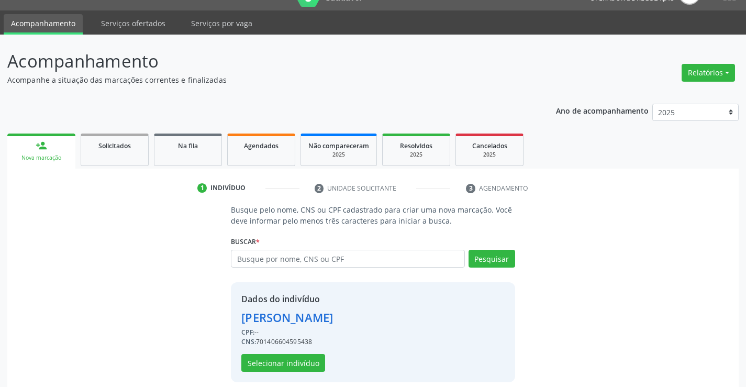
scroll to position [33, 0]
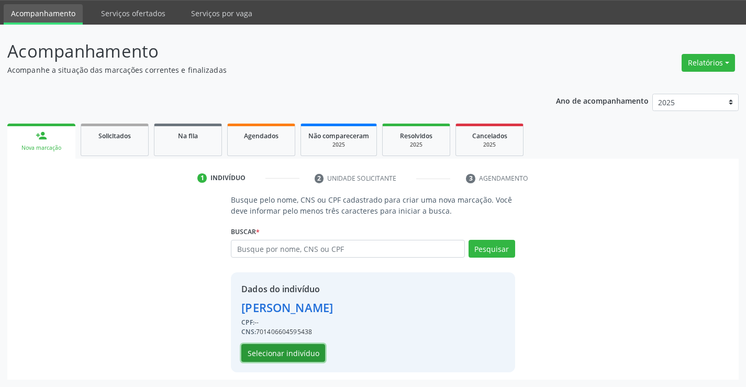
click at [290, 354] on button "Selecionar indivíduo" at bounding box center [283, 353] width 84 height 18
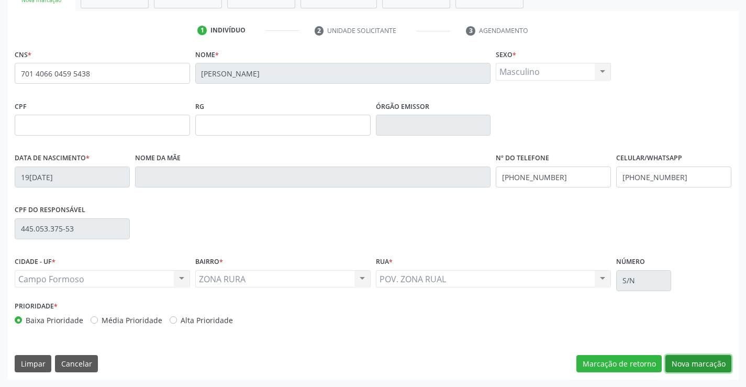
click at [677, 361] on button "Nova marcação" at bounding box center [699, 364] width 66 height 18
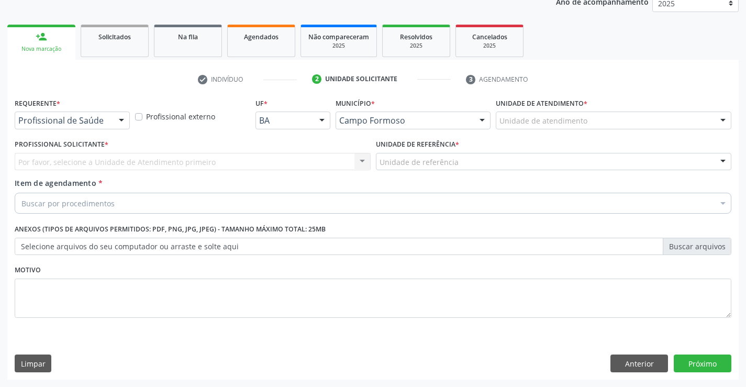
scroll to position [132, 0]
click at [114, 119] on div at bounding box center [122, 121] width 16 height 18
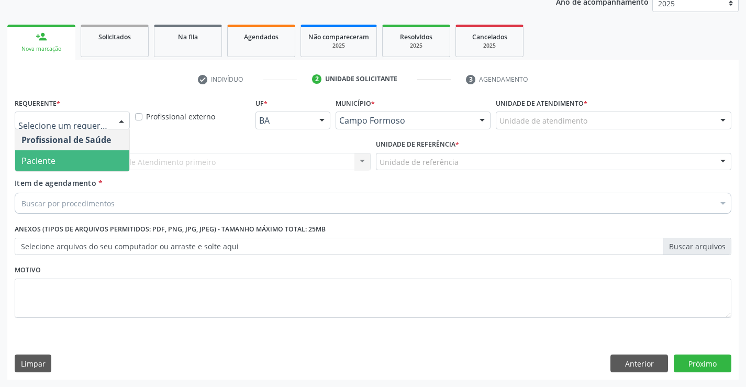
click at [84, 163] on span "Paciente" at bounding box center [72, 160] width 114 height 21
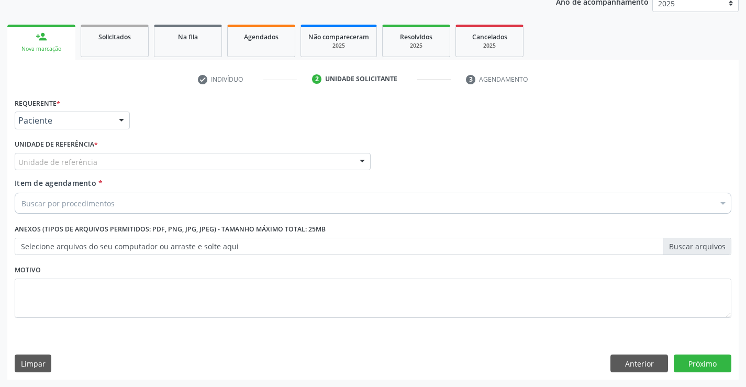
click at [361, 160] on div at bounding box center [363, 162] width 16 height 18
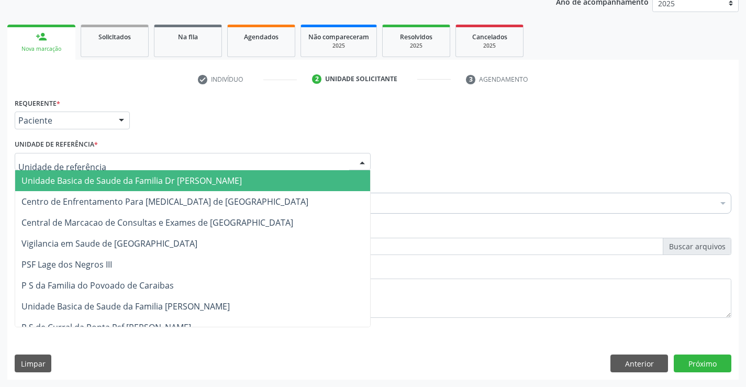
click at [285, 171] on span "Unidade Basica de Saude da Familia Dr [PERSON_NAME]" at bounding box center [192, 180] width 355 height 21
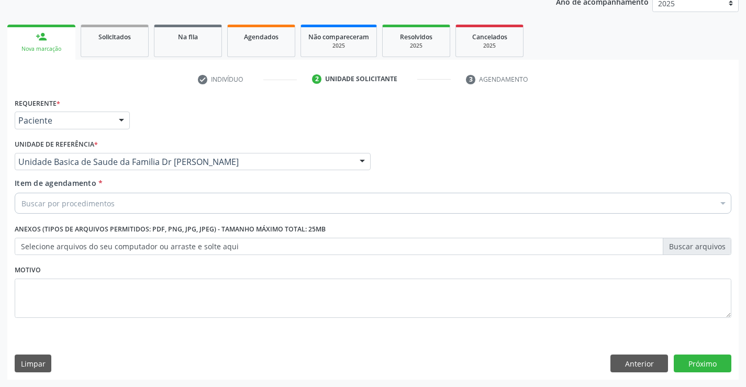
click at [248, 199] on div "Buscar por procedimentos" at bounding box center [373, 203] width 717 height 21
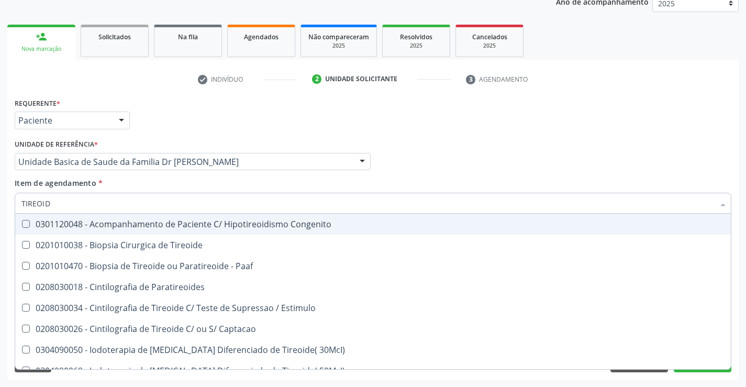
type input "TIREOIDE"
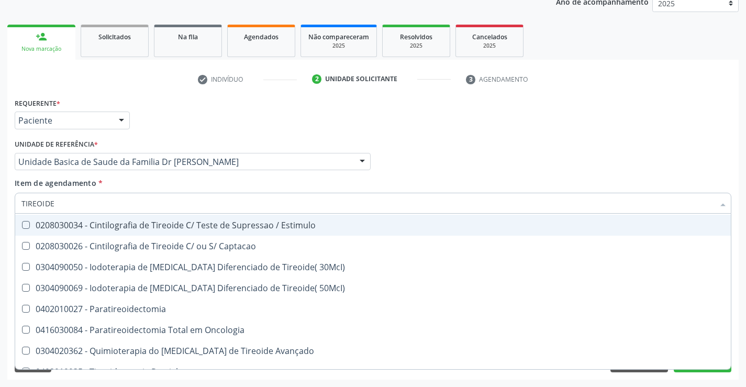
scroll to position [201, 0]
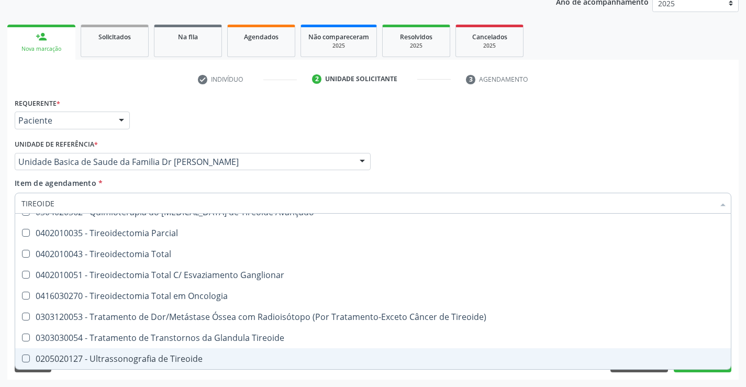
click at [177, 360] on div "0205020127 - Ultrassonografia de Tireoide" at bounding box center [372, 359] width 703 height 8
checkbox Tireoide "true"
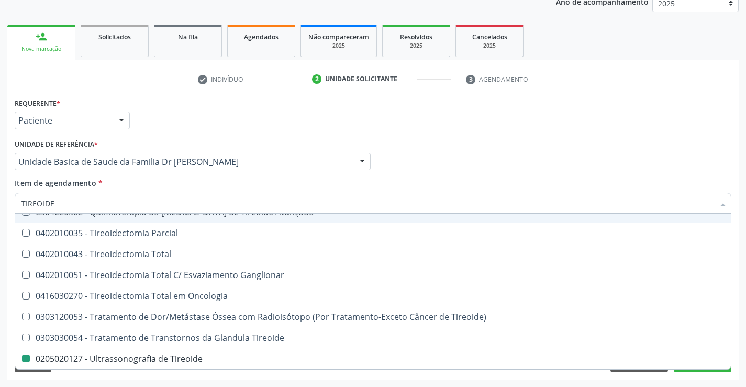
click at [451, 148] on div "Profissional Solicitante Por favor, selecione a Unidade de Atendimento primeiro…" at bounding box center [373, 157] width 722 height 41
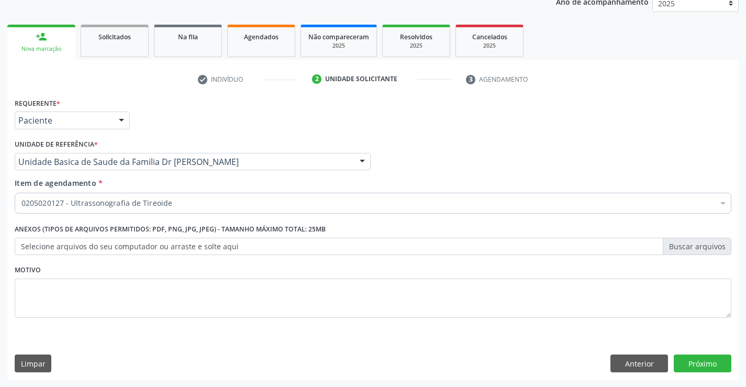
scroll to position [0, 0]
click at [690, 364] on button "Próximo" at bounding box center [703, 364] width 58 height 18
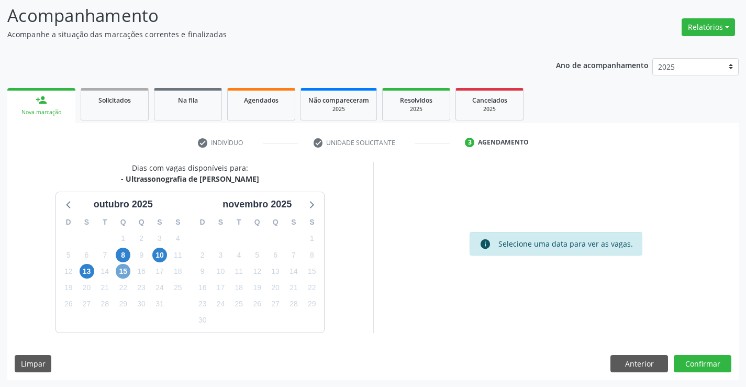
click at [119, 269] on span "15" at bounding box center [123, 271] width 15 height 15
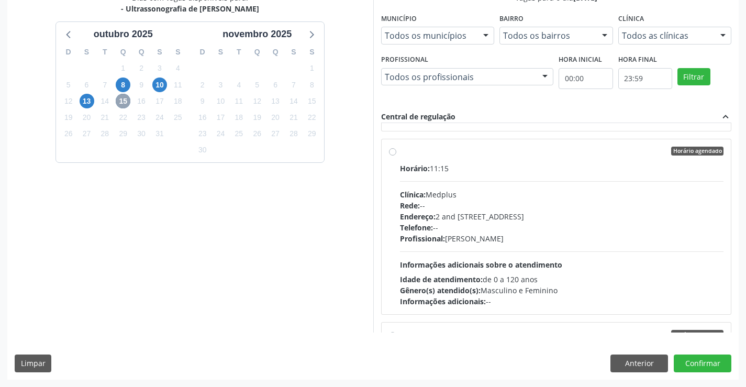
scroll to position [157, 0]
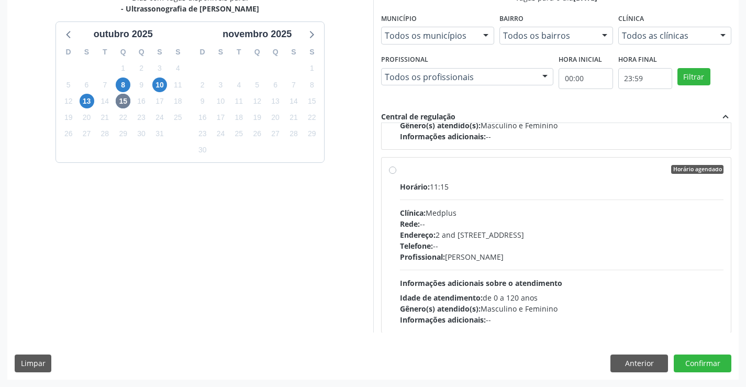
click at [400, 169] on label "Horário agendado Horário: 11:15 Clínica: Medplus Rede: -- Endereço: 2 and S 204…" at bounding box center [562, 245] width 324 height 161
click at [390, 169] on input "Horário agendado Horário: 11:15 Clínica: Medplus Rede: -- Endereço: 2 and S 204…" at bounding box center [392, 169] width 7 height 9
radio input "true"
click at [691, 362] on button "Confirmar" at bounding box center [703, 364] width 58 height 18
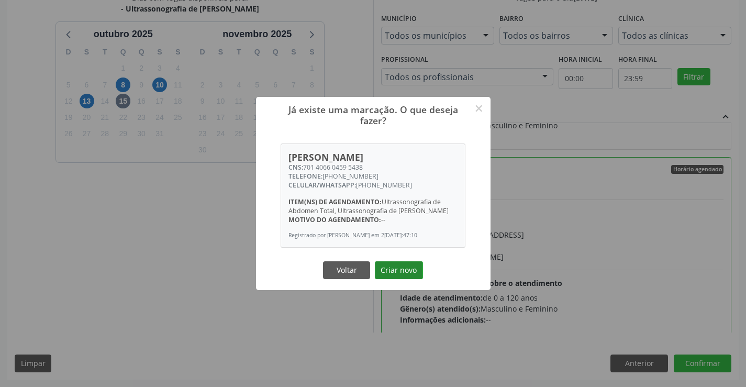
click at [408, 270] on button "Criar novo" at bounding box center [399, 270] width 48 height 18
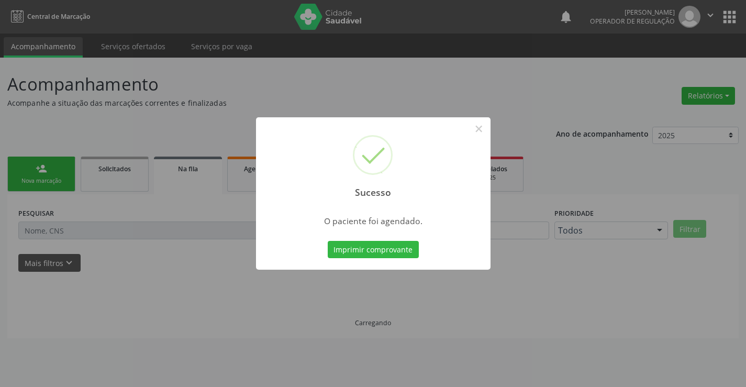
scroll to position [0, 0]
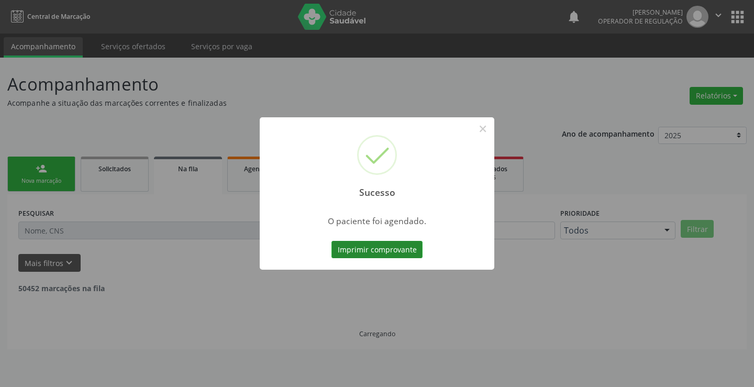
click at [405, 253] on button "Imprimir comprovante" at bounding box center [377, 250] width 91 height 18
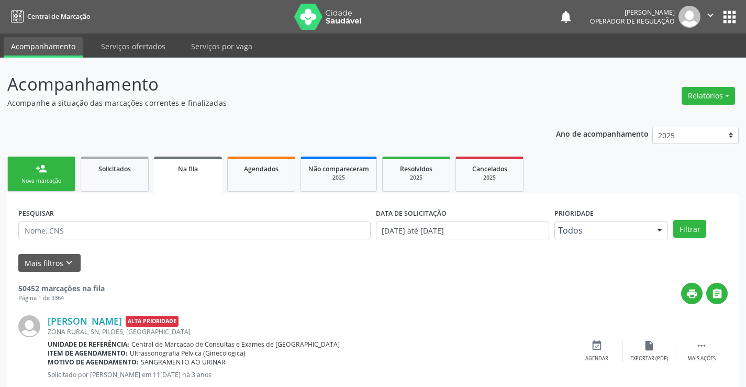
click at [58, 171] on link "person_add Nova marcação" at bounding box center [41, 174] width 68 height 35
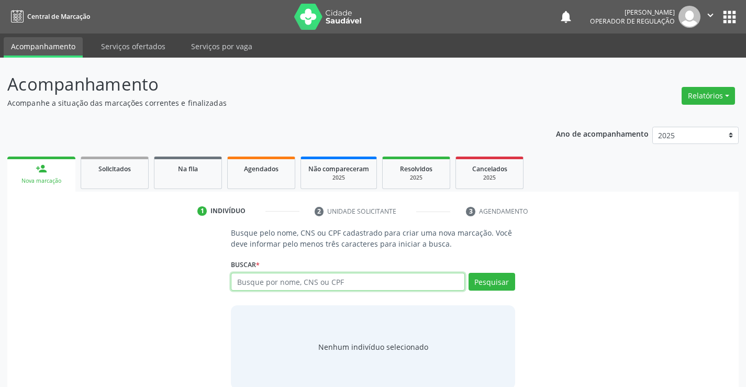
click at [346, 283] on input "text" at bounding box center [348, 282] width 234 height 18
type input "708407731674467"
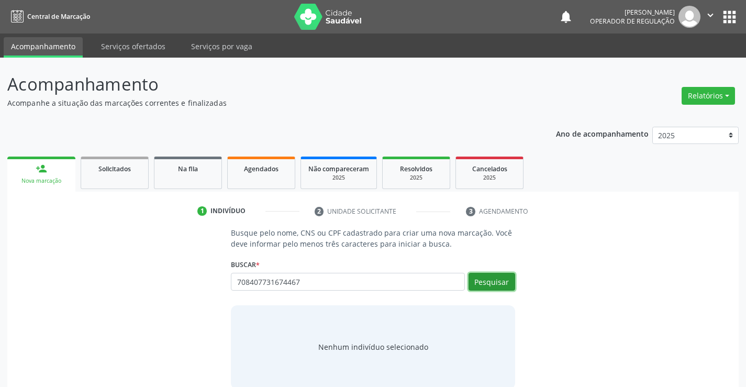
click at [485, 280] on button "Pesquisar" at bounding box center [492, 282] width 47 height 18
type input "708407731674467"
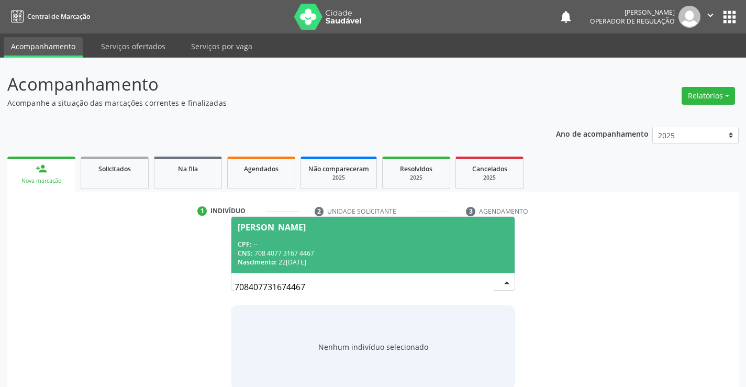
click at [289, 223] on div "[PERSON_NAME]" at bounding box center [272, 227] width 68 height 8
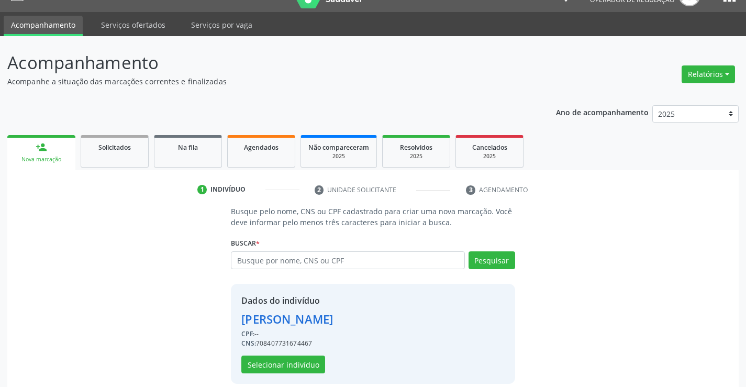
scroll to position [33, 0]
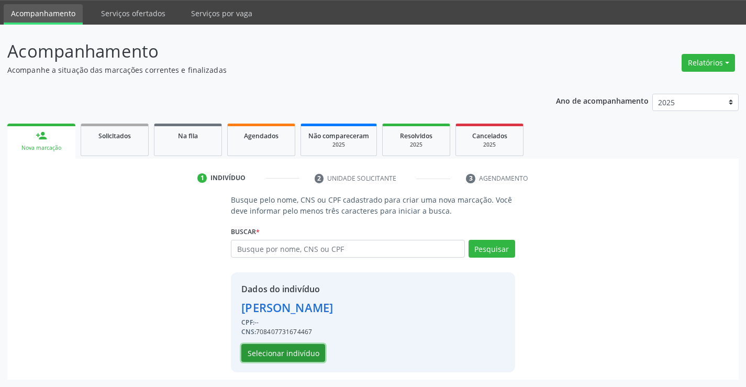
click at [278, 351] on button "Selecionar indivíduo" at bounding box center [283, 353] width 84 height 18
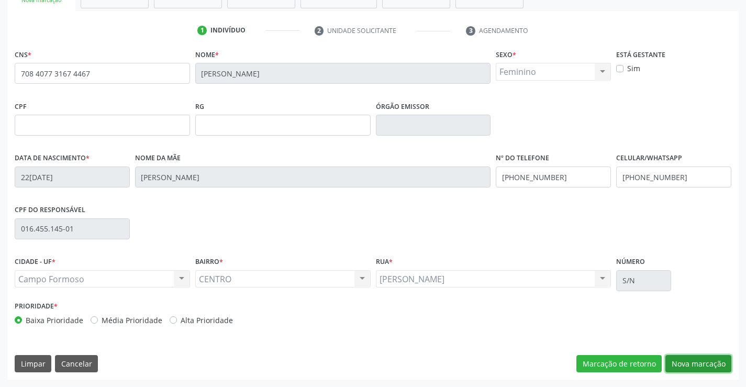
click at [694, 364] on button "Nova marcação" at bounding box center [699, 364] width 66 height 18
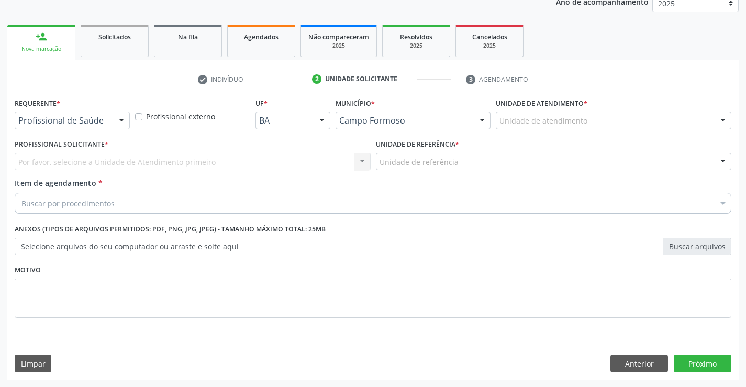
scroll to position [132, 0]
click at [119, 119] on div at bounding box center [122, 121] width 16 height 18
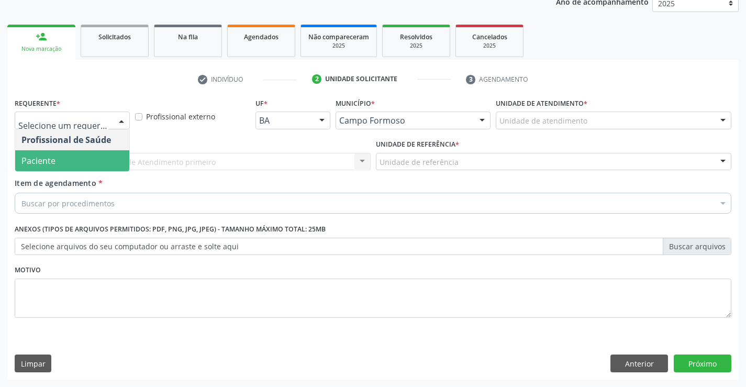
click at [78, 158] on span "Paciente" at bounding box center [72, 160] width 114 height 21
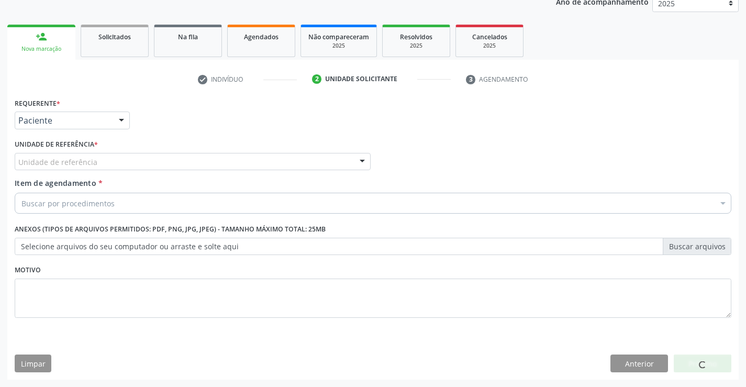
click at [360, 164] on div at bounding box center [363, 162] width 16 height 18
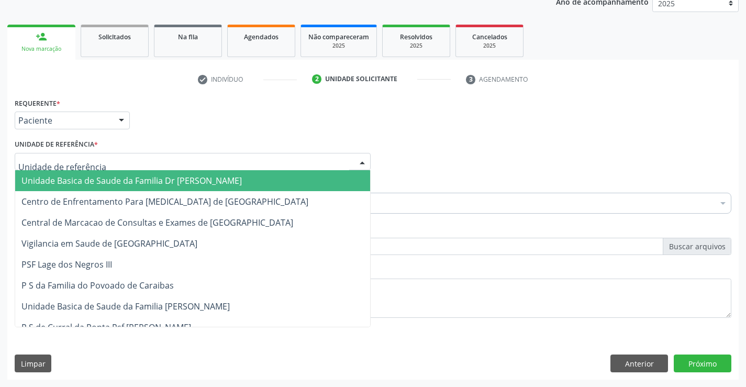
click at [222, 178] on span "Unidade Basica de Saude da Familia Dr [PERSON_NAME]" at bounding box center [131, 181] width 221 height 12
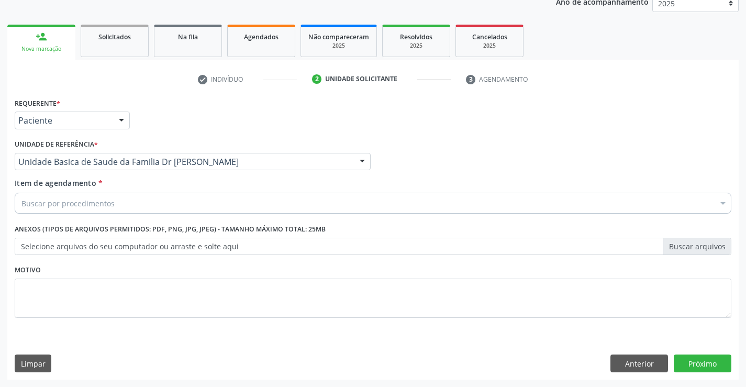
click at [163, 203] on div "Buscar por procedimentos" at bounding box center [373, 203] width 717 height 21
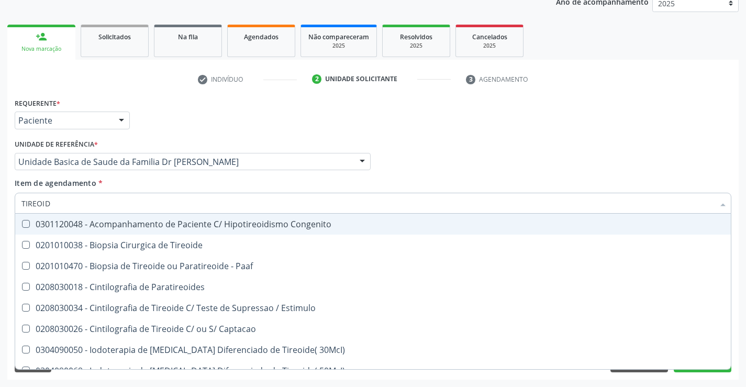
type input "TIREOIDE"
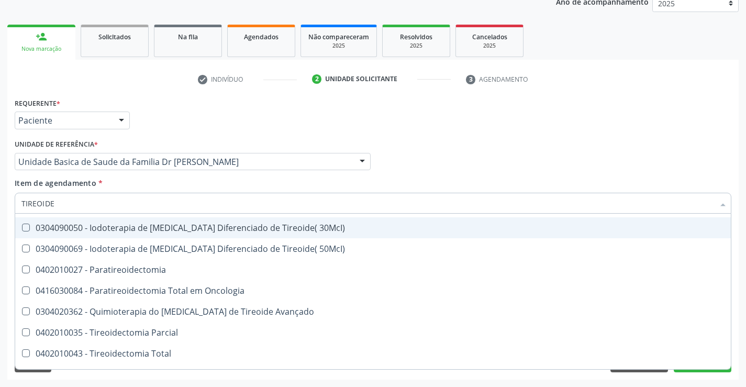
scroll to position [201, 0]
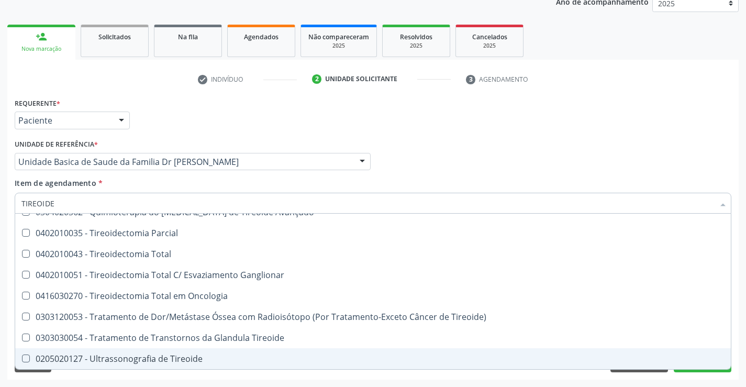
click at [183, 363] on div "0205020127 - Ultrassonografia de Tireoide" at bounding box center [372, 359] width 703 height 8
checkbox Tireoide "true"
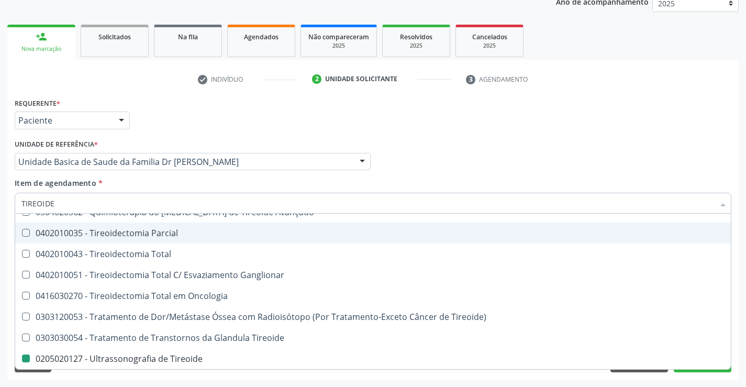
click at [507, 165] on div "Profissional Solicitante Por favor, selecione a Unidade de Atendimento primeiro…" at bounding box center [373, 157] width 722 height 41
checkbox Paaf "true"
checkbox Tireoide "false"
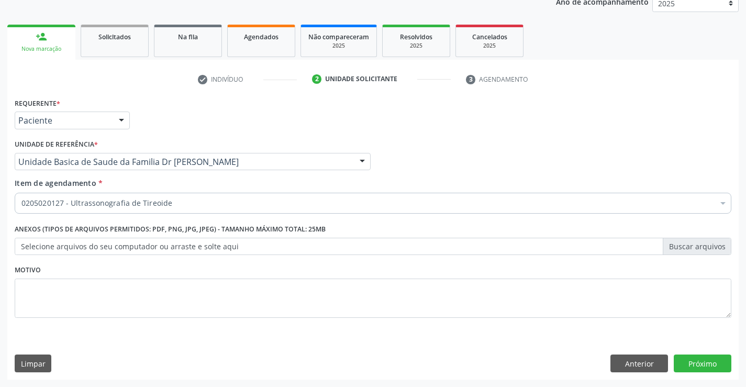
scroll to position [0, 0]
click at [709, 361] on button "Próximo" at bounding box center [703, 364] width 58 height 18
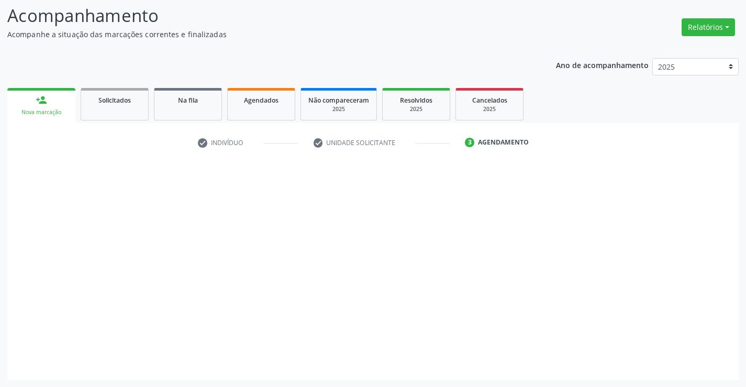
scroll to position [69, 0]
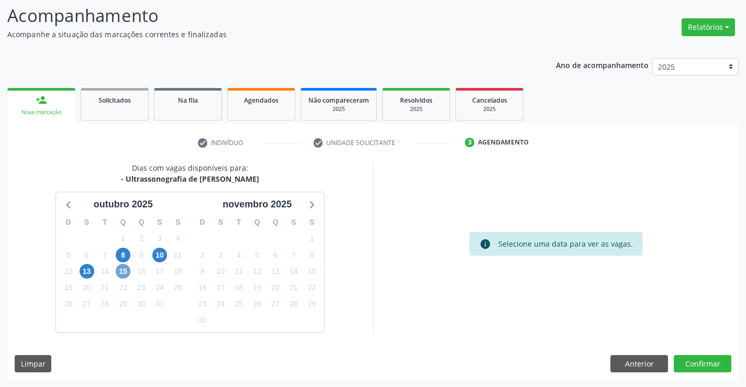
click at [125, 269] on span "15" at bounding box center [123, 271] width 15 height 15
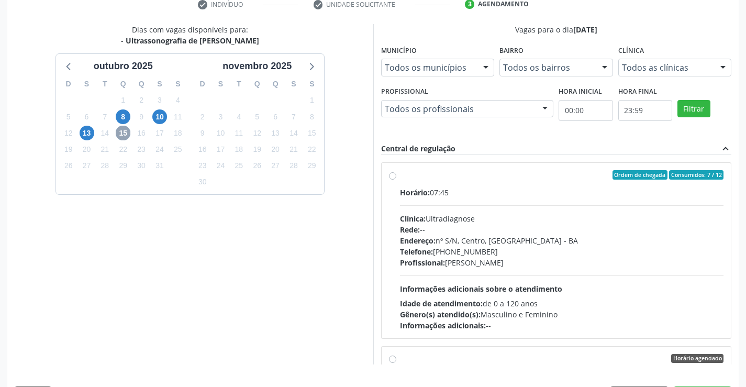
scroll to position [105, 0]
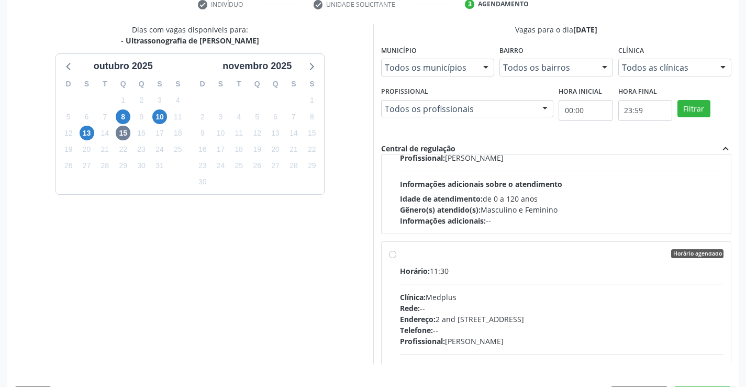
click at [400, 258] on label "Horário agendado Horário: 11:30 Clínica: Medplus Rede: -- Endereço: 2 and S 204…" at bounding box center [562, 329] width 324 height 161
click at [392, 258] on input "Horário agendado Horário: 11:30 Clínica: Medplus Rede: -- Endereço: 2 and S 204…" at bounding box center [392, 253] width 7 height 9
radio input "true"
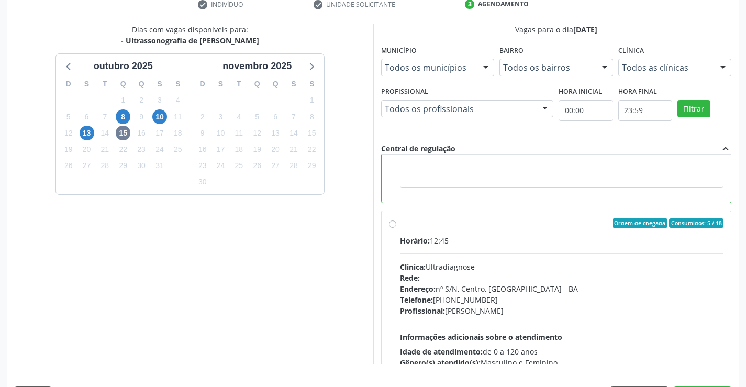
scroll to position [419, 0]
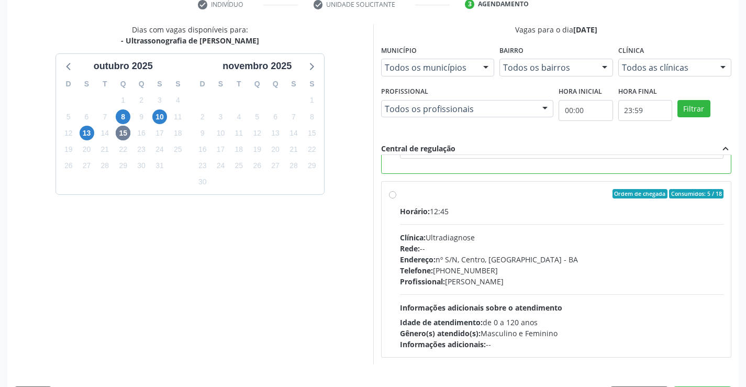
click at [728, 124] on div "Filtrar" at bounding box center [704, 108] width 59 height 48
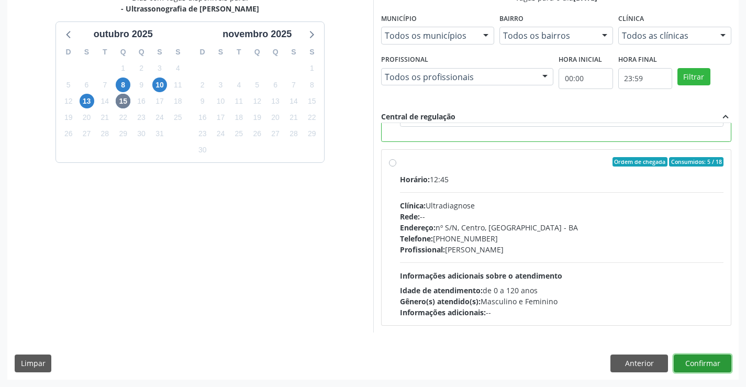
click at [712, 361] on button "Confirmar" at bounding box center [703, 364] width 58 height 18
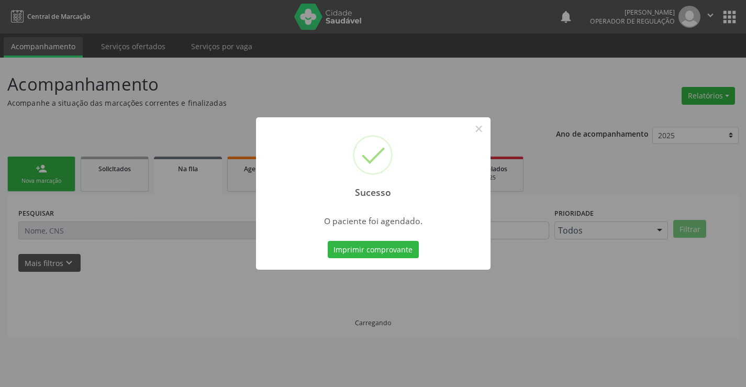
scroll to position [0, 0]
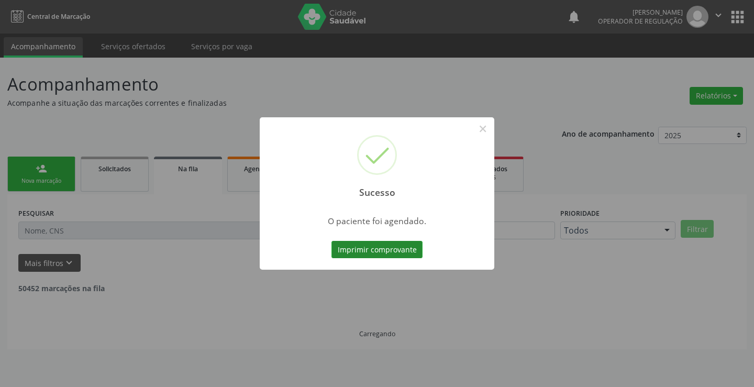
click at [381, 247] on button "Imprimir comprovante" at bounding box center [377, 250] width 91 height 18
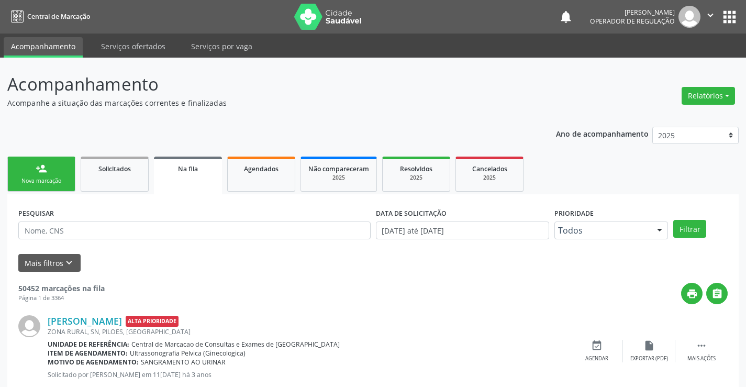
click at [712, 11] on icon "" at bounding box center [711, 15] width 12 height 12
click at [670, 65] on link "Sair" at bounding box center [684, 64] width 72 height 15
